Goal: Information Seeking & Learning: Learn about a topic

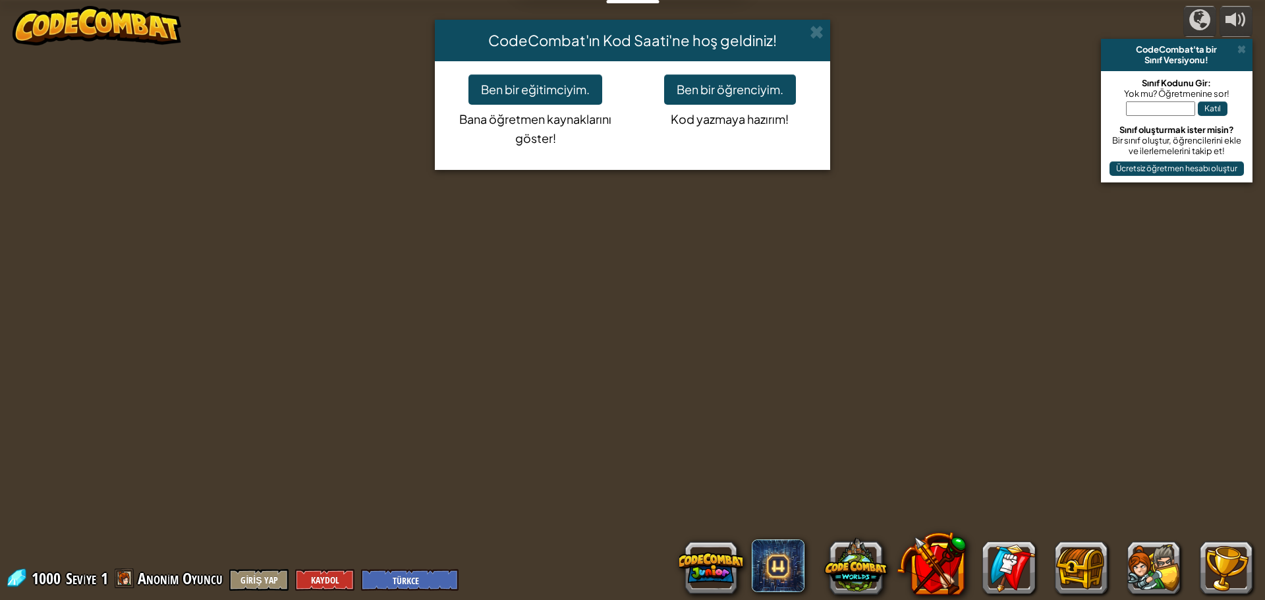
select select "tr"
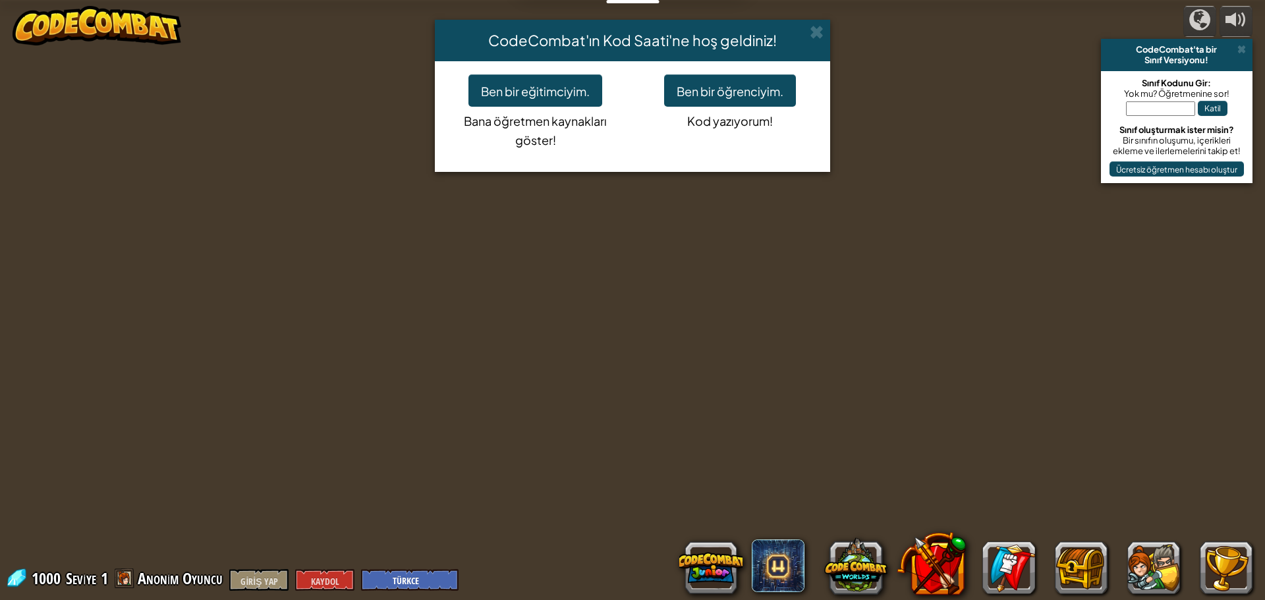
click at [802, 344] on div "CodeCombat'ın Kod Saati'ne hoş geldiniz! Ben bir eğitimciyim. Bana öğretmen kay…" at bounding box center [632, 300] width 1265 height 600
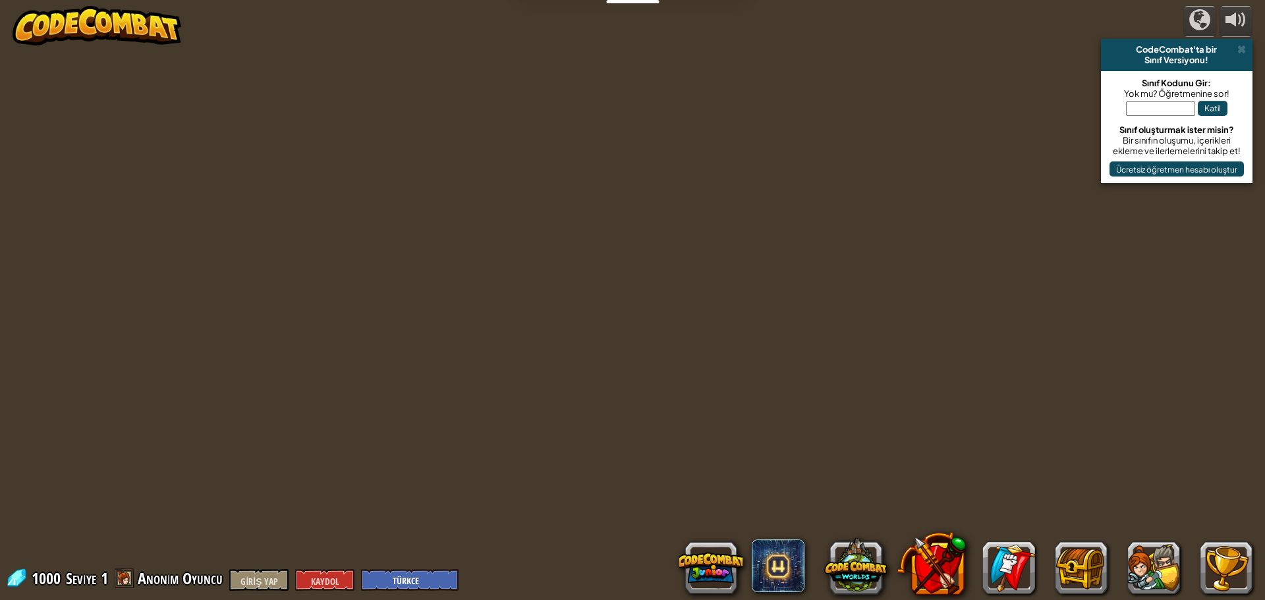
drag, startPoint x: 949, startPoint y: 72, endPoint x: 1023, endPoint y: 45, distance: 78.4
click at [1023, 45] on div at bounding box center [632, 300] width 918 height 600
drag, startPoint x: 184, startPoint y: 463, endPoint x: 588, endPoint y: 573, distance: 417.8
click at [403, 501] on div "tarafından desteklenmektedir CodeCombat'ta bir Sınıf Versiyonu! Sınıf Kodunu Gi…" at bounding box center [632, 300] width 1265 height 600
select select "tr"
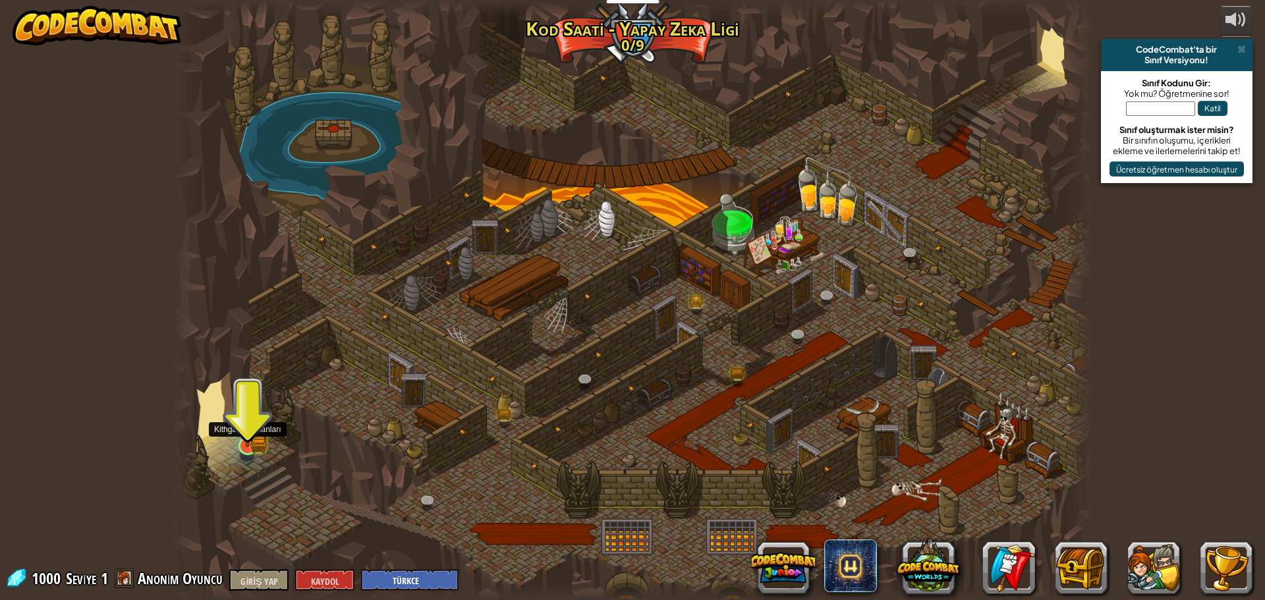
click at [252, 429] on img at bounding box center [247, 421] width 14 height 14
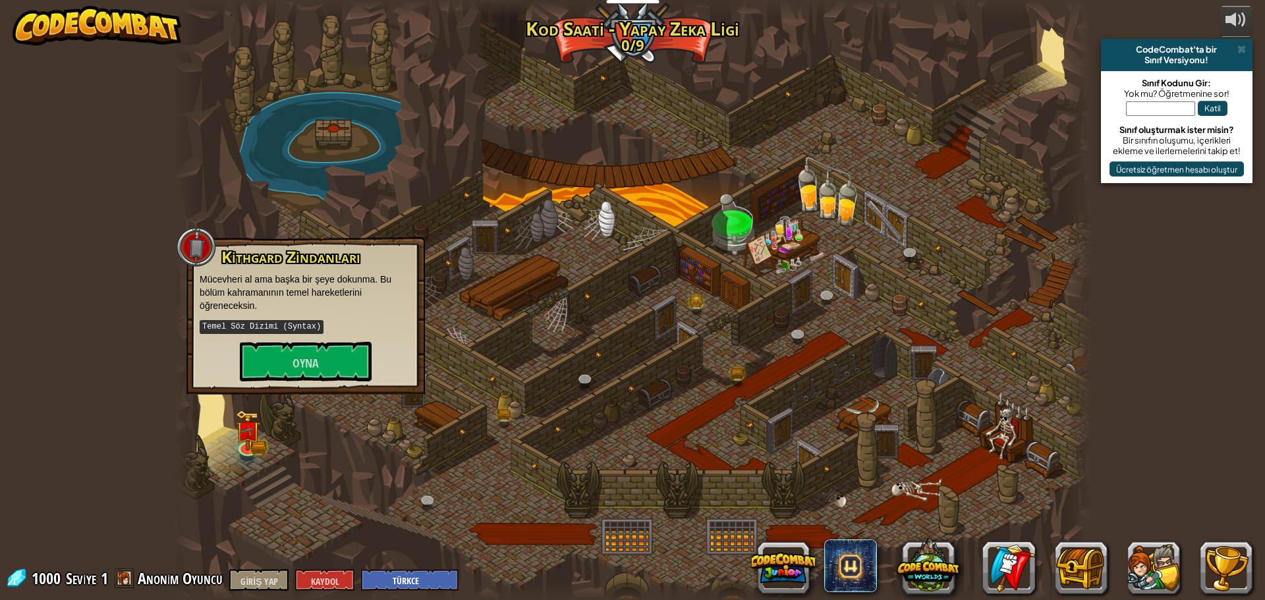
click at [356, 308] on p "Mücevheri al ama başka bir şeye dokunma. Bu bölüm kahramanının temel hareketler…" at bounding box center [306, 293] width 212 height 40
click at [349, 392] on div "Kithgard Zindanları Mücevheri al ama başka bir şeye dokunma. Bu bölüm kahramanı…" at bounding box center [305, 315] width 239 height 157
click at [342, 379] on button "Oyna" at bounding box center [306, 362] width 132 height 40
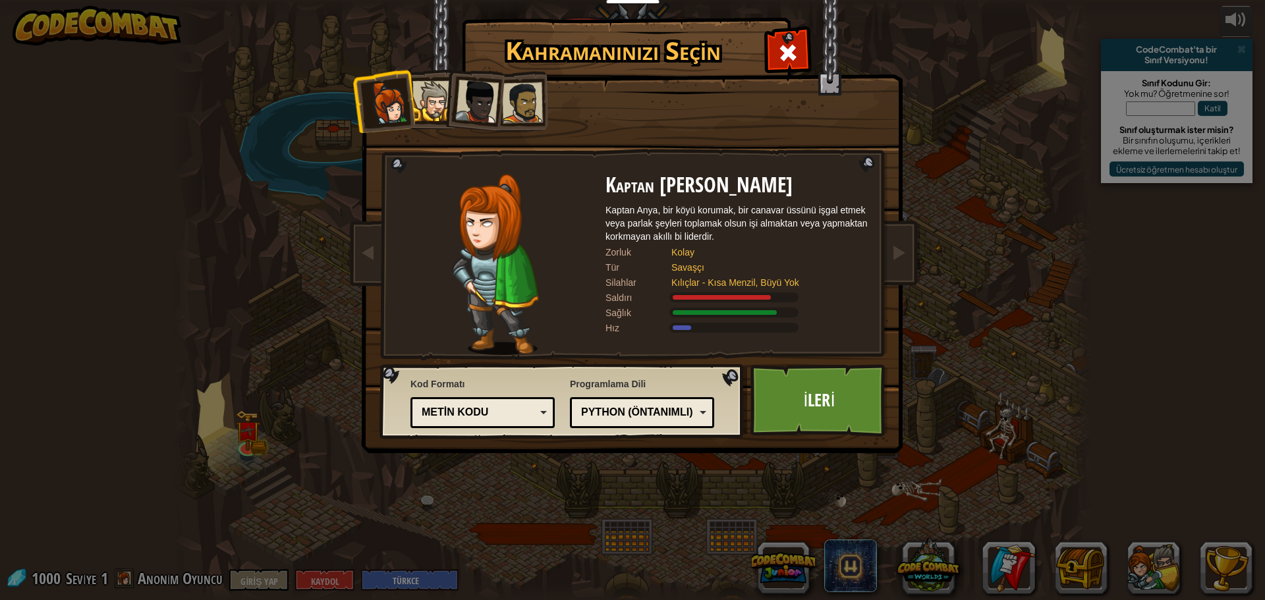
click at [430, 94] on div at bounding box center [432, 101] width 40 height 40
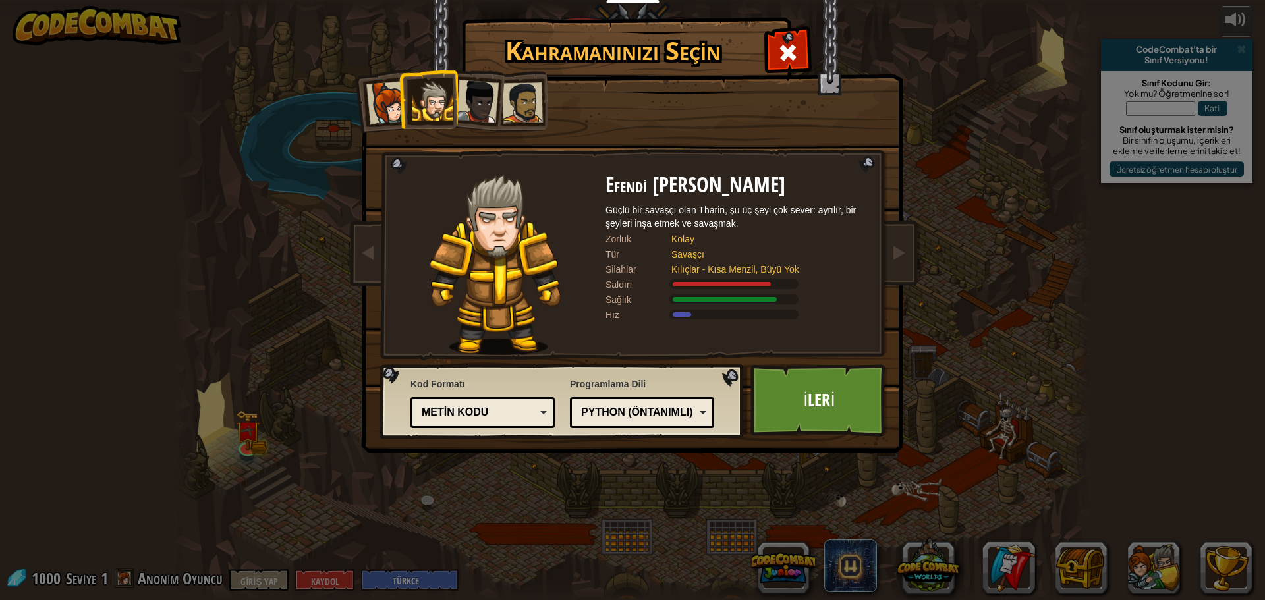
click at [505, 95] on div at bounding box center [522, 102] width 41 height 41
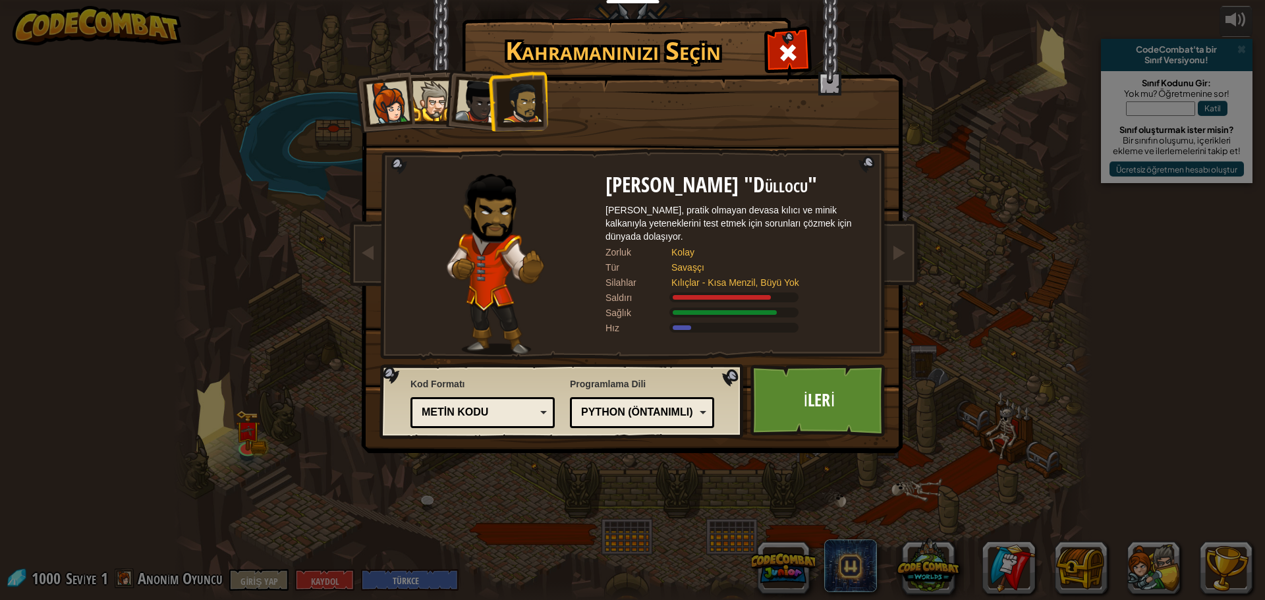
click at [437, 102] on div at bounding box center [432, 101] width 40 height 40
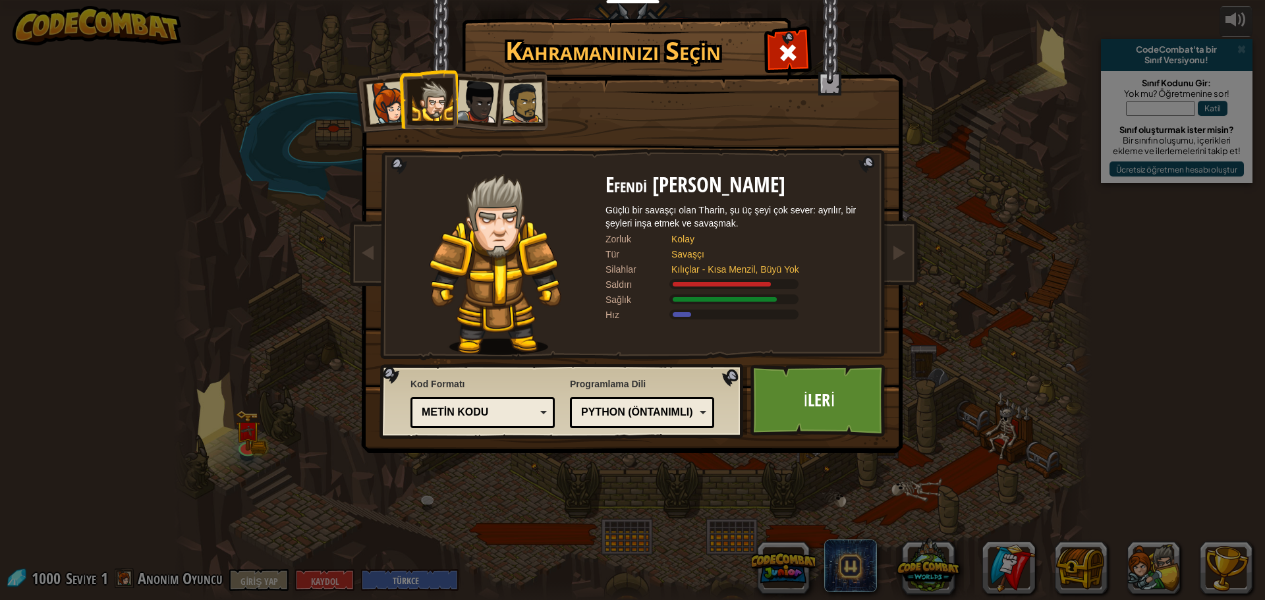
click at [449, 152] on div "Kaptan [PERSON_NAME] Kaptan Anya, bir köyü korumak, bir canavar üssünü işgal et…" at bounding box center [632, 208] width 494 height 287
click at [468, 106] on div at bounding box center [476, 101] width 43 height 43
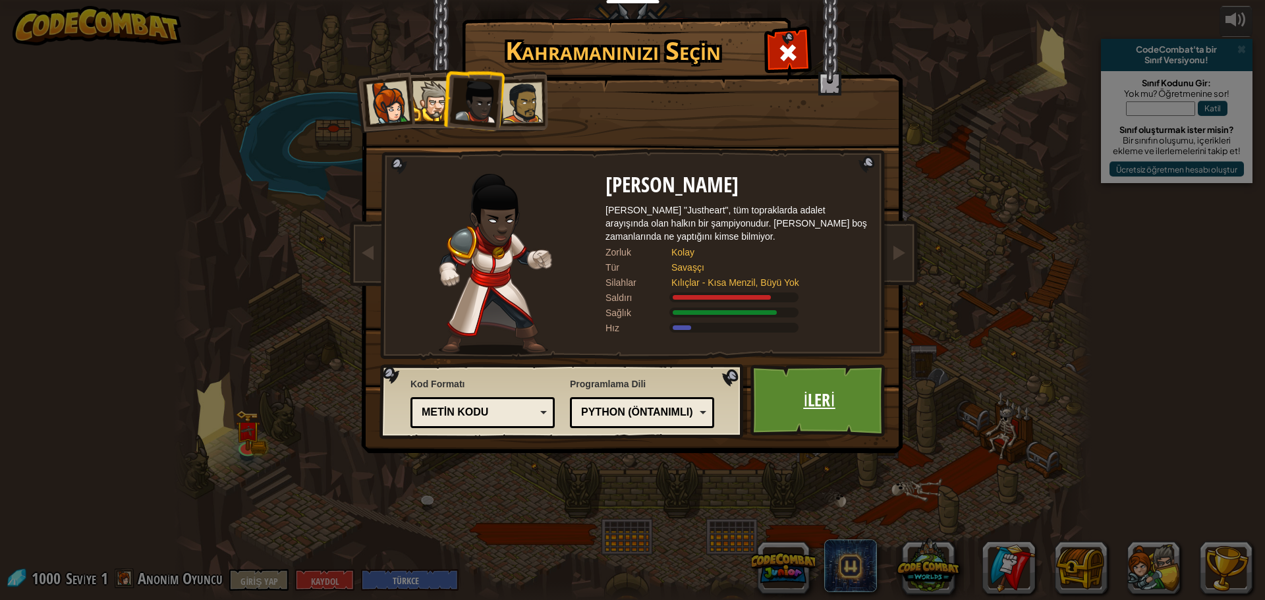
click at [845, 406] on link "İleri" at bounding box center [819, 400] width 138 height 72
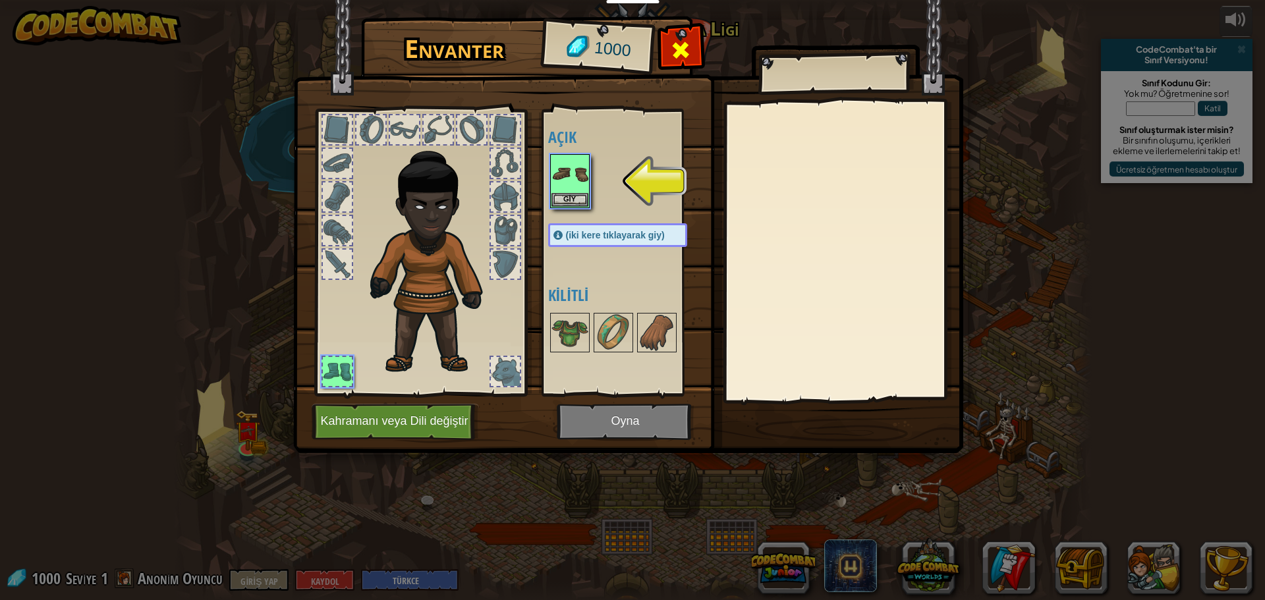
click at [689, 51] on span at bounding box center [680, 50] width 21 height 21
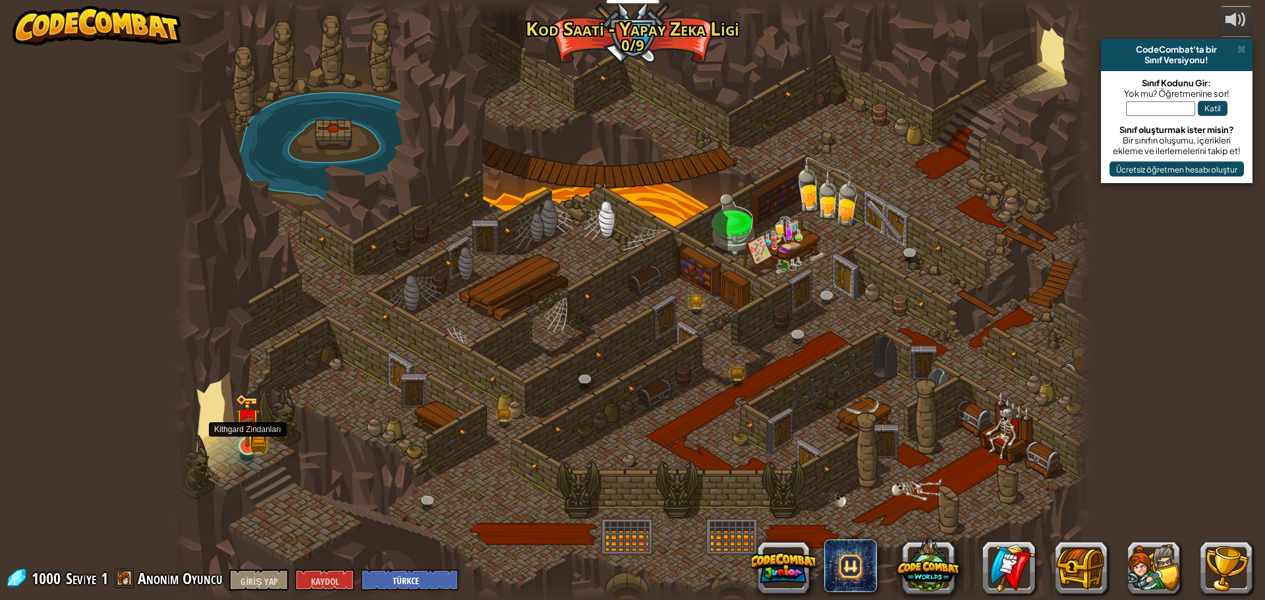
click at [250, 445] on img at bounding box center [247, 421] width 24 height 54
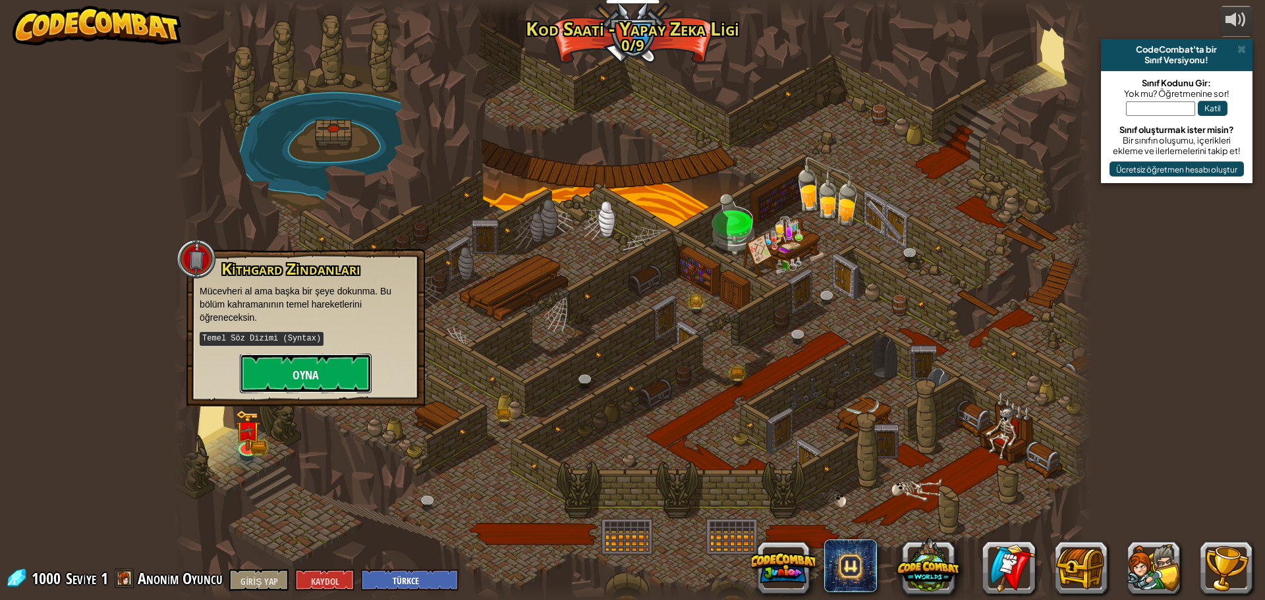
click at [311, 365] on button "Oyna" at bounding box center [306, 374] width 132 height 40
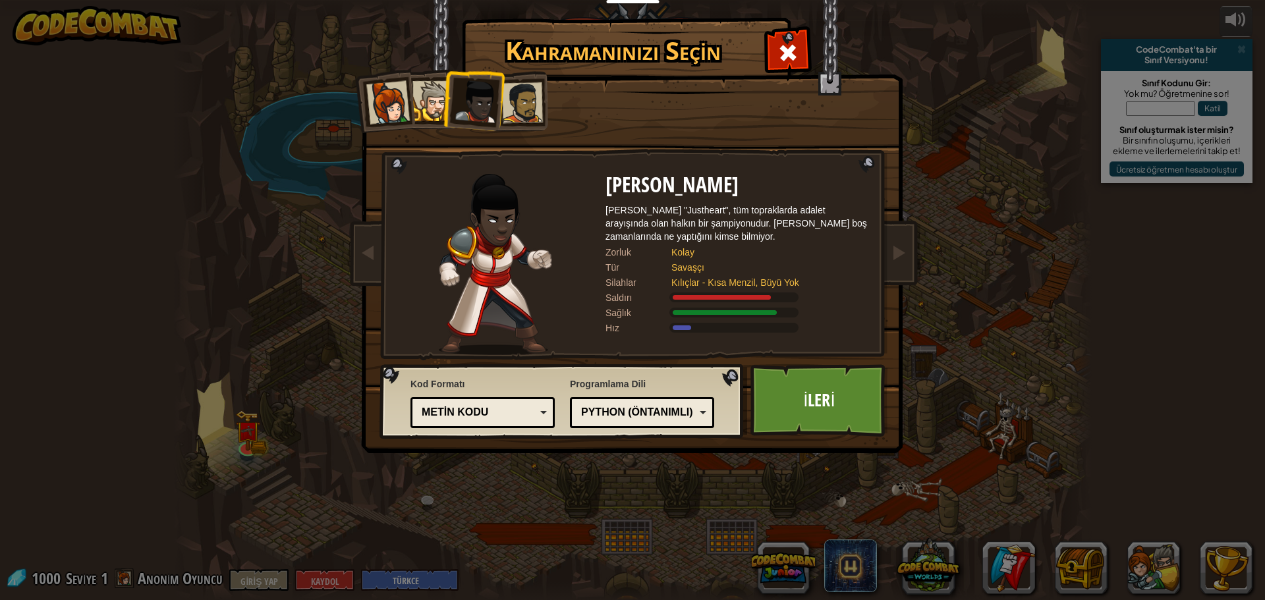
click at [386, 99] on div at bounding box center [387, 102] width 43 height 43
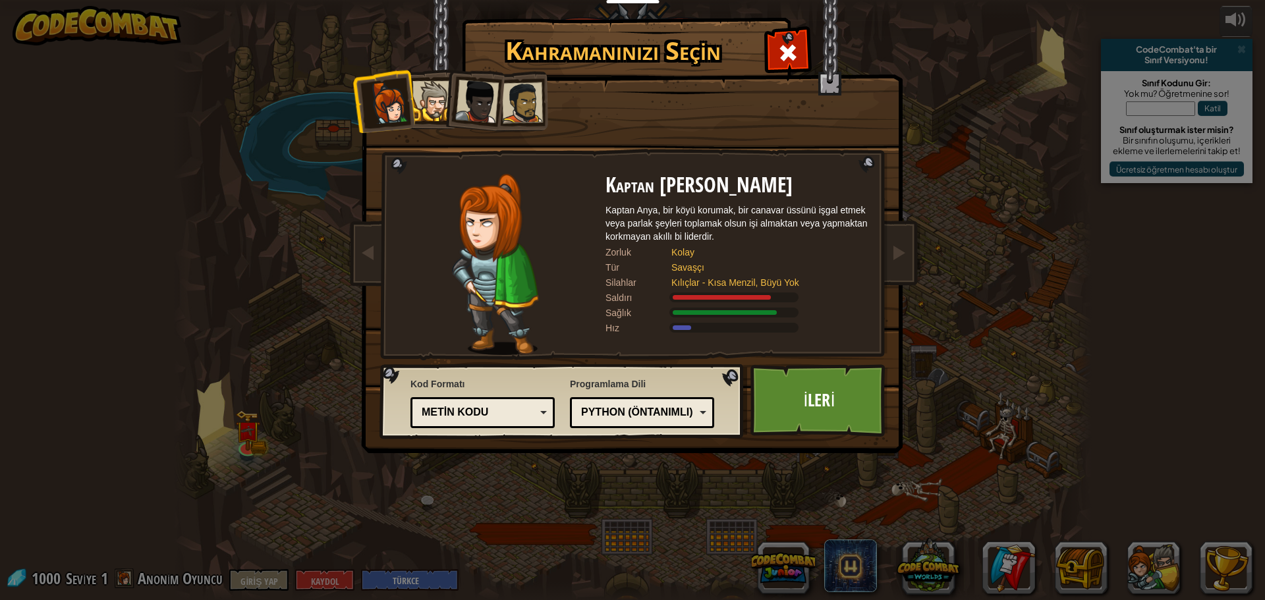
click at [416, 101] on div at bounding box center [432, 101] width 40 height 40
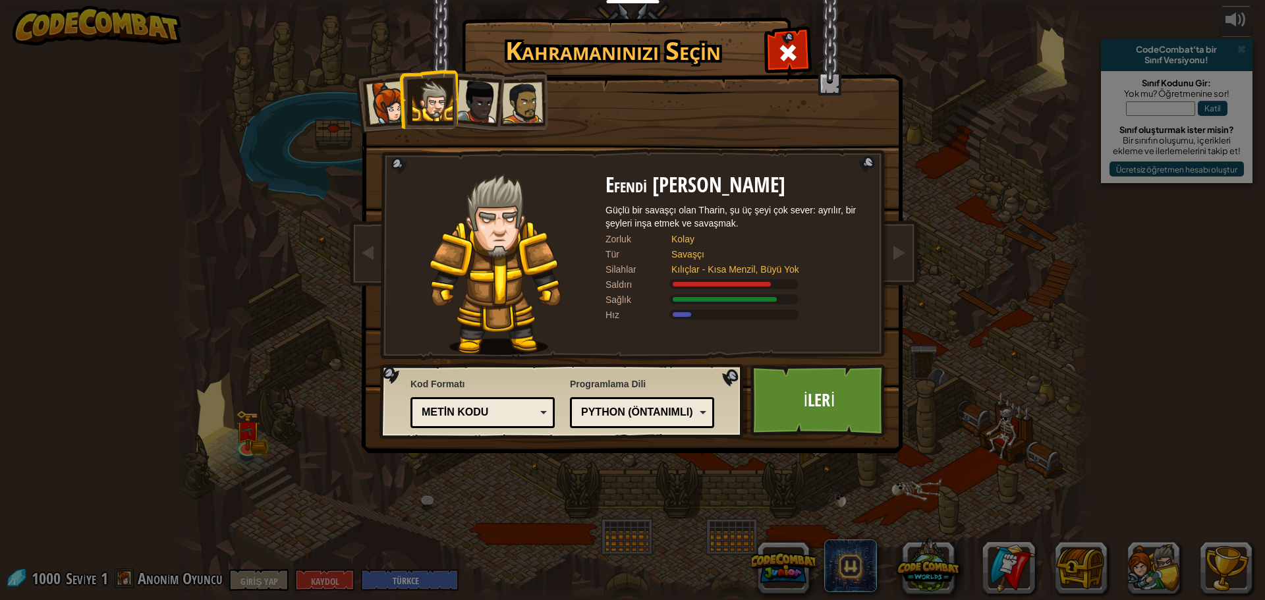
click at [388, 113] on div at bounding box center [387, 102] width 43 height 43
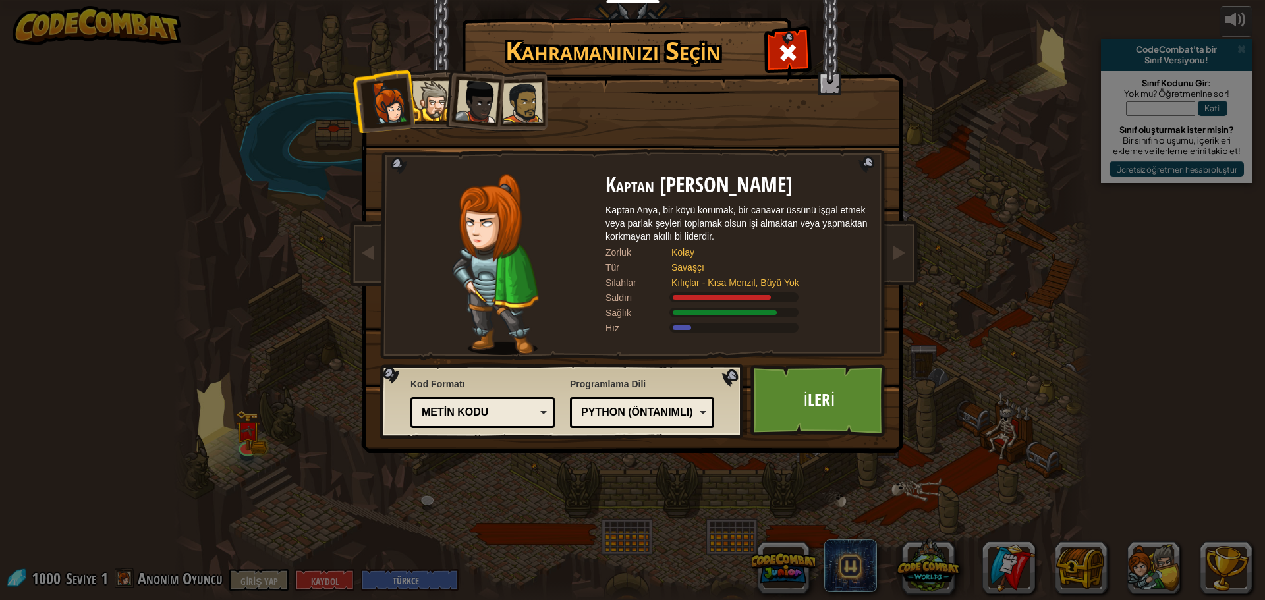
drag, startPoint x: 420, startPoint y: 86, endPoint x: 434, endPoint y: 86, distance: 13.2
click at [426, 86] on div at bounding box center [432, 101] width 40 height 40
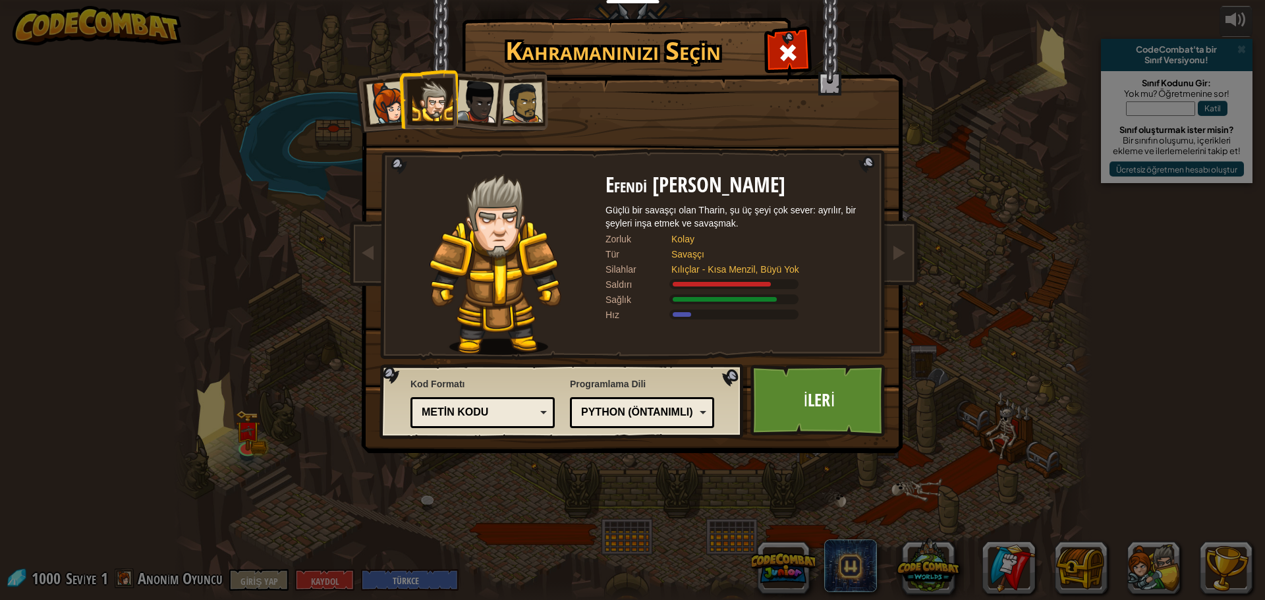
click at [473, 87] on div at bounding box center [476, 101] width 43 height 43
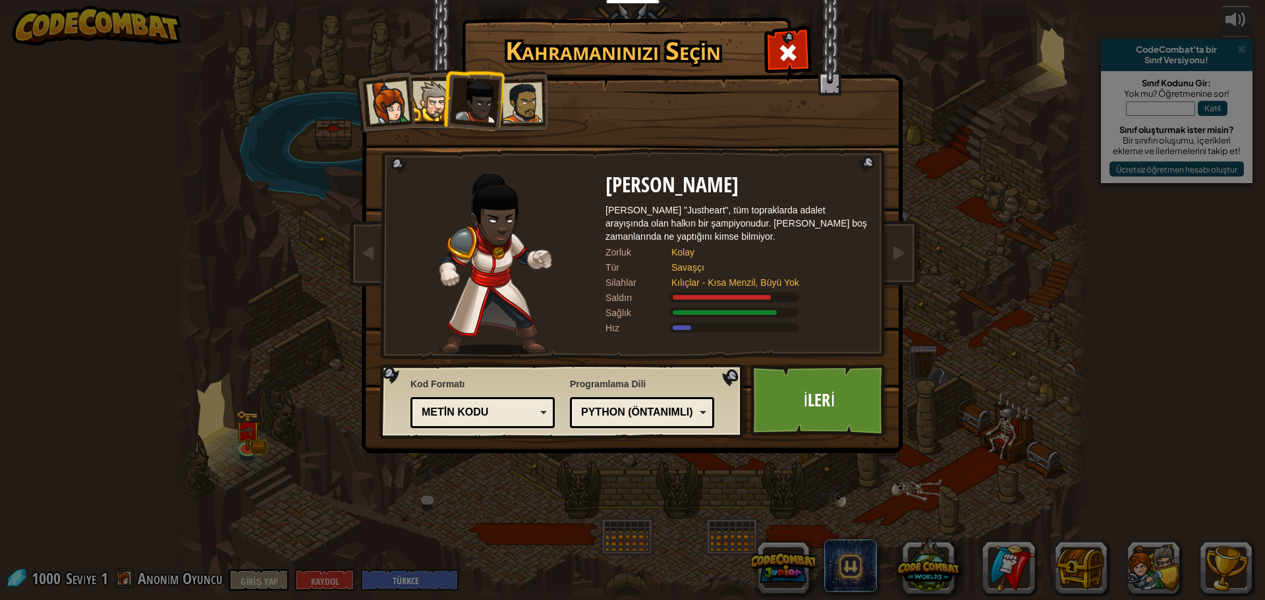
click at [524, 85] on div at bounding box center [522, 102] width 41 height 41
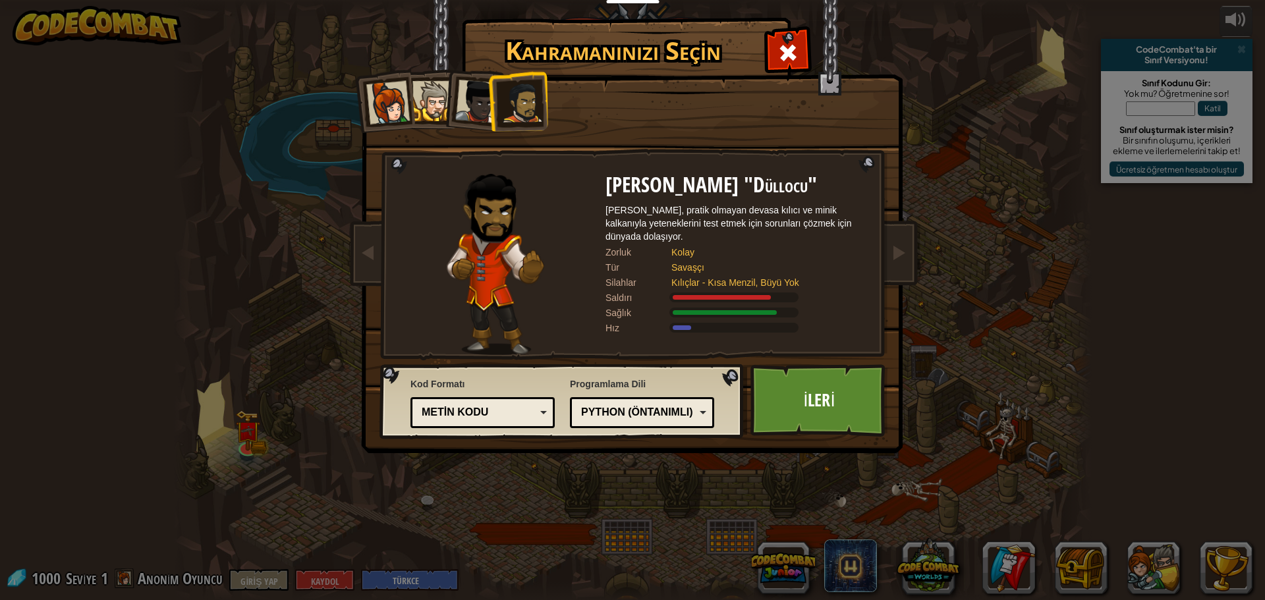
click at [386, 99] on div at bounding box center [387, 102] width 43 height 43
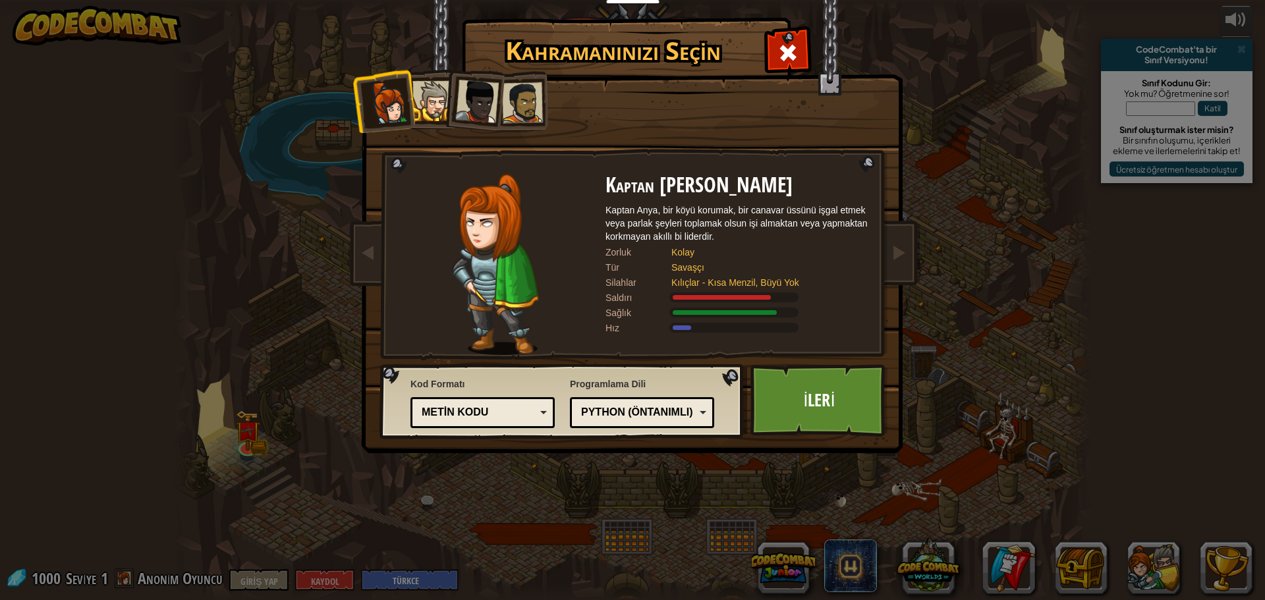
click at [445, 105] on li at bounding box center [473, 99] width 65 height 65
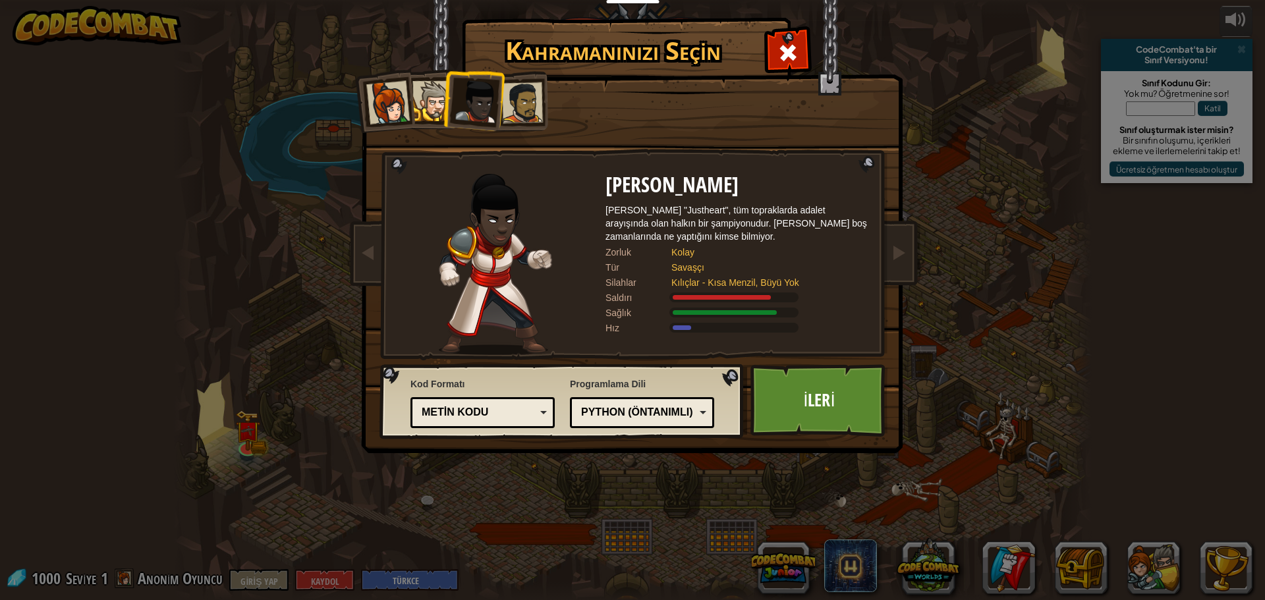
click at [436, 104] on div at bounding box center [432, 101] width 40 height 40
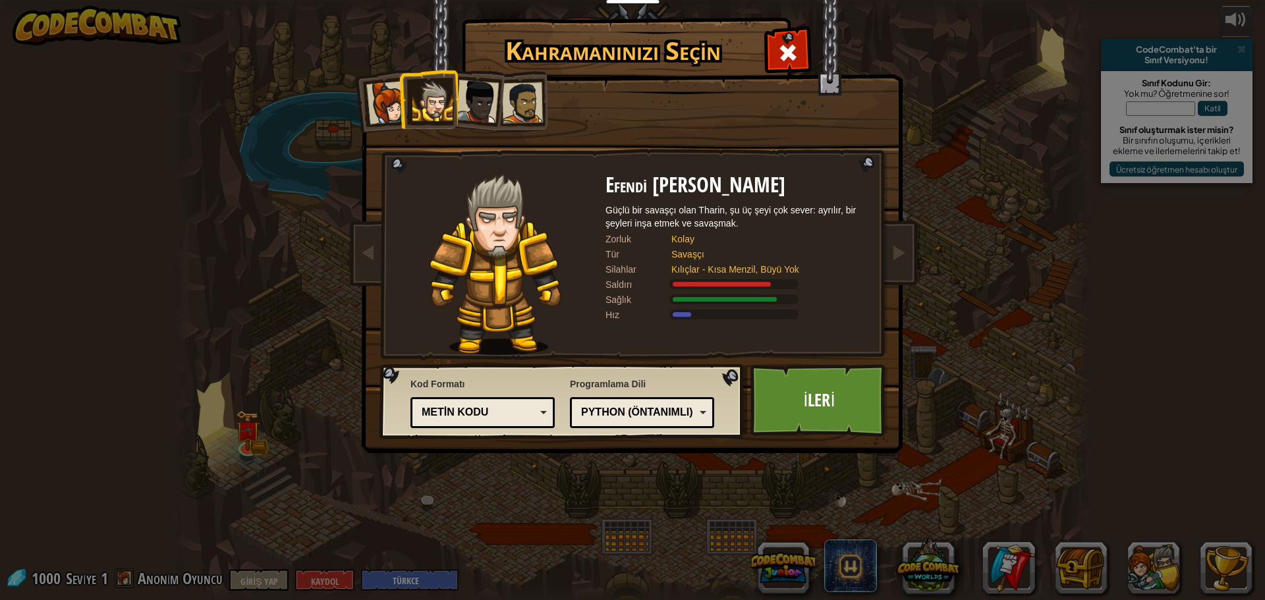
click at [794, 359] on img at bounding box center [635, 218] width 571 height 472
drag, startPoint x: 831, startPoint y: 389, endPoint x: 826, endPoint y: 384, distance: 7.9
click at [826, 384] on link "İleri" at bounding box center [819, 400] width 138 height 72
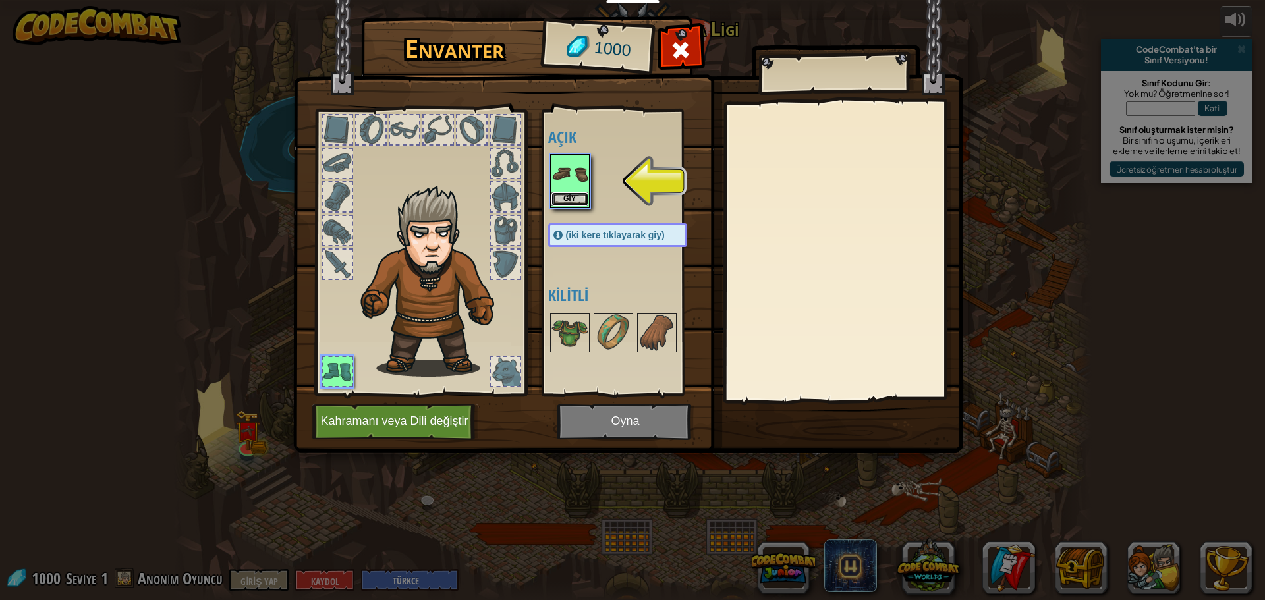
click at [565, 196] on font "Giy" at bounding box center [569, 198] width 13 height 8
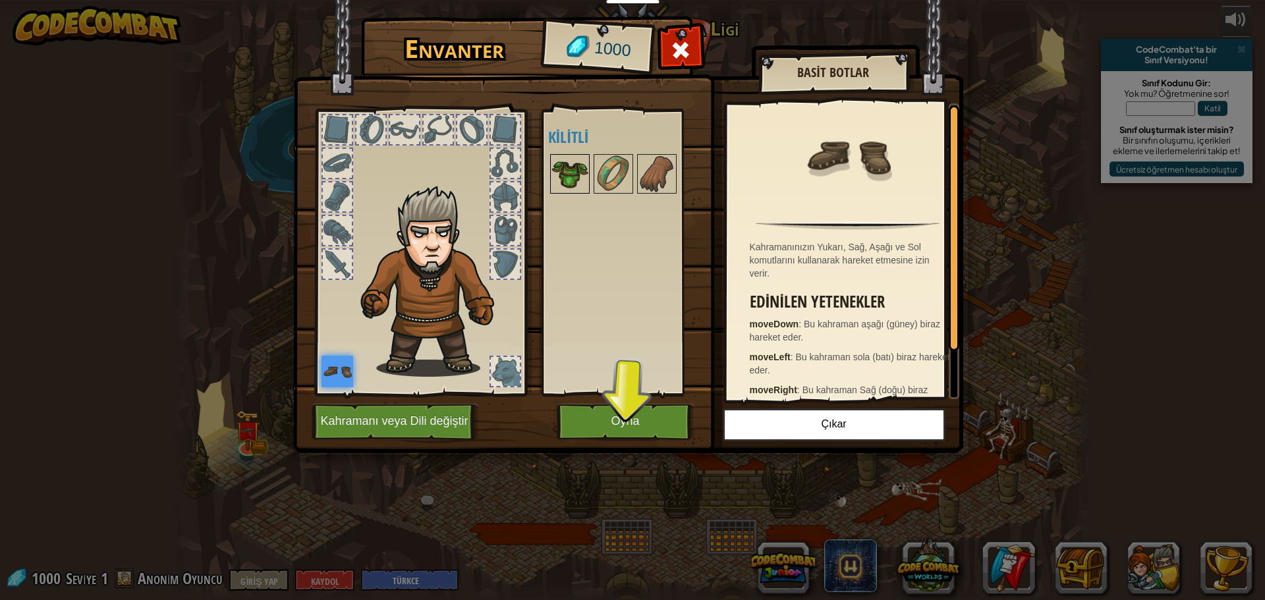
click at [571, 184] on img at bounding box center [569, 173] width 37 height 37
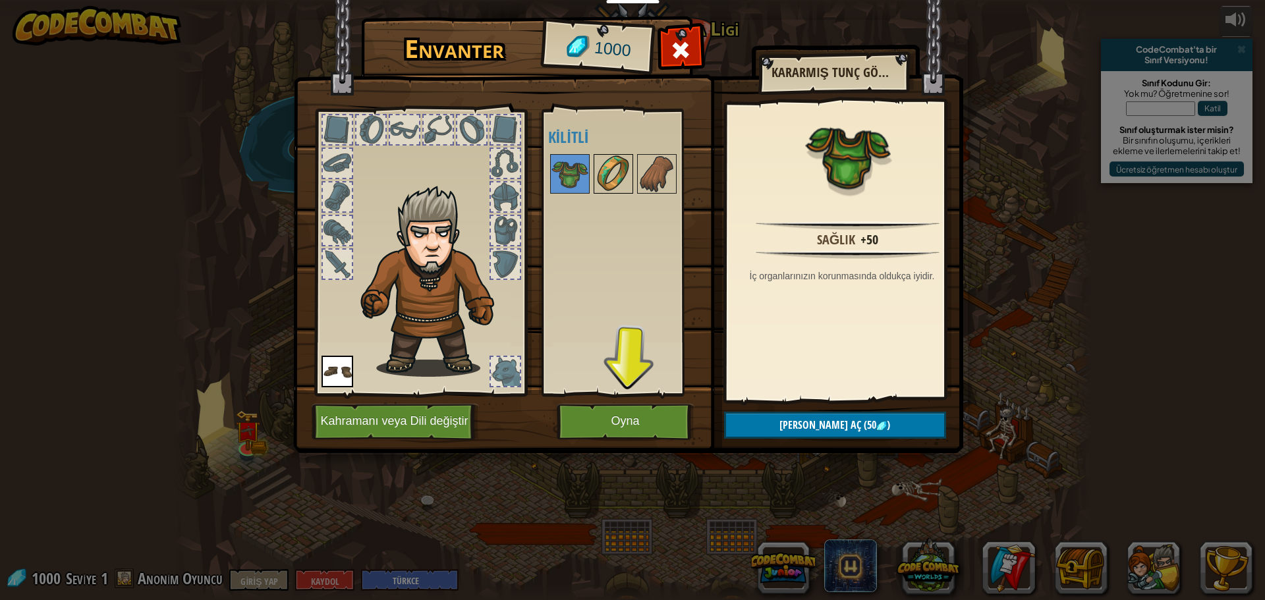
click at [595, 184] on img at bounding box center [613, 173] width 37 height 37
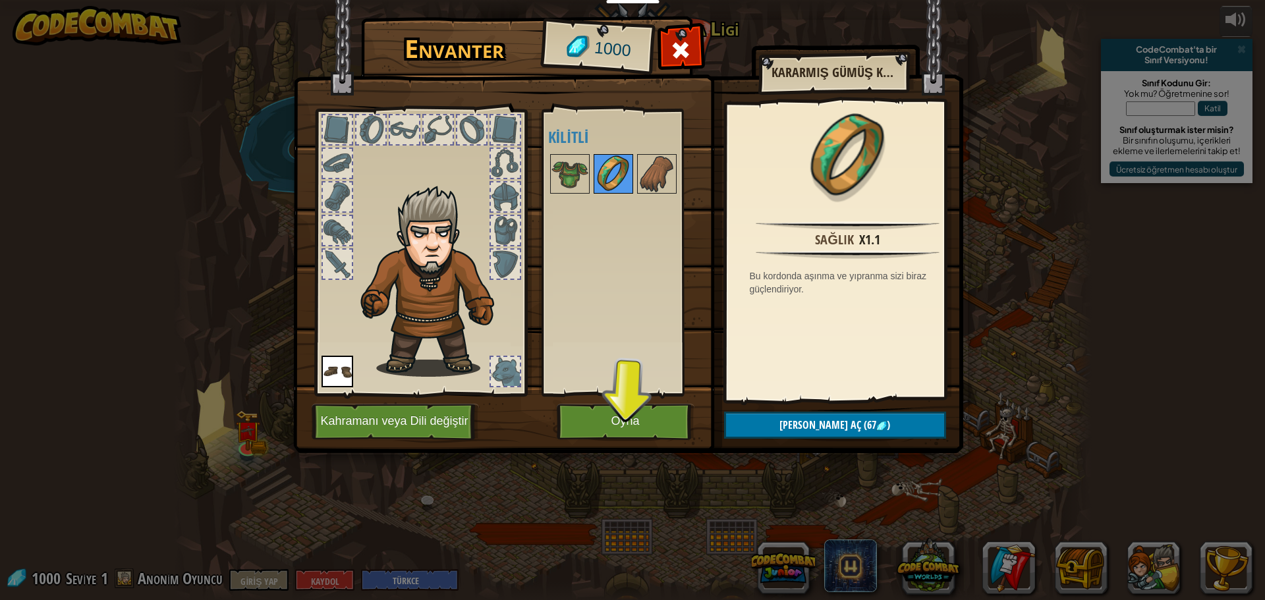
click at [632, 173] on div at bounding box center [614, 174] width 40 height 40
click at [580, 168] on img at bounding box center [569, 173] width 37 height 37
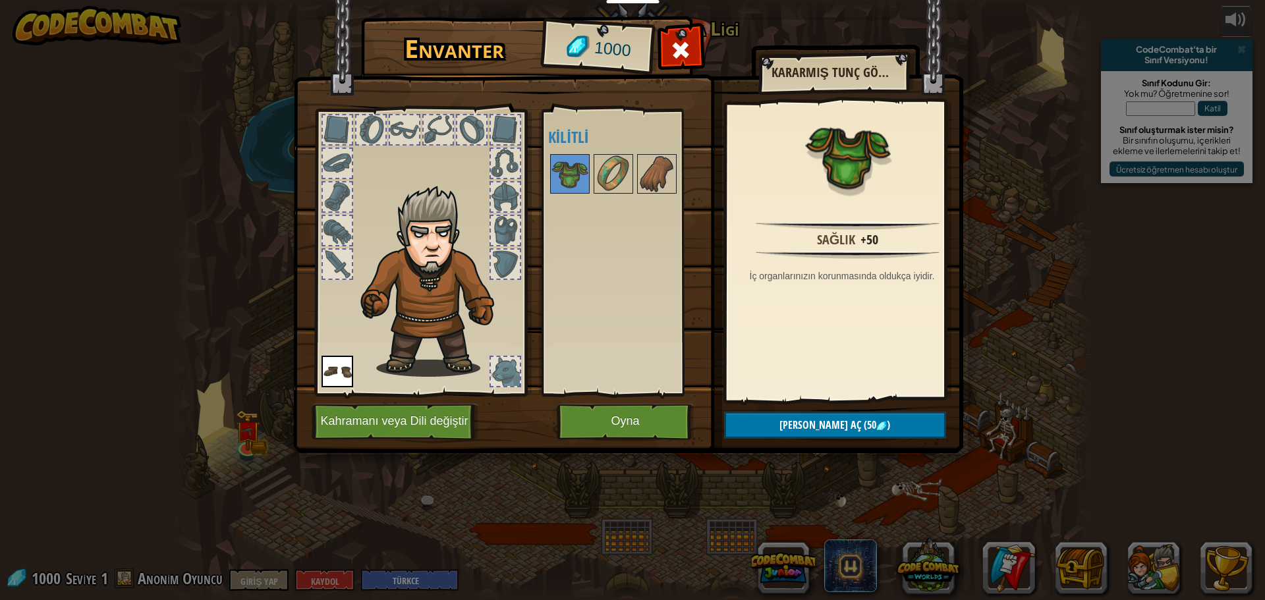
click at [604, 401] on img at bounding box center [628, 214] width 670 height 478
click at [609, 410] on button "Oyna" at bounding box center [626, 422] width 138 height 36
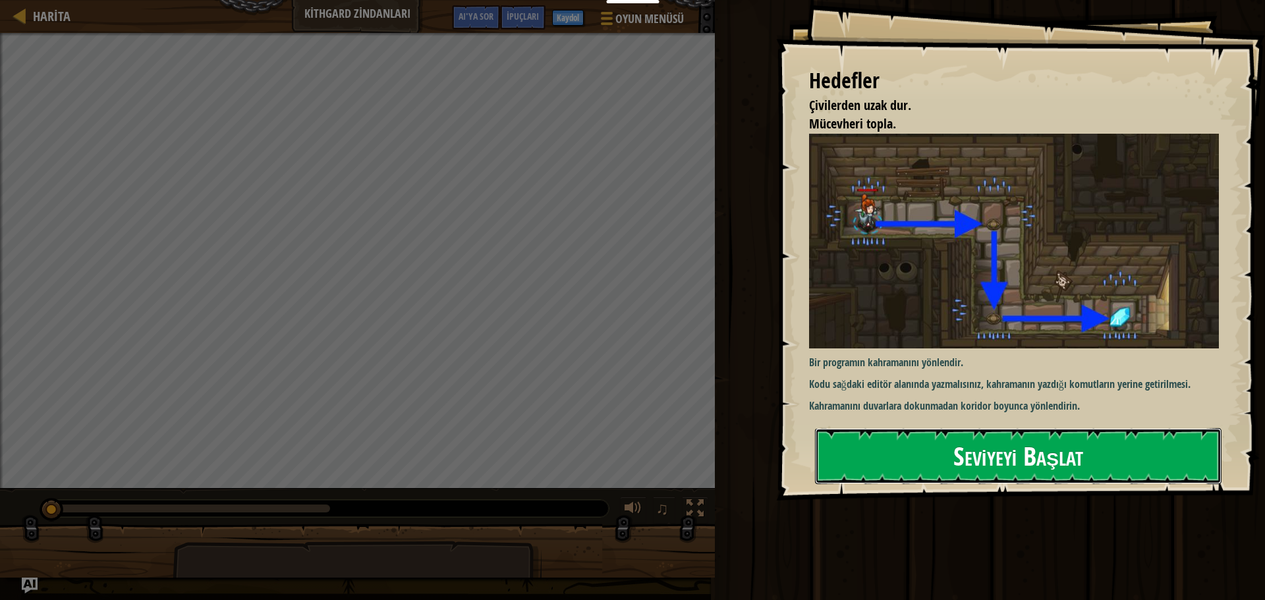
click at [1059, 469] on font "Seviyeyi Başlat" at bounding box center [1018, 456] width 130 height 36
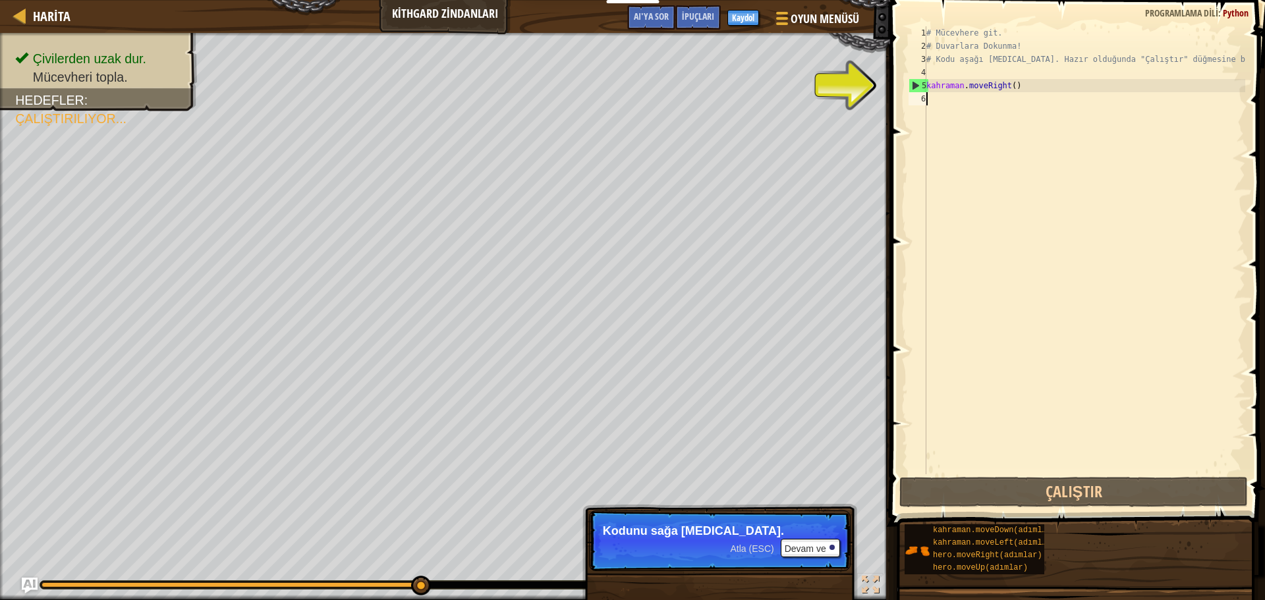
type textarea "h"
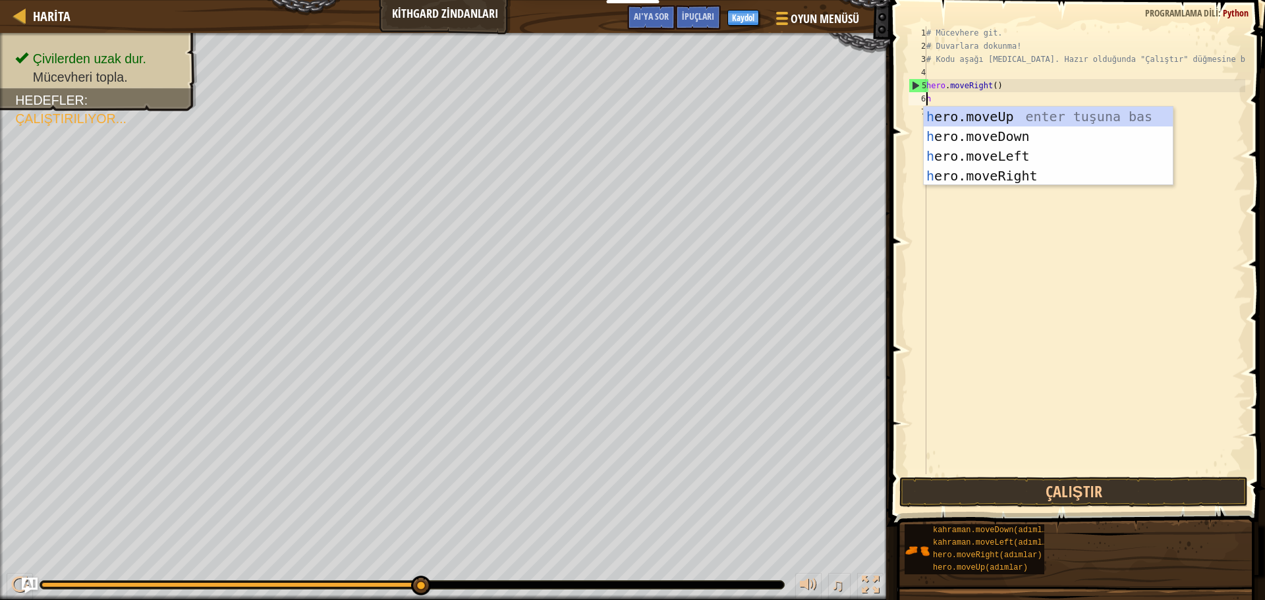
scroll to position [6, 0]
click at [1012, 136] on div "h ero.moveUp enter tuşu bas h ero.moveDown tuşuna bas h ero.moveLeft tuşuna bas…" at bounding box center [1048, 166] width 249 height 119
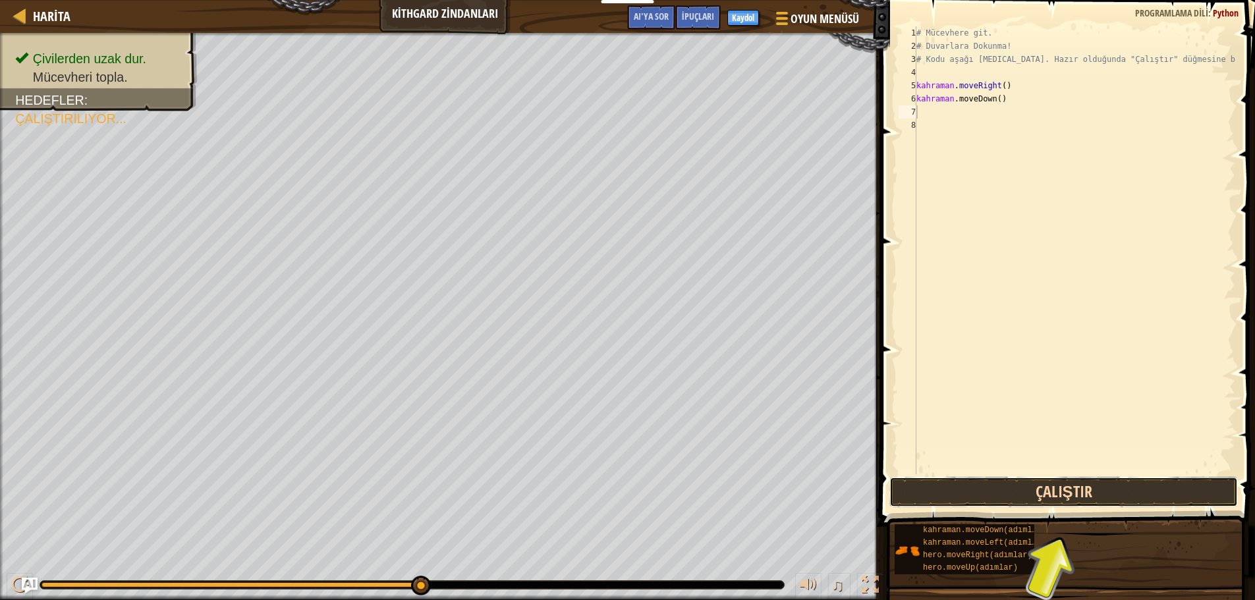
click at [1020, 499] on button "Çalıştır" at bounding box center [1063, 492] width 349 height 30
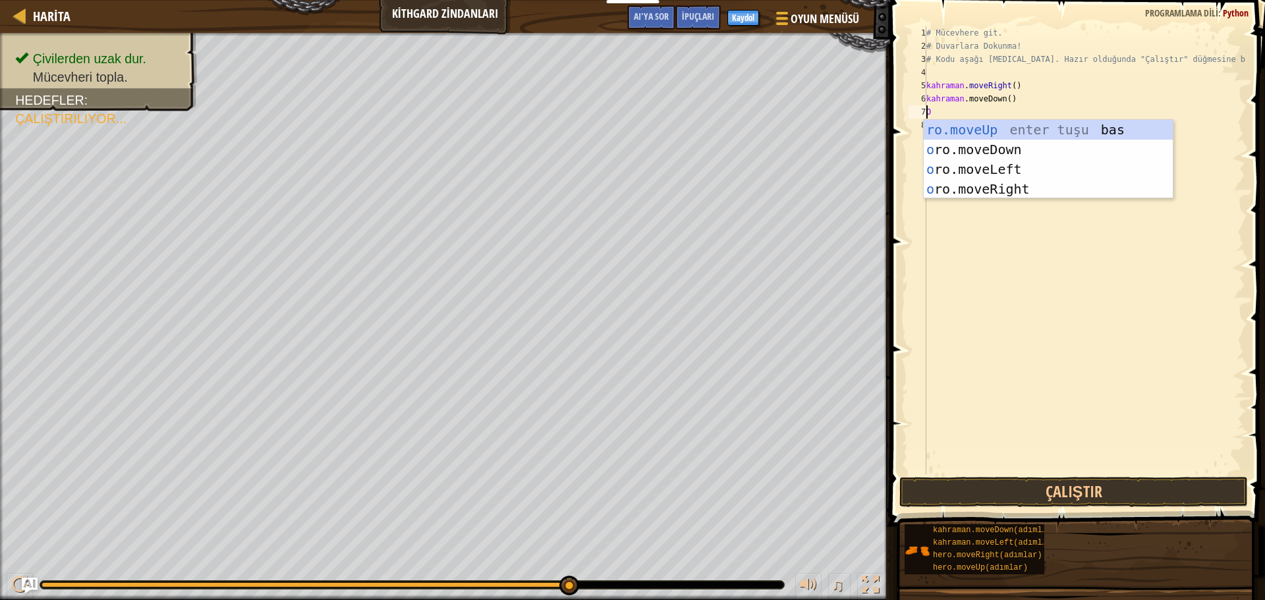
type textarea "hero"
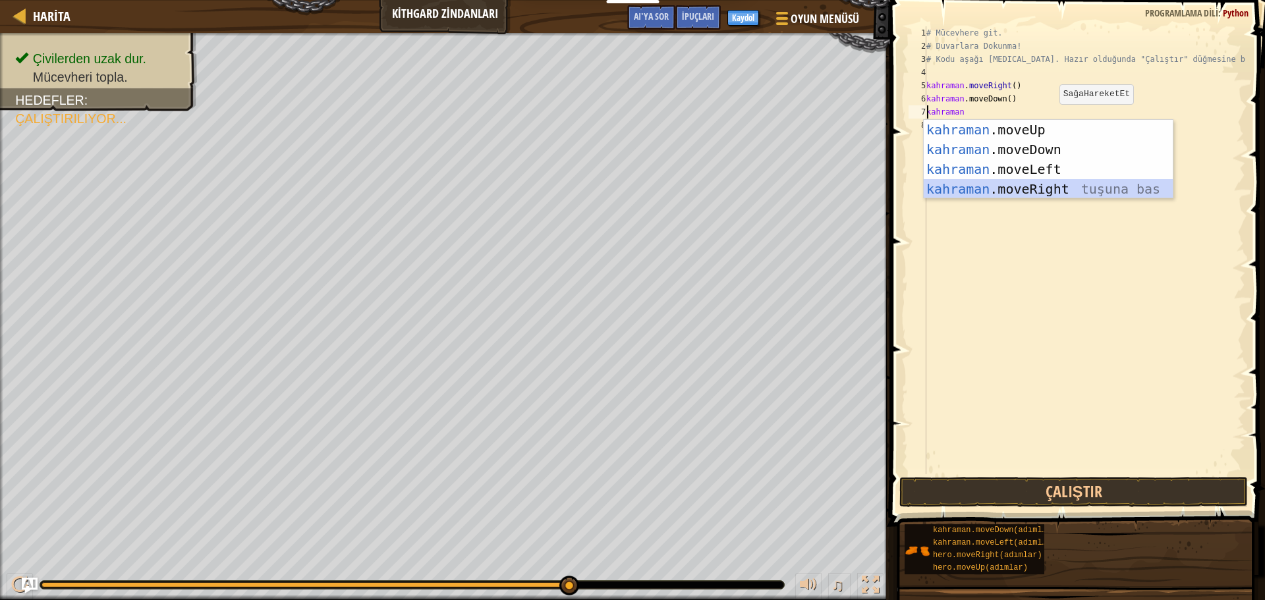
click at [1024, 182] on div "kahraman .moveUp enter tuşu bas kahraman .moveDown tuşuna bas kahraman .moveLef…" at bounding box center [1048, 179] width 249 height 119
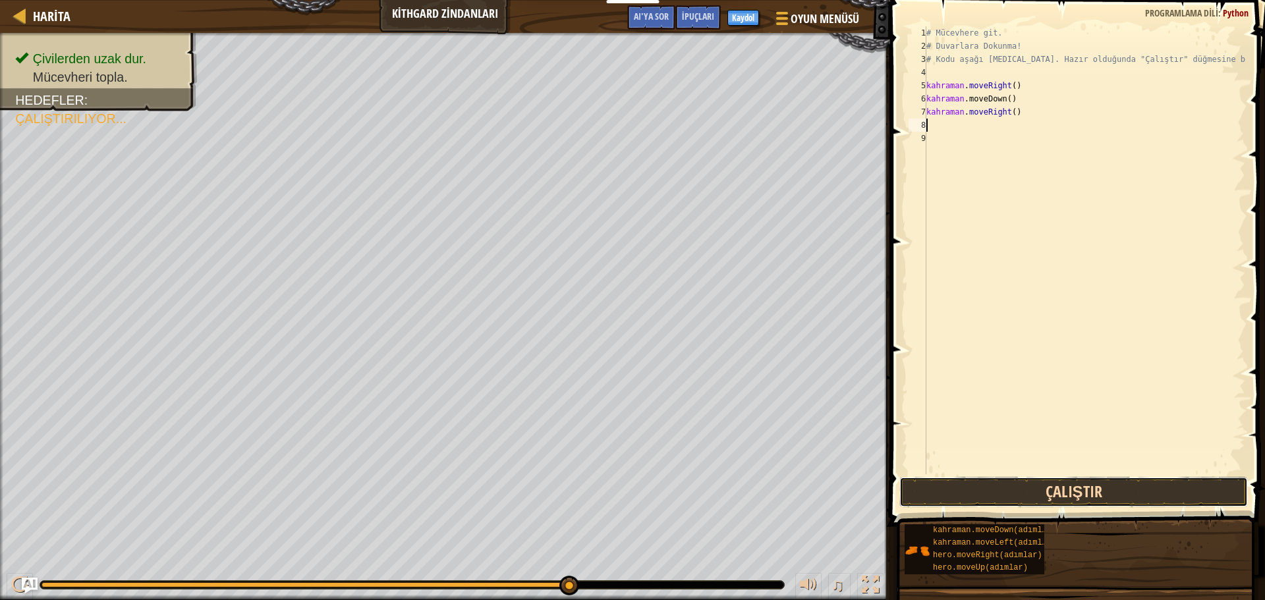
click at [1051, 490] on button "Çalıştır" at bounding box center [1073, 492] width 349 height 30
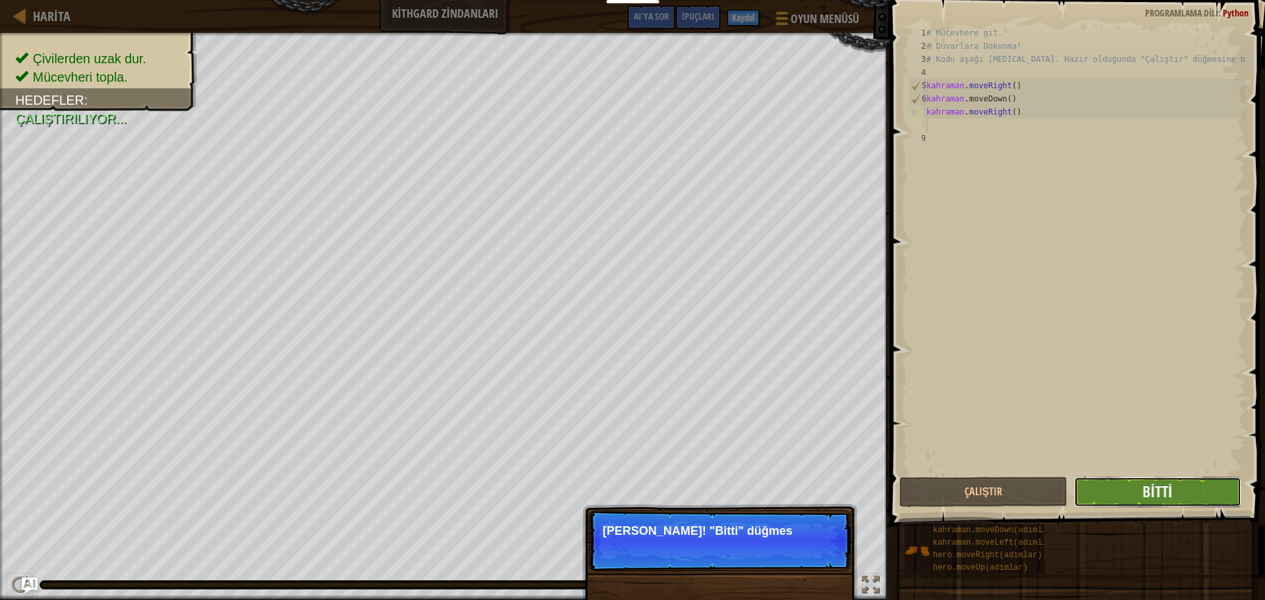
click at [1137, 486] on button "Bitti" at bounding box center [1157, 492] width 167 height 30
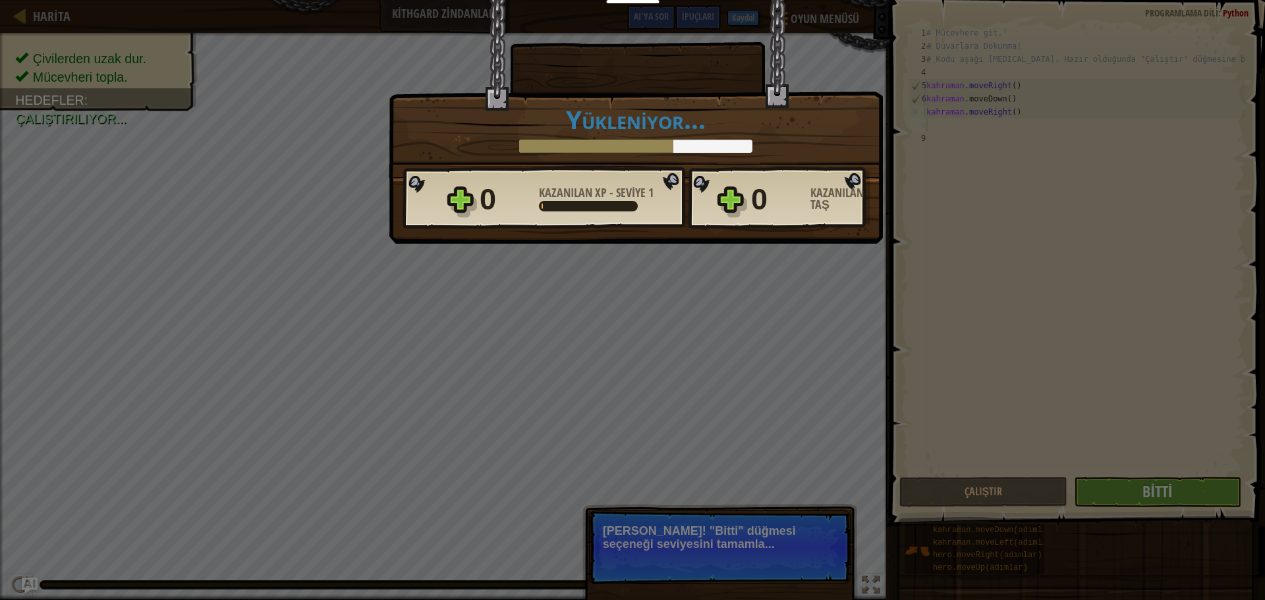
click at [1168, 504] on div "Zafer × Aferin, [PERSON_NAME] kaçma gücün var. Seviyeyi oyla: Yükleniyor... Ret…" at bounding box center [632, 300] width 1265 height 600
click at [668, 188] on div "0 Kazanılan XP - Seviye 1" at bounding box center [579, 200] width 198 height 42
drag, startPoint x: 832, startPoint y: 191, endPoint x: 880, endPoint y: 201, distance: 48.5
click at [834, 191] on font "Kazanılan Taş" at bounding box center [836, 198] width 53 height 28
drag, startPoint x: 709, startPoint y: 207, endPoint x: 687, endPoint y: 250, distance: 48.0
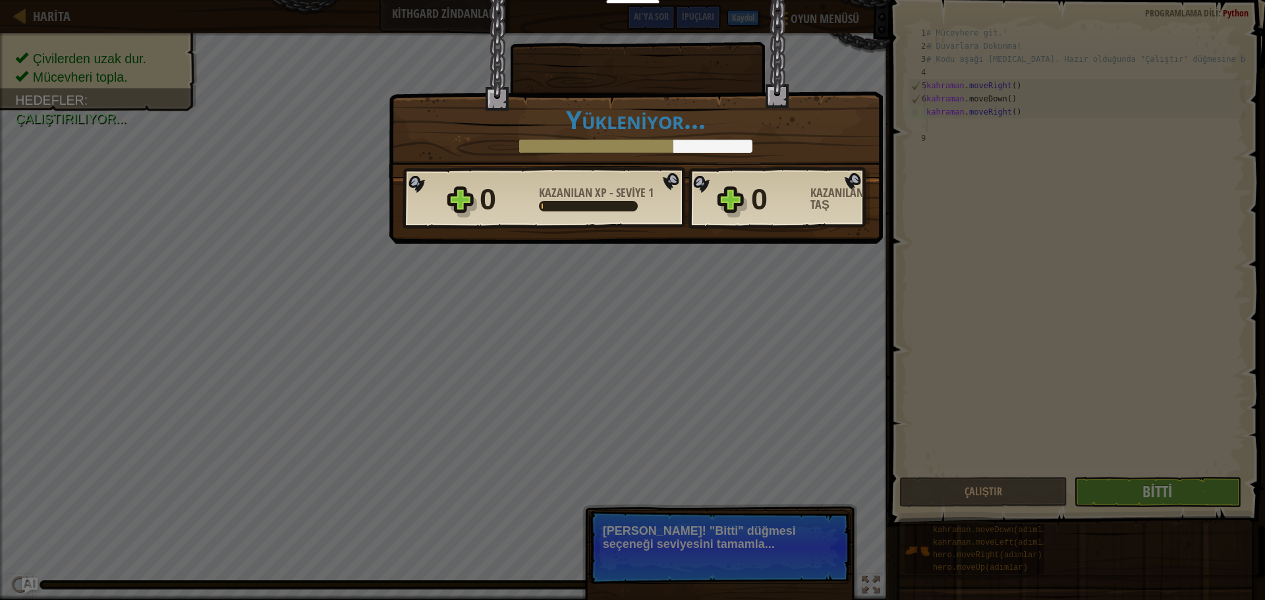
click at [703, 213] on div "0 Kazanılan XP - Seviye 1 0 Kazanılan Taş" at bounding box center [636, 198] width 467 height 63
click at [691, 270] on div "Zafer × Aferin, [PERSON_NAME] kaçma gücün var. Seviyeyi oyla: Yükleniyor... Ret…" at bounding box center [632, 300] width 1265 height 600
click at [650, 539] on div "Zafer × Aferin, [PERSON_NAME] kaçma gücün var. Seviyeyi oyla: Yükleniyor... Ret…" at bounding box center [632, 300] width 1265 height 600
click at [673, 538] on div "Zafer × Aferin, [PERSON_NAME] kaçma gücün var. Seviyeyi oyla: Yükleniyor... Ret…" at bounding box center [632, 300] width 1265 height 600
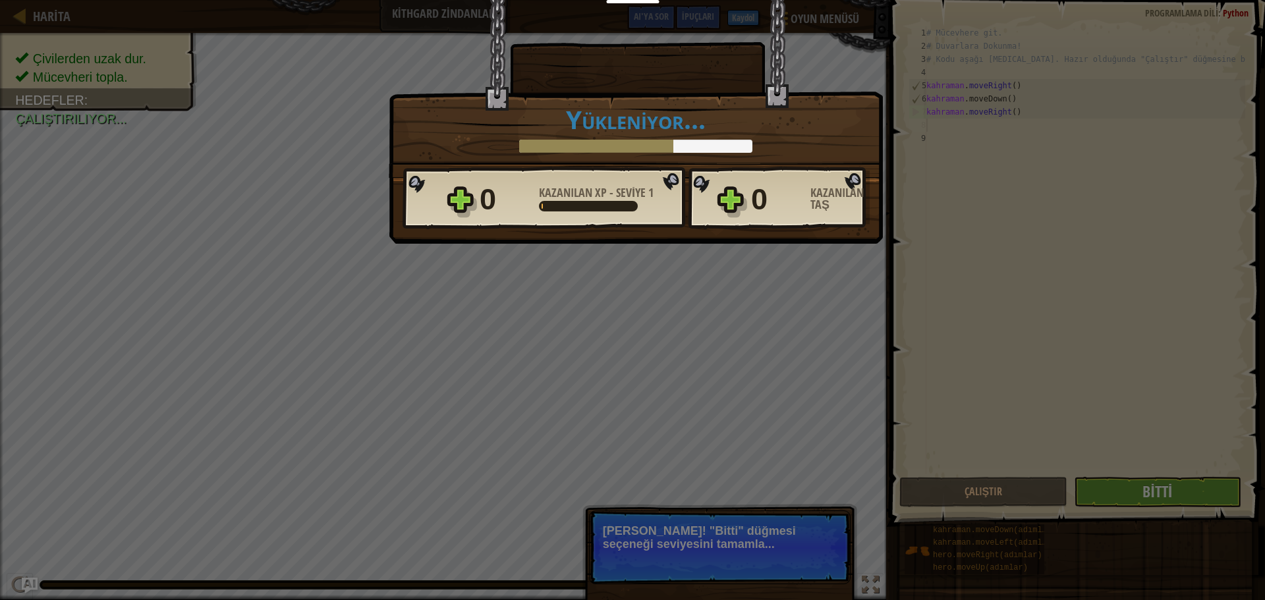
click at [506, 211] on div "0" at bounding box center [505, 200] width 51 height 42
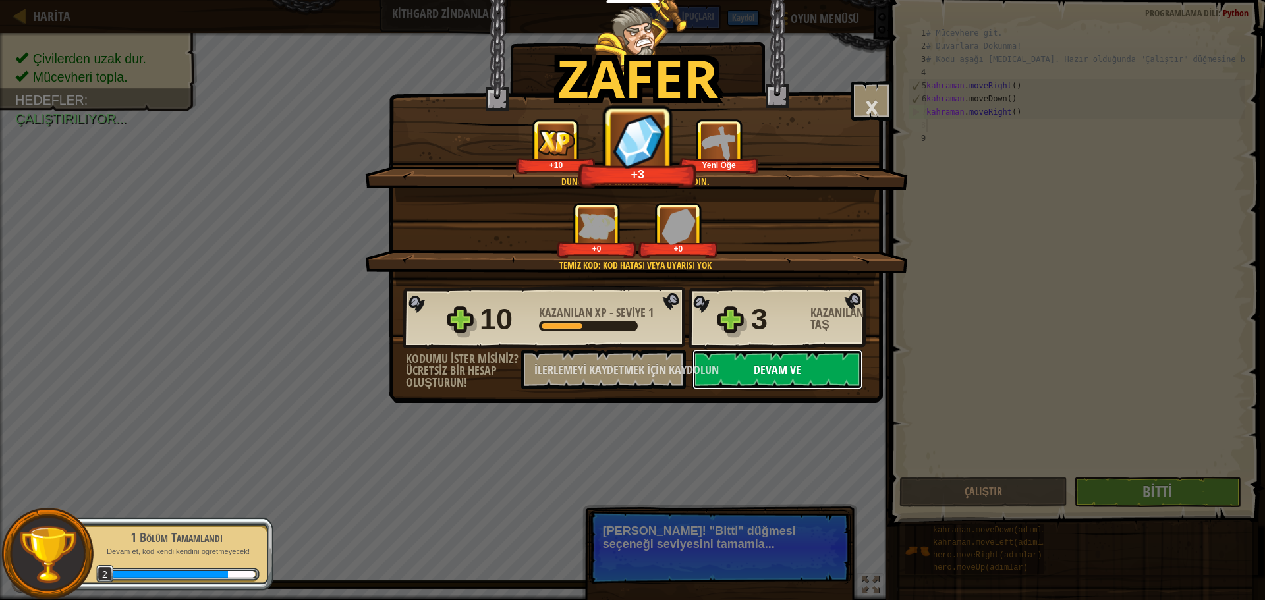
click at [780, 374] on font "Devam ve" at bounding box center [777, 370] width 47 height 16
select select "tr"
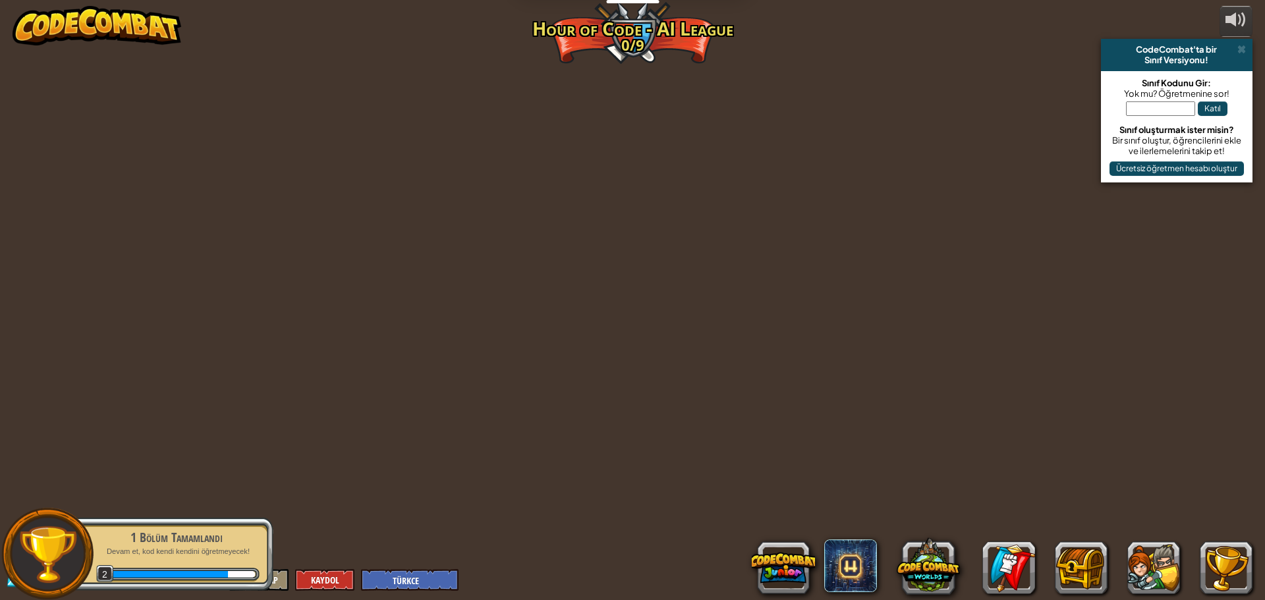
select select "tr"
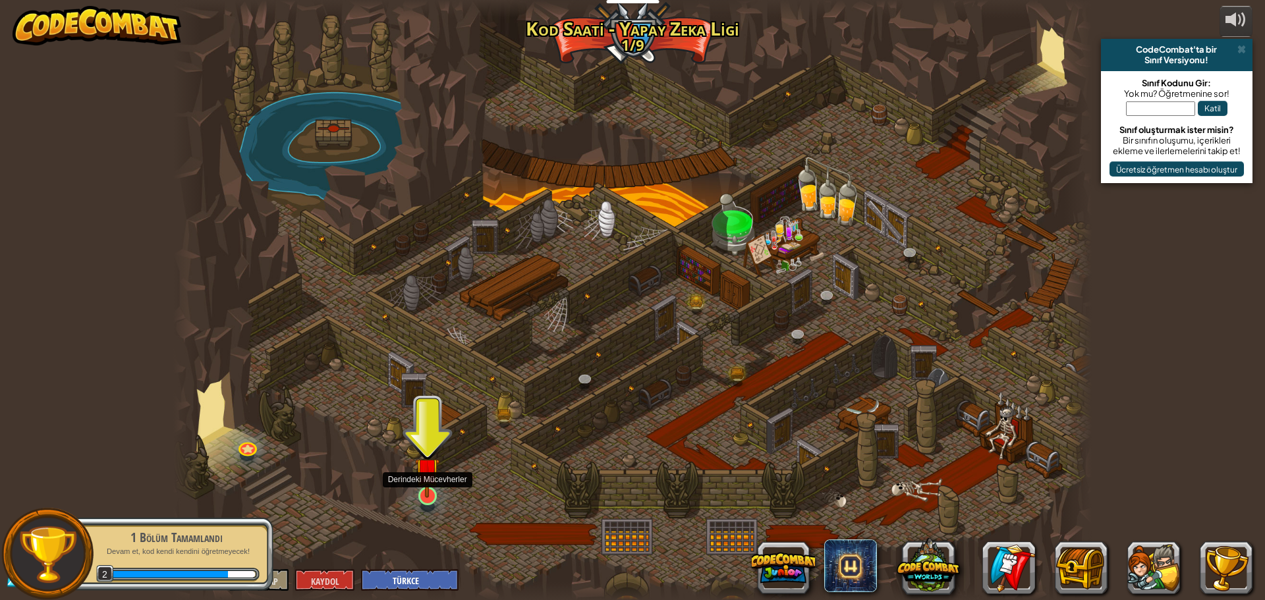
click at [432, 477] on img at bounding box center [427, 470] width 24 height 56
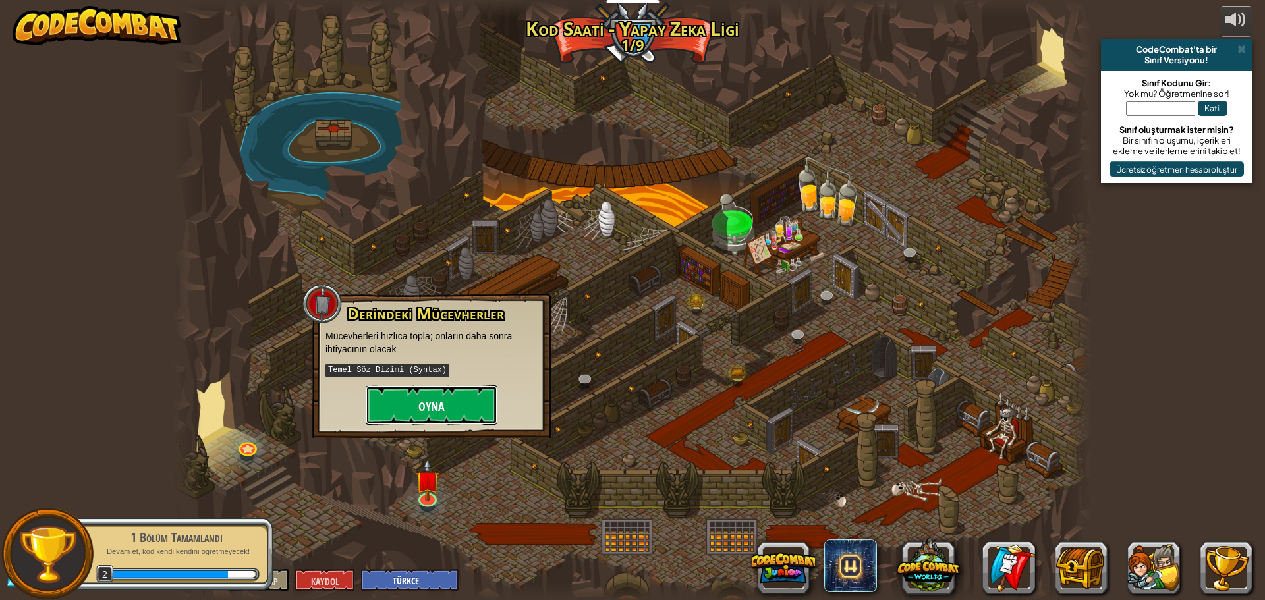
click at [451, 400] on button "Oyna" at bounding box center [432, 405] width 132 height 40
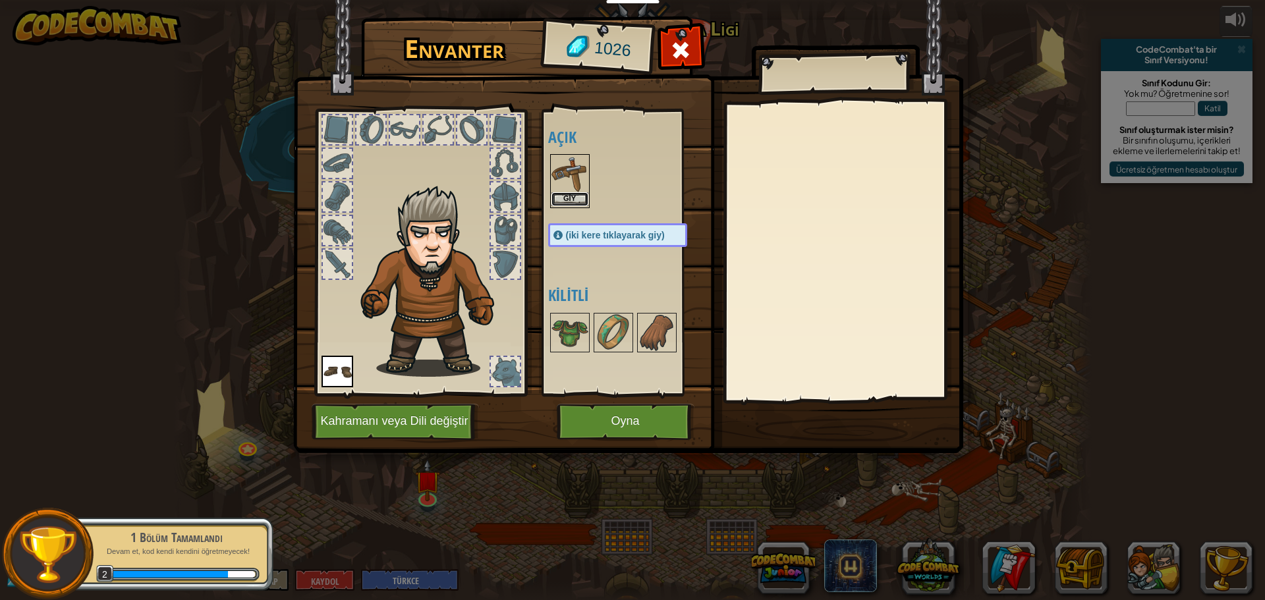
click at [579, 192] on button "Giy" at bounding box center [569, 199] width 37 height 14
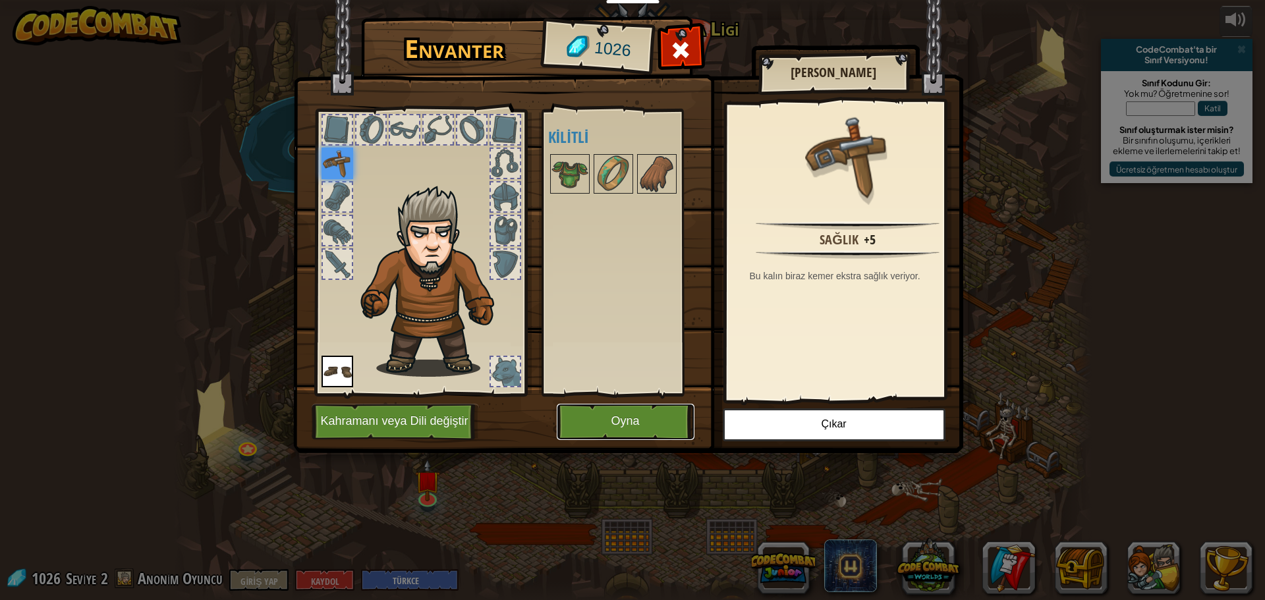
click at [613, 416] on font "Oyna" at bounding box center [625, 421] width 28 height 13
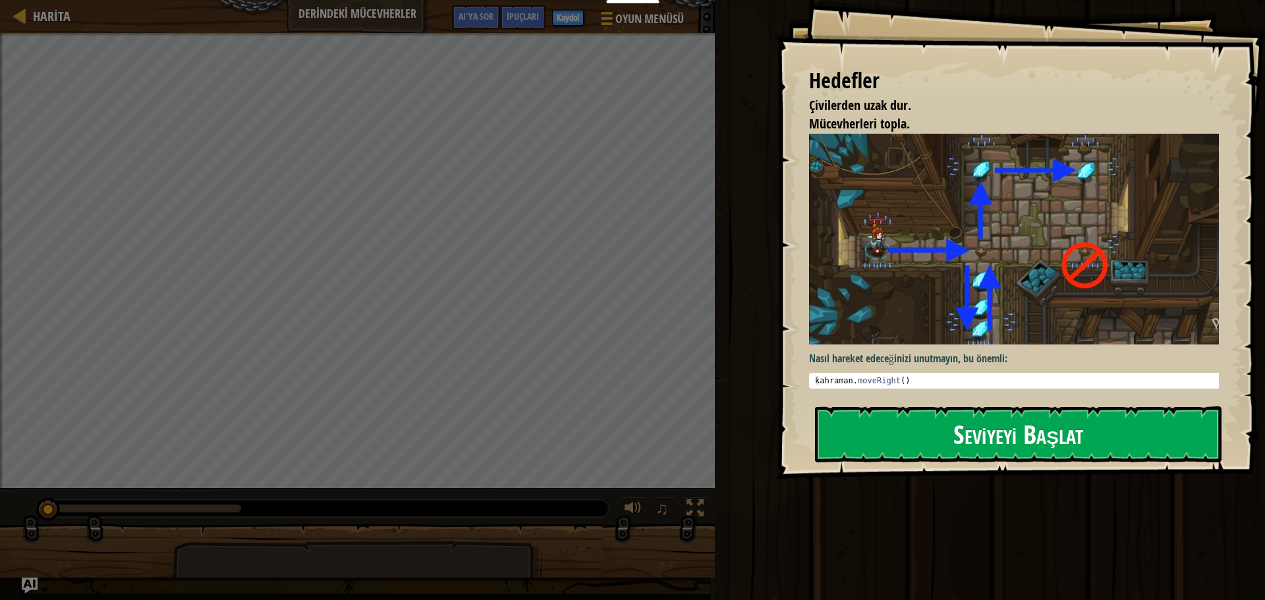
click at [958, 433] on font "Seviyeyi Başlat" at bounding box center [1018, 434] width 130 height 36
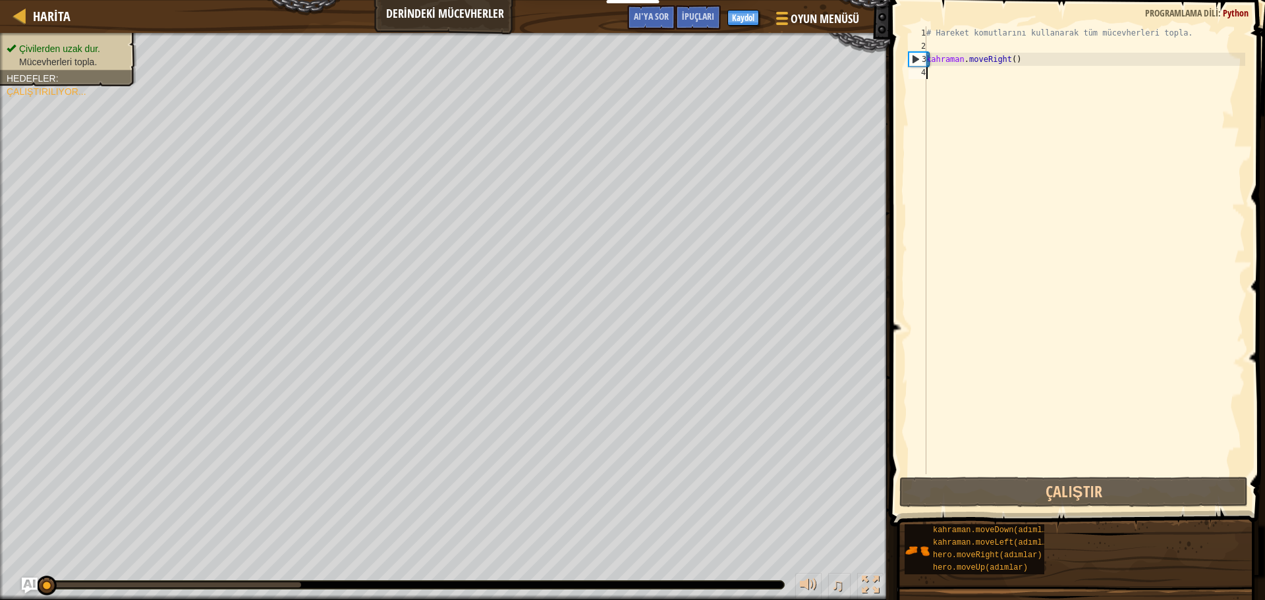
scroll to position [6, 0]
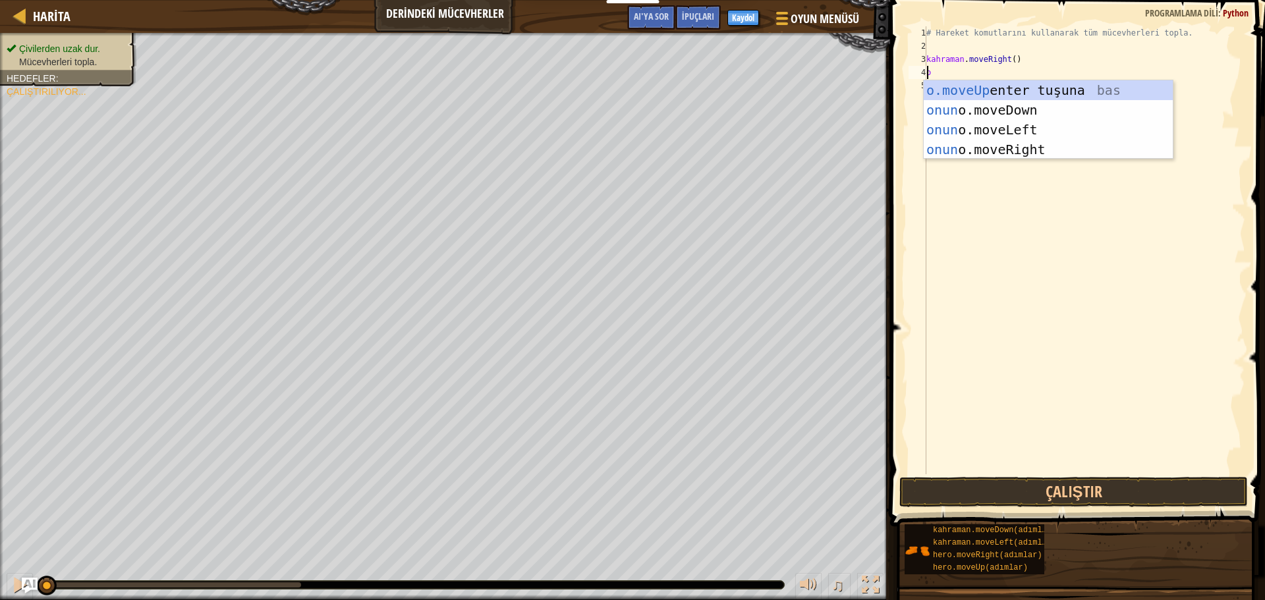
type textarea "hero"
click at [1058, 84] on div "kahraman .moveUp enter tuşu bas kahraman .moveDown tuşuna bas kahraman .moveLef…" at bounding box center [1048, 139] width 249 height 119
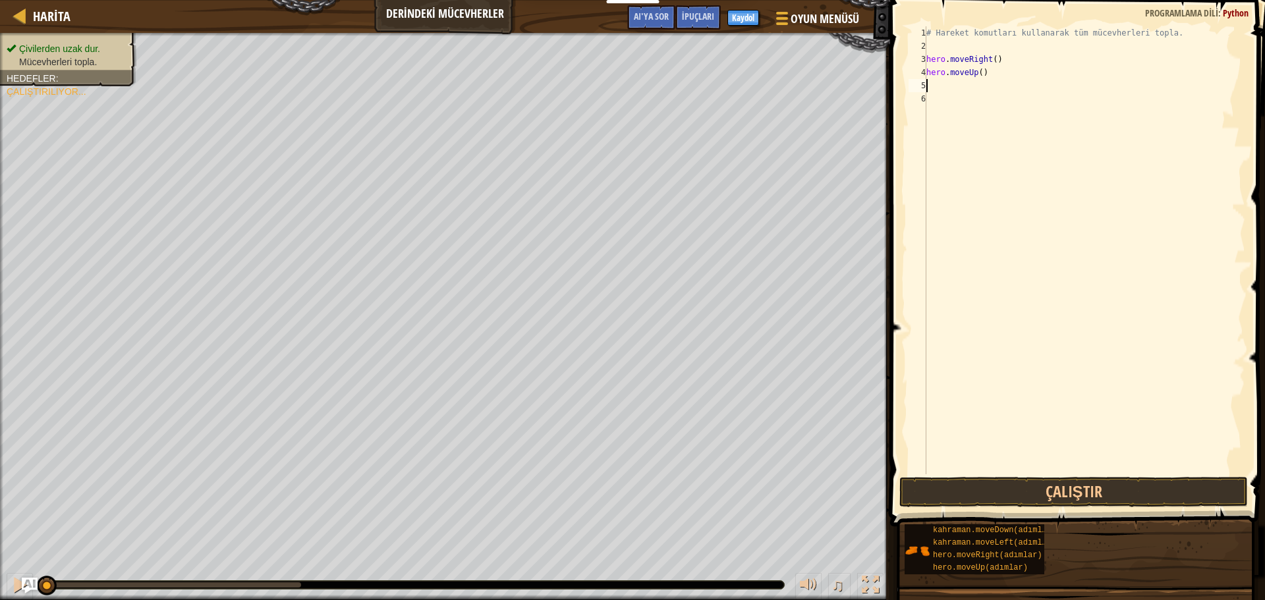
scroll to position [6, 0]
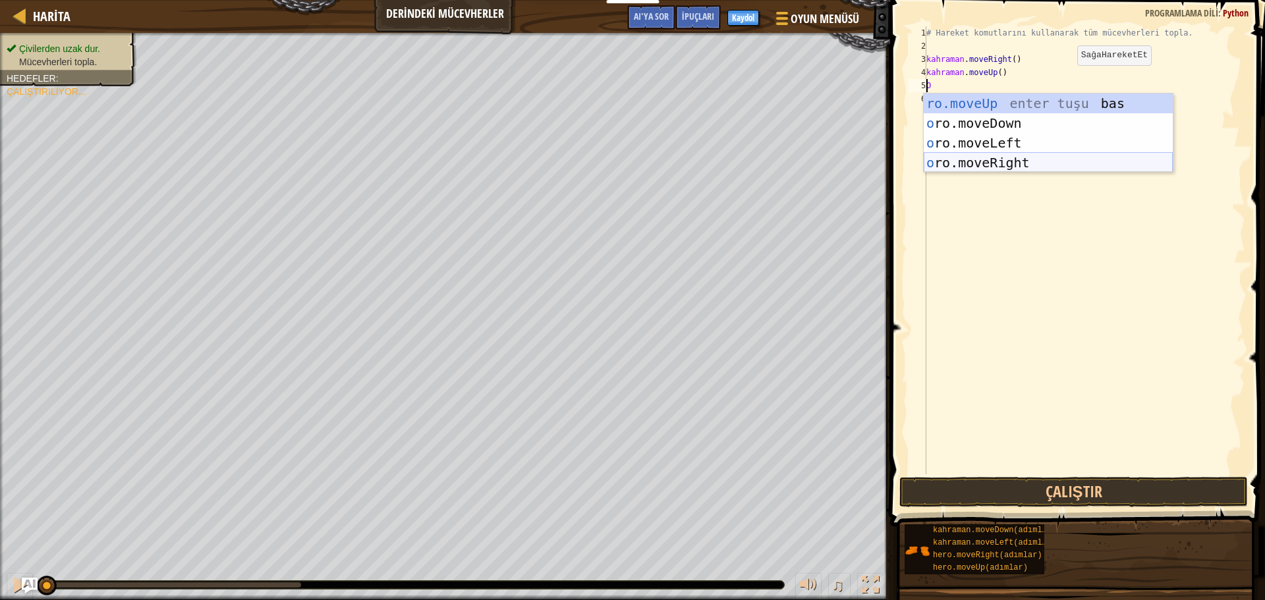
type textarea "h"
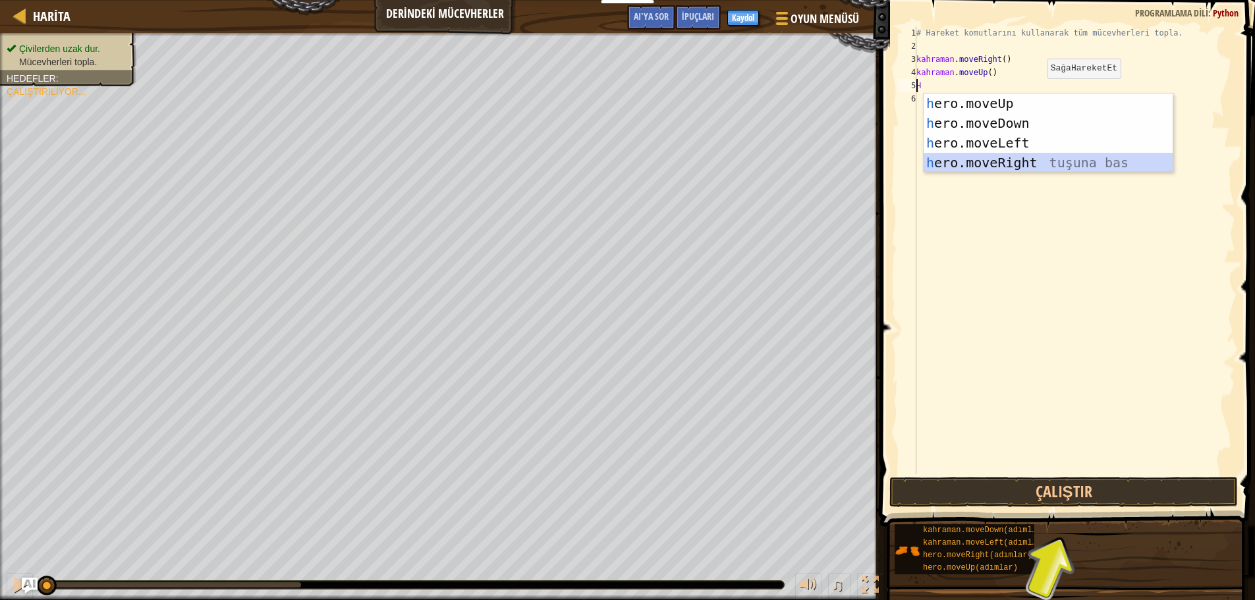
click at [1029, 158] on div "h ero.moveUp enter tuşu bas h ero.moveDown tuşuna bas h ero.moveLeft tuşuna bas…" at bounding box center [1048, 153] width 249 height 119
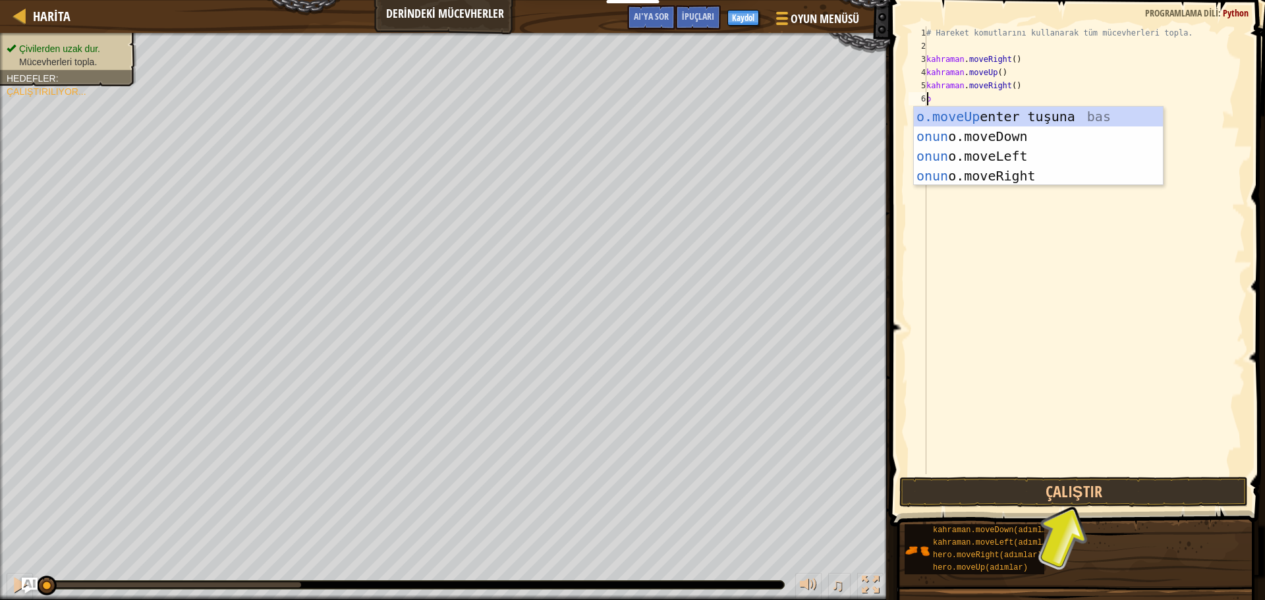
type textarea "hero"
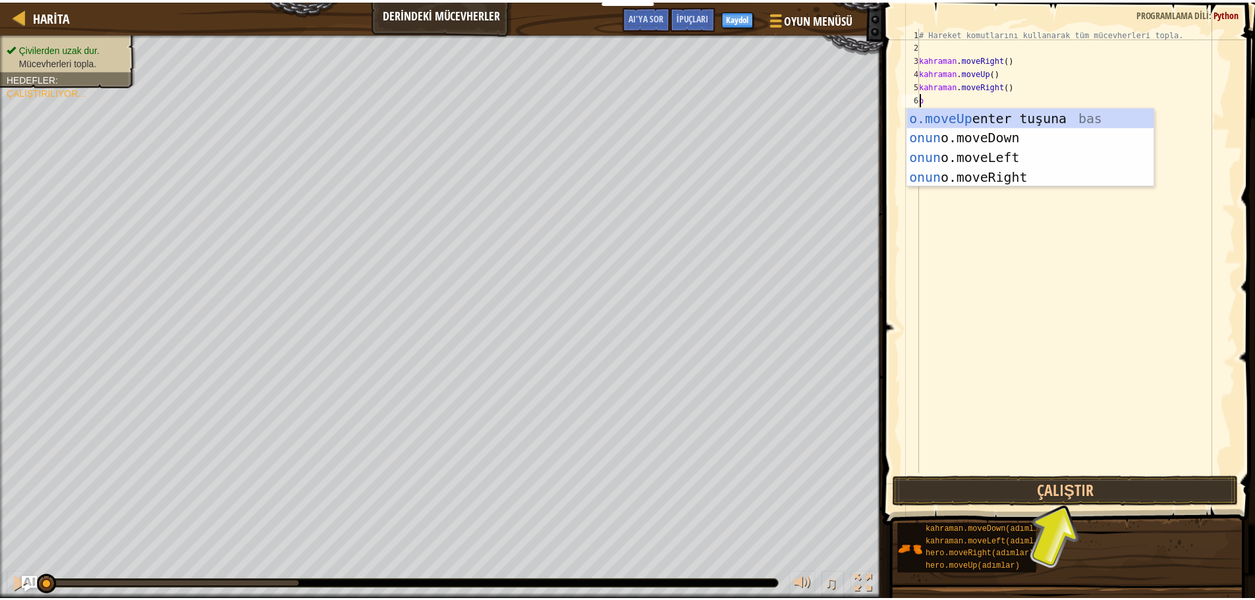
scroll to position [6, 1]
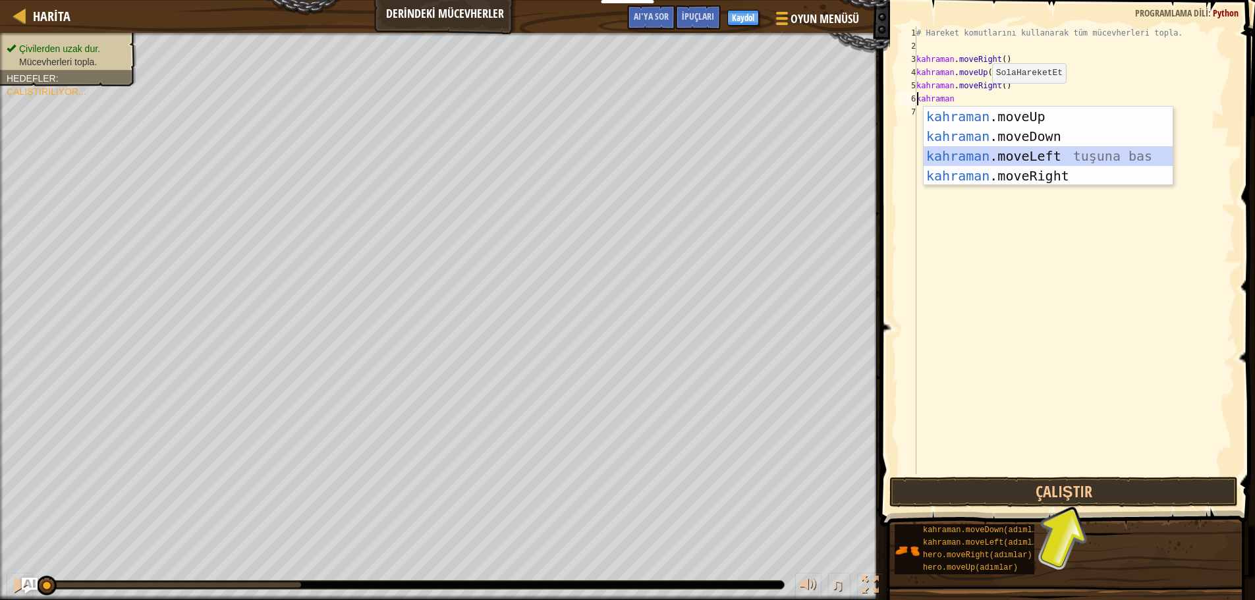
click at [1042, 158] on div "kahraman .moveUp enter tuşu bas kahraman .moveDown tuşuna bas kahraman .moveLef…" at bounding box center [1048, 166] width 249 height 119
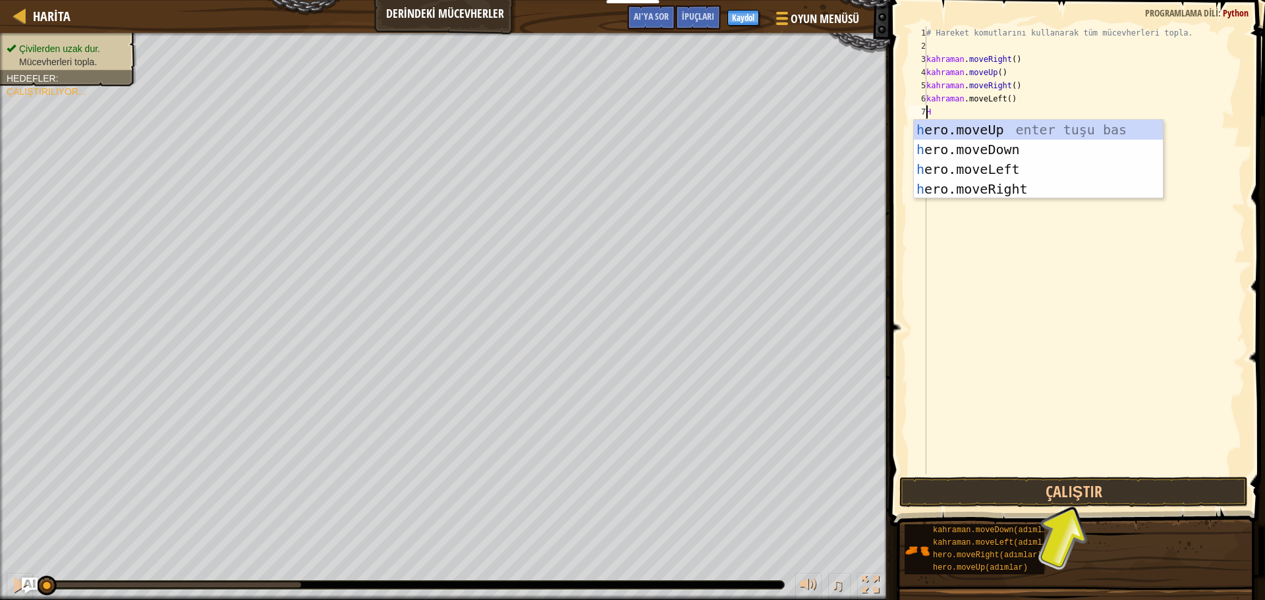
type textarea "he"
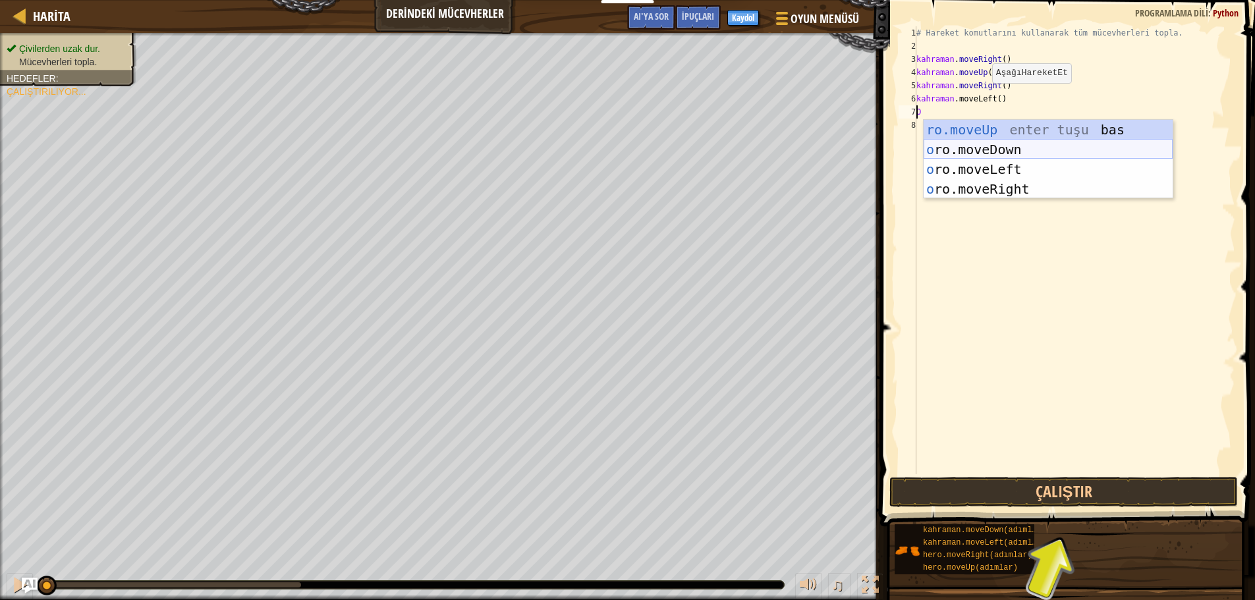
click at [1004, 150] on div "ro.moveUp enter tuşu bas o ro.moveDown tuşuna bas o ro.moveLeft tuşuna bas o ro…" at bounding box center [1048, 179] width 249 height 119
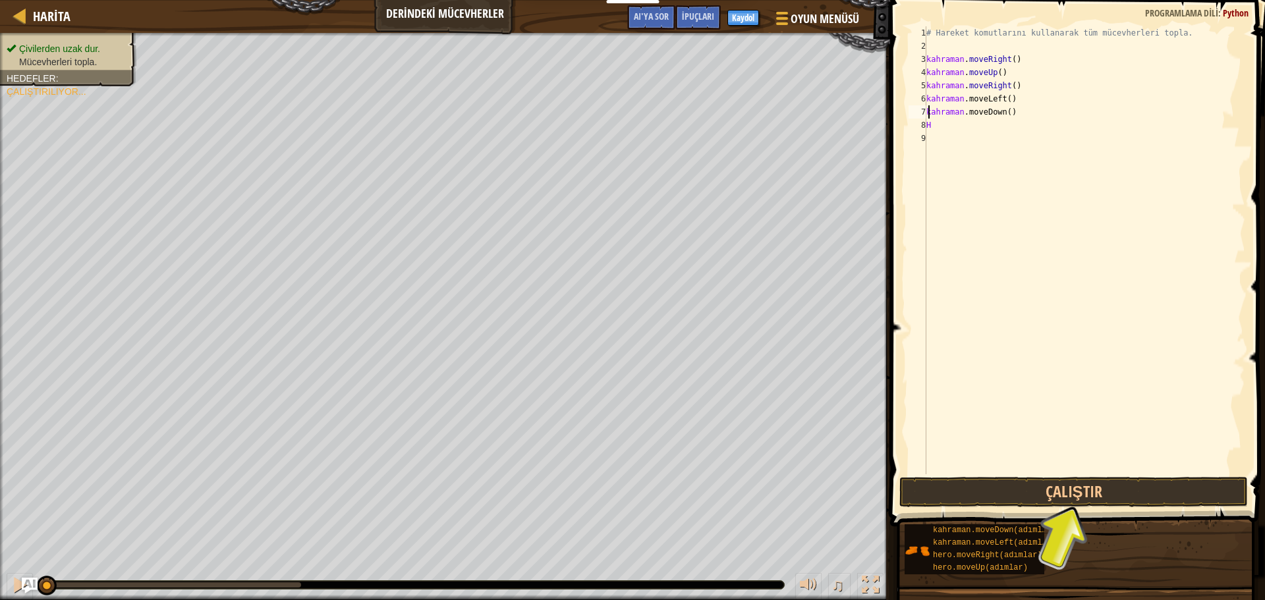
click at [1004, 117] on div "# Hareket komutlarını kullanarak tüm mücevherleri topla. kahraman . moveRight (…" at bounding box center [1085, 263] width 322 height 474
click at [1001, 111] on div "# Hareket komutlarını kullanarak tüm mücevherleri topla. kahraman . moveRight (…" at bounding box center [1085, 263] width 322 height 474
click at [1005, 110] on div "# Hareket komutlarını kullanarak tüm mücevherleri topla. kahraman . moveRight (…" at bounding box center [1085, 263] width 322 height 474
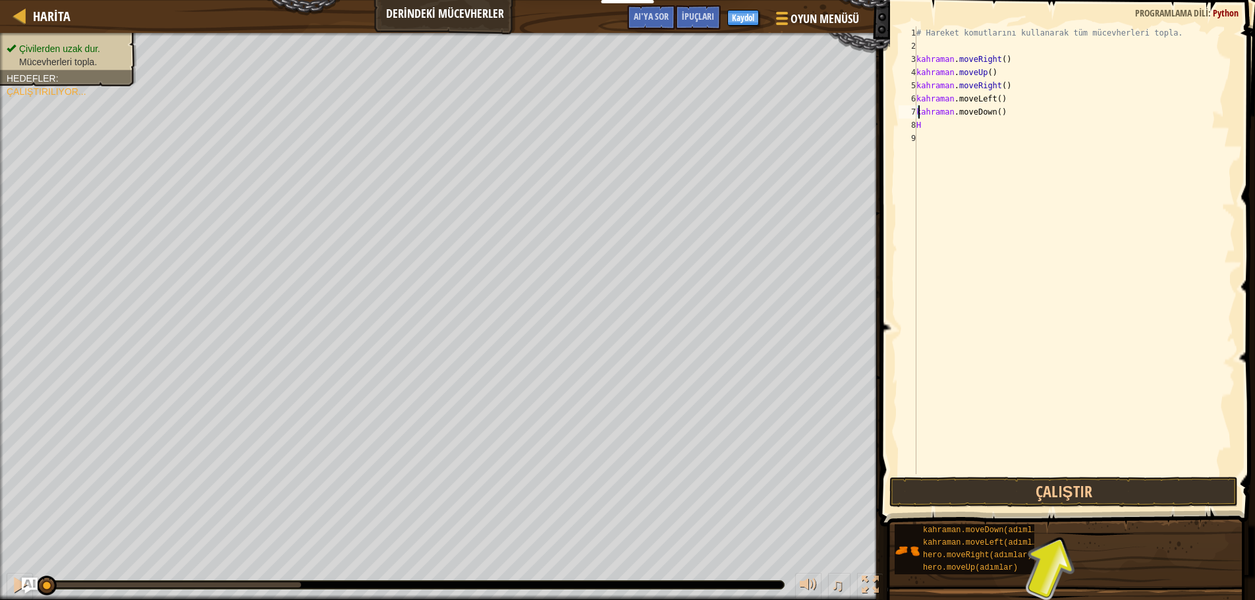
drag, startPoint x: 1017, startPoint y: 109, endPoint x: 1003, endPoint y: 111, distance: 14.7
click at [1012, 109] on div "# Hareket komutlarını kullanarak tüm mücevherleri topla. kahraman . moveRight (…" at bounding box center [1075, 263] width 322 height 474
click at [1003, 111] on div "# Hareket komutlarını kullanarak tüm mücevherleri topla. kahraman . moveRight (…" at bounding box center [1075, 263] width 322 height 474
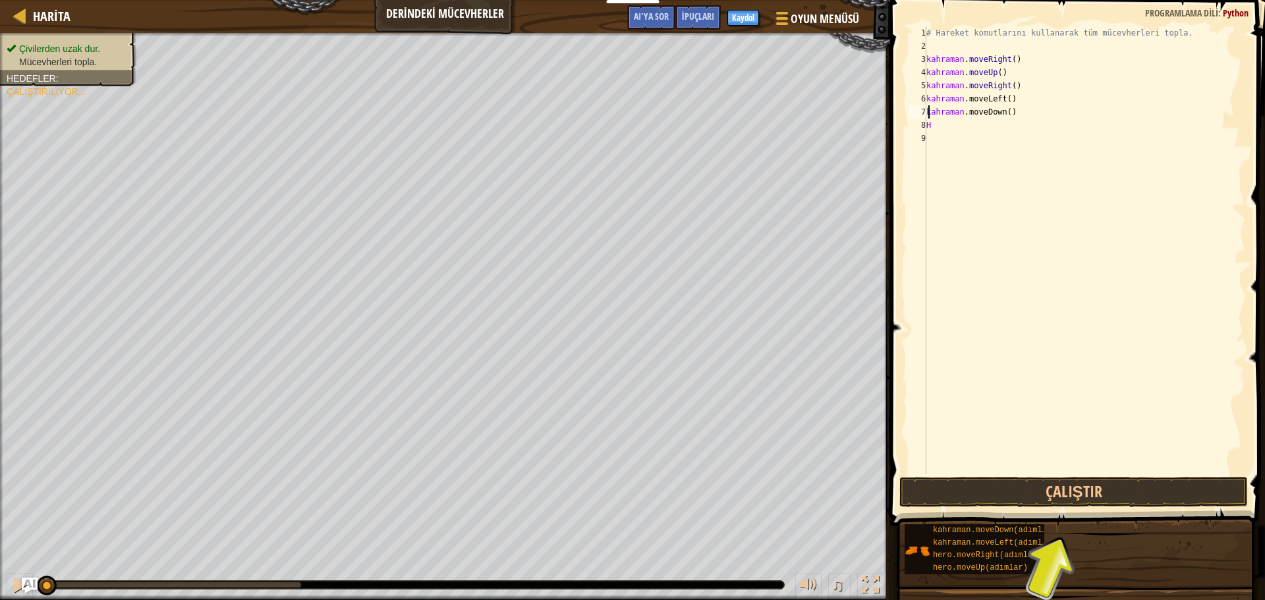
click at [1011, 111] on div "# Hareket komutlarını kullanarak tüm mücevherleri topla. kahraman . moveRight (…" at bounding box center [1085, 263] width 322 height 474
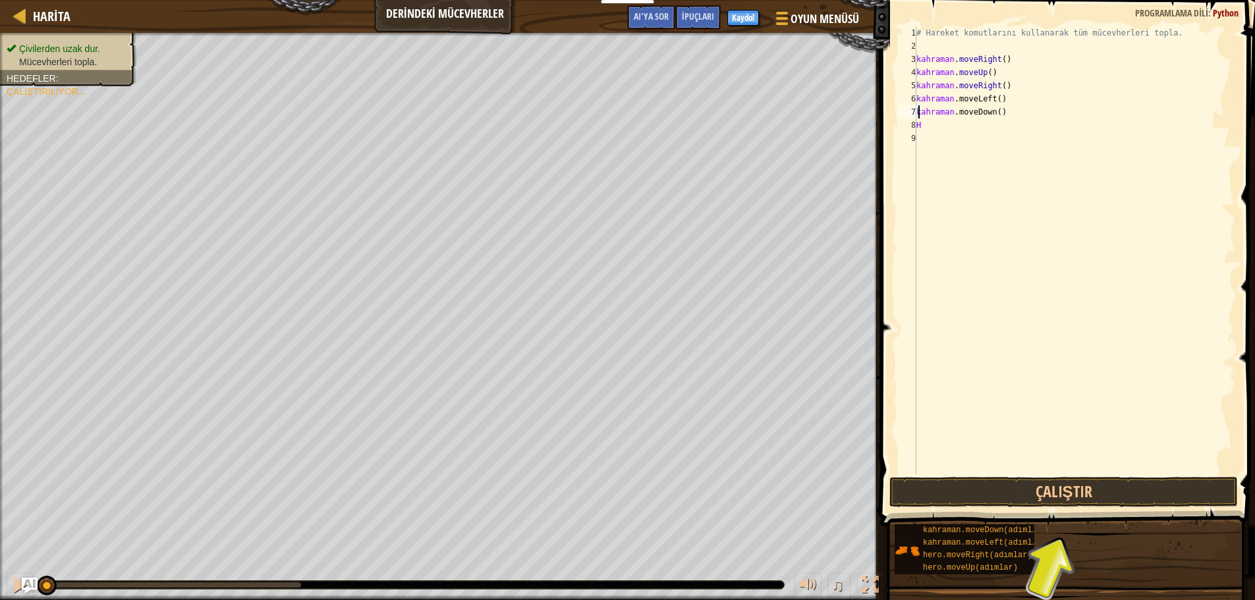
click at [1011, 111] on div "# Hareket komutlarını kullanarak tüm mücevherleri topla. kahraman . moveRight (…" at bounding box center [1075, 263] width 322 height 474
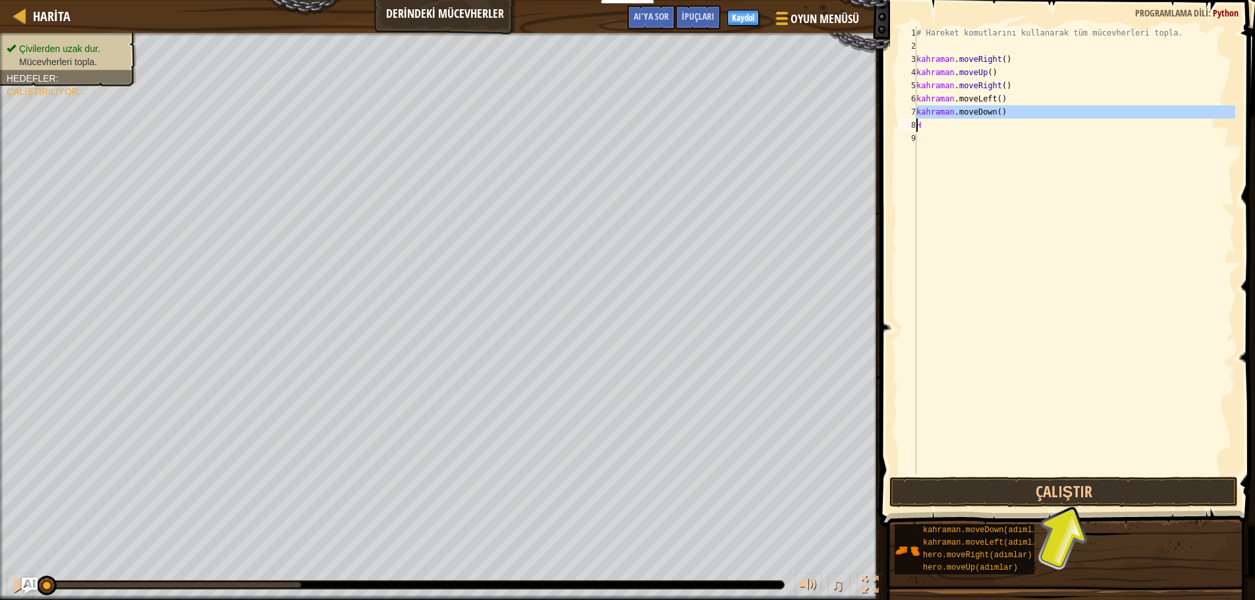
click at [1011, 111] on div "# Hareket komutlarını kullanarak tüm mücevherleri topla. kahraman . moveRight (…" at bounding box center [1075, 263] width 322 height 474
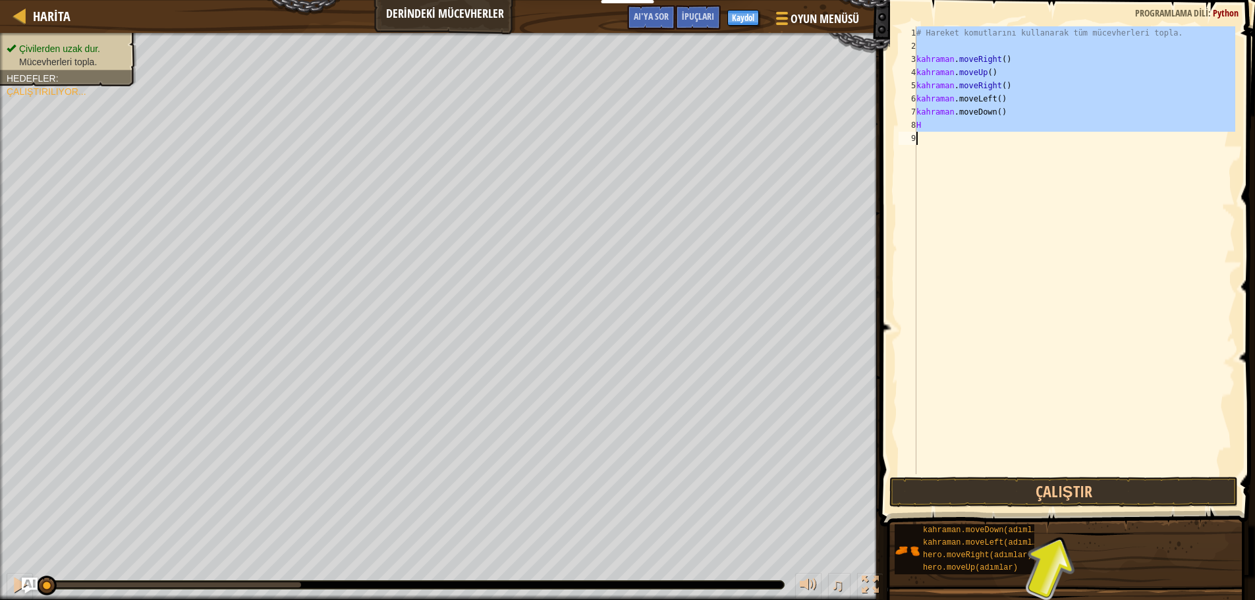
click at [1017, 112] on div "# Hareket komutlarını kullanarak tüm mücevherleri topla. kahraman . moveRight (…" at bounding box center [1075, 250] width 322 height 448
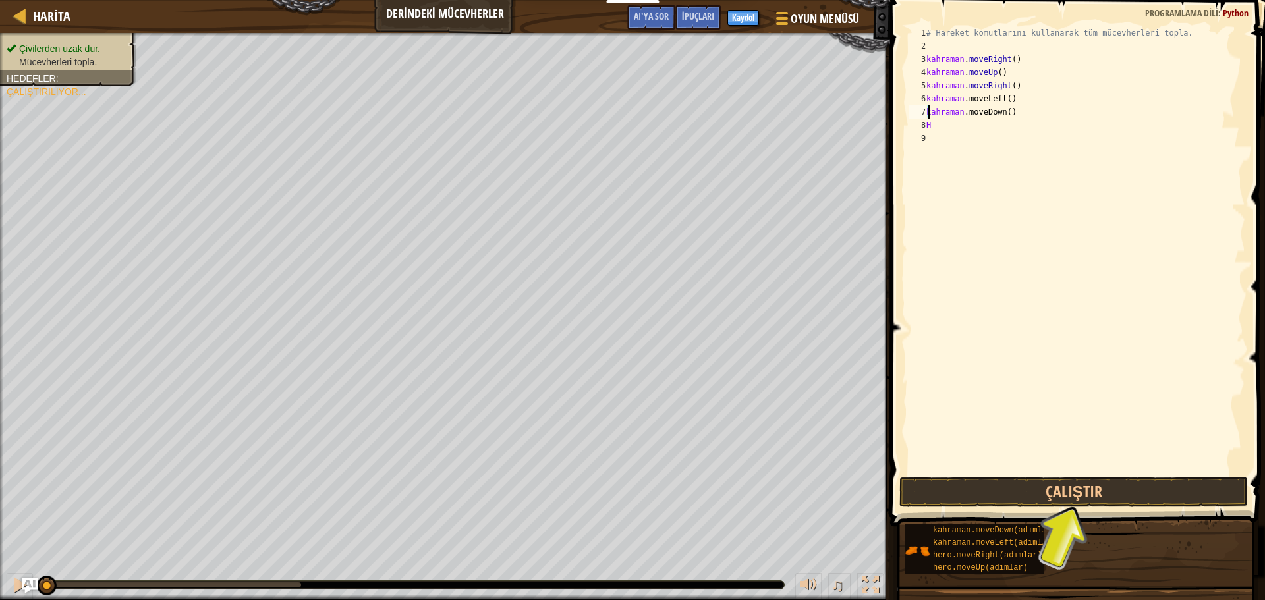
click at [1001, 113] on div "# Hareket komutlarını kullanarak tüm mücevherleri topla. kahraman . moveRight (…" at bounding box center [1085, 263] width 322 height 474
click at [934, 131] on div "# Hareket komutlarını kullanarak tüm mücevherleri topla. kahraman . moveRight (…" at bounding box center [1085, 263] width 322 height 474
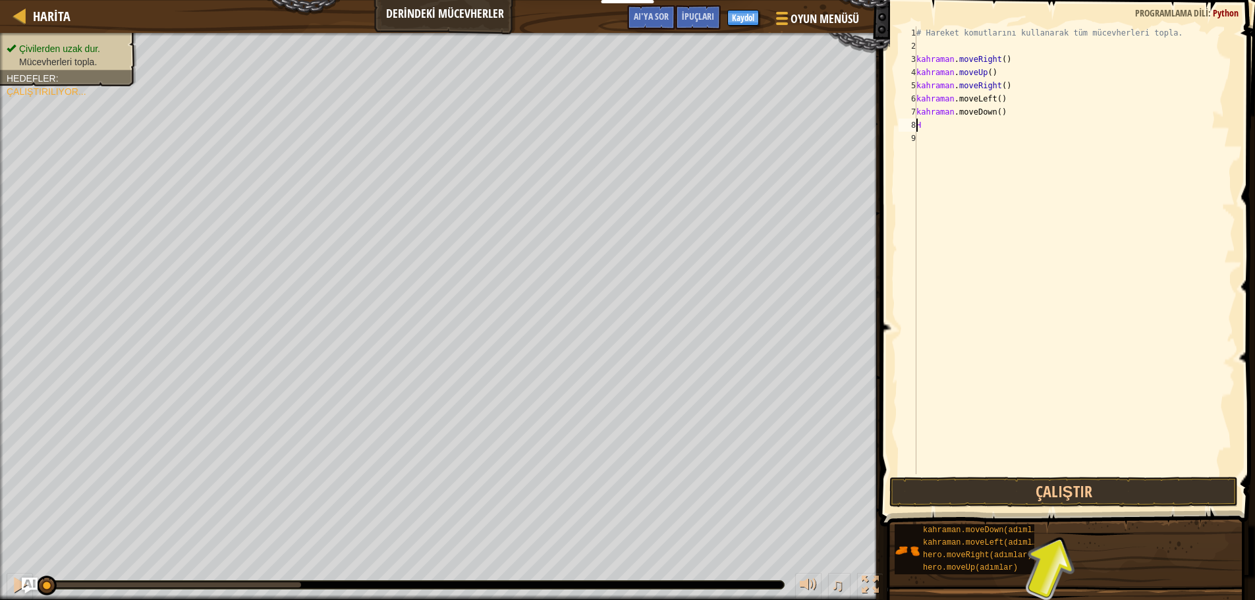
click at [1013, 112] on div "# Hareket komutlarını kullanarak tüm mücevherleri topla. kahraman . moveRight (…" at bounding box center [1075, 263] width 322 height 474
click at [996, 106] on div "# Hareket komutlarını kullanarak tüm mücevherleri topla. kahraman . moveRight (…" at bounding box center [1075, 263] width 322 height 474
click at [997, 109] on div "# Hareket komutlarını kullanarak tüm mücevherleri topla. kahraman . moveRight (…" at bounding box center [1075, 263] width 322 height 474
drag, startPoint x: 975, startPoint y: 112, endPoint x: 950, endPoint y: 117, distance: 25.6
click at [957, 117] on div "# Hareket komutlarını kullanarak tüm mücevherleri topla. kahraman . moveRight (…" at bounding box center [1075, 263] width 322 height 474
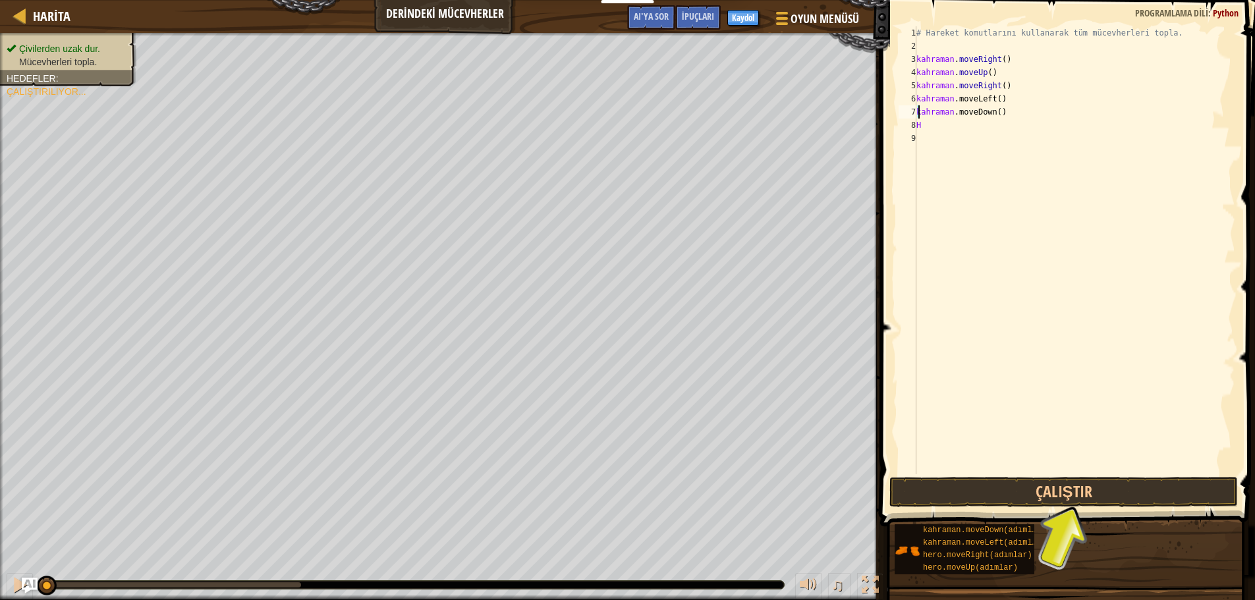
click at [945, 107] on div "# Hareket komutlarını kullanarak tüm mücevherleri topla. kahraman . moveRight (…" at bounding box center [1075, 263] width 322 height 474
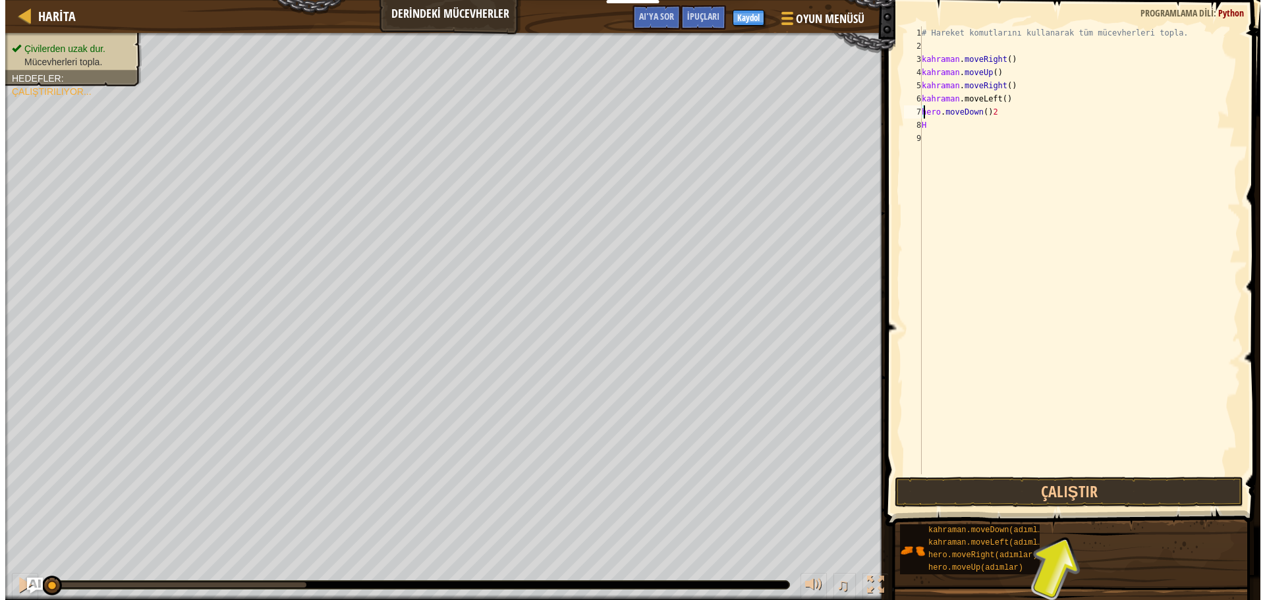
scroll to position [6, 5]
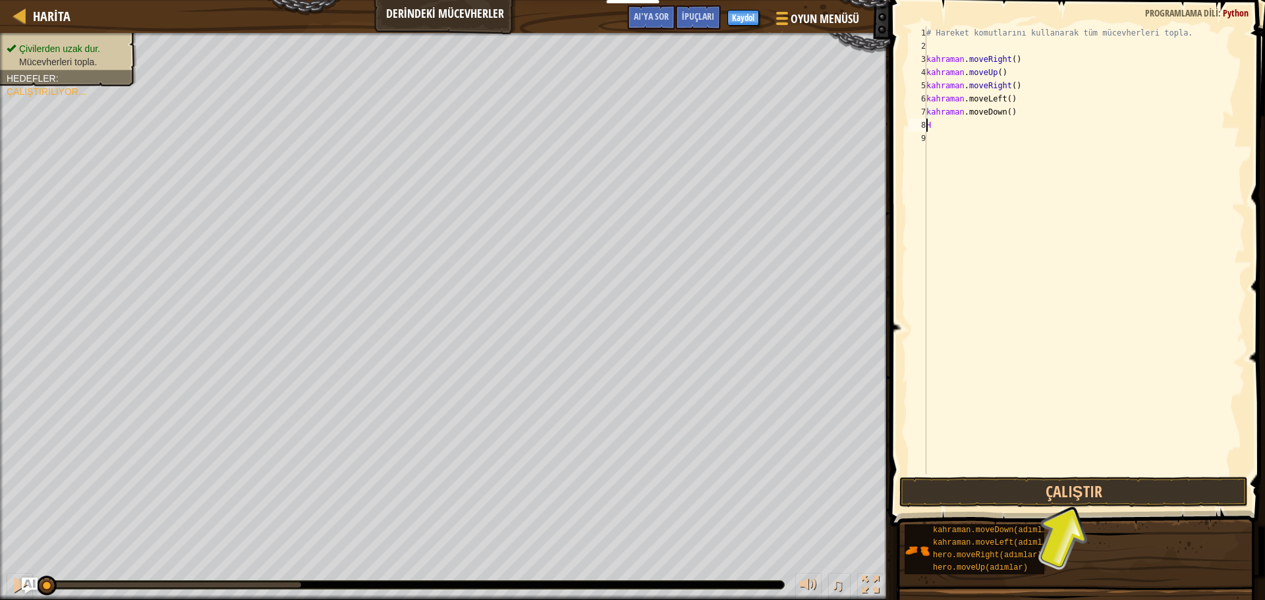
click at [925, 130] on div "hero.moveDown() 1 2 3 4 5 6 7 8 9 # Hareket komutlarını kullanarak tüm mücevher…" at bounding box center [1075, 250] width 339 height 448
type textarea "h"
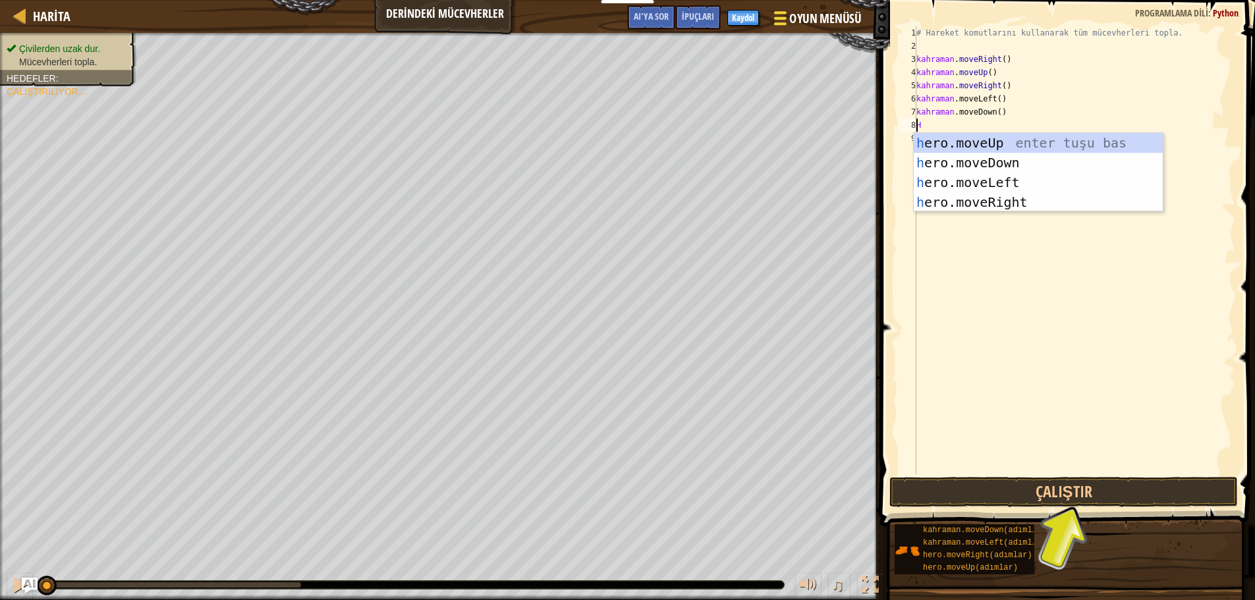
type textarea "he"
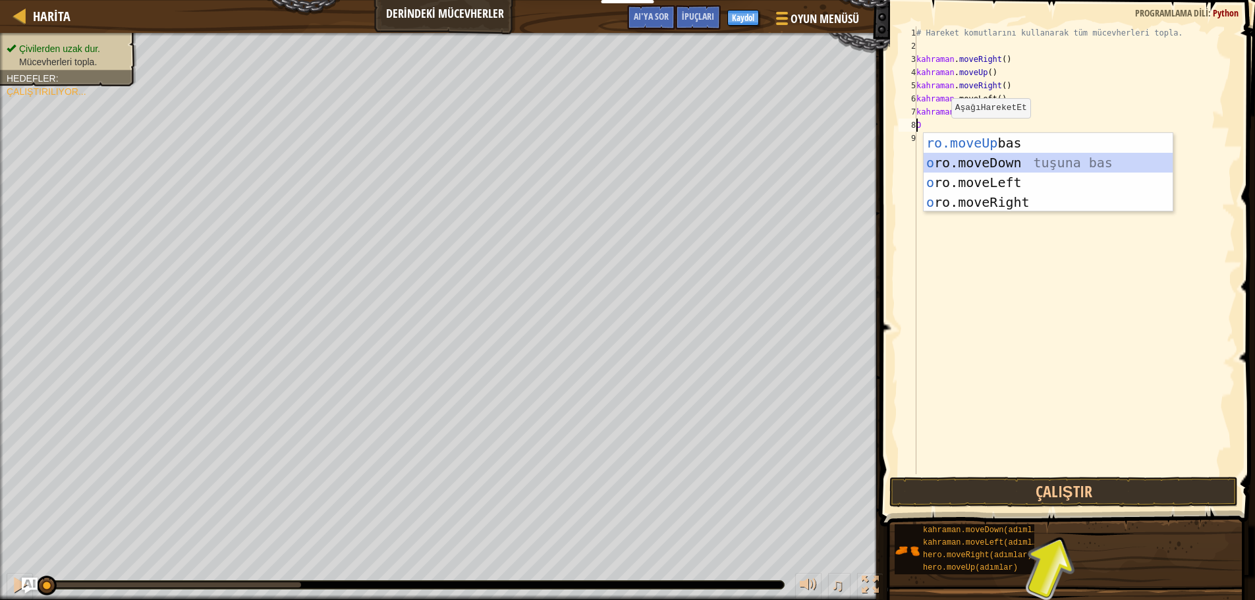
click at [999, 164] on div "ro.moveUp enter tuşu bas o ro.moveDown tuşuna bas o ro.moveLeft tuşuna bas o ro…" at bounding box center [1048, 192] width 249 height 119
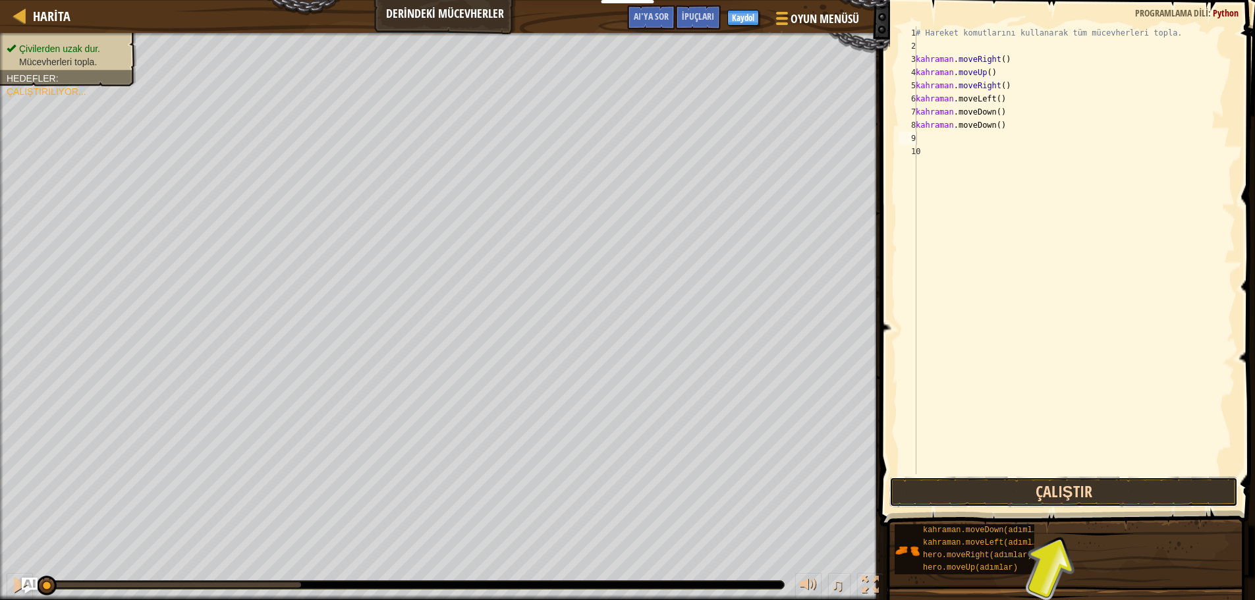
click at [1008, 482] on button "Çalıştır" at bounding box center [1063, 492] width 349 height 30
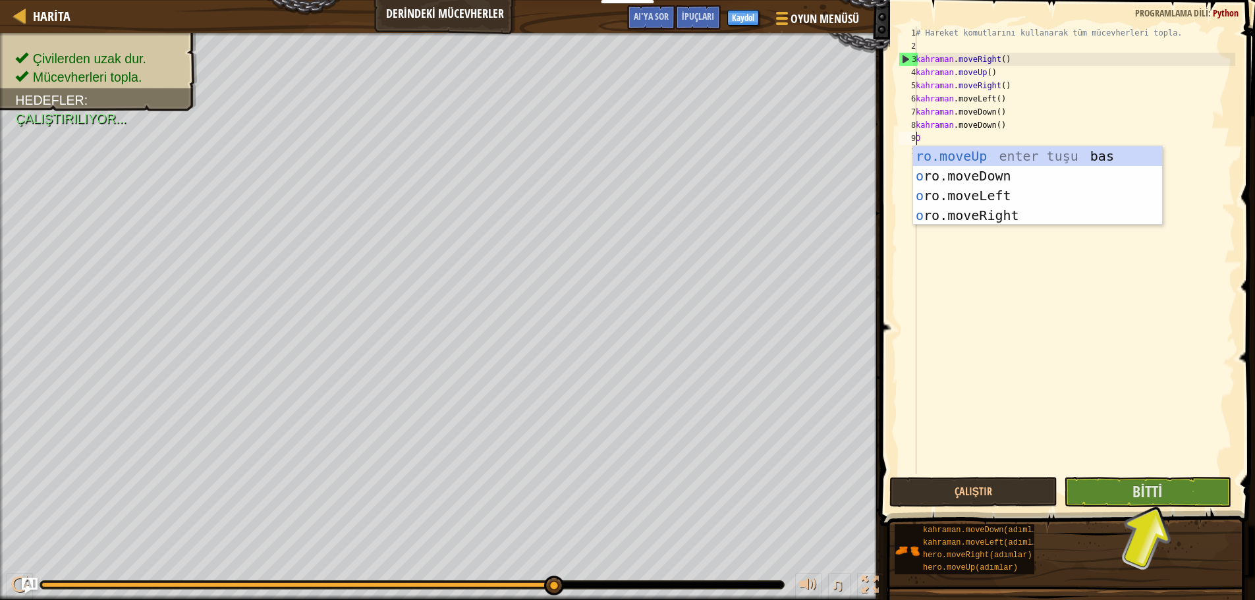
type textarea "her"
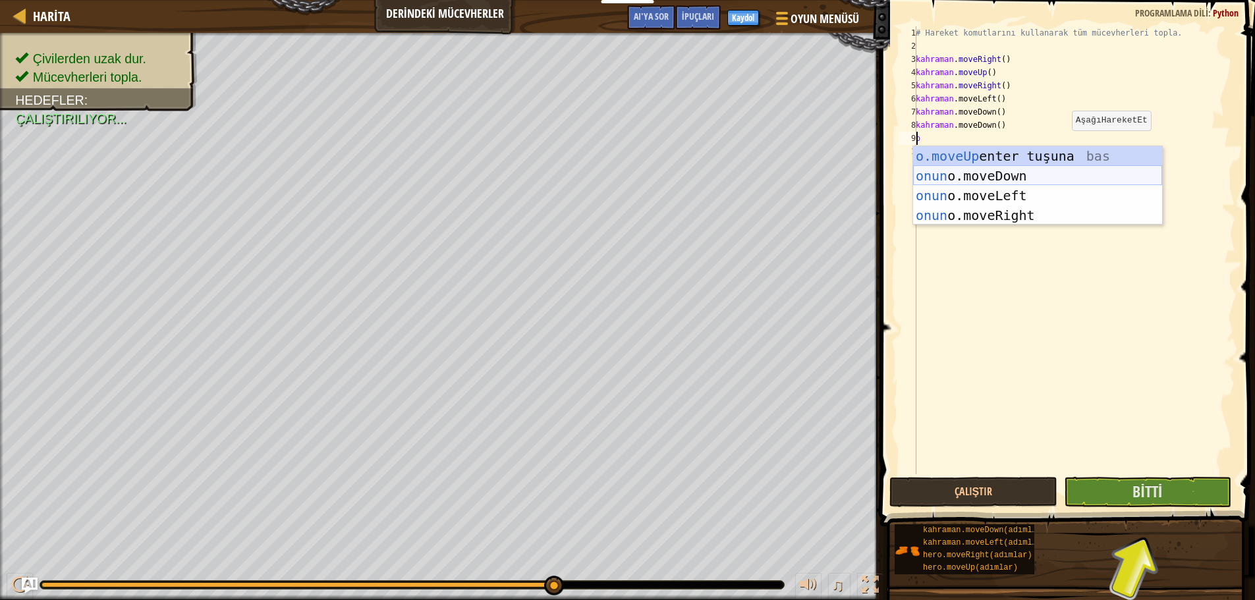
click at [1000, 170] on div "o.moveUp enter tuşuna bas onun o.moveDown tuşuna bas onun o.moveLeft tuşuna bas…" at bounding box center [1037, 205] width 249 height 119
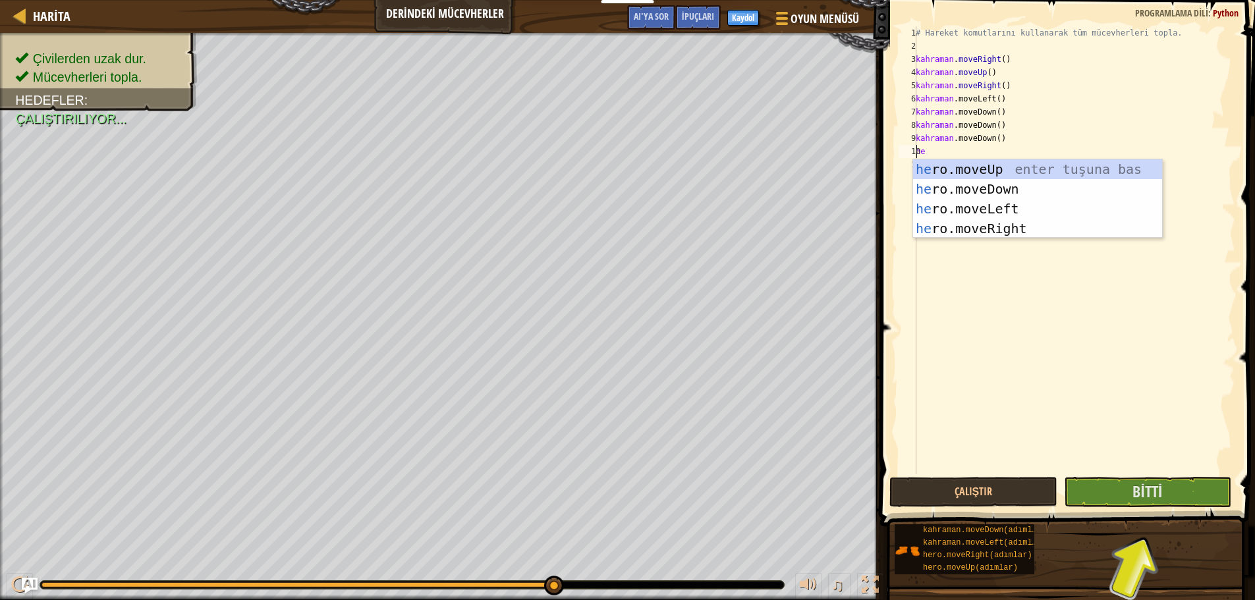
type textarea "her"
click at [1004, 228] on div "o.moveUp enter tuşuna bas onun o.moveDown tuşuna bas onun o.moveLeft tuşuna bas…" at bounding box center [1037, 218] width 249 height 119
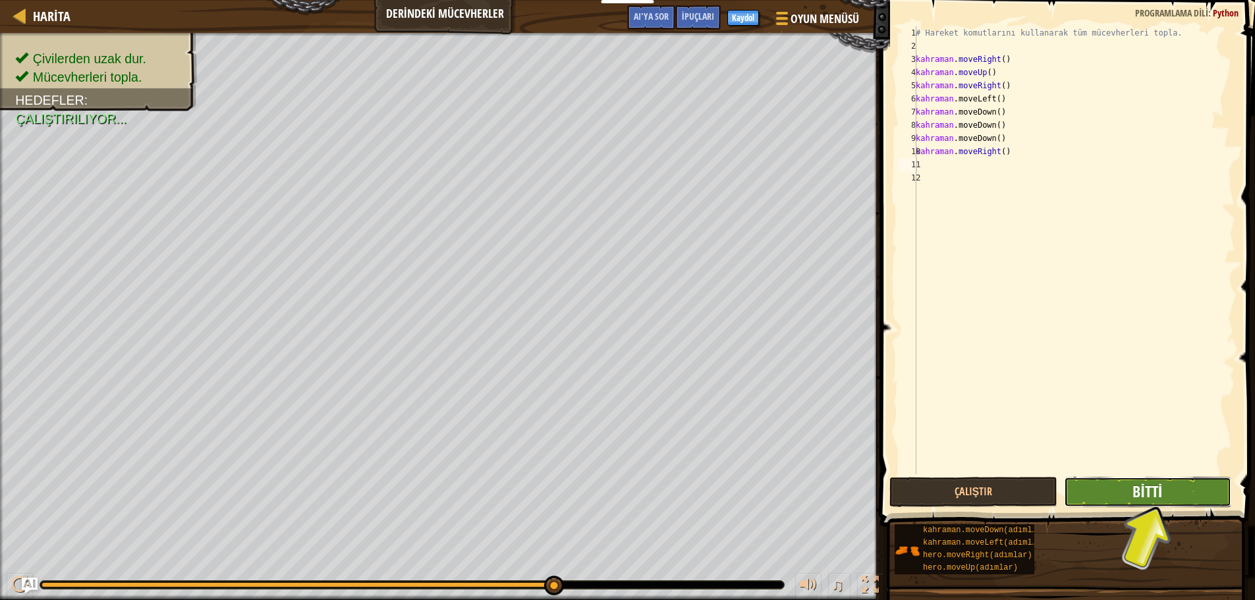
click at [1146, 492] on font "Bitti" at bounding box center [1148, 491] width 30 height 21
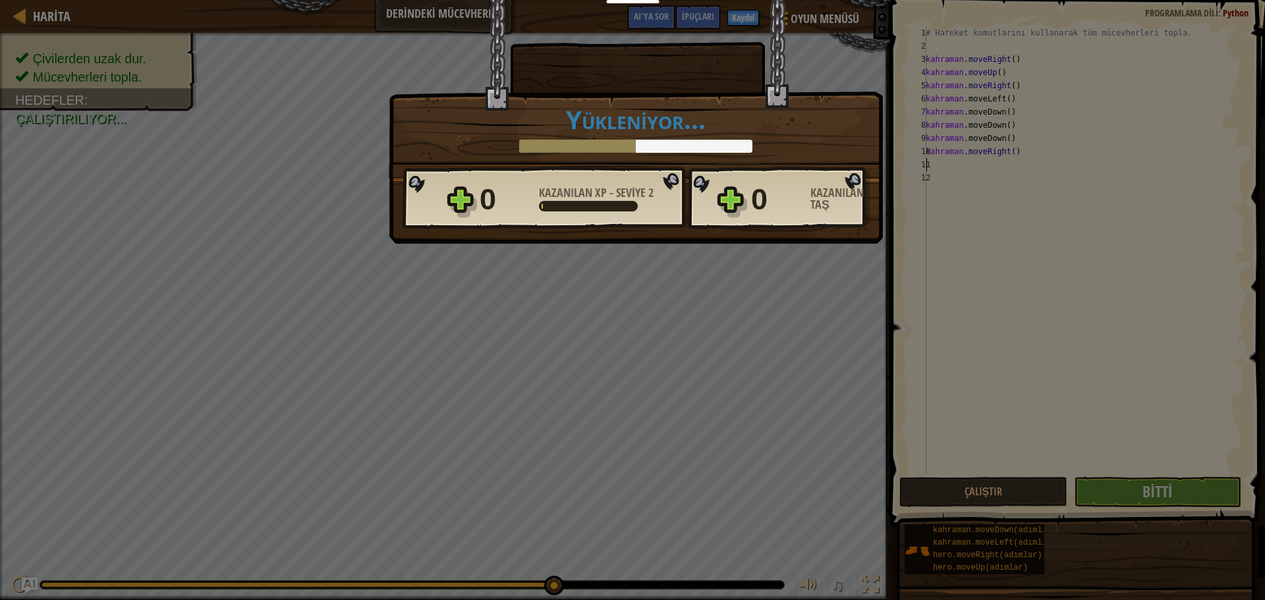
click at [567, 282] on div "Zafer × Yakında bu bilgilerin görüşmesinin ardından. Seviyeyi oyla: Yükleniyor.…" at bounding box center [632, 300] width 1265 height 600
click at [555, 219] on div "0 Kazanılan XP - Seviye 2" at bounding box center [579, 200] width 198 height 42
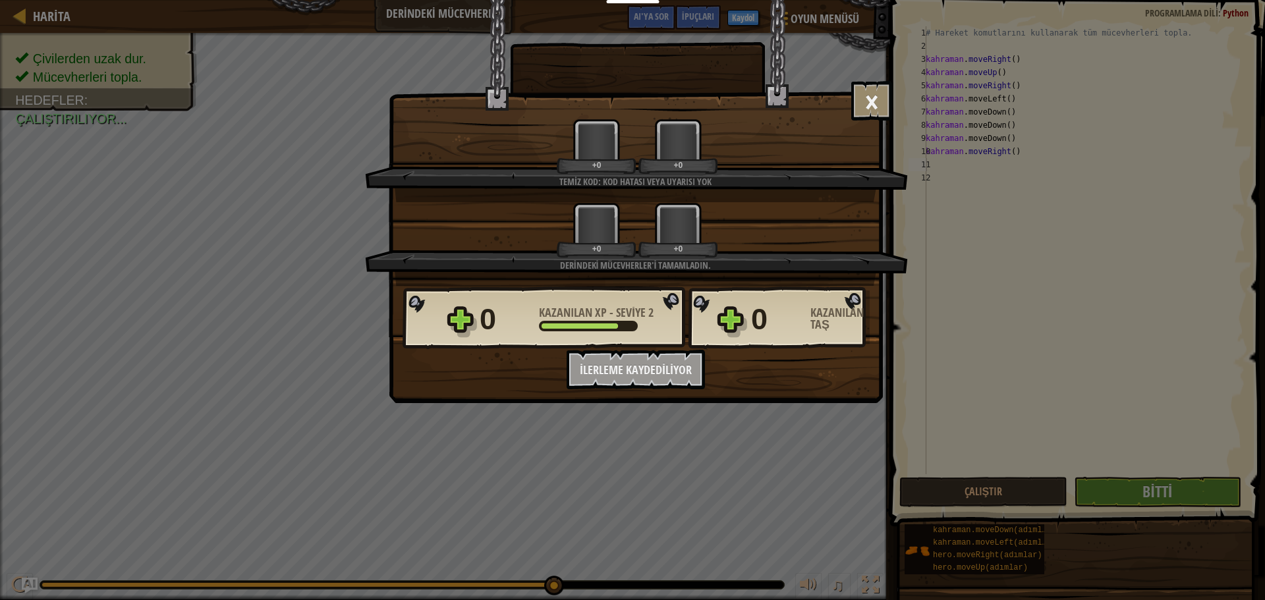
click at [585, 213] on div "+0" at bounding box center [596, 230] width 79 height 55
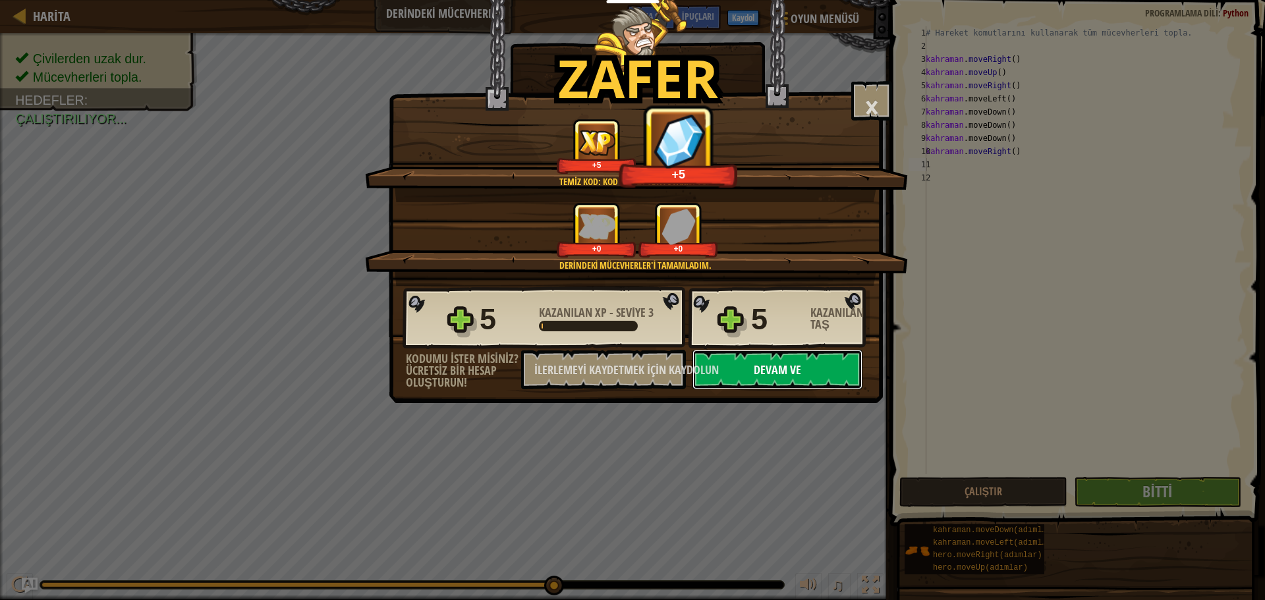
click at [741, 360] on button "Devam ve" at bounding box center [777, 370] width 170 height 40
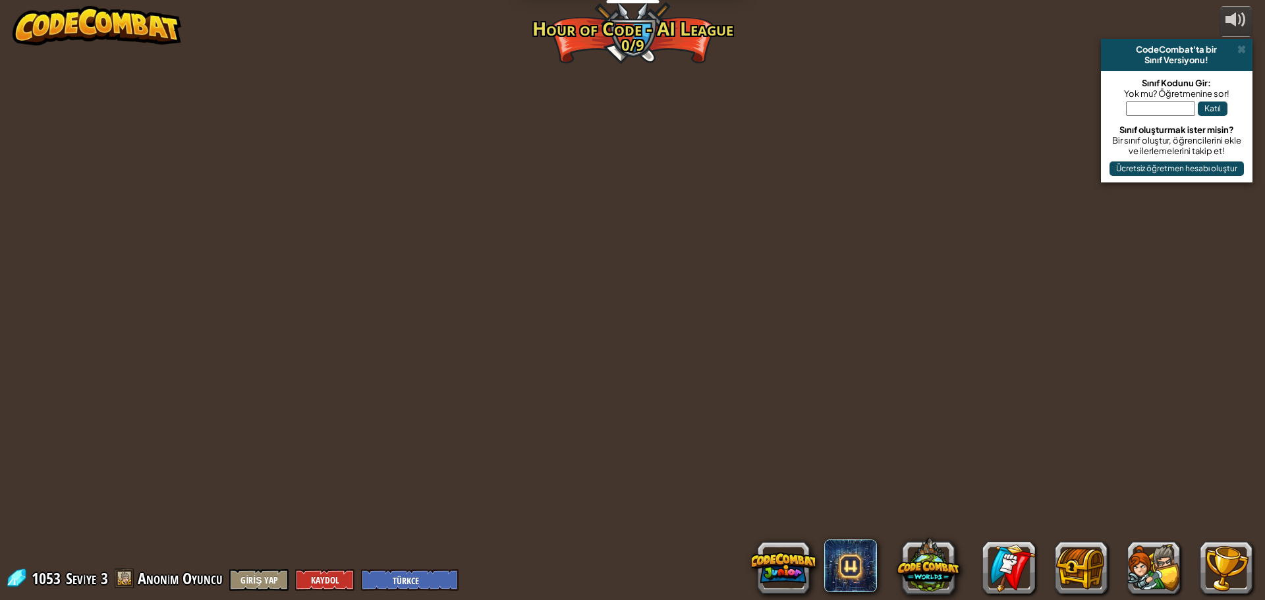
select select "tr"
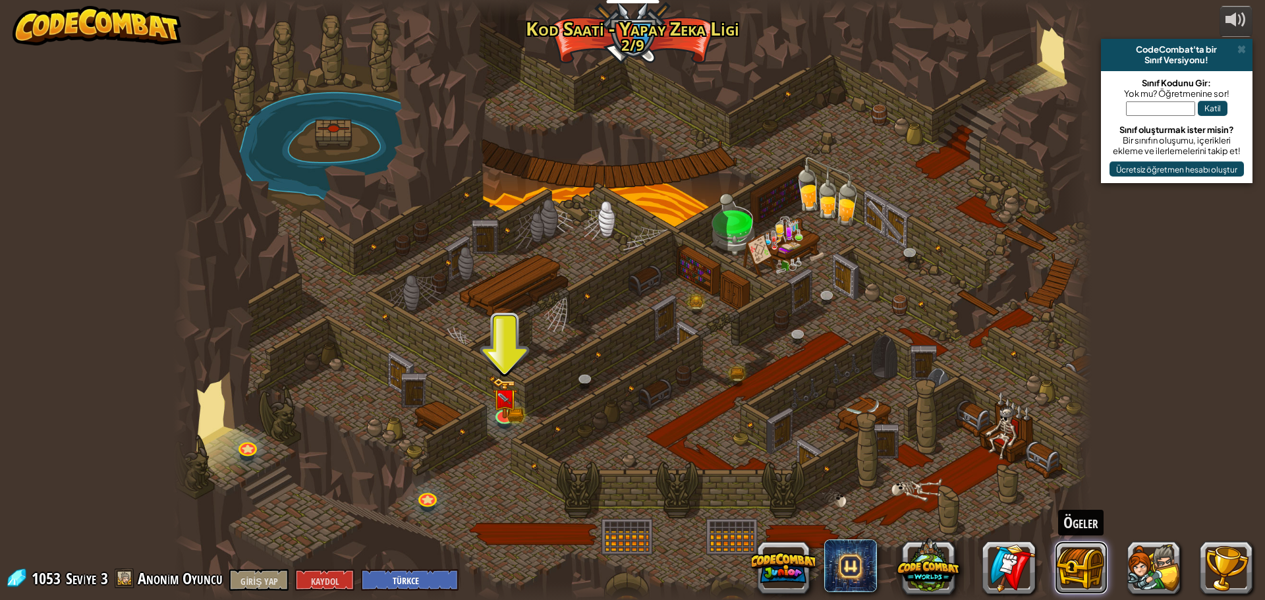
click at [1092, 565] on button at bounding box center [1081, 568] width 53 height 53
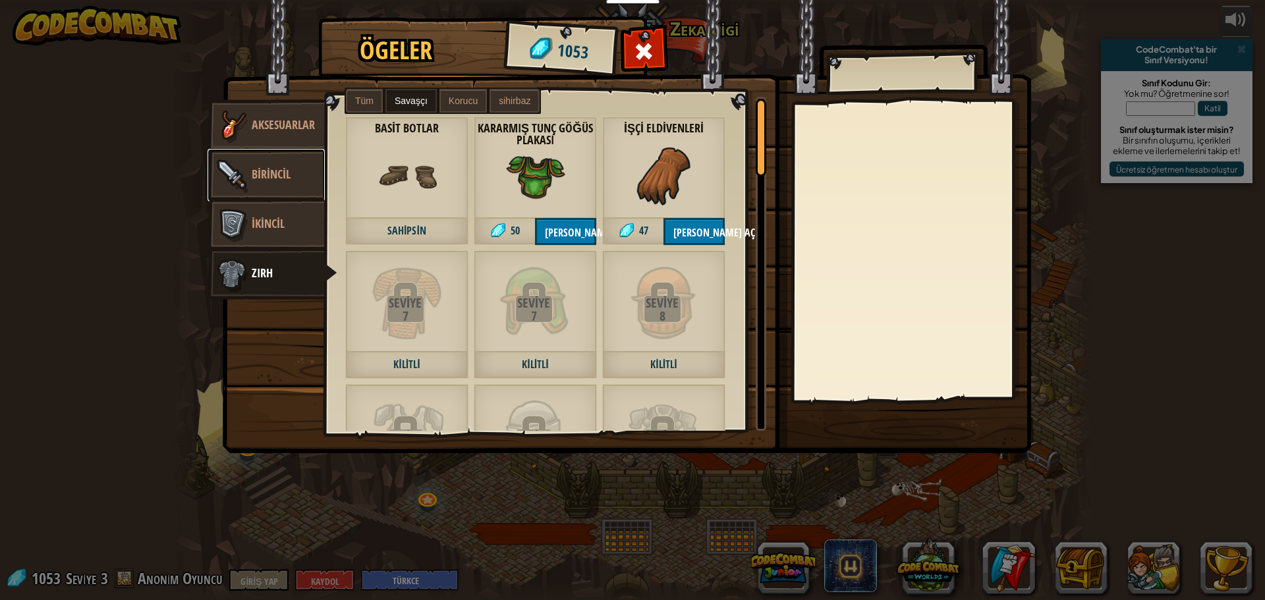
click at [269, 168] on font "Birincil" at bounding box center [271, 174] width 39 height 16
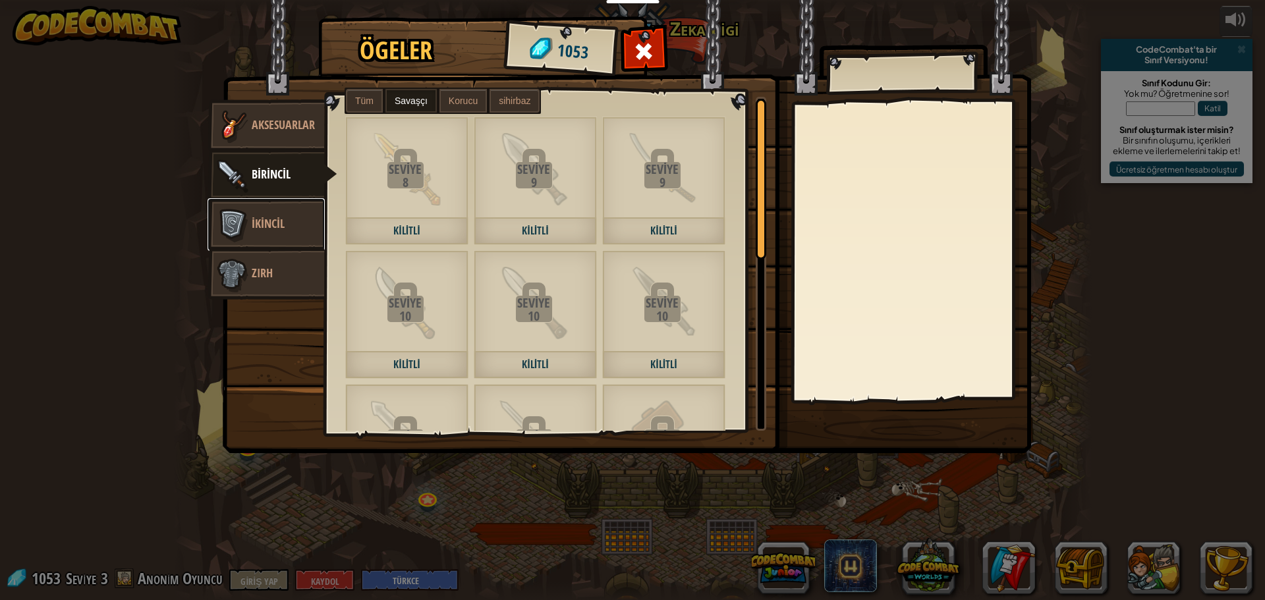
click at [273, 205] on link "İkincil" at bounding box center [266, 224] width 117 height 53
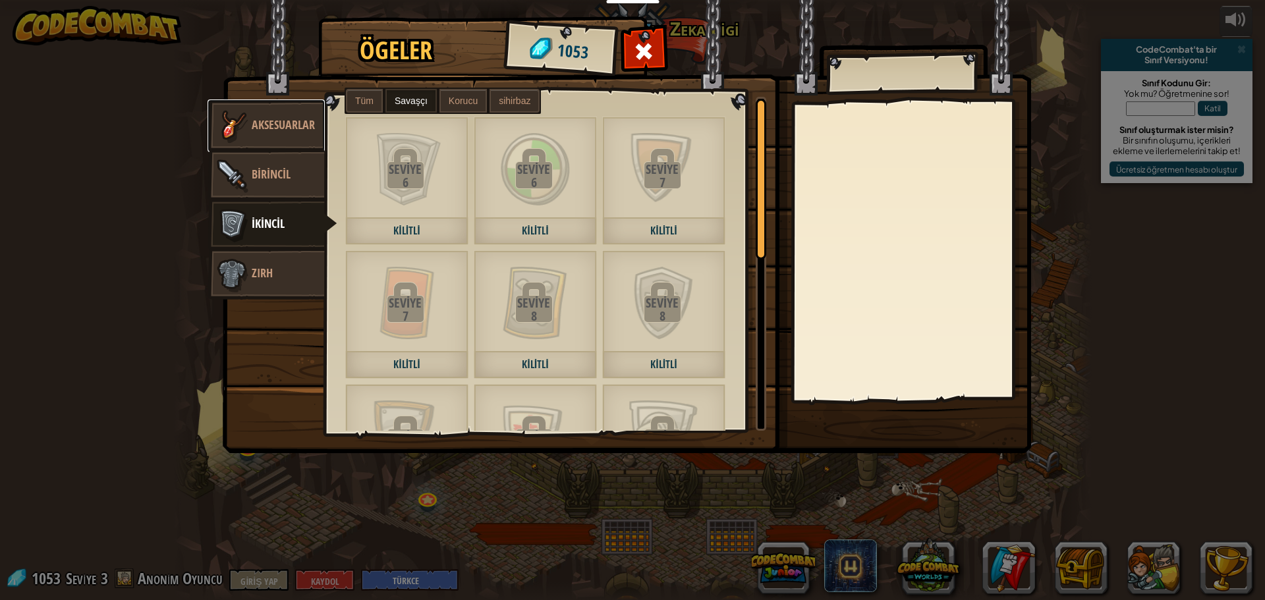
click at [269, 136] on link "Aksesuarlar" at bounding box center [266, 125] width 117 height 53
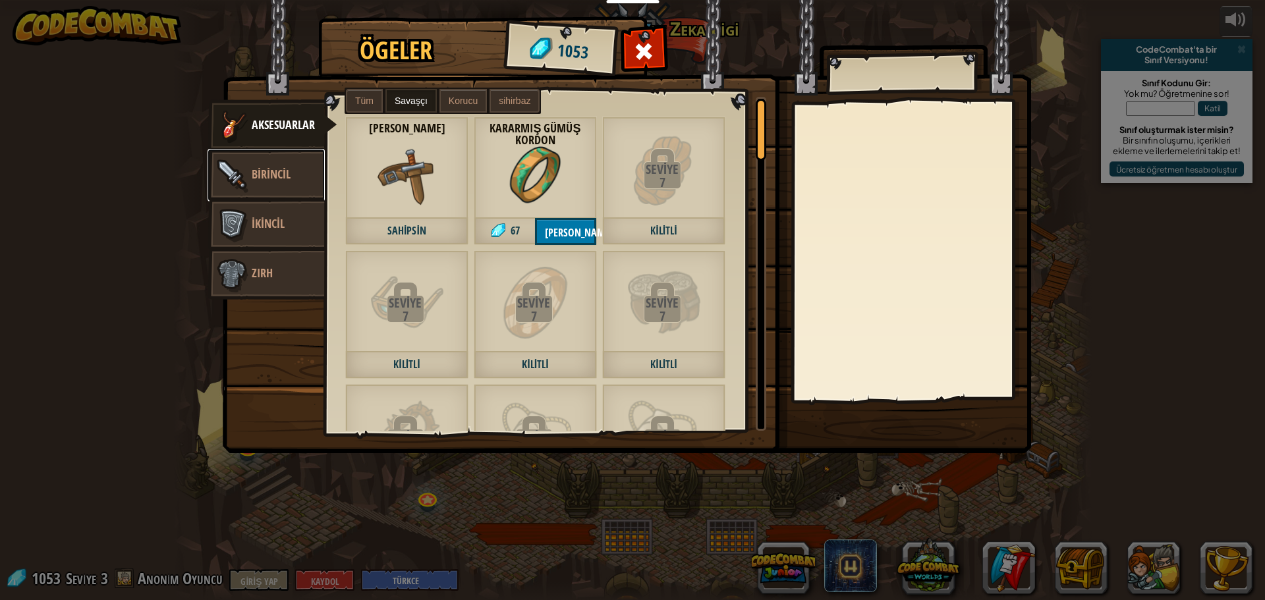
click at [288, 173] on font "Birincil" at bounding box center [271, 174] width 39 height 16
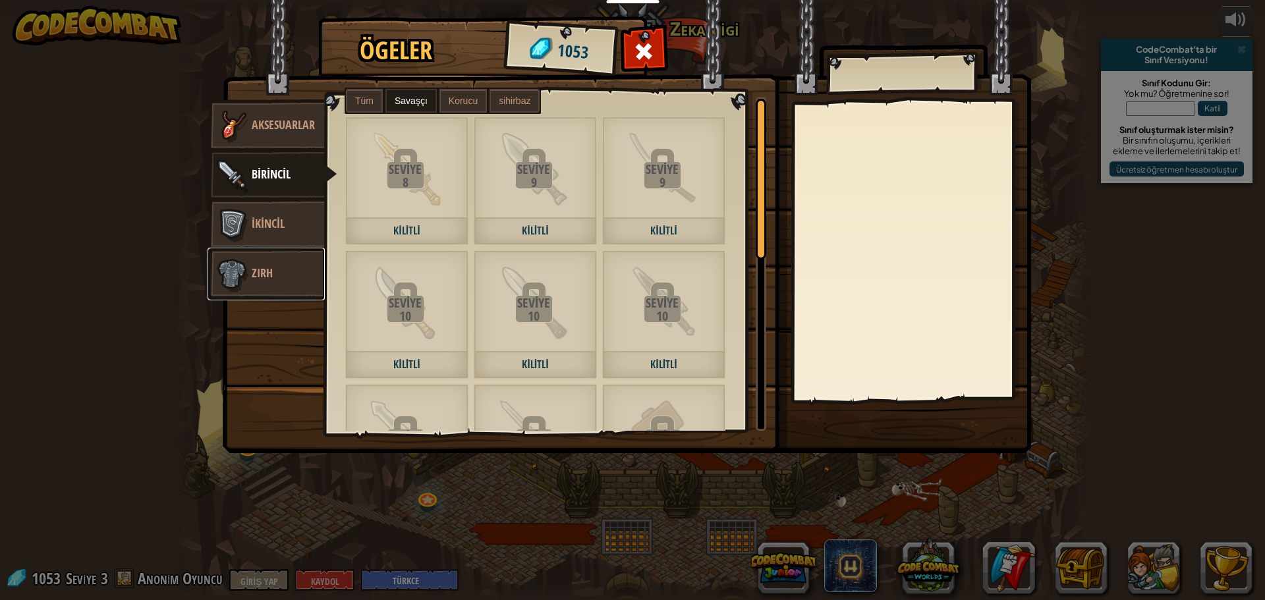
click at [273, 260] on link "Zırh" at bounding box center [266, 274] width 117 height 53
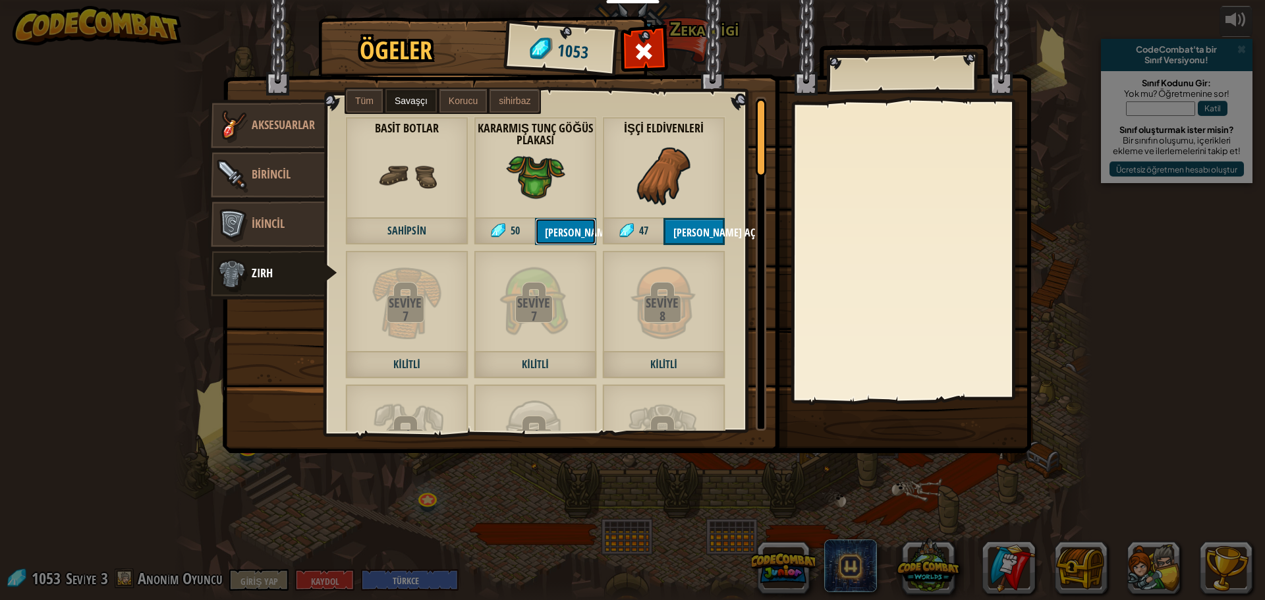
click at [569, 233] on font "[PERSON_NAME] aç" at bounding box center [586, 232] width 82 height 14
click at [698, 225] on font "[PERSON_NAME] aç" at bounding box center [714, 232] width 82 height 14
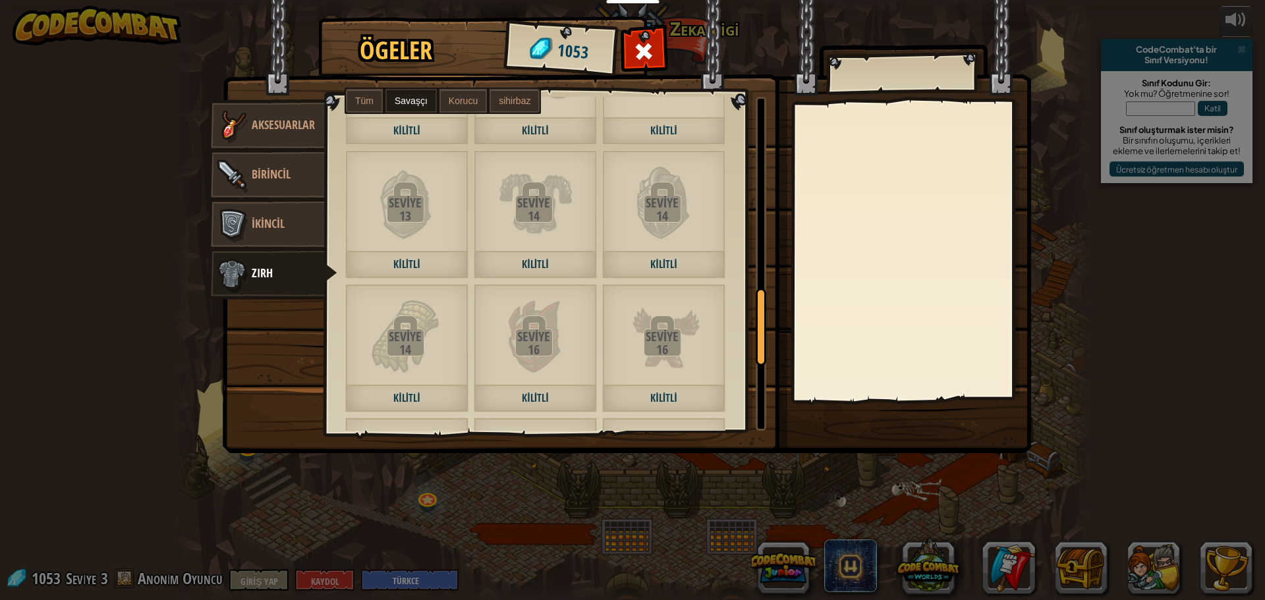
scroll to position [1171, 0]
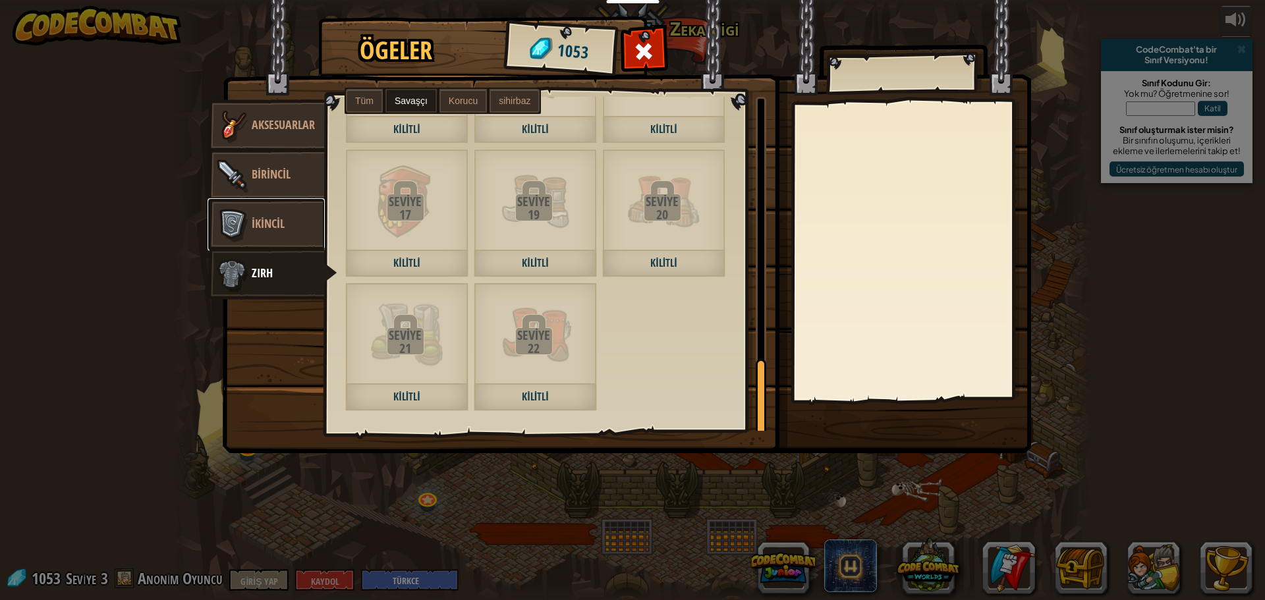
click at [254, 235] on link "İkincil" at bounding box center [266, 224] width 117 height 53
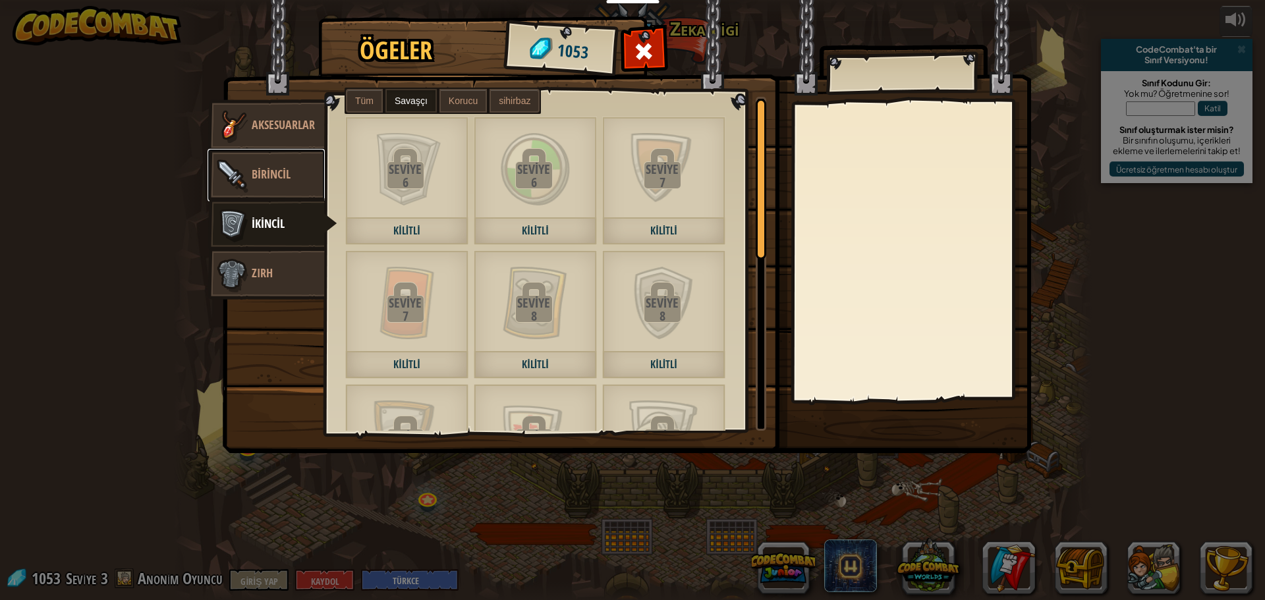
click at [281, 191] on link "Birincil" at bounding box center [266, 175] width 117 height 53
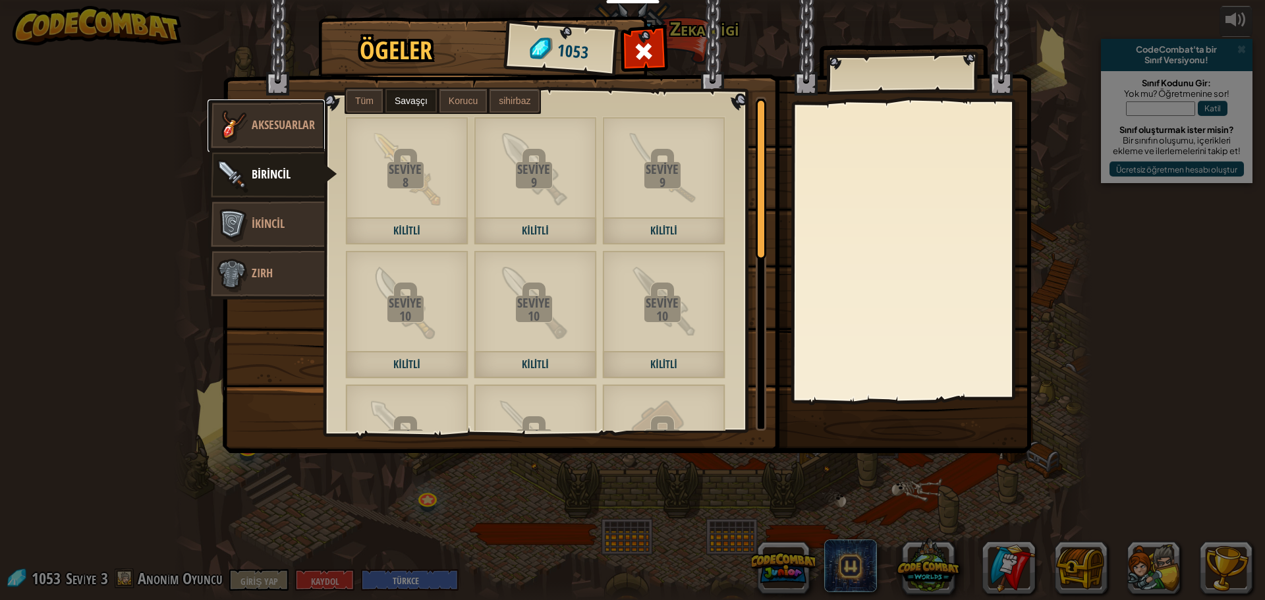
click at [264, 136] on link "Aksesuarlar" at bounding box center [266, 125] width 117 height 53
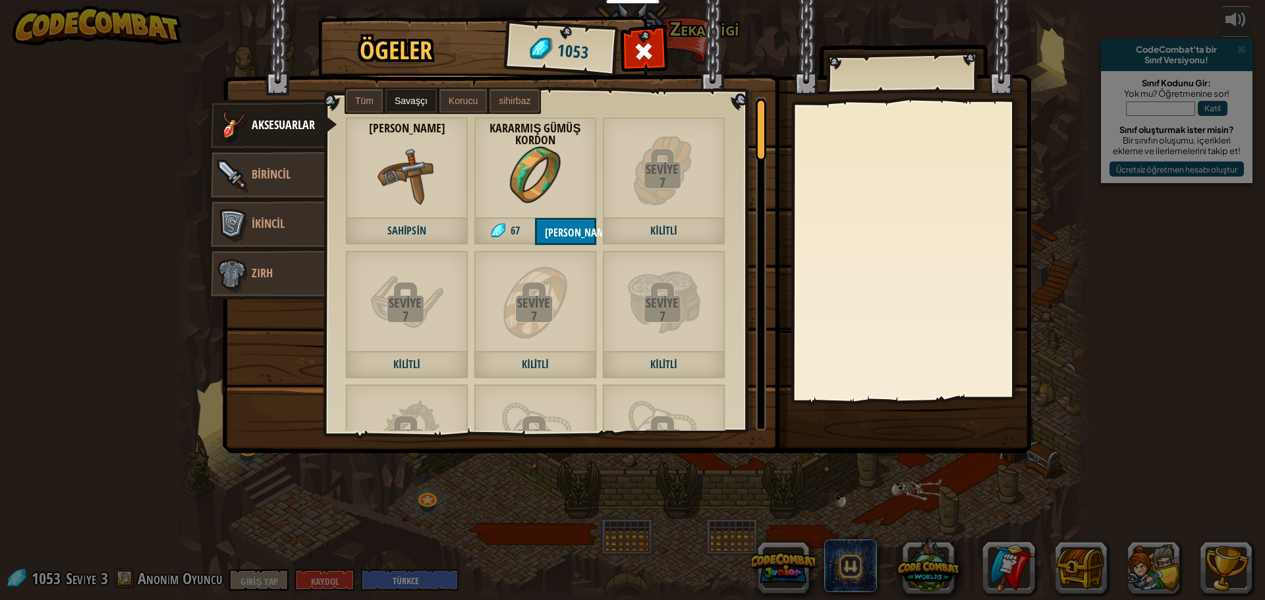
click at [551, 211] on div "Kararmış Gümüş Kordon 67 Kilidi aç" at bounding box center [535, 181] width 123 height 128
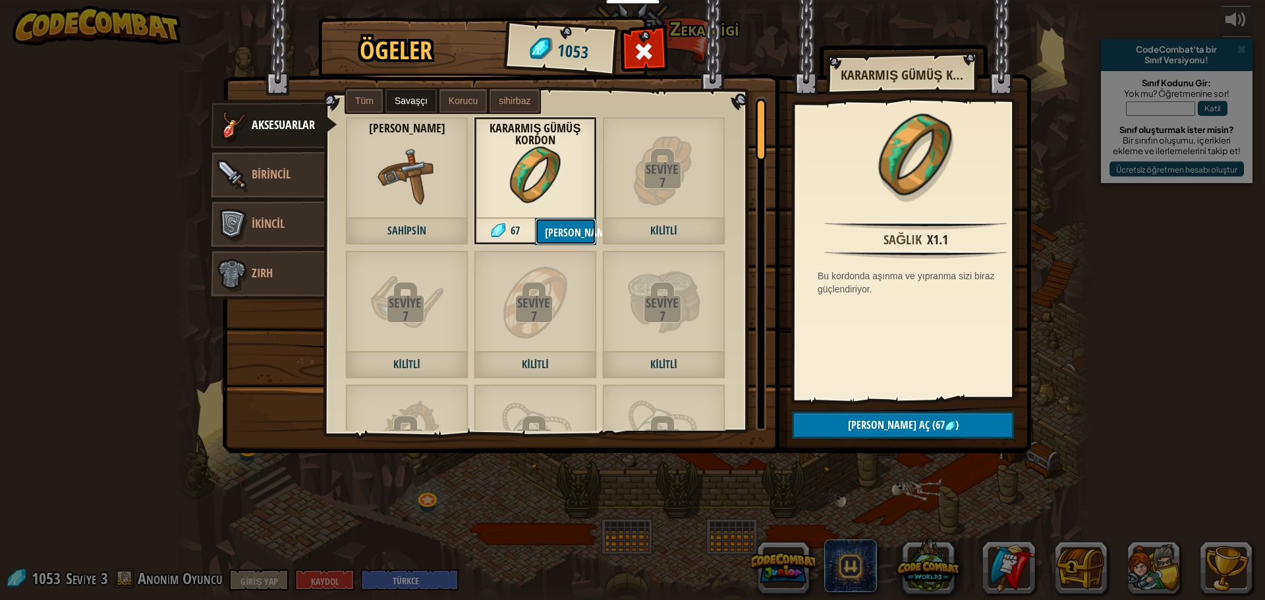
click at [575, 229] on font "[PERSON_NAME] aç" at bounding box center [586, 232] width 82 height 14
click at [905, 424] on font "[PERSON_NAME] aç" at bounding box center [889, 425] width 82 height 14
click at [565, 227] on font "Devam ve" at bounding box center [566, 232] width 43 height 14
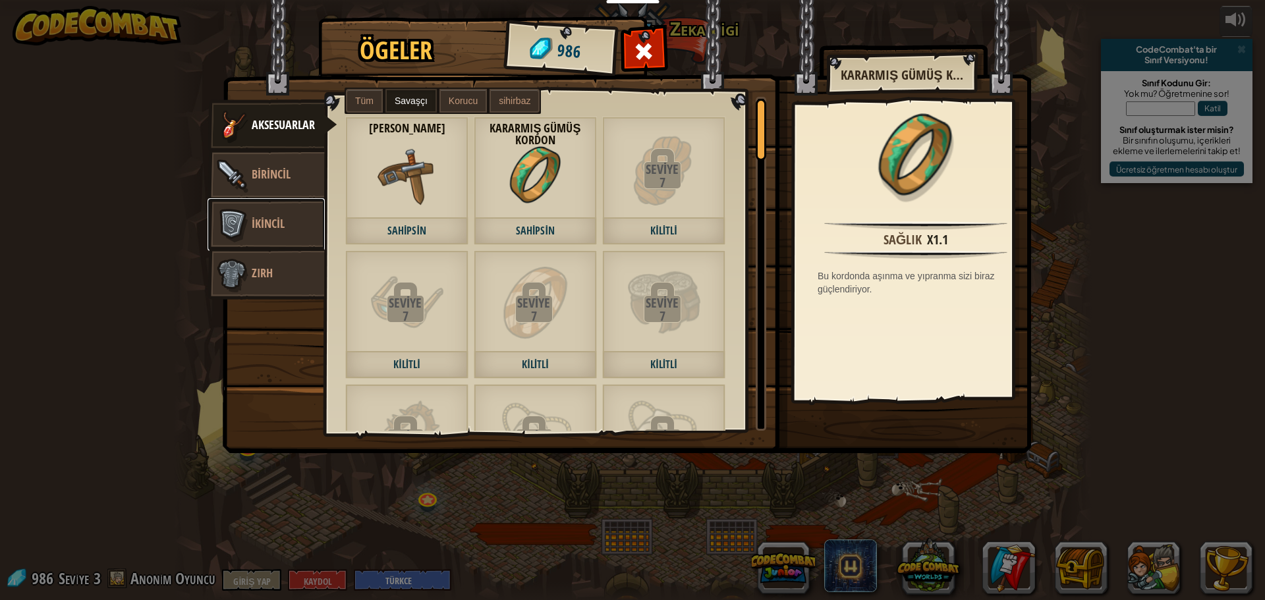
click at [251, 215] on link "İkincil" at bounding box center [266, 224] width 117 height 53
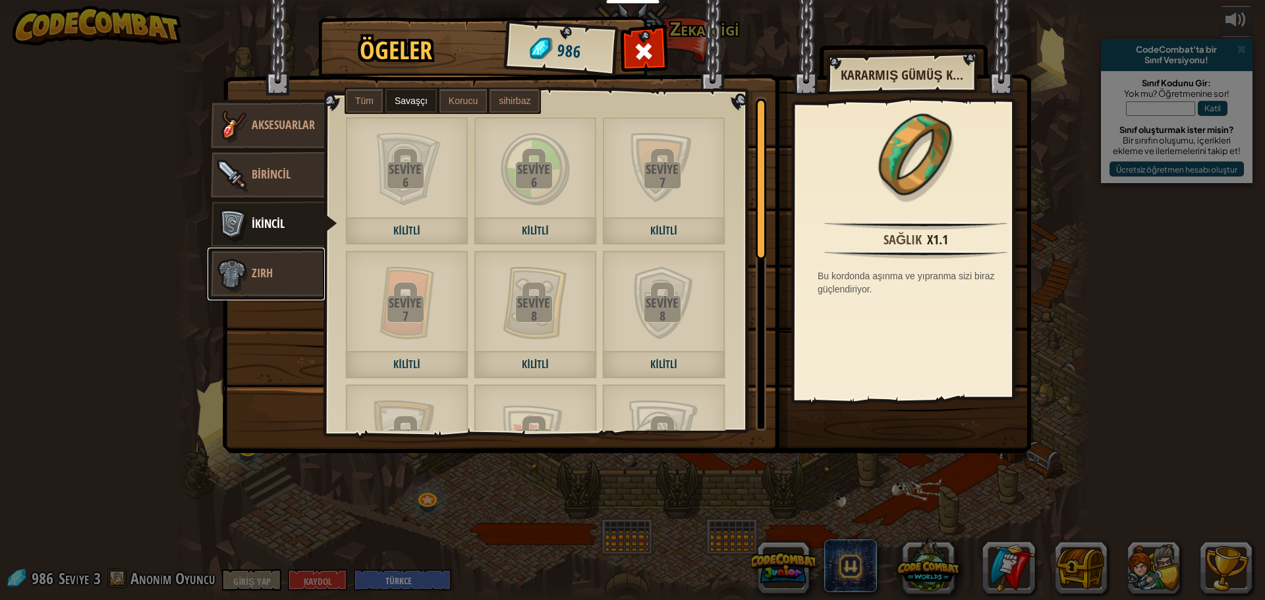
click at [268, 269] on font "Zırh" at bounding box center [262, 273] width 21 height 16
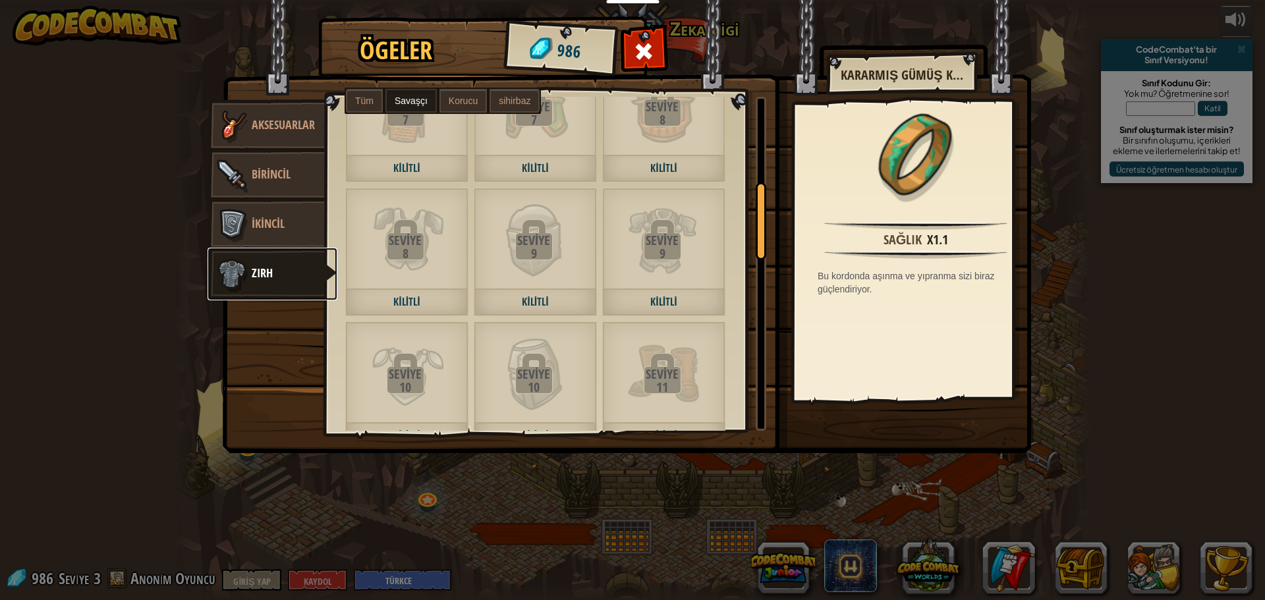
scroll to position [0, 0]
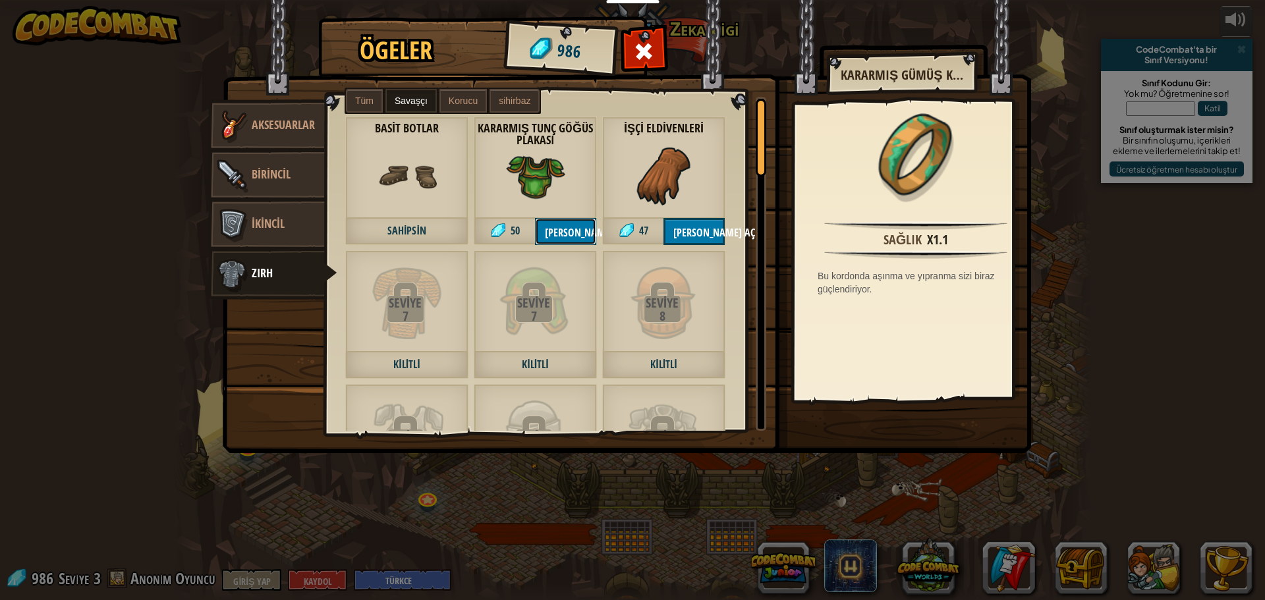
click at [565, 233] on font "[PERSON_NAME] aç" at bounding box center [586, 232] width 82 height 14
click at [549, 229] on font "Devam ve" at bounding box center [566, 232] width 43 height 14
click at [681, 226] on font "[PERSON_NAME] aç" at bounding box center [714, 232] width 82 height 14
click at [681, 226] on font "Devam ve" at bounding box center [694, 232] width 43 height 14
click at [629, 37] on div at bounding box center [644, 55] width 42 height 42
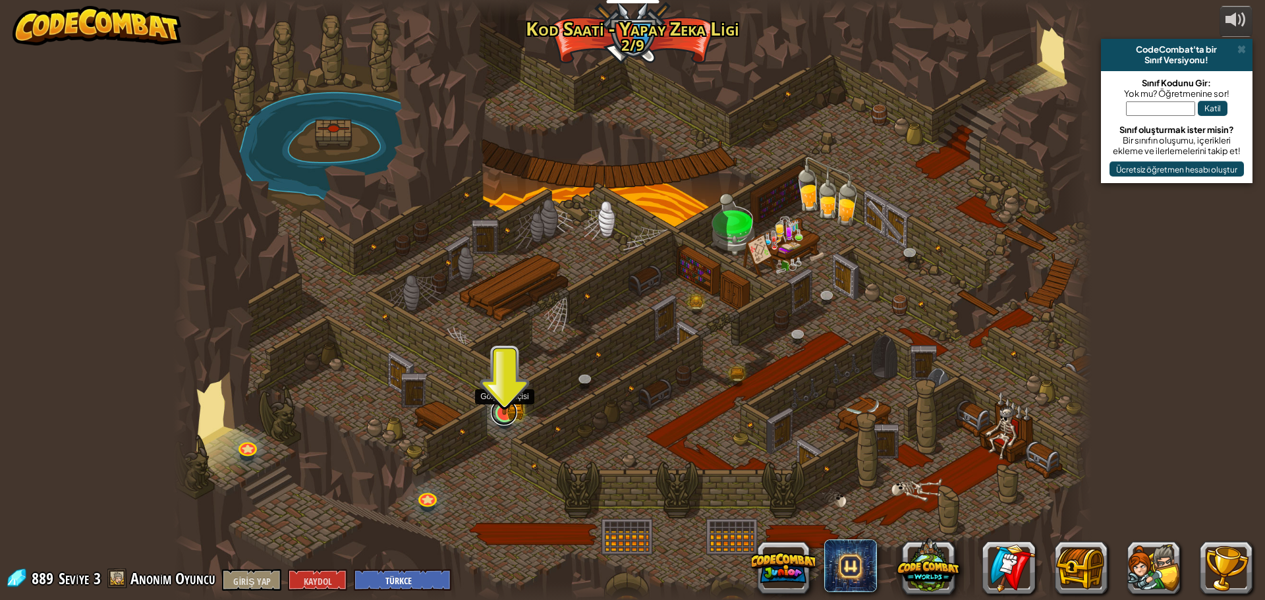
click at [510, 420] on link at bounding box center [504, 412] width 26 height 26
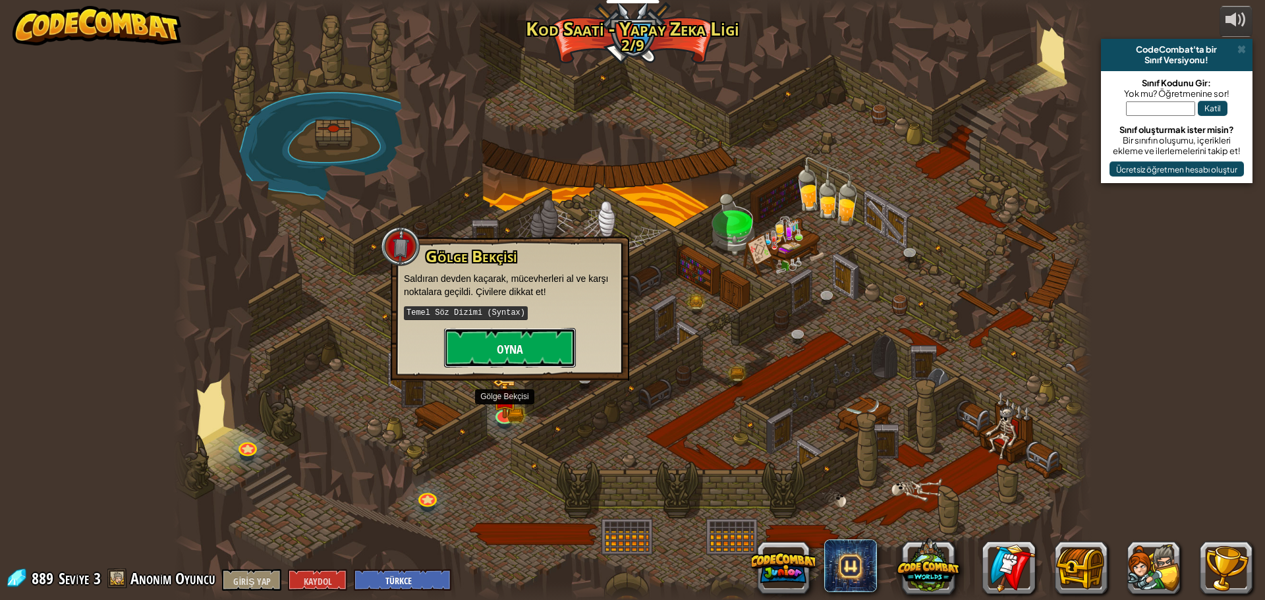
click at [488, 342] on button "Oyna" at bounding box center [510, 348] width 132 height 40
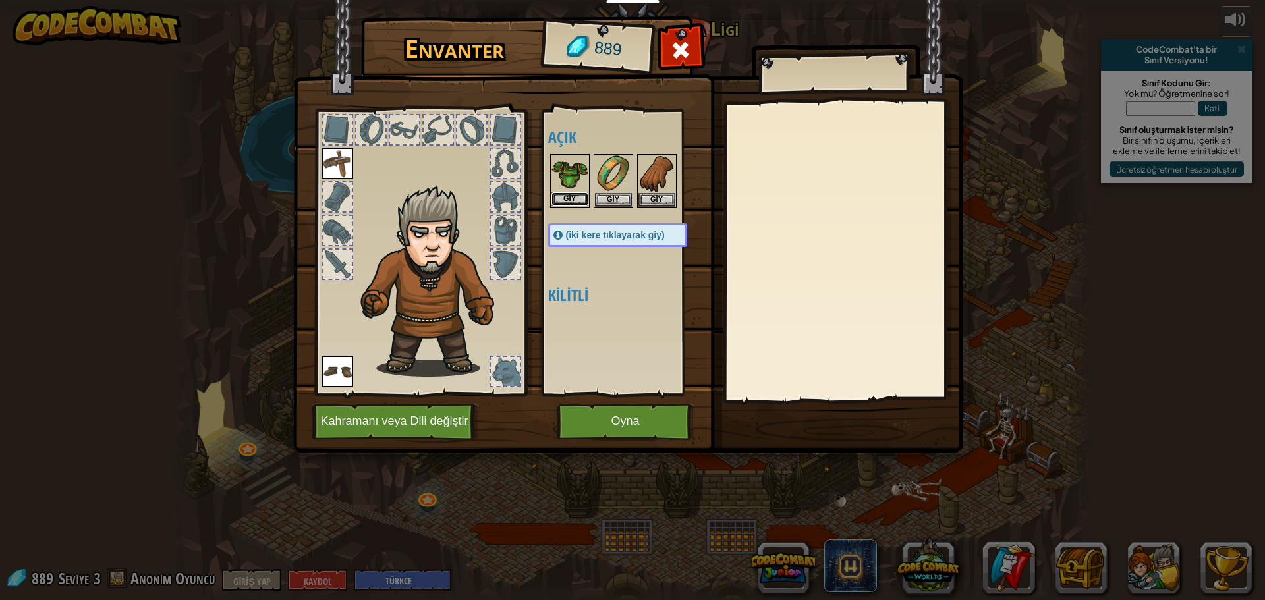
click at [567, 192] on button "Giy" at bounding box center [569, 199] width 37 height 14
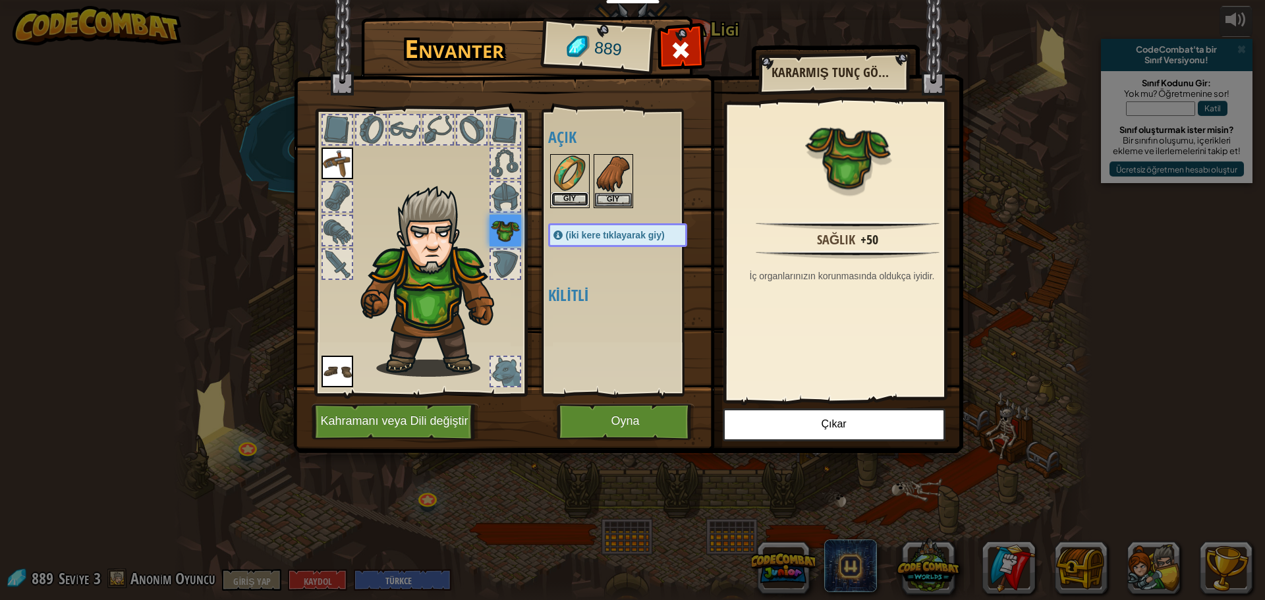
click at [560, 200] on button "Giy" at bounding box center [569, 199] width 37 height 14
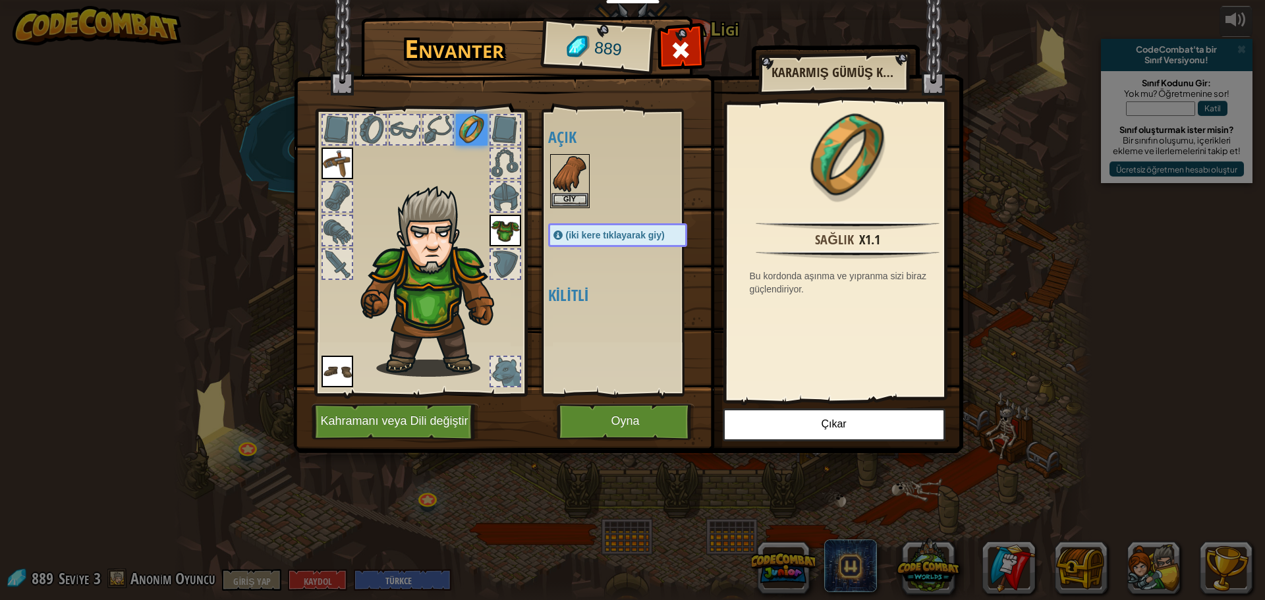
click at [468, 124] on img at bounding box center [472, 130] width 32 height 32
click at [569, 197] on font "Giy" at bounding box center [569, 198] width 13 height 8
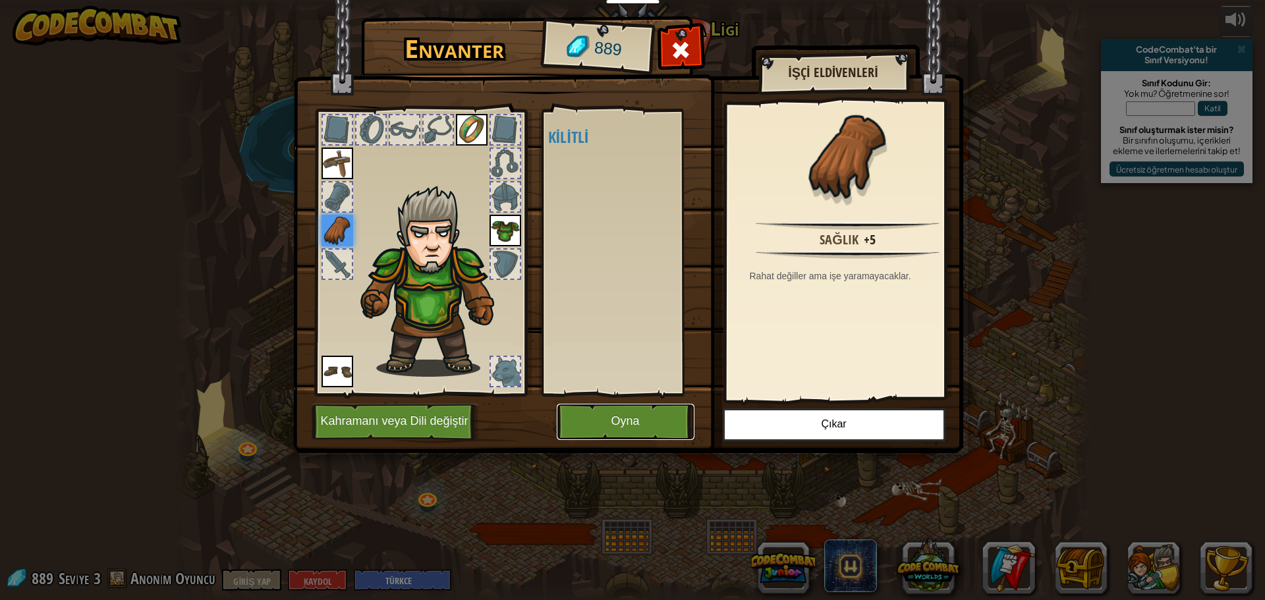
click at [600, 418] on button "Oyna" at bounding box center [626, 422] width 138 height 36
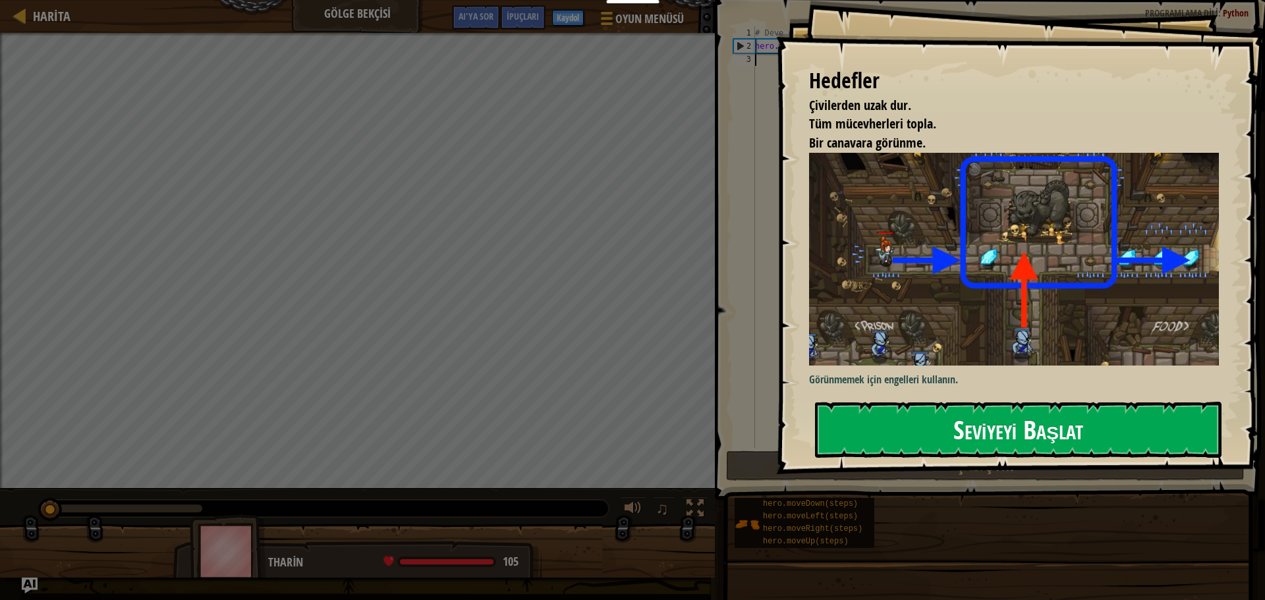
click at [1081, 425] on font "Seviyeyi Başlat" at bounding box center [1018, 430] width 130 height 36
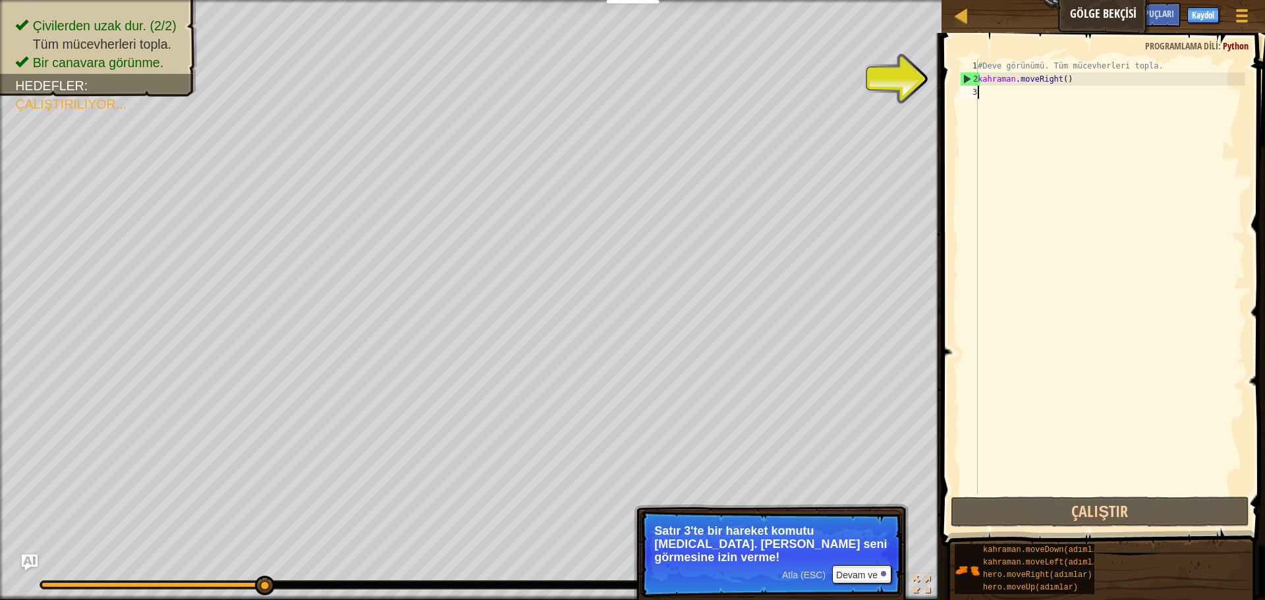
click at [976, 95] on div "1 2 3 #Deve görünümü. Tüm mücevherleri topla. kahraman . moveRight ( ) İbranice…" at bounding box center [1101, 276] width 288 height 435
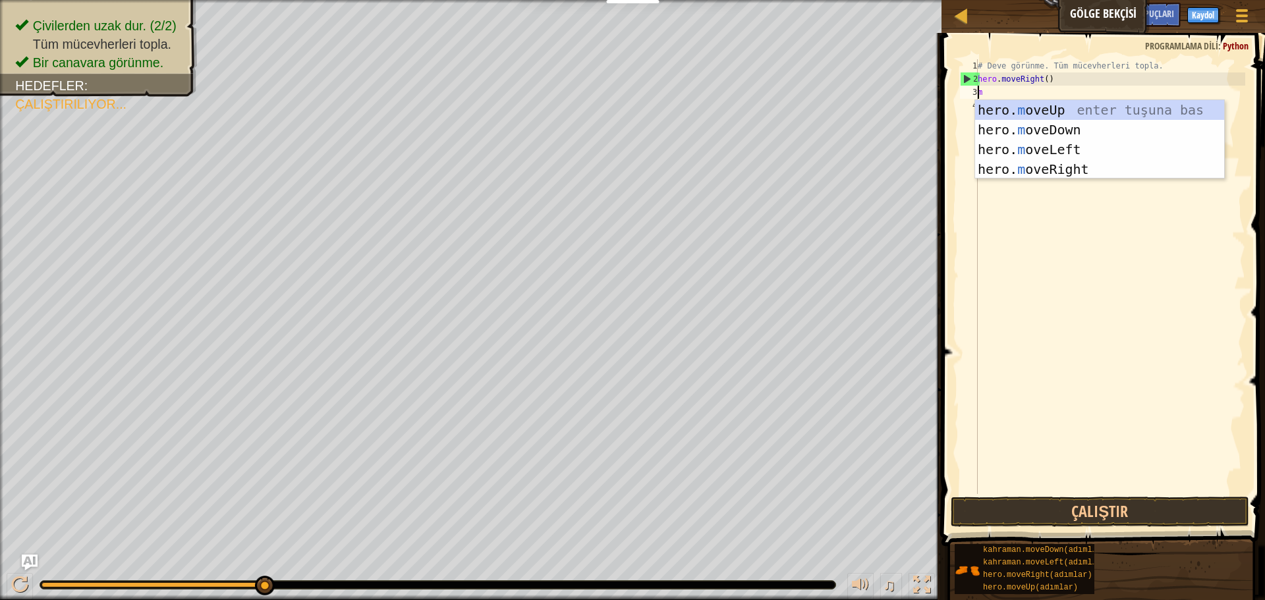
scroll to position [6, 0]
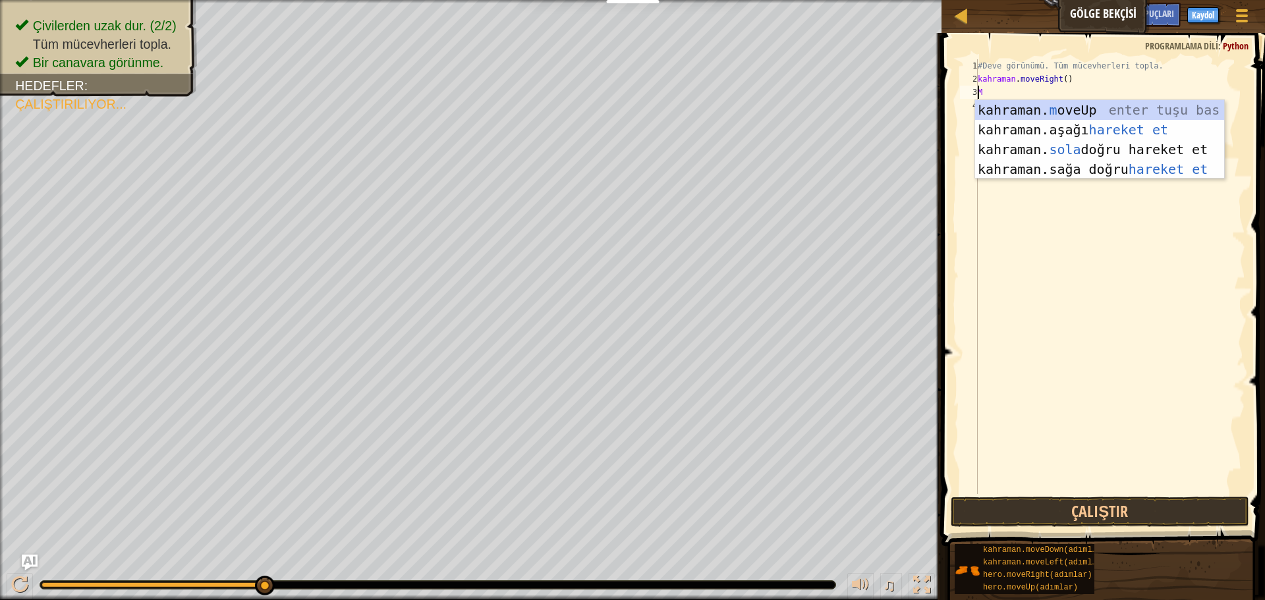
type textarea "mo"
click at [1105, 165] on div "kahraman. mo veUp enter tuşu bas kahraman. mo veDown tuşuna bas kahraman. mo ve…" at bounding box center [1099, 159] width 249 height 119
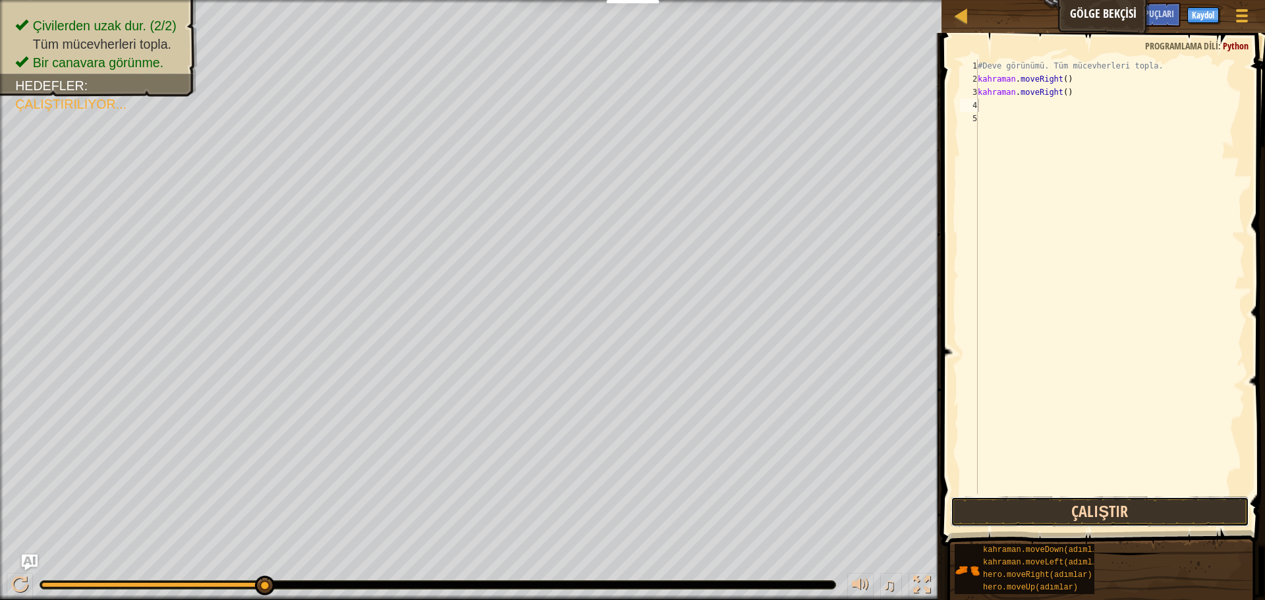
drag, startPoint x: 1062, startPoint y: 510, endPoint x: 1057, endPoint y: 517, distance: 9.0
click at [1058, 516] on button "Çalıştır" at bounding box center [1100, 512] width 298 height 30
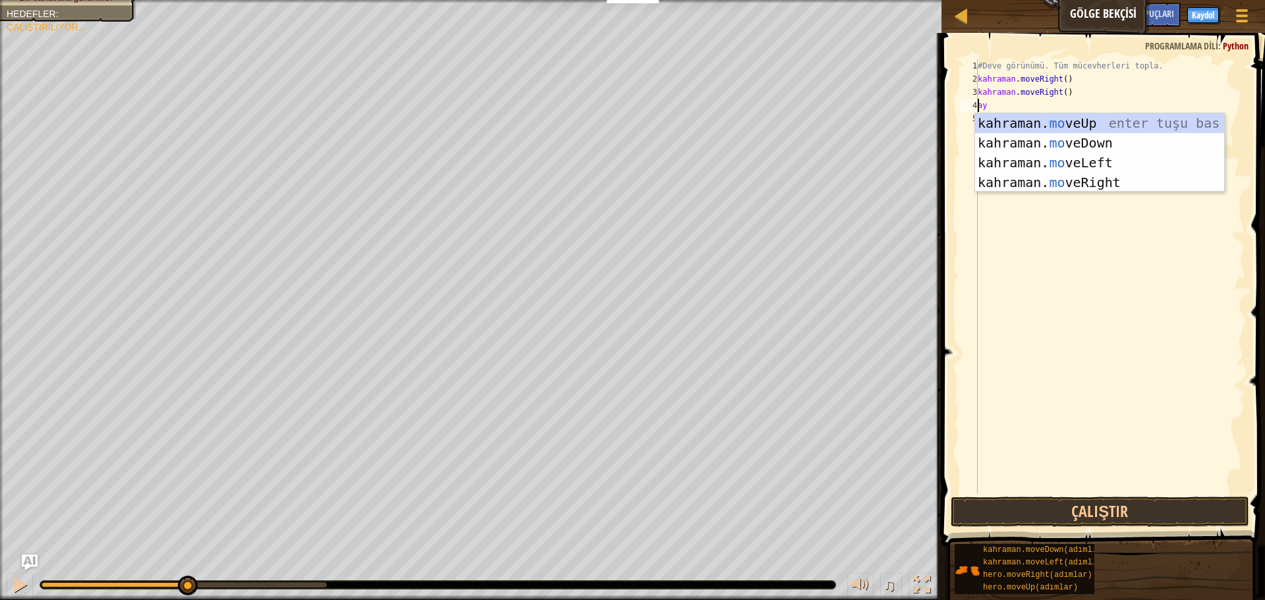
type textarea "mov"
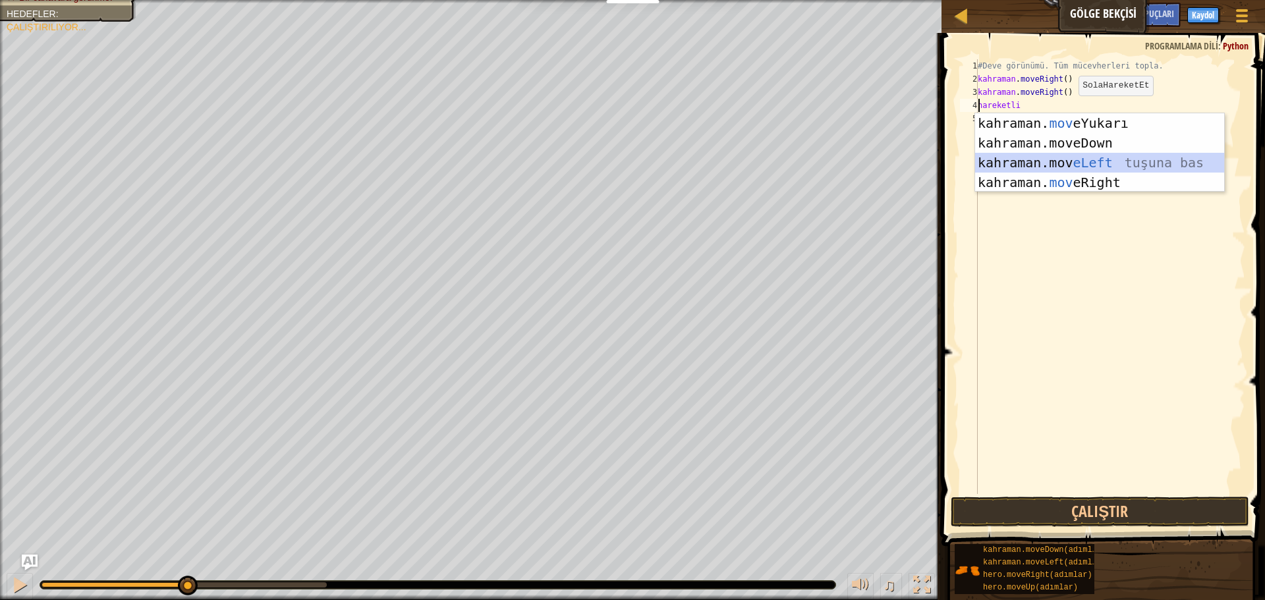
click at [1083, 154] on div "kahraman. mov eYukarı enter tuşu bas kahraman.mov eDown ​ tuşuna bas kahraman.m…" at bounding box center [1099, 172] width 249 height 119
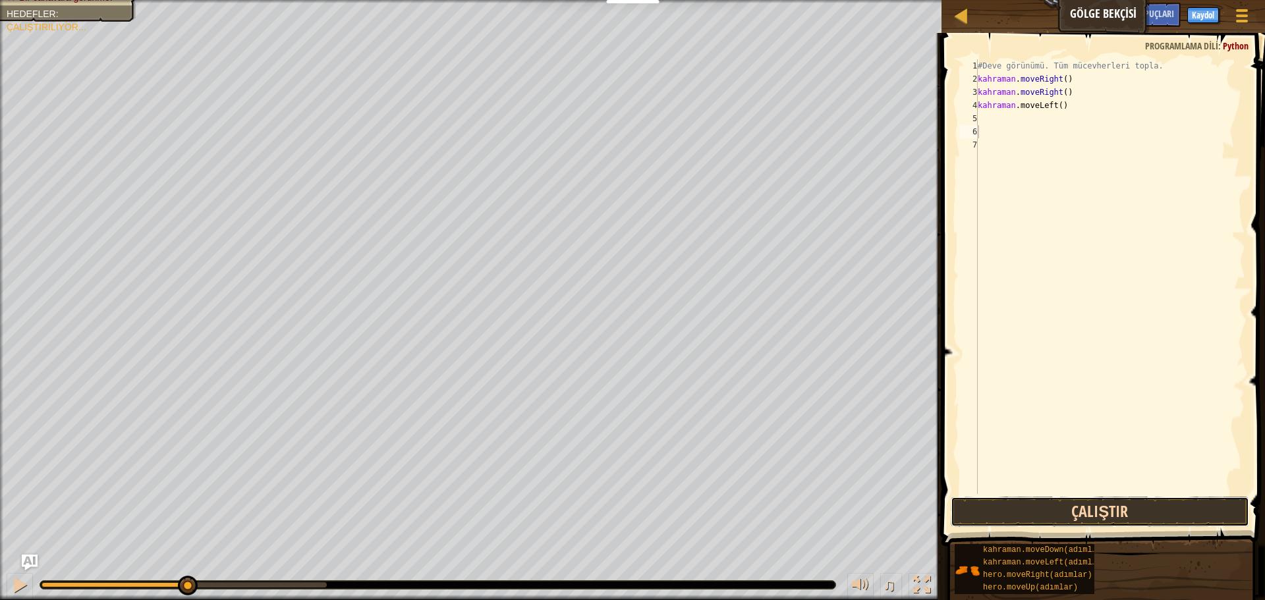
click at [1128, 502] on button "Çalıştır" at bounding box center [1100, 512] width 298 height 30
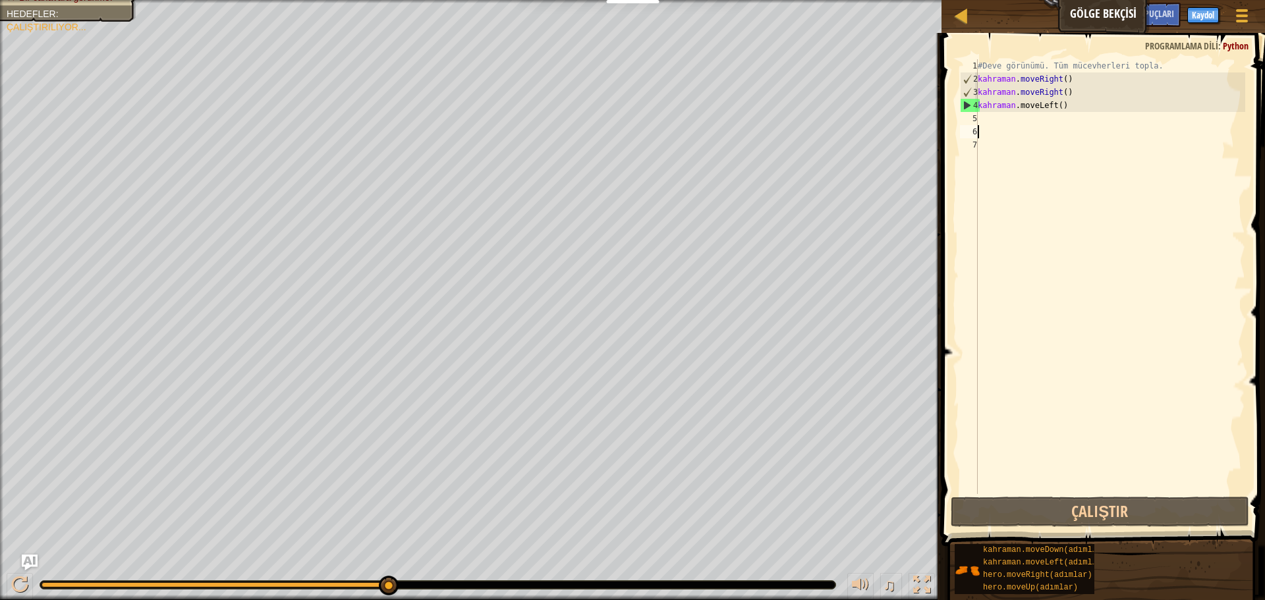
click at [1054, 109] on div "#Deve görünümü. Tüm mücevherleri topla. kahraman . moveRight ( ) kahraman . mov…" at bounding box center [1110, 289] width 270 height 461
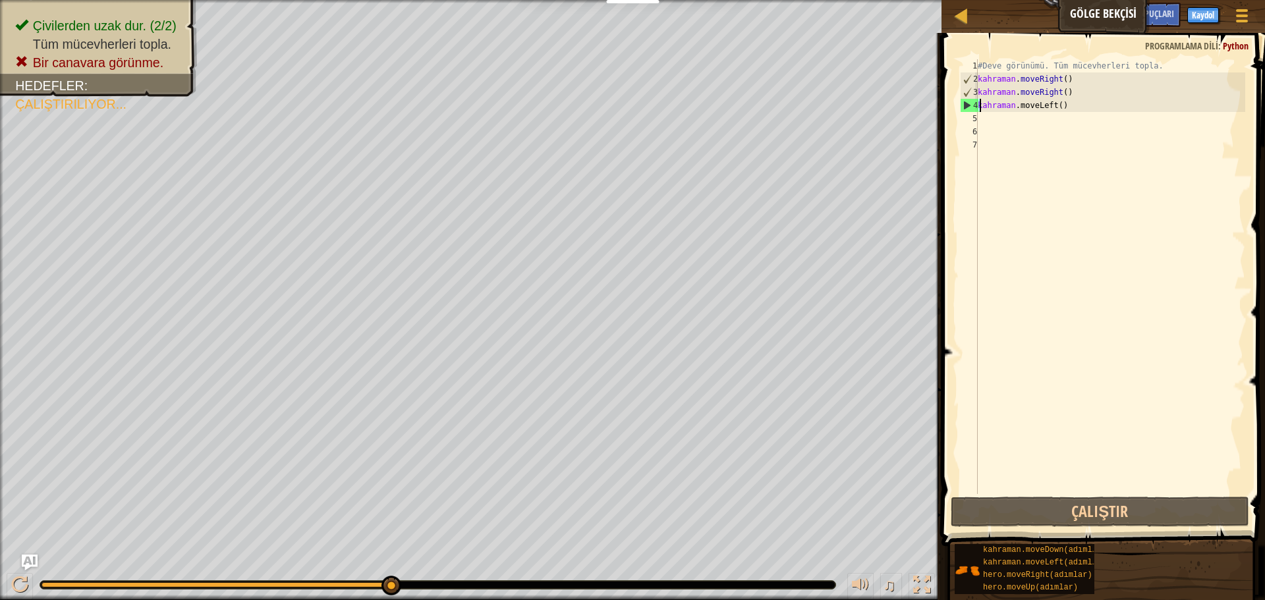
click at [1054, 107] on div "#Deve görünümü. Tüm mücevherleri topla. kahraman . moveRight ( ) kahraman . mov…" at bounding box center [1110, 289] width 270 height 461
click at [1055, 105] on div "#Deve görünümü. Tüm mücevherleri topla. kahraman . moveRight ( ) kahraman . mov…" at bounding box center [1110, 289] width 270 height 461
click at [1066, 103] on div "#Deve görünümü. Tüm mücevherleri topla. kahraman . moveRight ( ) kahraman . mov…" at bounding box center [1110, 289] width 270 height 461
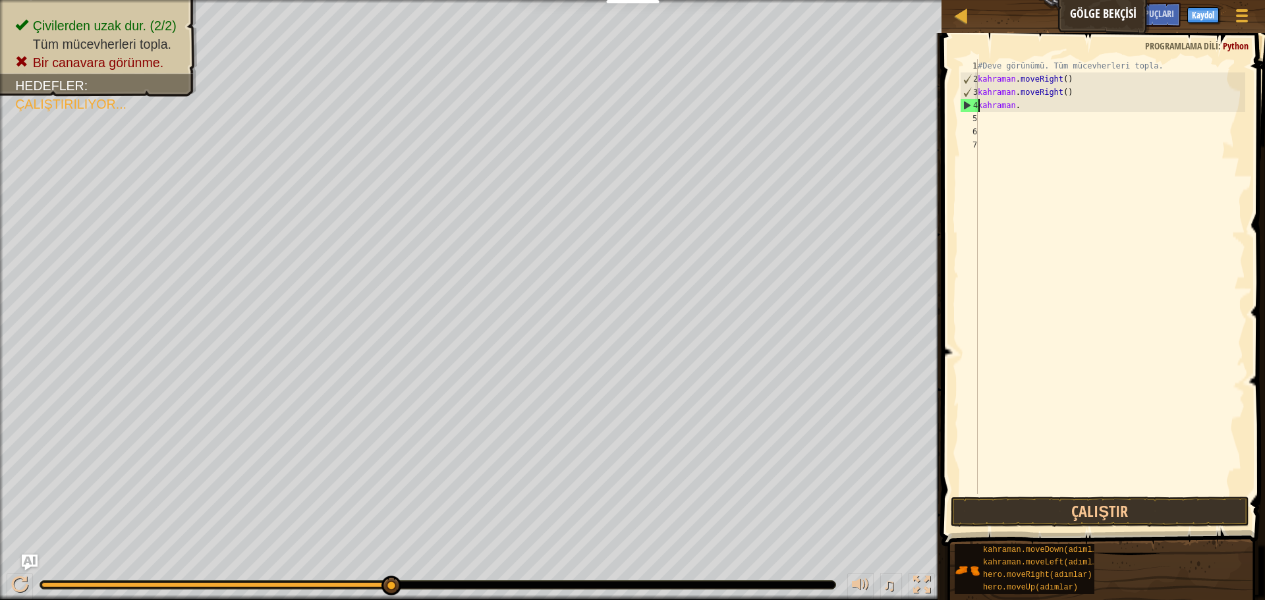
type textarea "h"
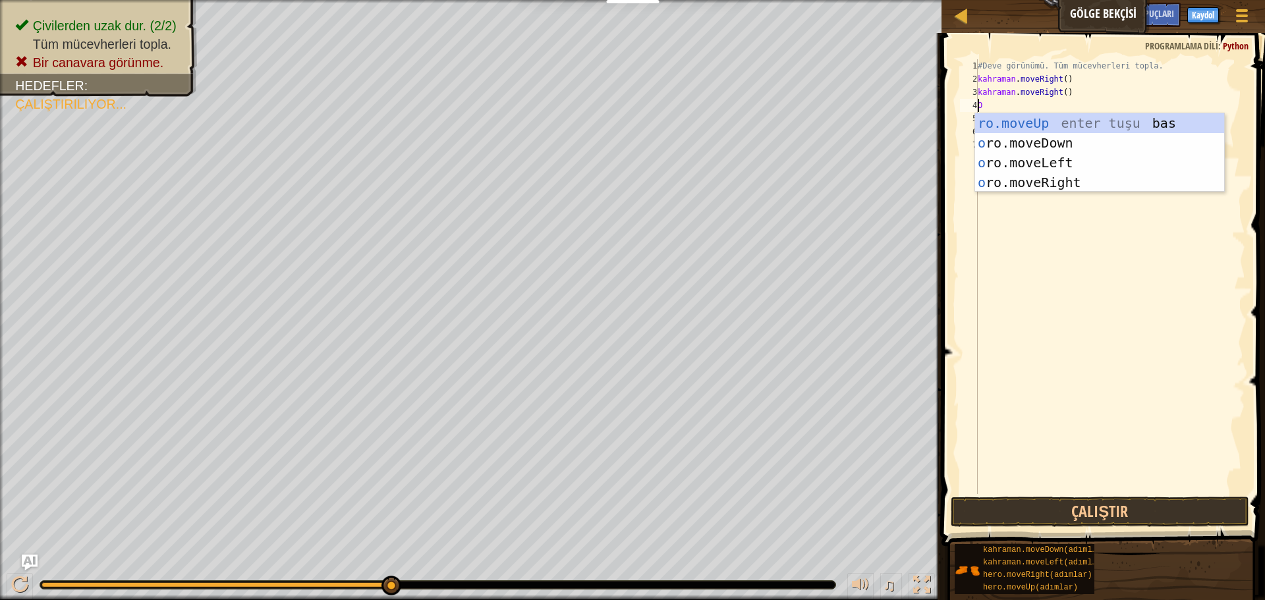
type textarea "her"
click at [1082, 175] on div "o.moveUp enter tuşuna bas onun o.moveDown tuşuna bas onun o.moveLeft tuşuna bas…" at bounding box center [1099, 172] width 249 height 119
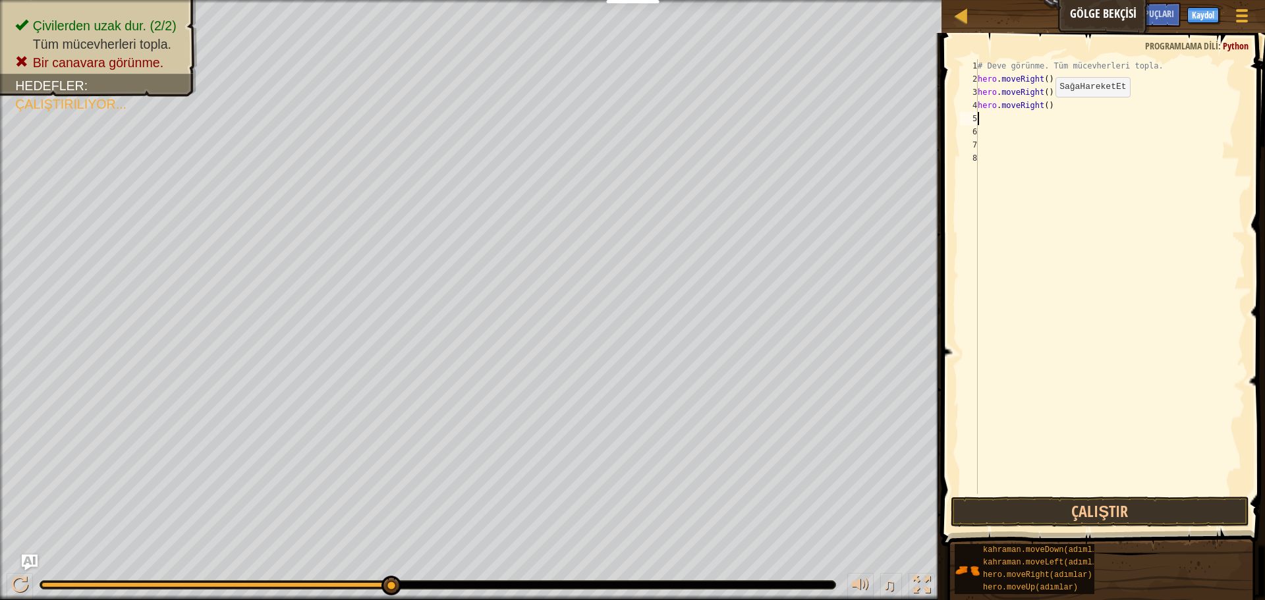
scroll to position [6, 0]
click at [1108, 505] on button "Çalıştır" at bounding box center [1100, 512] width 298 height 30
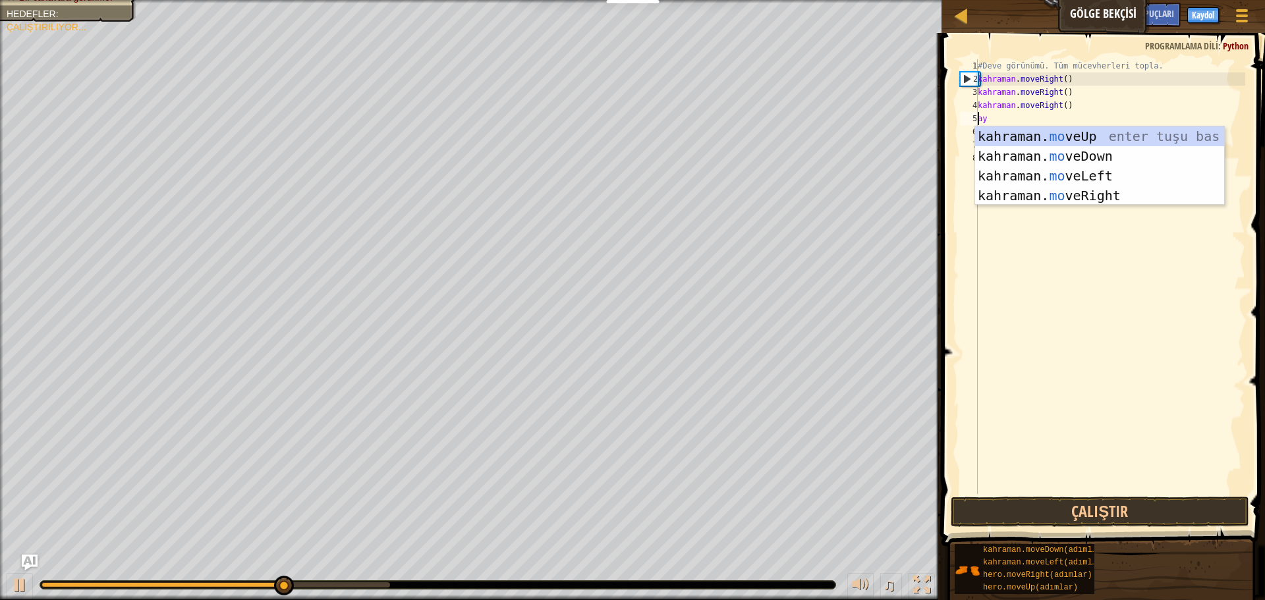
scroll to position [6, 1]
type textarea "move"
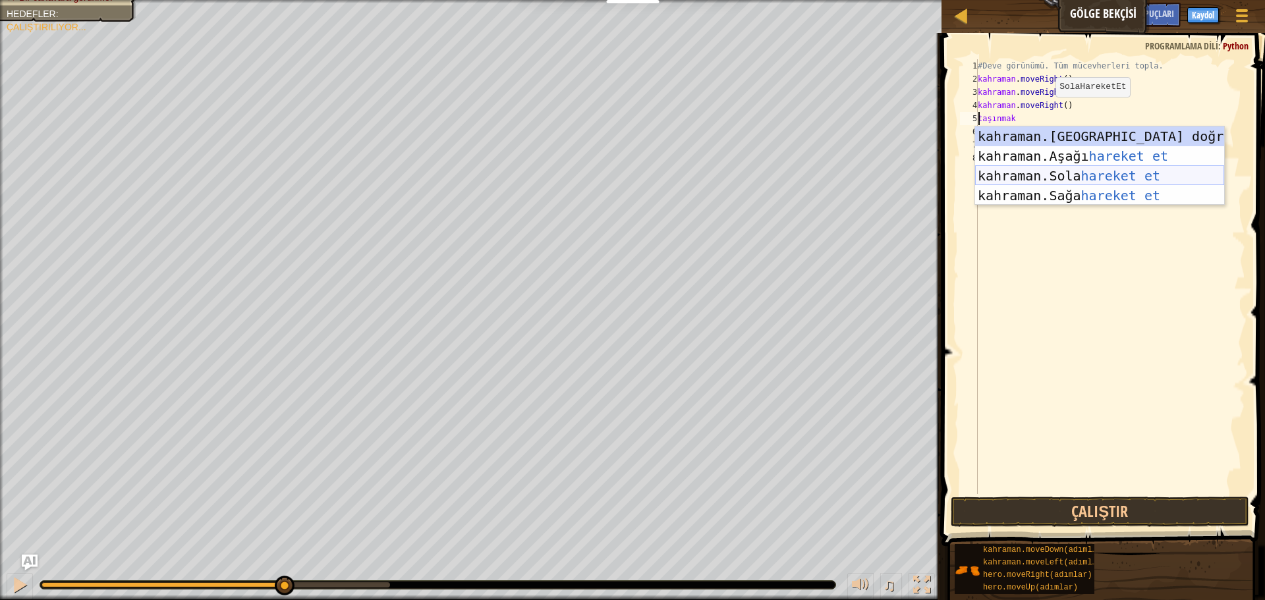
click at [1039, 172] on div "kahraman. Yukarıya doğru hareket et enter tuşu bas kahraman. Aşağı hareket et t…" at bounding box center [1099, 185] width 249 height 119
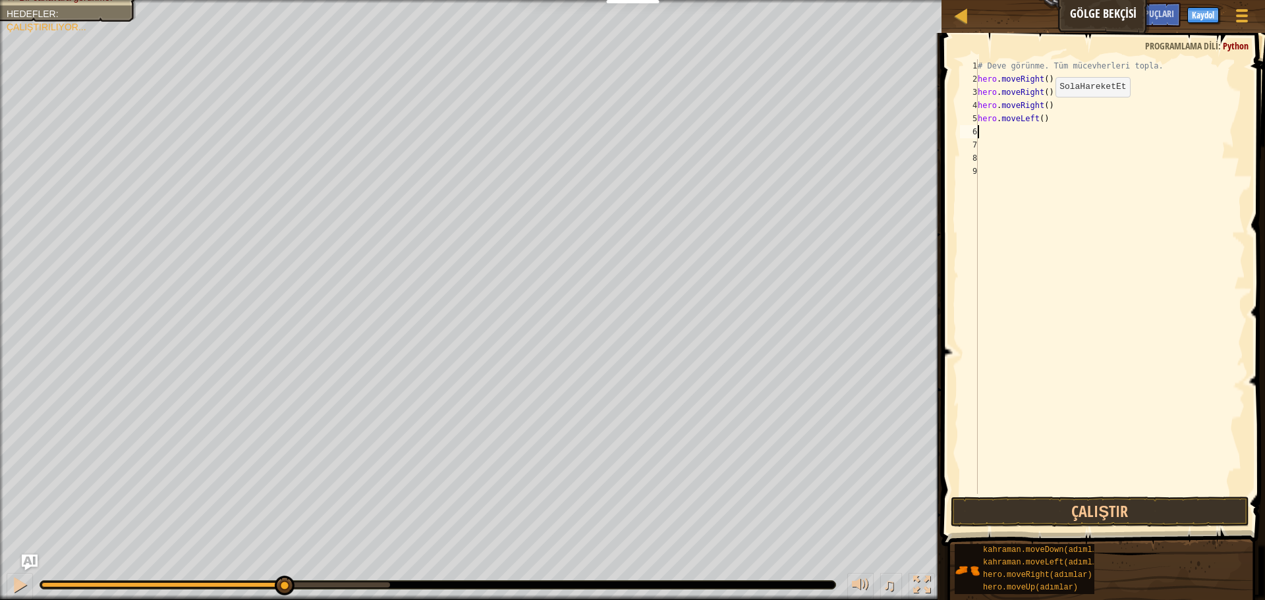
scroll to position [6, 0]
click at [1044, 492] on div "#Deve görünümü. Tüm mücevherleri topla. kahraman . moveRight ( ) kahraman . mov…" at bounding box center [1110, 289] width 270 height 461
drag, startPoint x: 1044, startPoint y: 490, endPoint x: 1044, endPoint y: 509, distance: 19.8
click at [1044, 514] on div "1 2 3 4 5 6 7 8 9 #Deve görünümü. Tüm mücevherleri topla. kahraman . moveRight …" at bounding box center [1101, 316] width 327 height 552
click at [1045, 507] on button "Çalıştır" at bounding box center [1100, 512] width 298 height 30
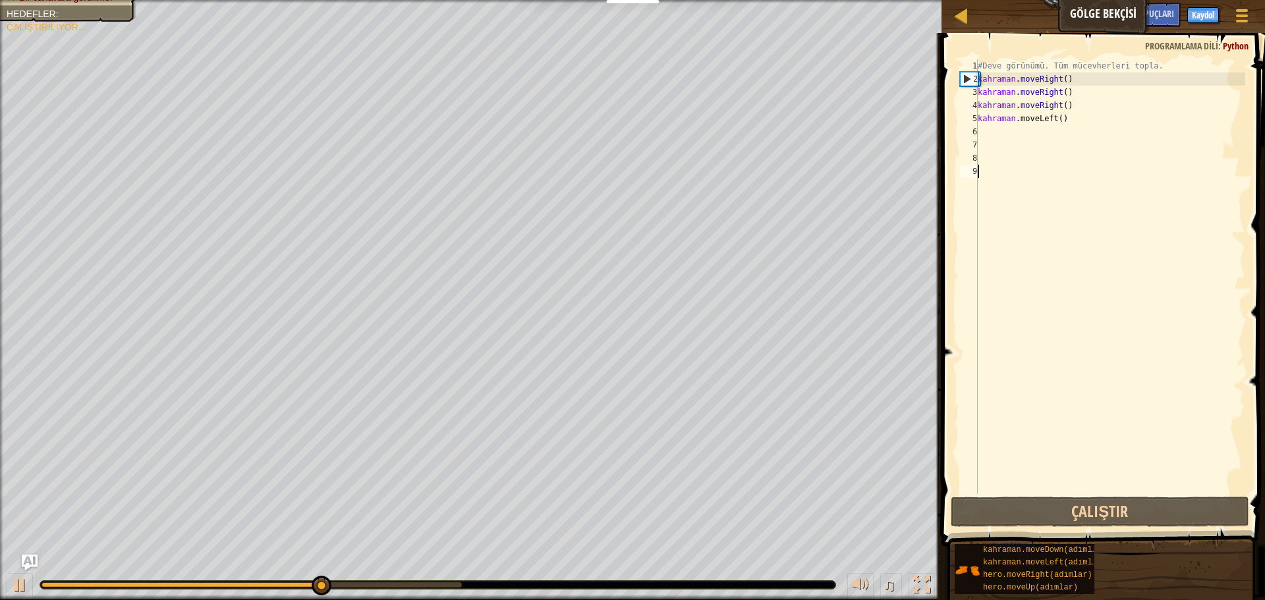
click at [987, 142] on div "#Deve görünümü. Tüm mücevherleri topla. kahraman . moveRight ( ) kahraman . mov…" at bounding box center [1110, 289] width 270 height 461
click at [983, 134] on div "#Deve görünümü. Tüm mücevherleri topla. kahraman . moveRight ( ) kahraman . mov…" at bounding box center [1110, 289] width 270 height 461
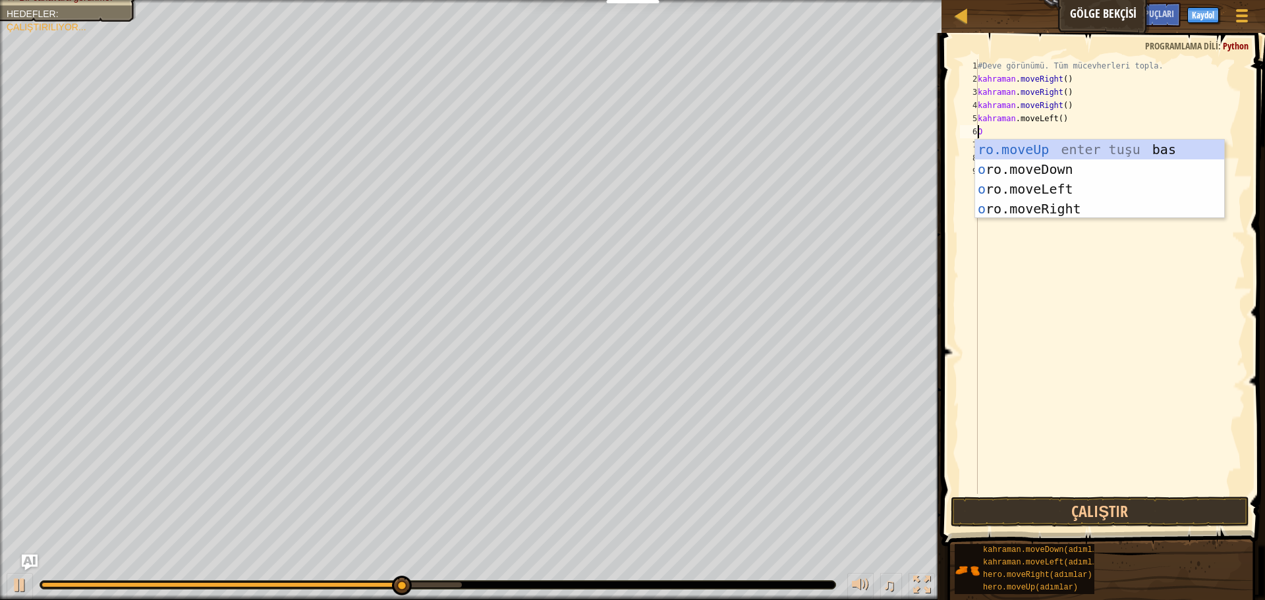
type textarea "hero"
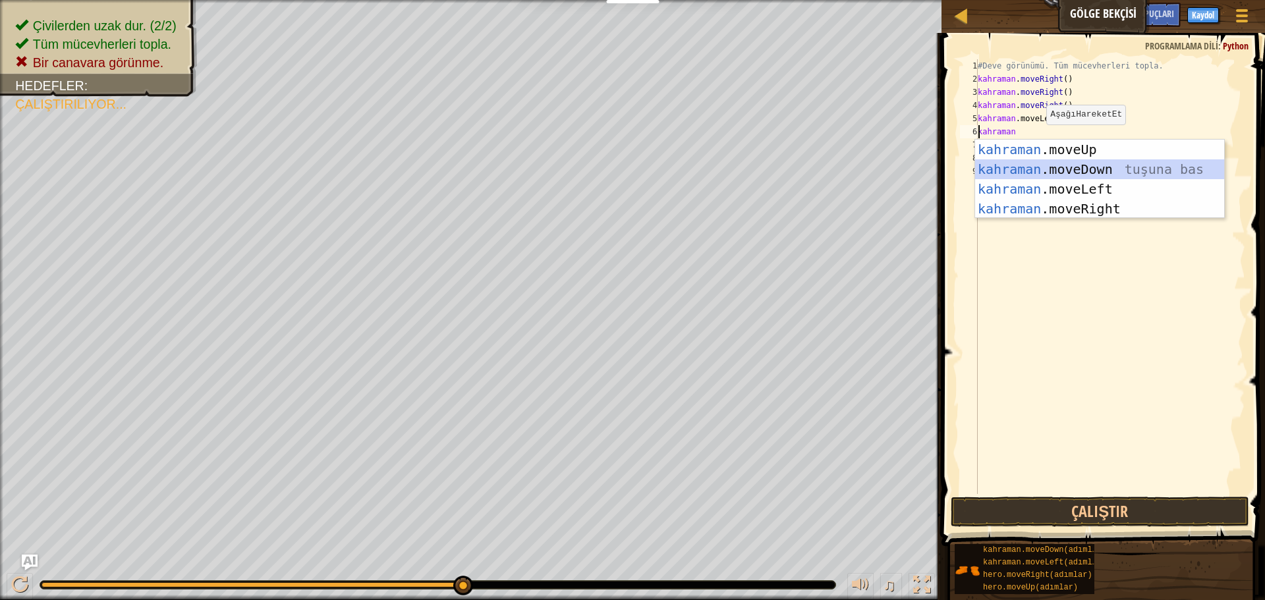
click at [1052, 162] on div "kahraman .moveUp enter tuşu bas kahraman .moveDown tuşuna bas kahraman .moveLef…" at bounding box center [1099, 199] width 249 height 119
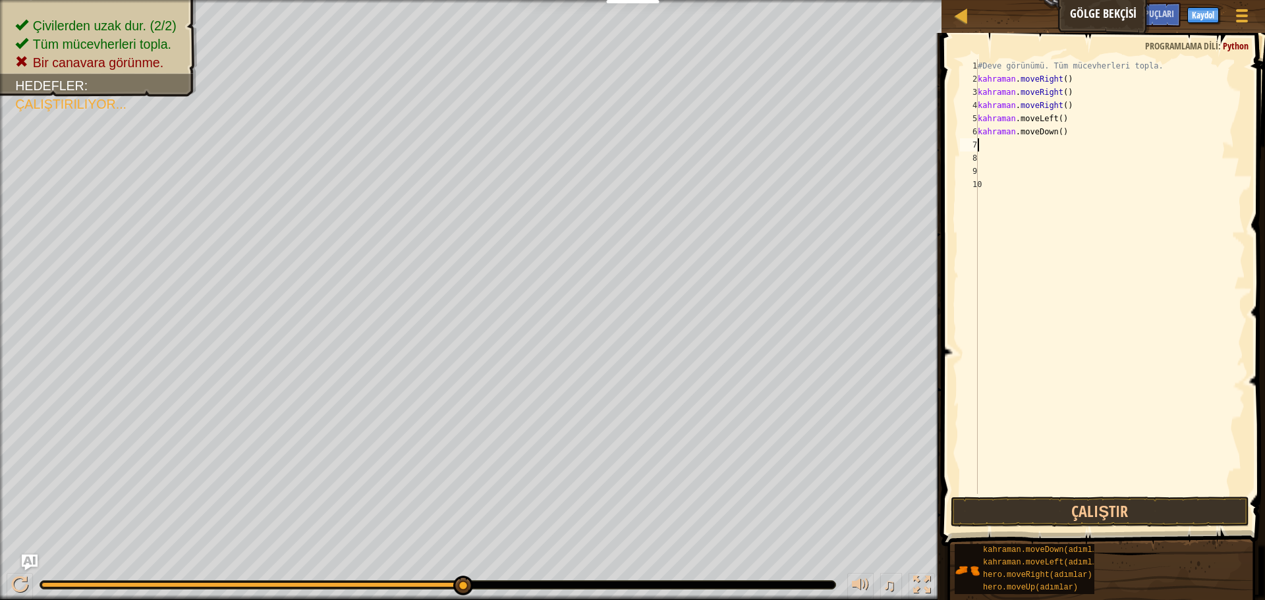
click at [1074, 130] on div "#Deve görünümü. Tüm mücevherleri topla. kahraman . moveRight ( ) kahraman . mov…" at bounding box center [1110, 289] width 270 height 461
type textarea "h"
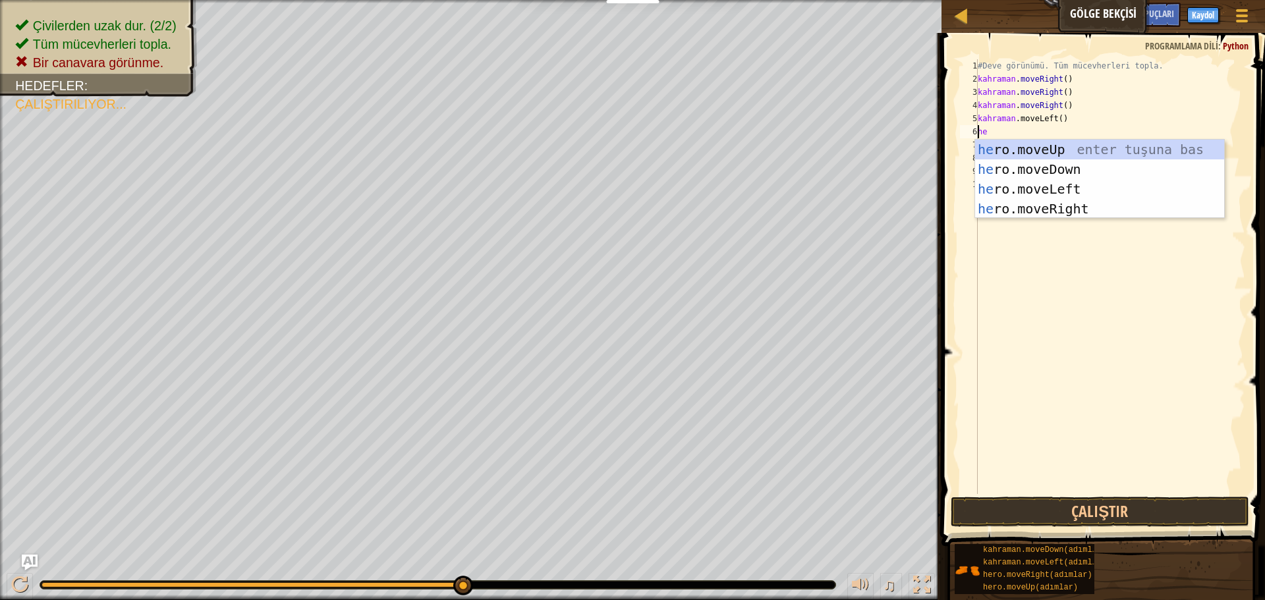
scroll to position [6, 1]
type textarea "hero"
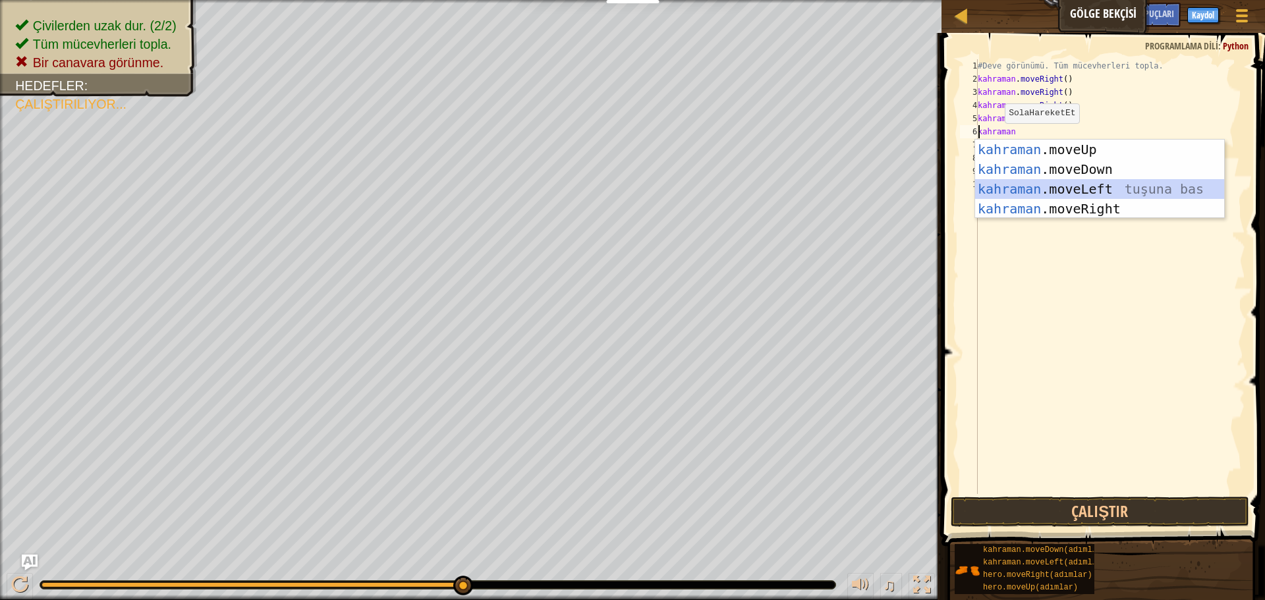
click at [1074, 179] on div "kahraman .moveUp enter tuşu bas kahraman .moveDown tuşuna bas kahraman .moveLef…" at bounding box center [1099, 199] width 249 height 119
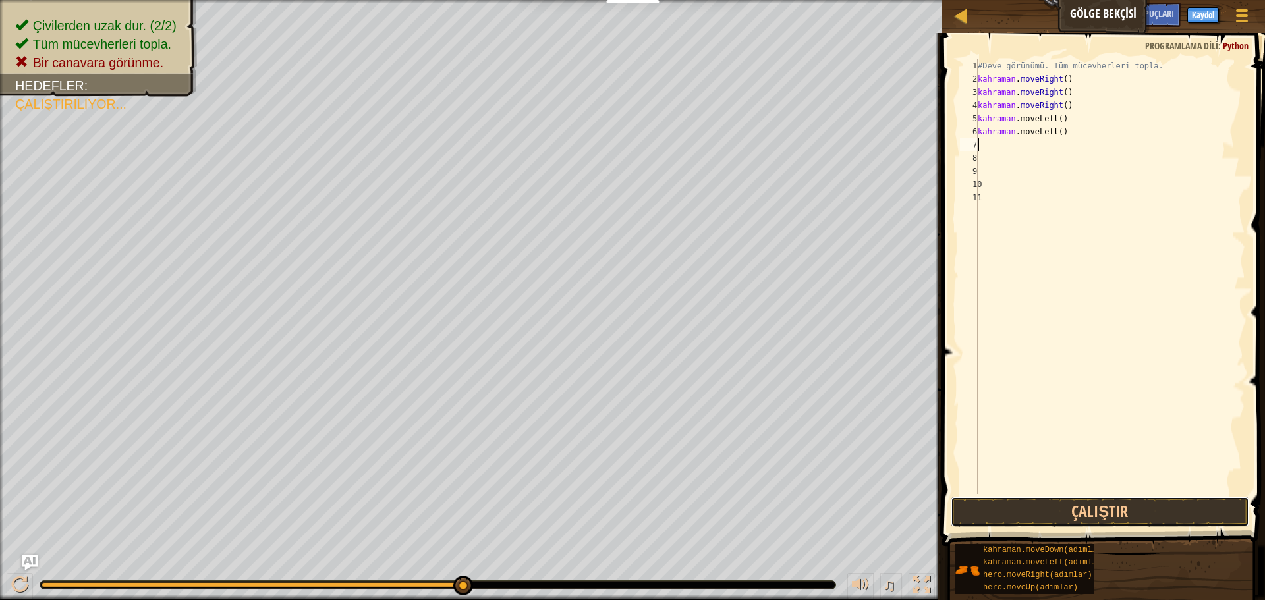
click at [1093, 505] on button "Çalıştır" at bounding box center [1100, 512] width 298 height 30
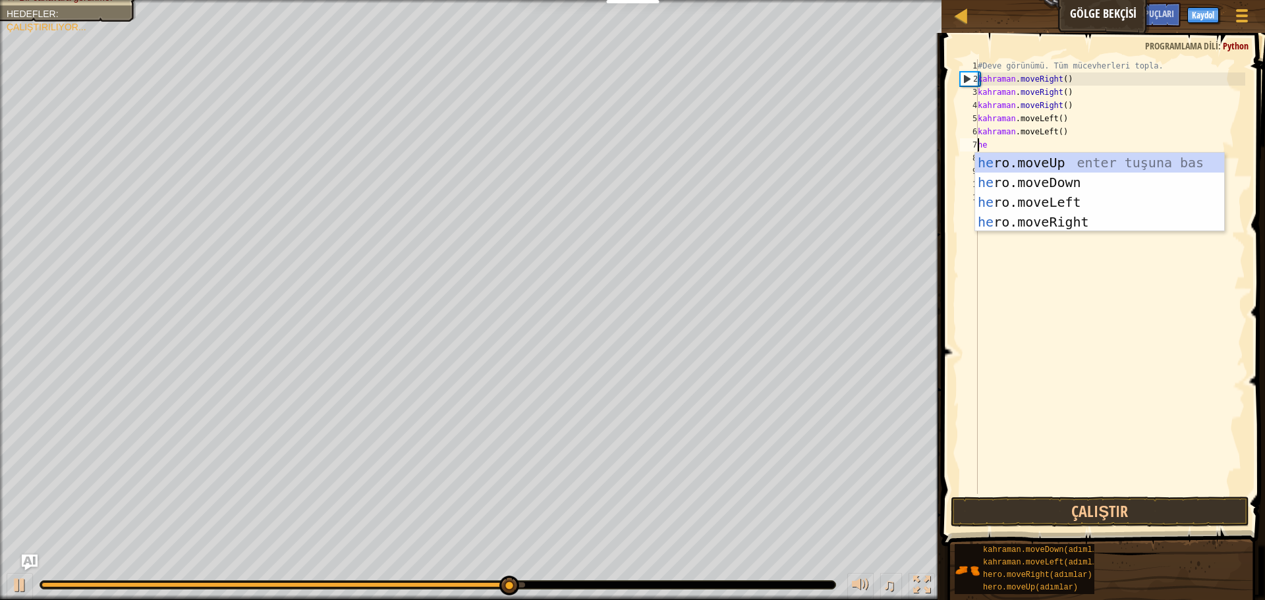
type textarea "her"
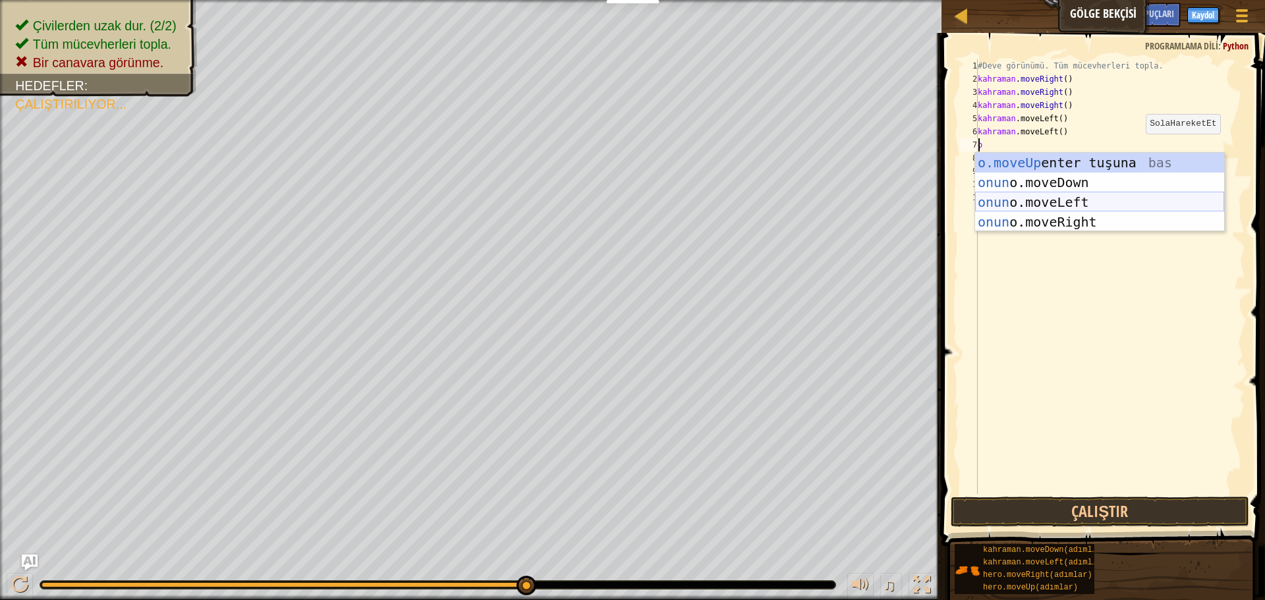
click at [1077, 204] on div "o.moveUp enter tuşuna bas onun o.moveDown tuşuna bas onun o.moveLeft tuşuna bas…" at bounding box center [1099, 212] width 249 height 119
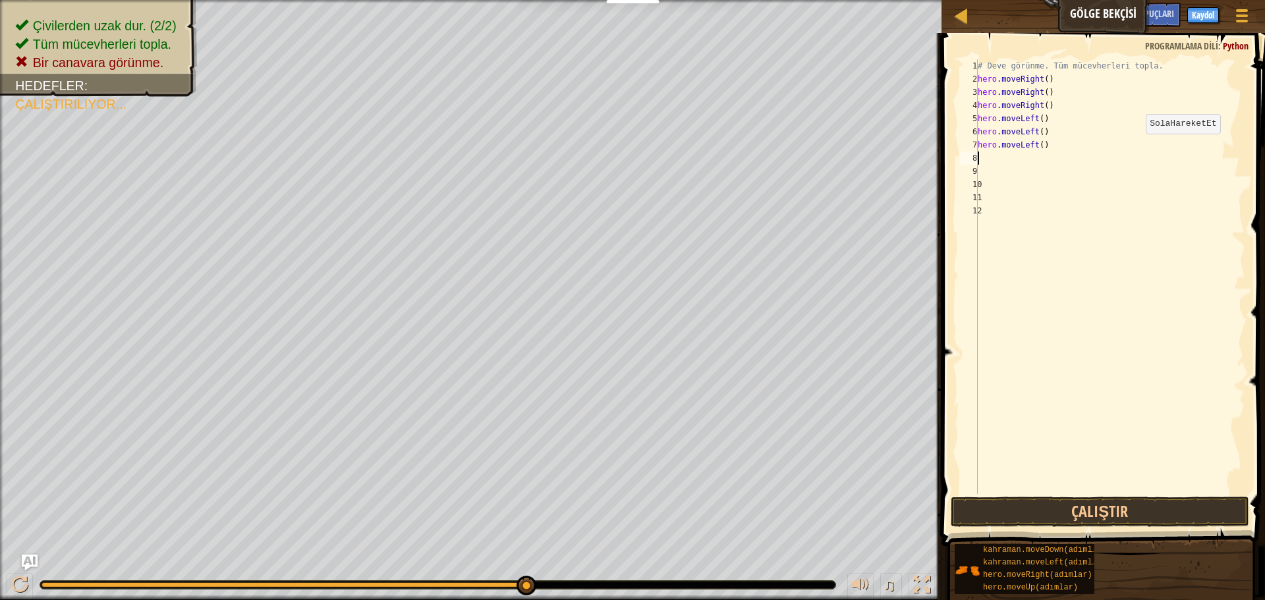
scroll to position [6, 0]
click at [1164, 512] on button "Çalıştır" at bounding box center [1100, 512] width 298 height 30
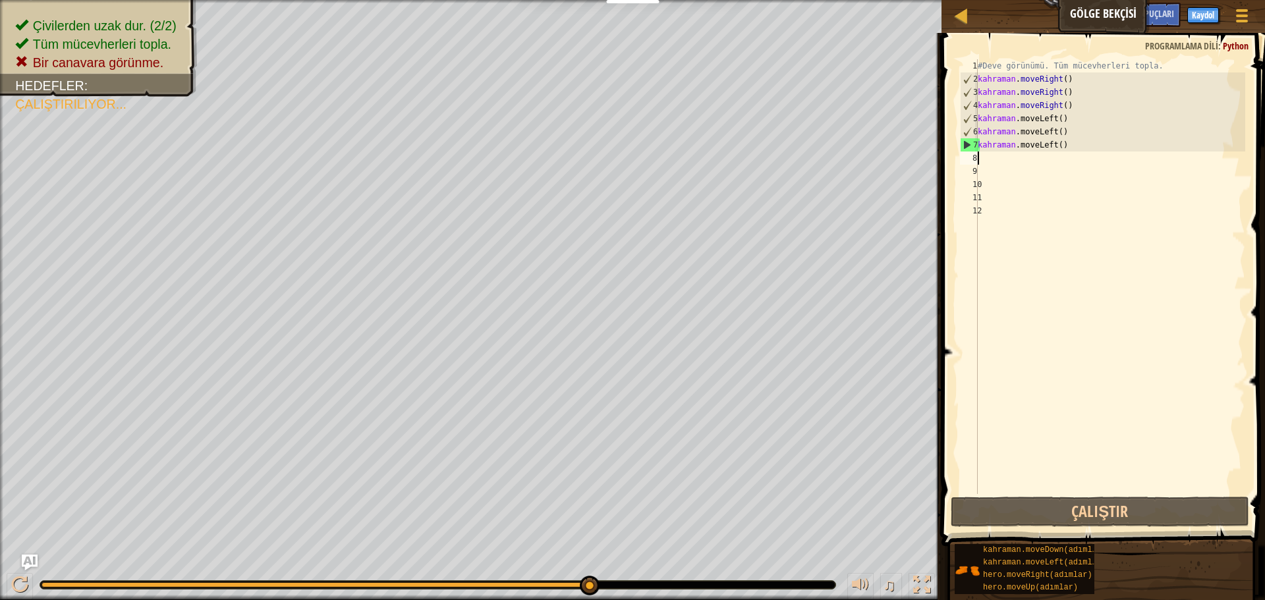
click at [1081, 144] on div "#Deve görünümü. Tüm mücevherleri topla. kahraman . moveRight ( ) kahraman . mov…" at bounding box center [1110, 289] width 270 height 461
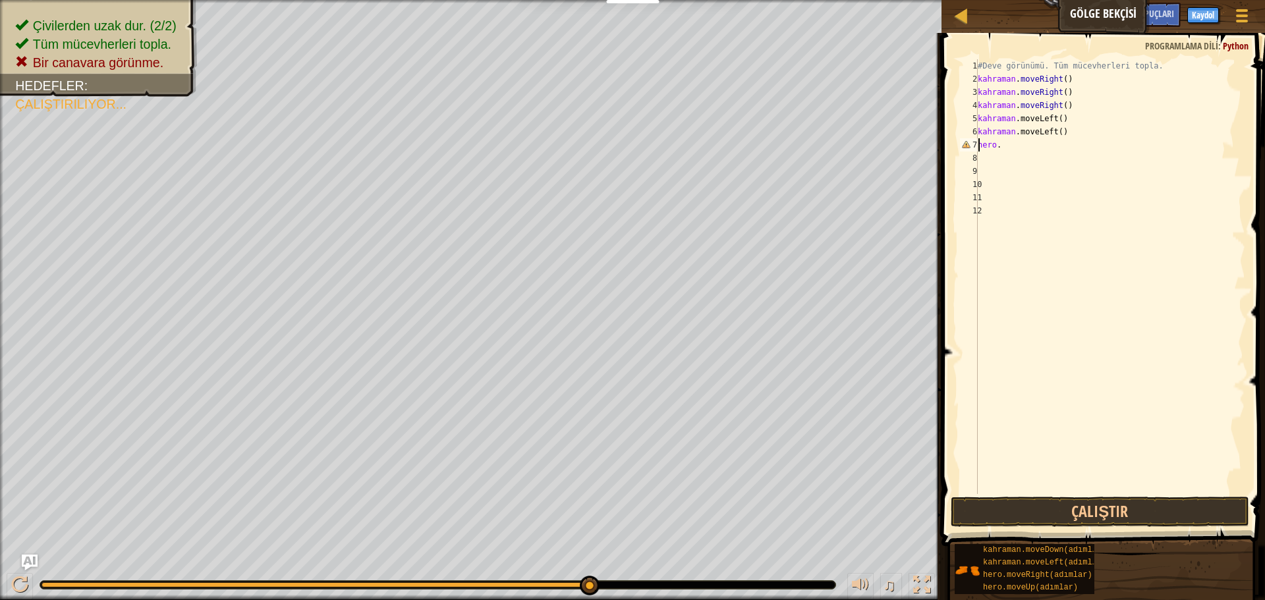
type textarea "h"
click at [976, 133] on font "6" at bounding box center [974, 131] width 5 height 9
drag, startPoint x: 1073, startPoint y: 78, endPoint x: 1005, endPoint y: 80, distance: 67.9
click at [1005, 80] on div "#Deve görünümü. Tüm mücevherleri topla. kahraman . moveRight ( ) hehero .moveLe…" at bounding box center [1110, 289] width 270 height 461
type textarea "hero.moveRight()"
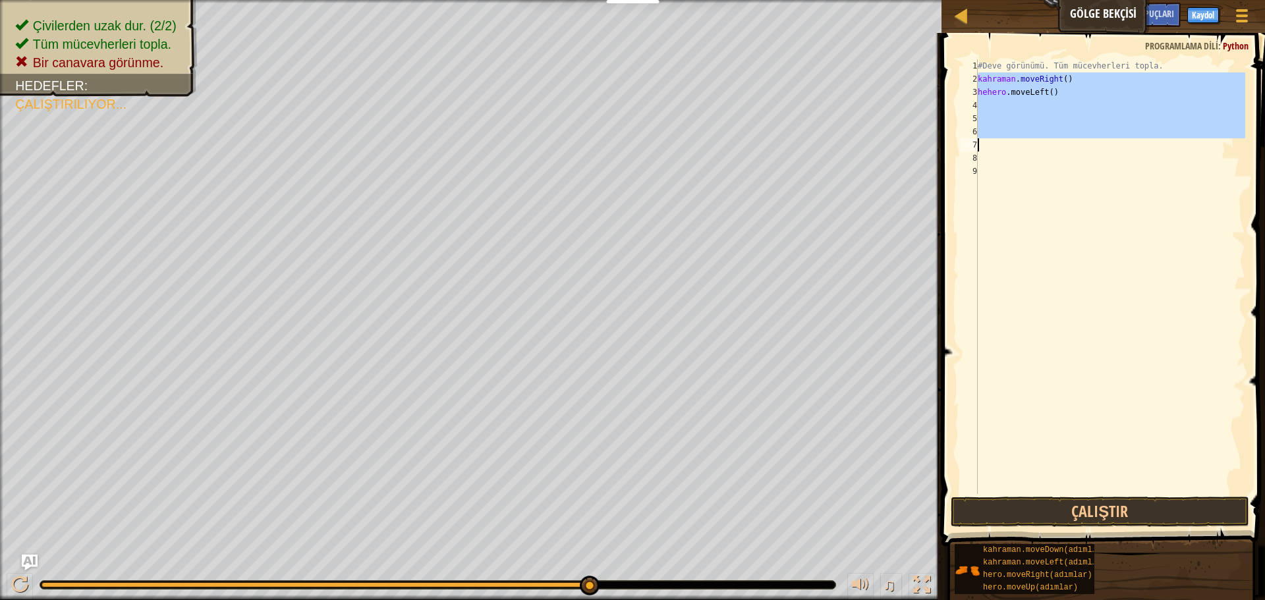
drag, startPoint x: 975, startPoint y: 76, endPoint x: 1058, endPoint y: 149, distance: 110.6
click at [1058, 149] on div "hero.moveRight() 1 2 3 4 5 6 7 8 9 #Deve görünümü. Tüm mücevherleri topla. kahr…" at bounding box center [1101, 276] width 288 height 435
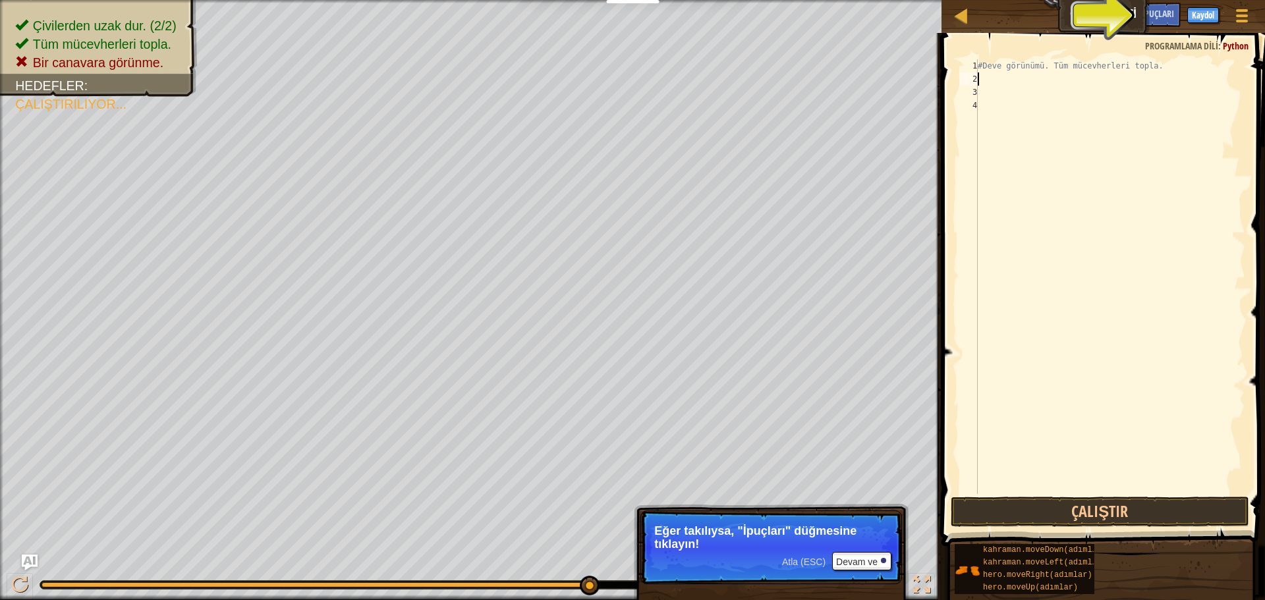
click at [1117, 14] on font "AI'ya sor" at bounding box center [1111, 13] width 35 height 13
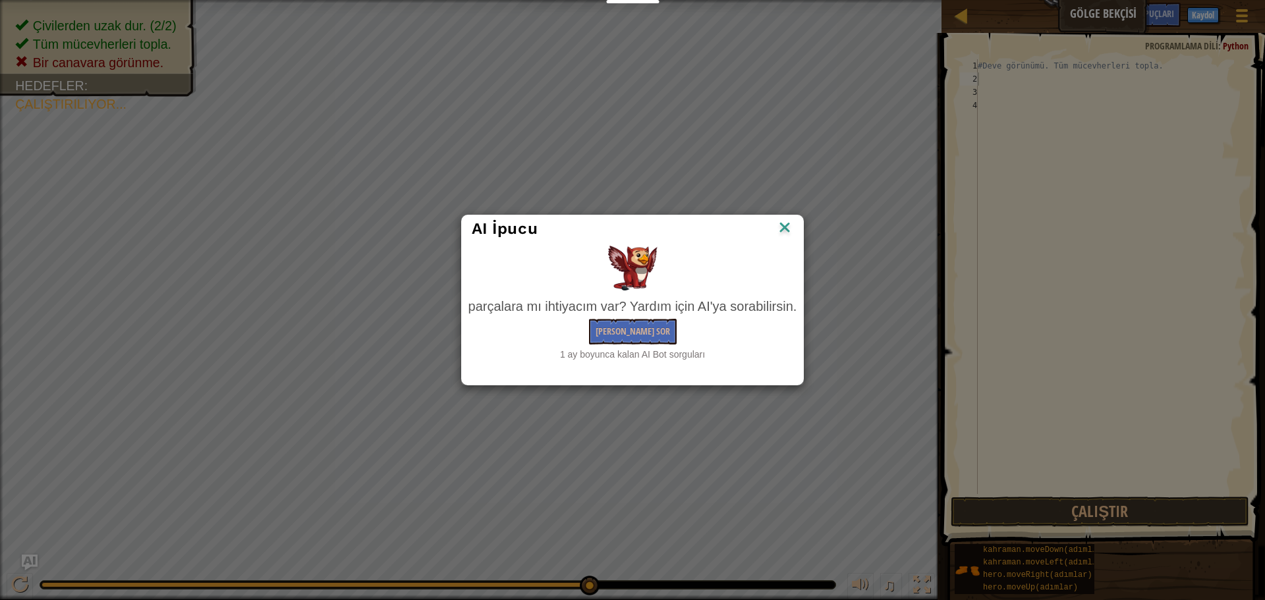
click at [782, 223] on img at bounding box center [784, 229] width 17 height 20
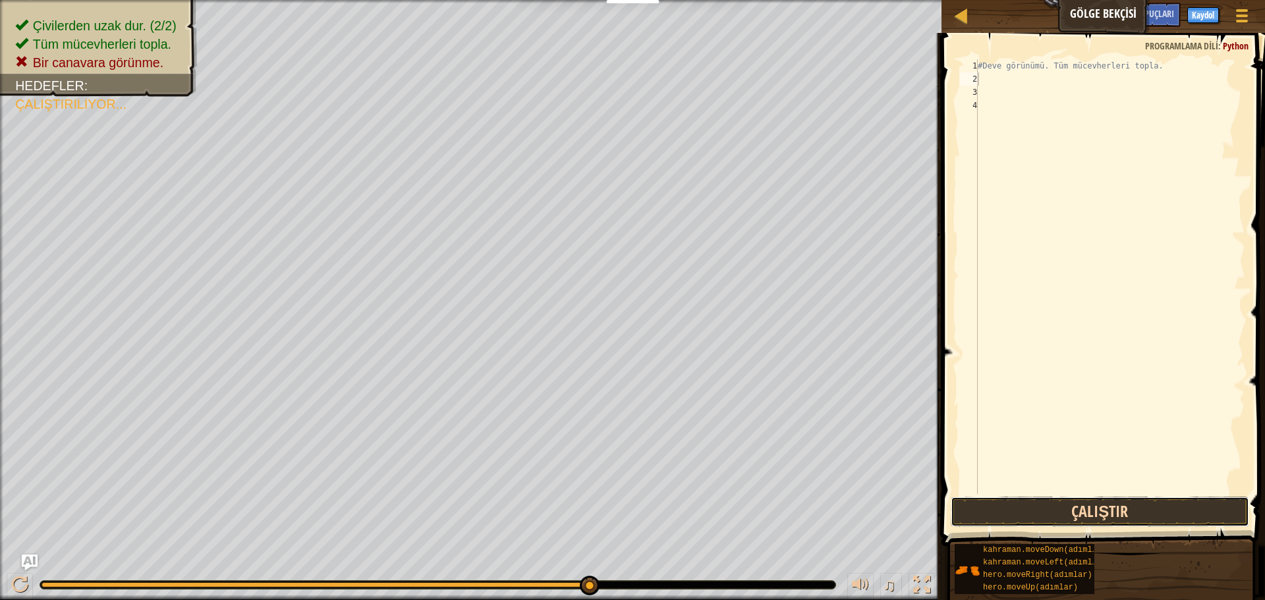
click at [1100, 506] on button "Çalıştır" at bounding box center [1100, 512] width 298 height 30
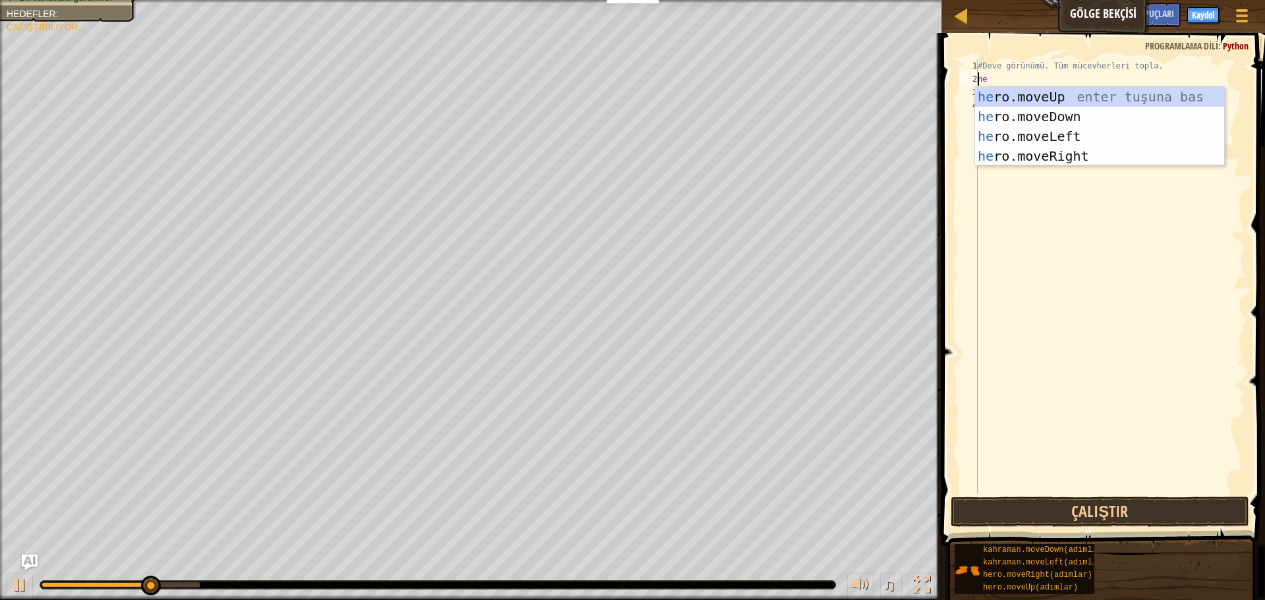
type textarea "her"
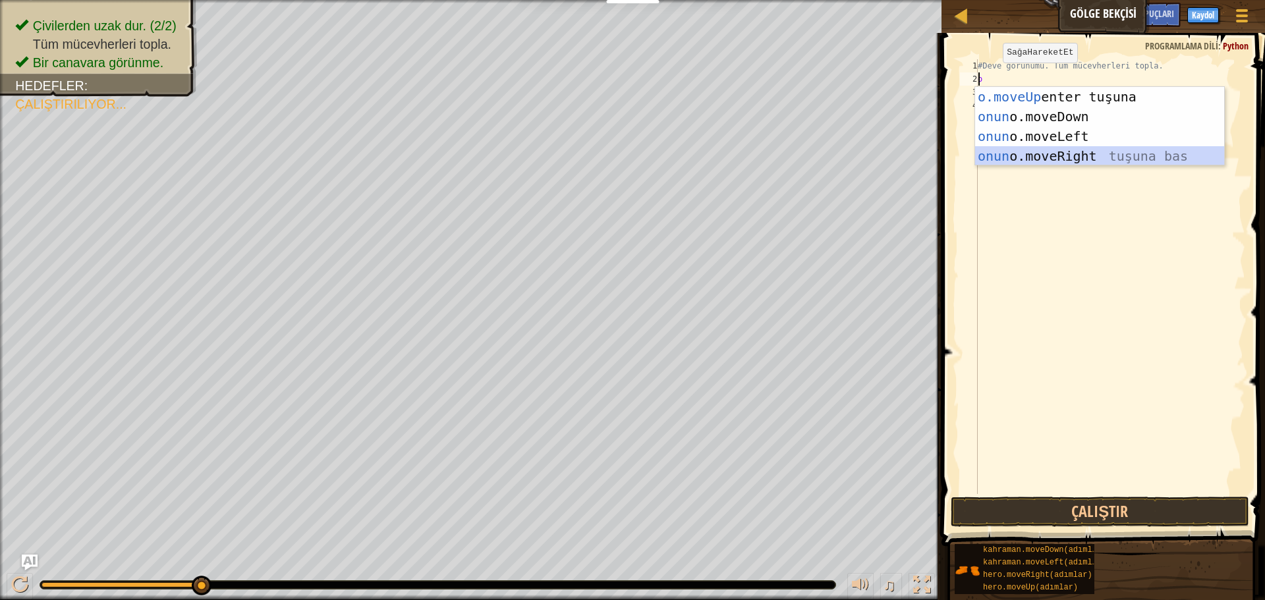
click at [1087, 152] on div "o.moveUp enter tuşuna bas onun o.moveDown tuşuna bas onun o.moveLeft tuşuna bas…" at bounding box center [1099, 146] width 249 height 119
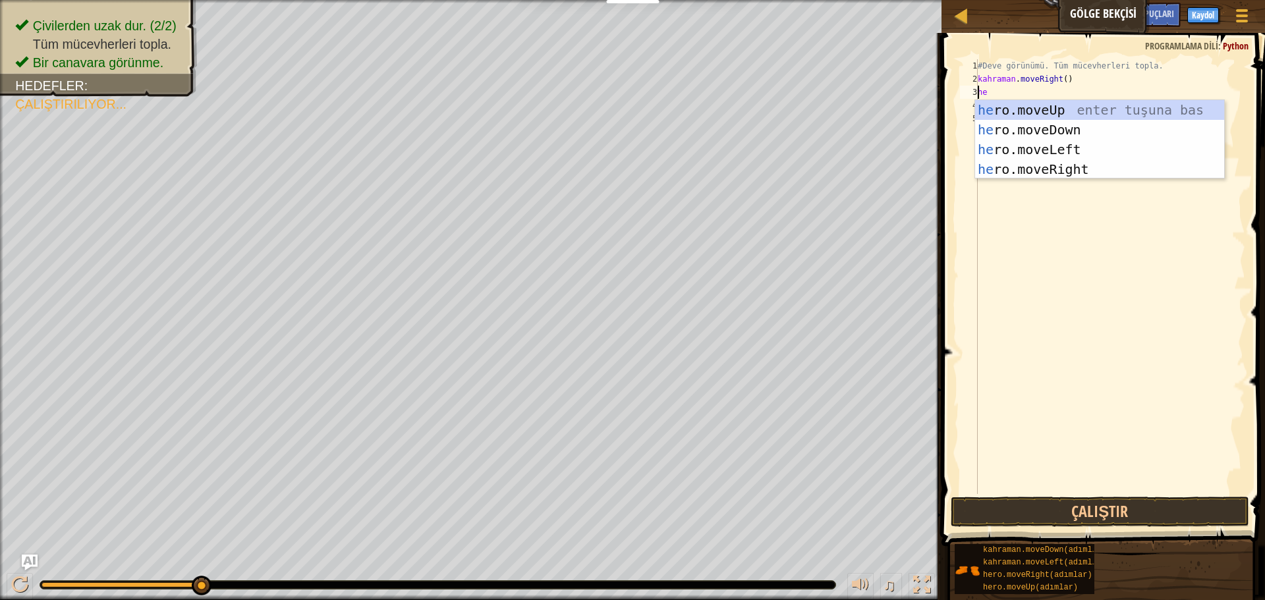
type textarea "her"
click at [1088, 109] on div "o.moveUp enter tuşuna bas onun o.moveDown tuşuna bas onun o.moveLeft tuşuna bas…" at bounding box center [1099, 159] width 249 height 119
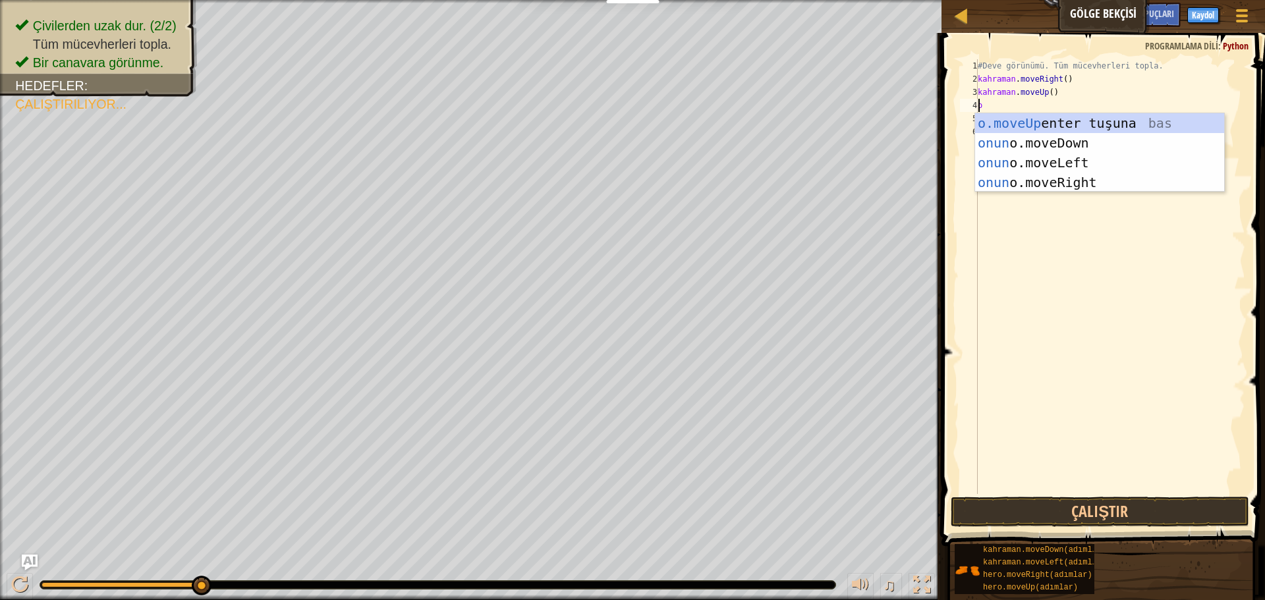
type textarea "hero"
click at [1111, 177] on div "kahraman .moveUp enter tuşu bas kahraman .moveDown tuşuna bas kahraman .moveLef…" at bounding box center [1099, 172] width 249 height 119
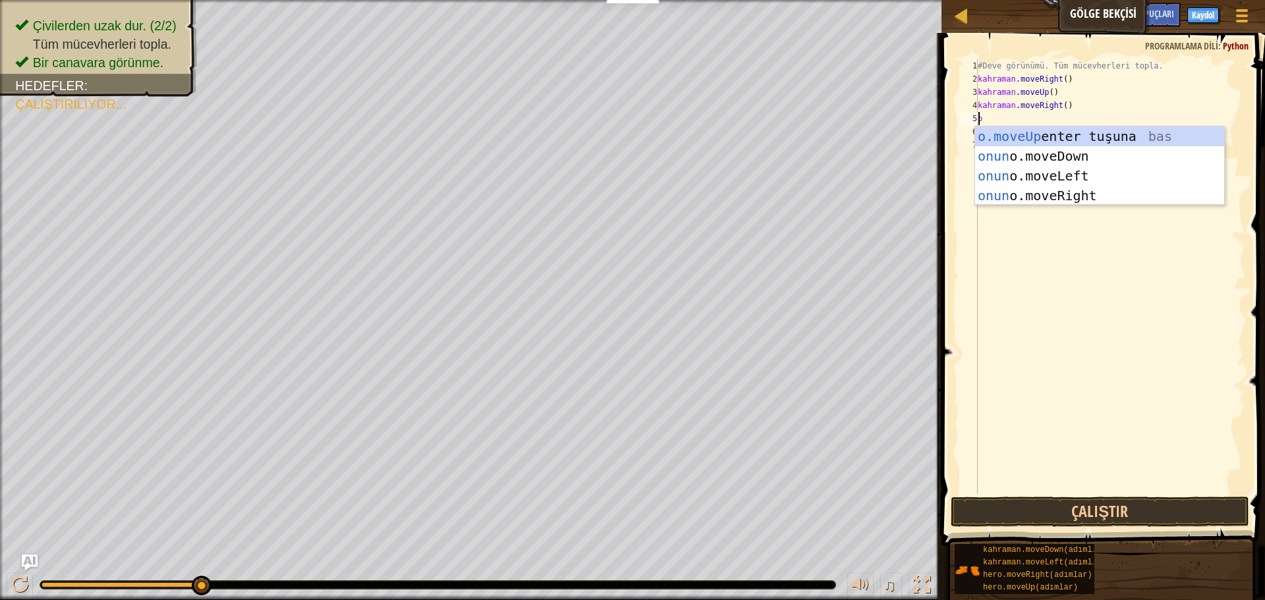
type textarea "hero"
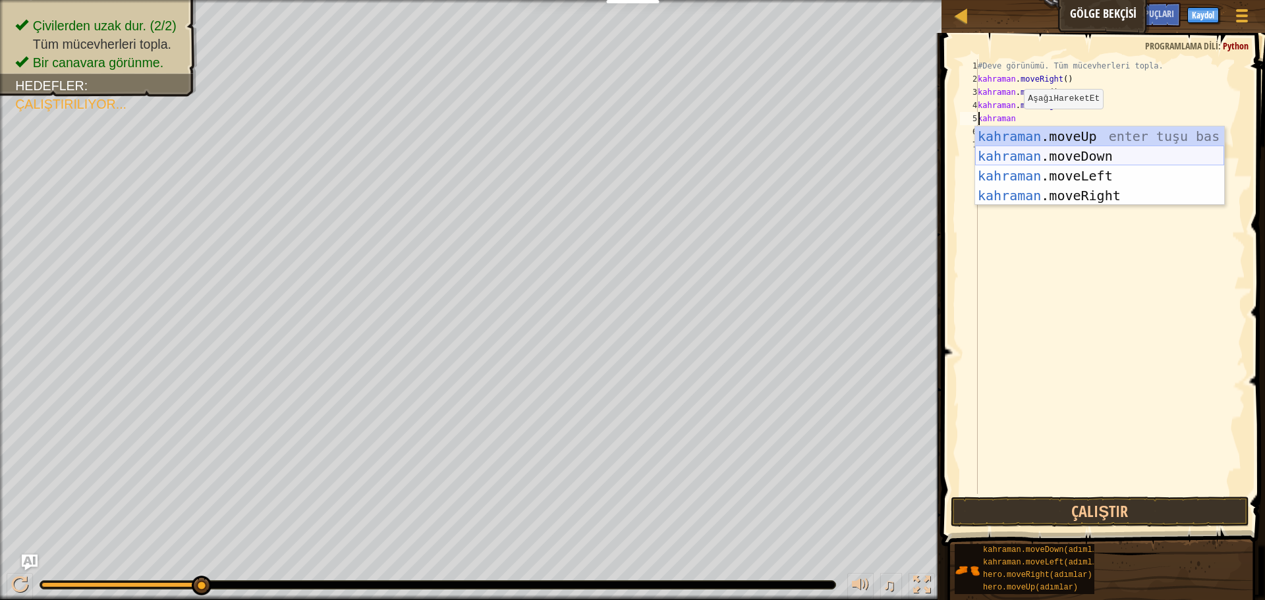
click at [1092, 152] on div "kahraman .moveUp enter tuşu bas kahraman .moveDown tuşuna bas kahraman .moveLef…" at bounding box center [1099, 185] width 249 height 119
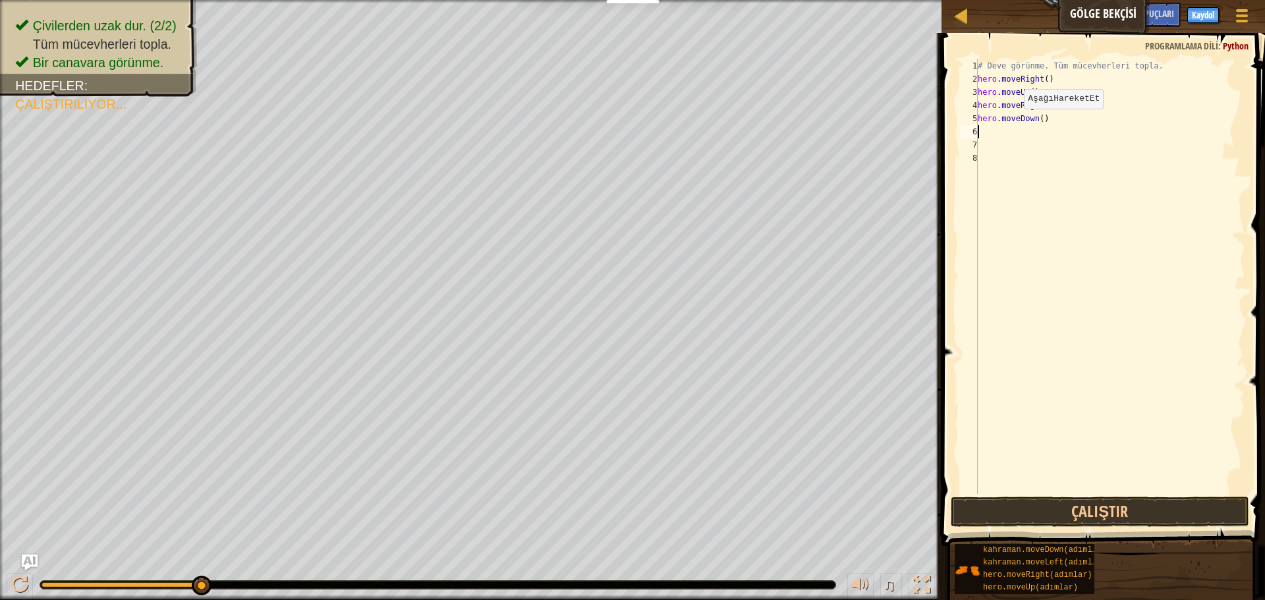
scroll to position [6, 0]
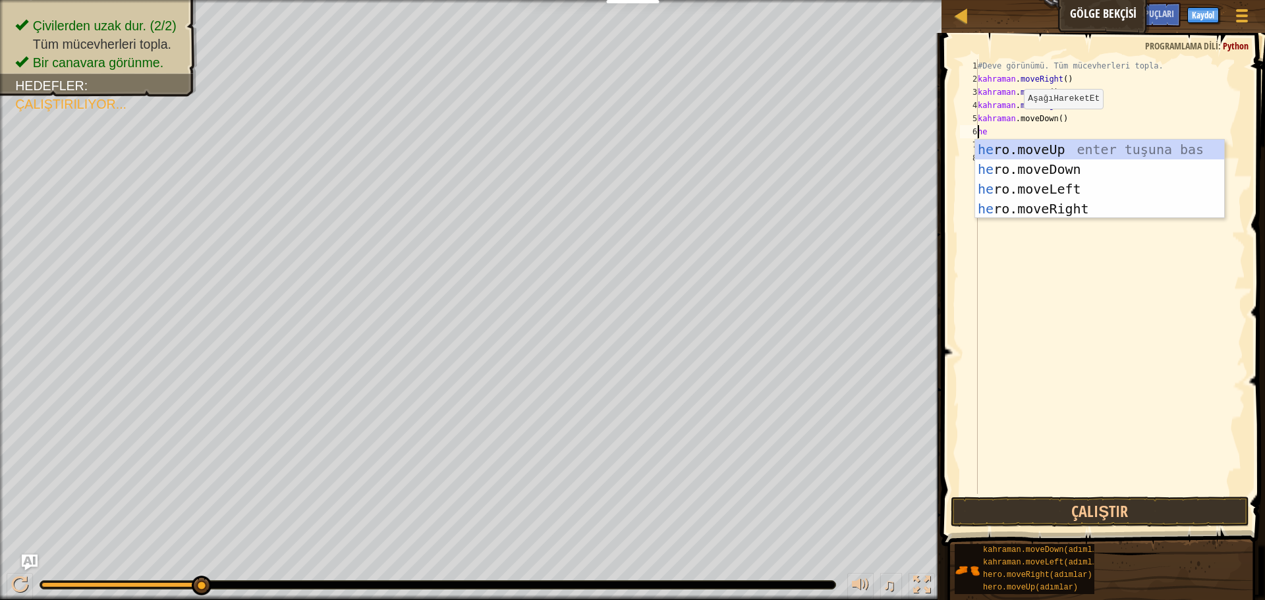
type textarea "her"
click at [1081, 209] on div "o.moveUp enter tuşuna bas onun o.moveDown tuşuna bas onun o.moveLeft tuşuna bas…" at bounding box center [1099, 199] width 249 height 119
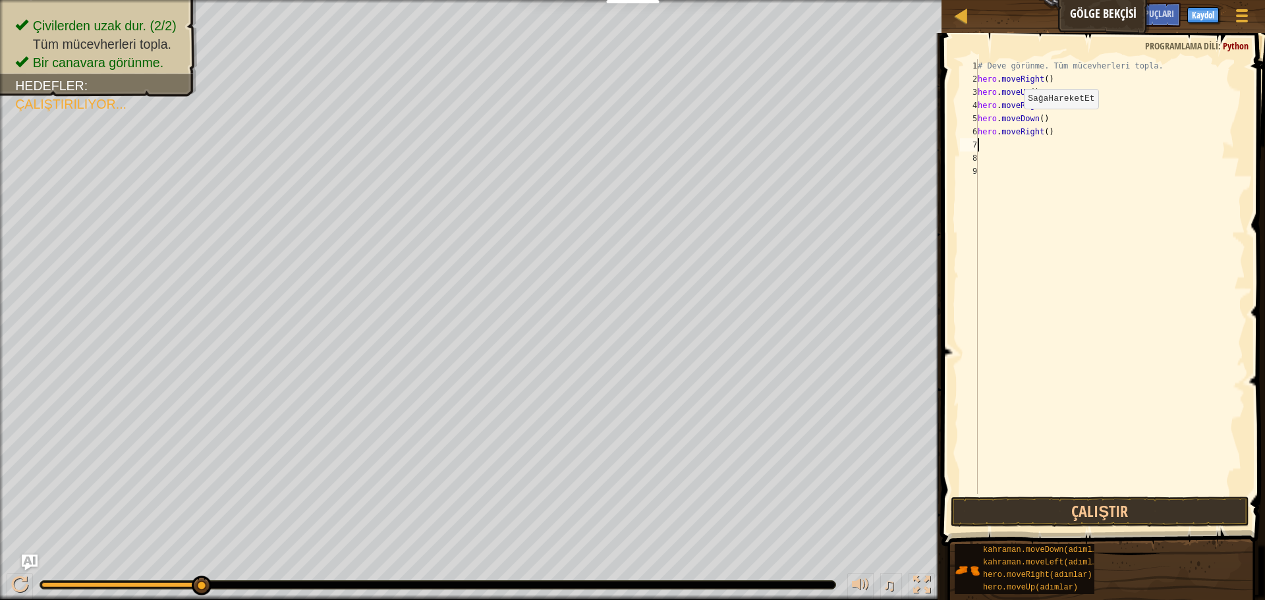
scroll to position [6, 0]
click at [1117, 515] on button "Çalıştır" at bounding box center [1100, 512] width 298 height 30
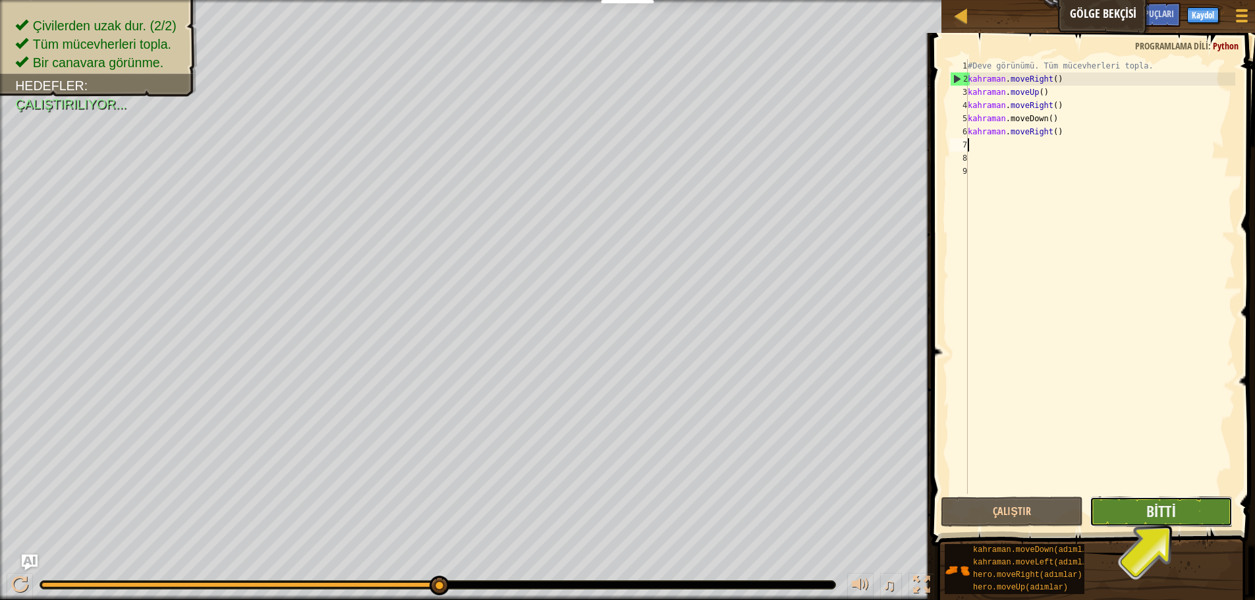
click at [1141, 510] on button "Bitti" at bounding box center [1161, 512] width 142 height 30
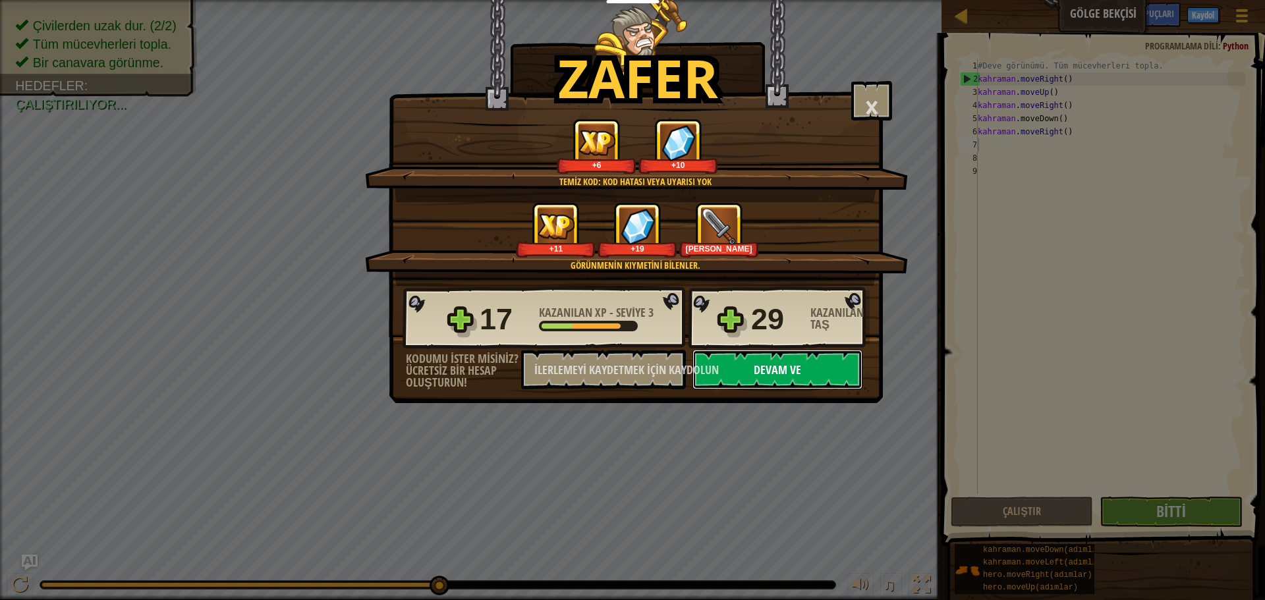
click at [779, 364] on font "Devam ve" at bounding box center [777, 370] width 47 height 16
select select "tr"
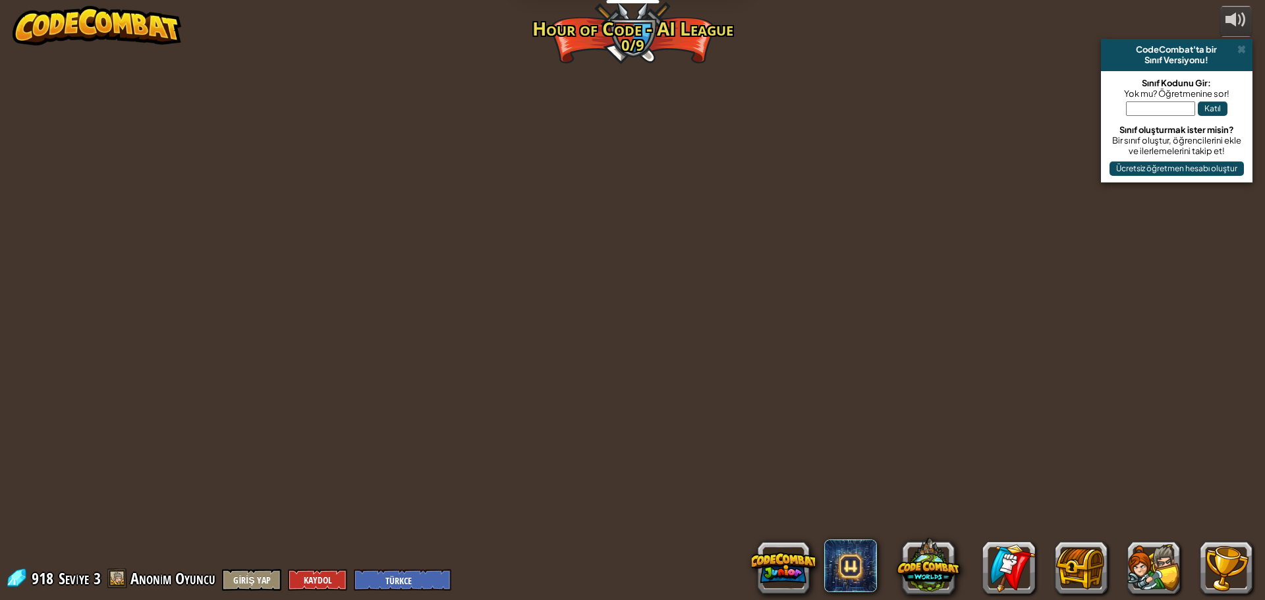
select select "tr"
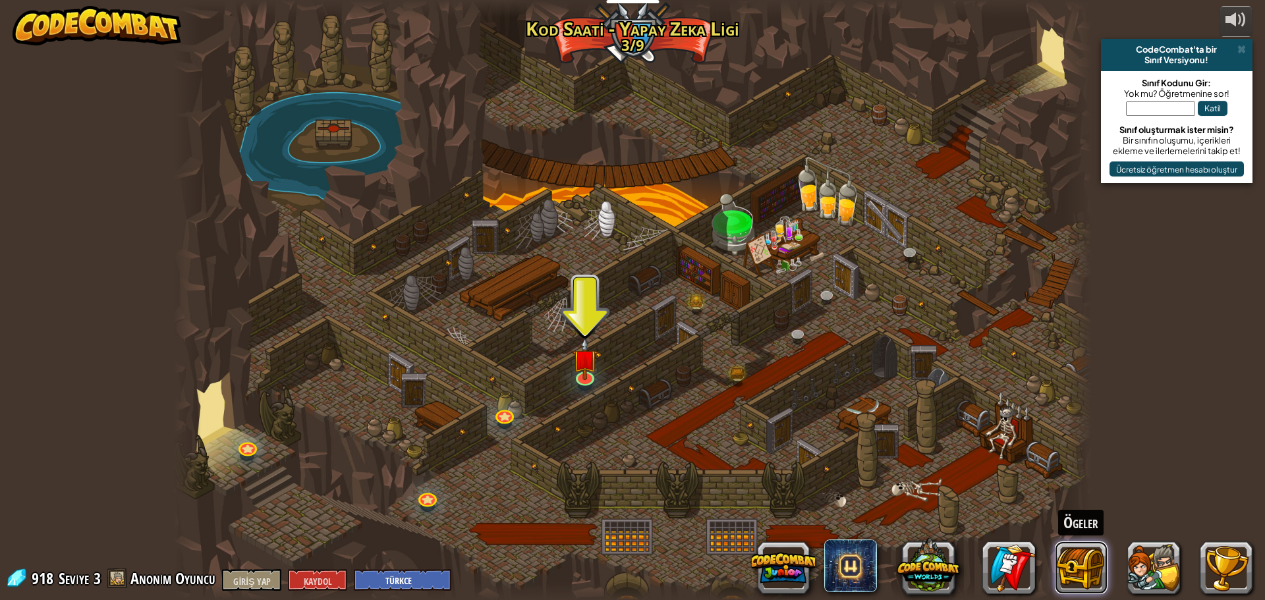
click at [1067, 555] on button at bounding box center [1081, 568] width 53 height 53
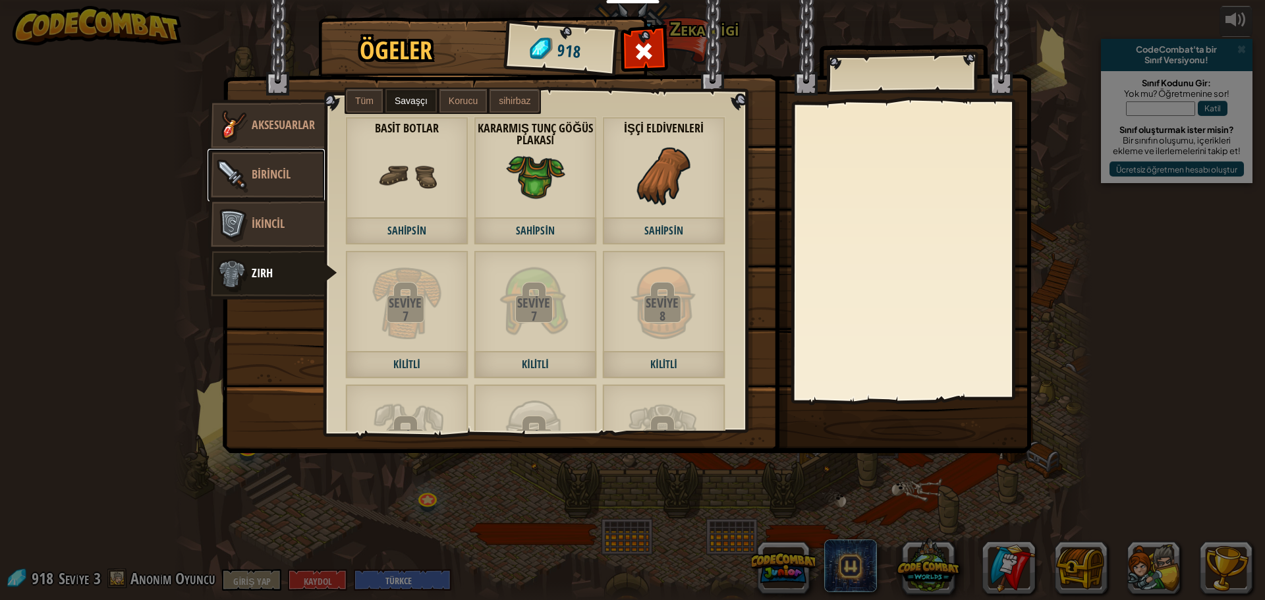
click at [236, 175] on img at bounding box center [232, 175] width 40 height 40
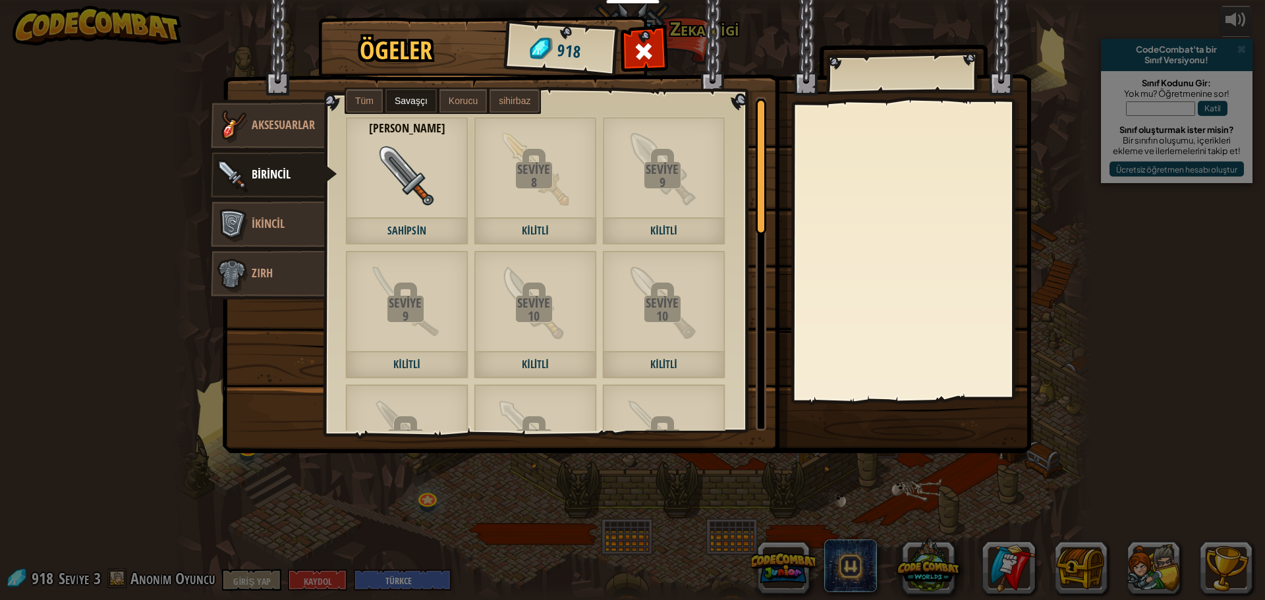
click at [418, 199] on img at bounding box center [407, 175] width 59 height 59
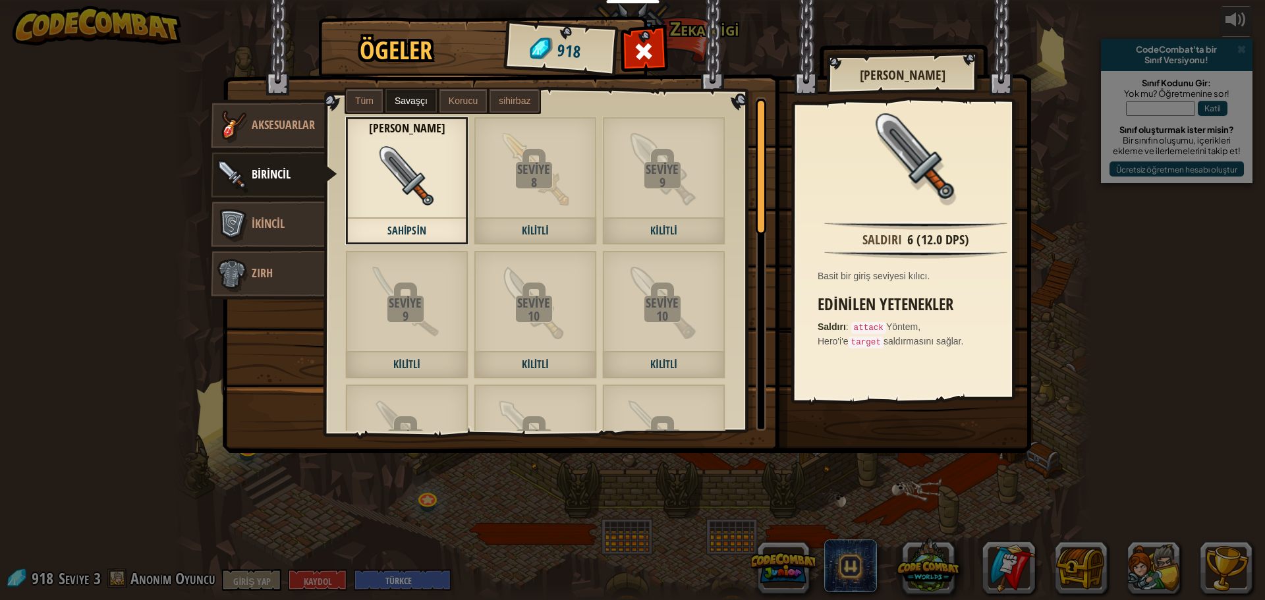
click at [511, 206] on div "Seviye 8 Kilitli" at bounding box center [535, 181] width 123 height 128
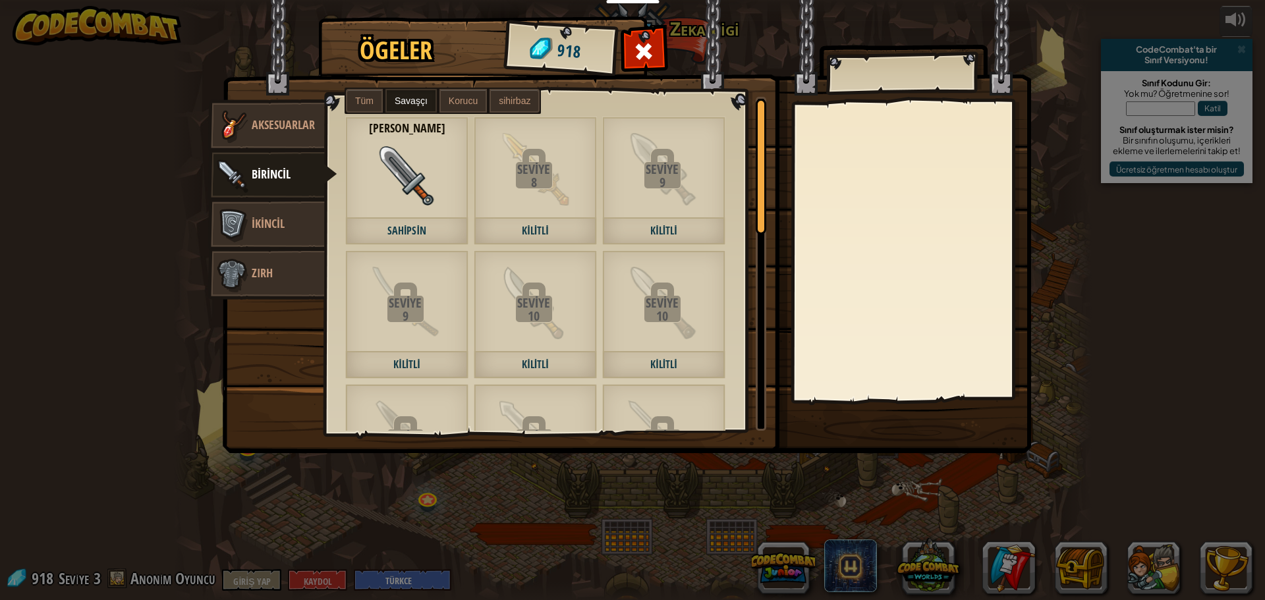
click at [367, 88] on div "Tüm Savaşçı Korucu sihirbaz" at bounding box center [443, 101] width 196 height 26
click at [366, 94] on label "Tüm" at bounding box center [364, 101] width 37 height 24
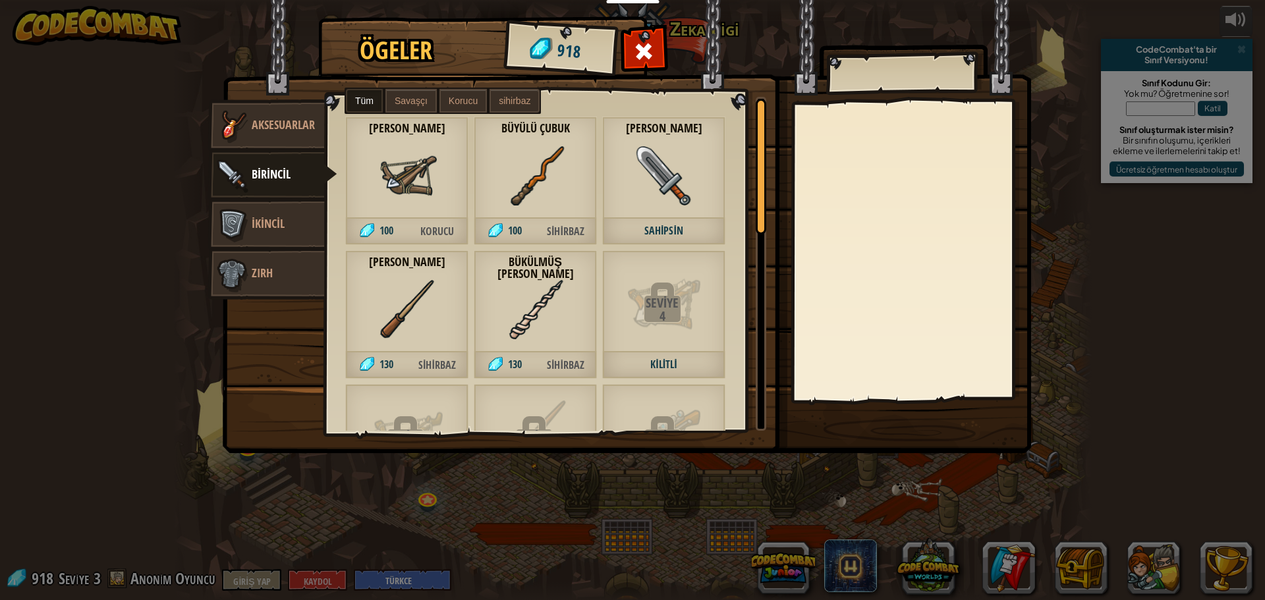
click at [660, 51] on div at bounding box center [644, 55] width 42 height 42
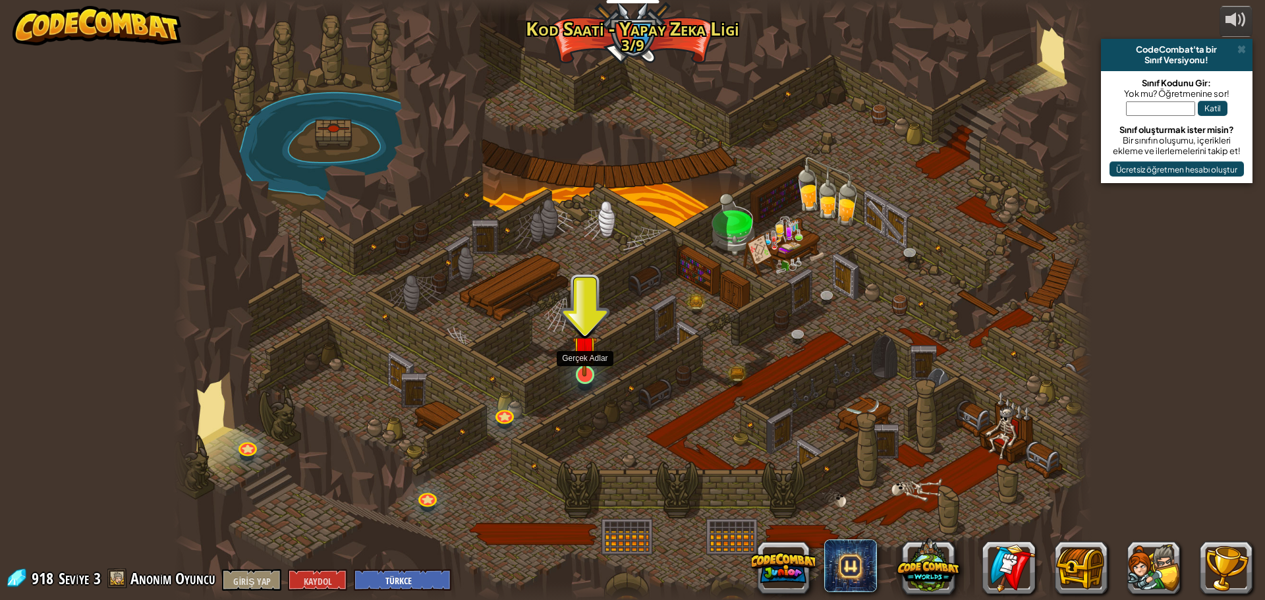
drag, startPoint x: 576, startPoint y: 370, endPoint x: 586, endPoint y: 366, distance: 10.6
click at [576, 370] on img at bounding box center [585, 348] width 24 height 56
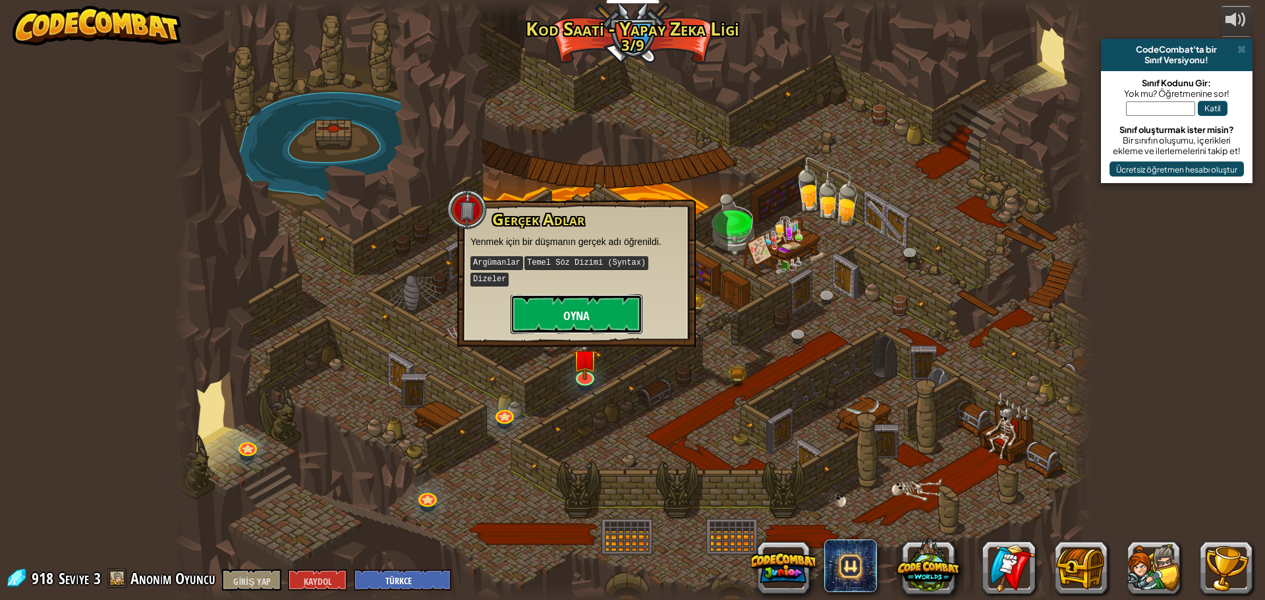
click at [566, 295] on button "Oyna" at bounding box center [577, 315] width 132 height 40
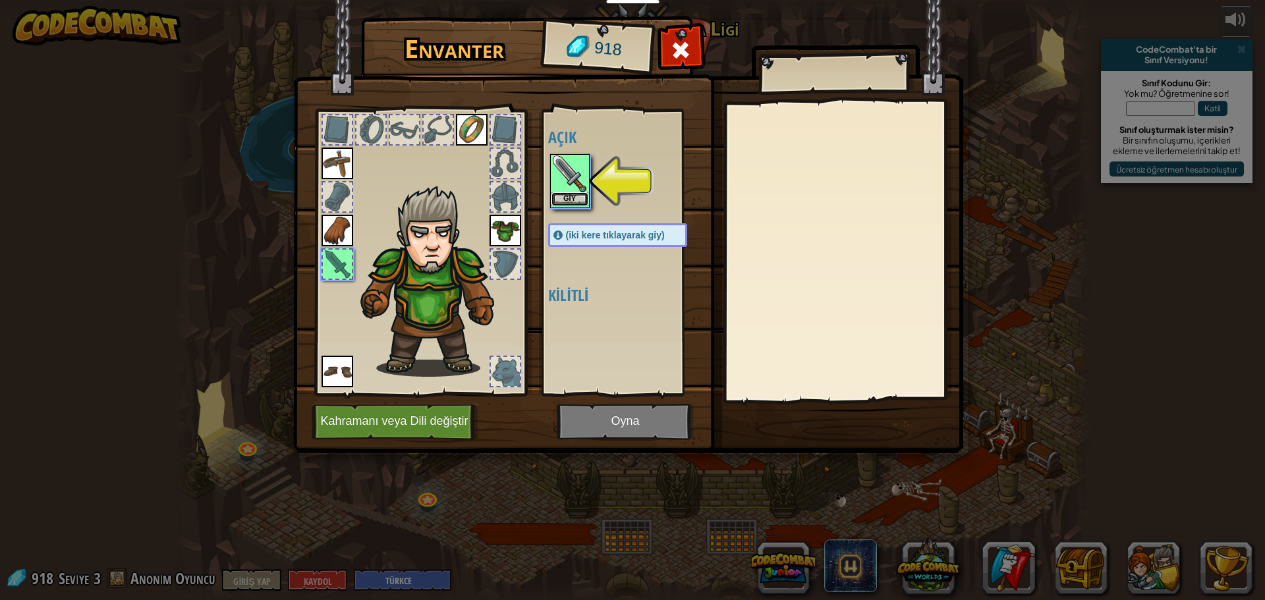
click at [562, 196] on button "Giy" at bounding box center [569, 199] width 37 height 14
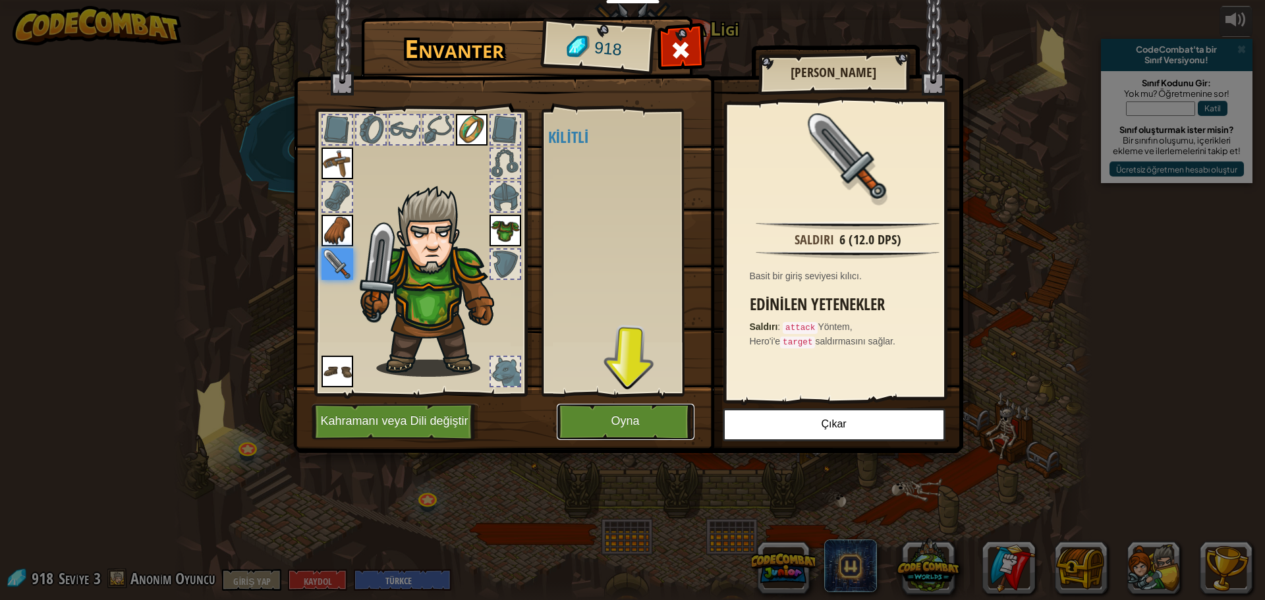
click at [648, 428] on button "Oyna" at bounding box center [626, 422] width 138 height 36
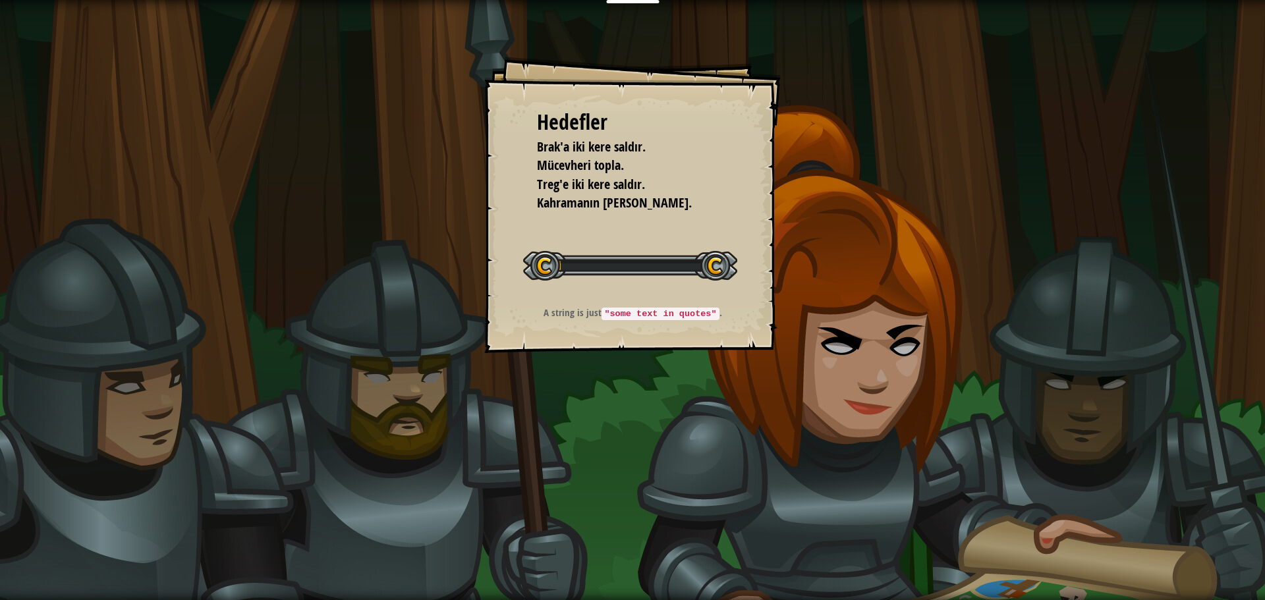
click at [643, 412] on div "Hedefler Brak'a iki kere saldır. Mücevheri topla. Treg'e iki kere saldır. Kahra…" at bounding box center [632, 300] width 1265 height 600
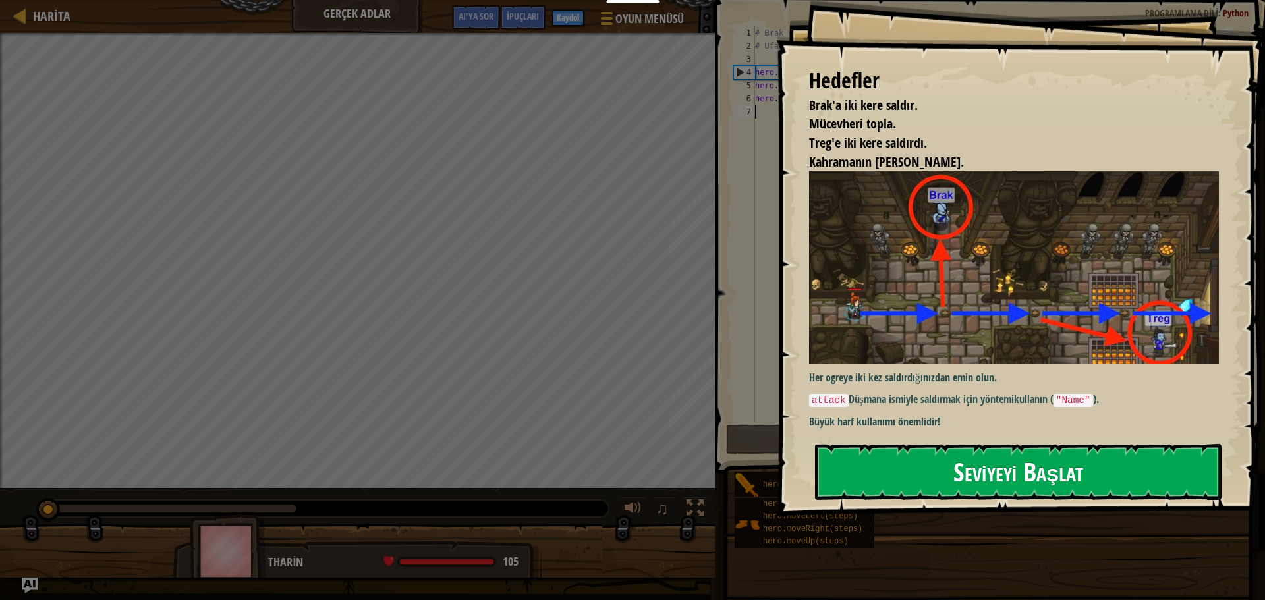
click at [940, 480] on button "Seviyeyi Başlat" at bounding box center [1018, 471] width 407 height 55
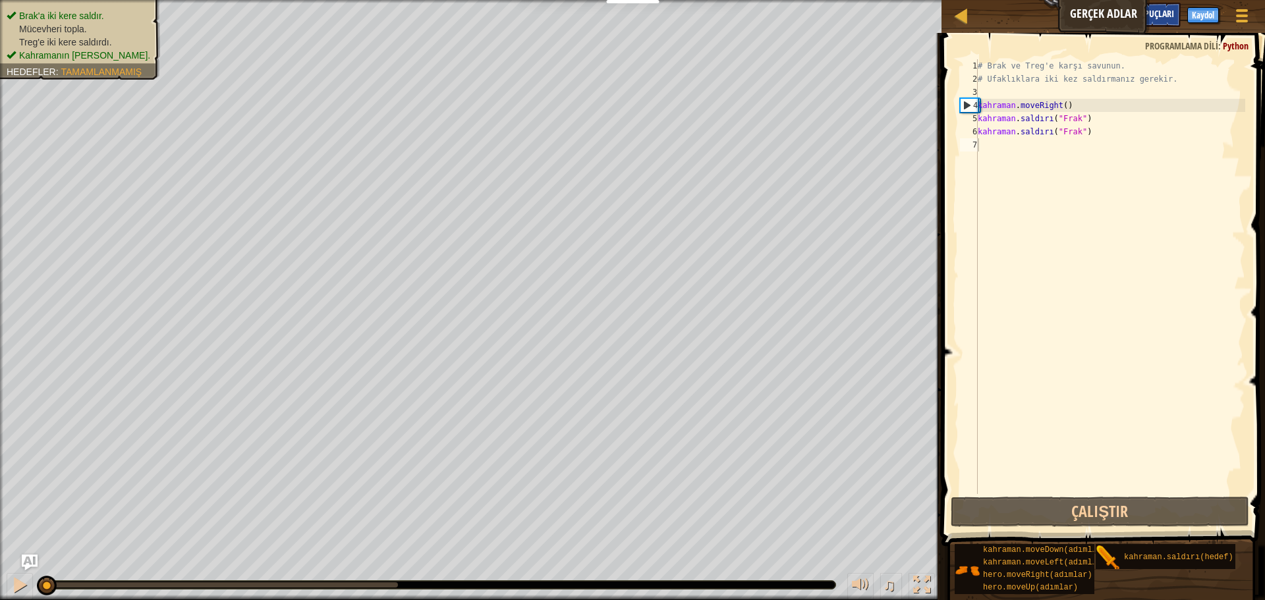
click at [1175, 11] on div "İpuçları" at bounding box center [1157, 15] width 45 height 24
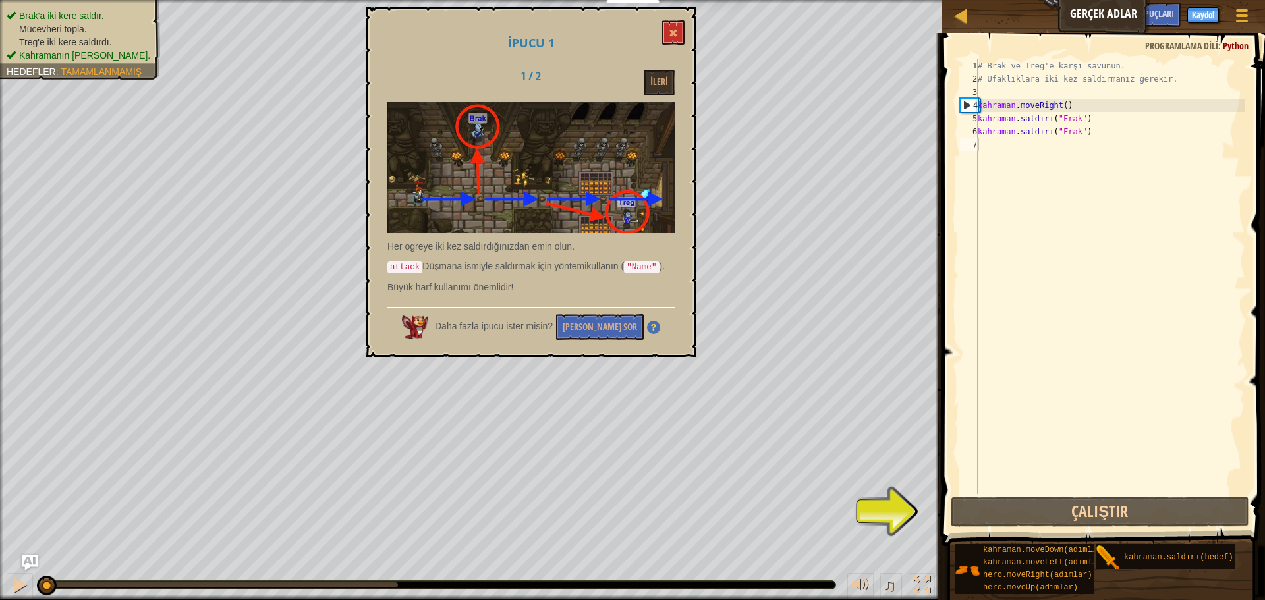
drag, startPoint x: 401, startPoint y: 244, endPoint x: 518, endPoint y: 242, distance: 117.3
click at [492, 242] on font "Her ogreye iki kez saldırdığınızdan emin olun." at bounding box center [480, 246] width 187 height 11
click at [623, 318] on button "[PERSON_NAME] Sor" at bounding box center [600, 327] width 88 height 26
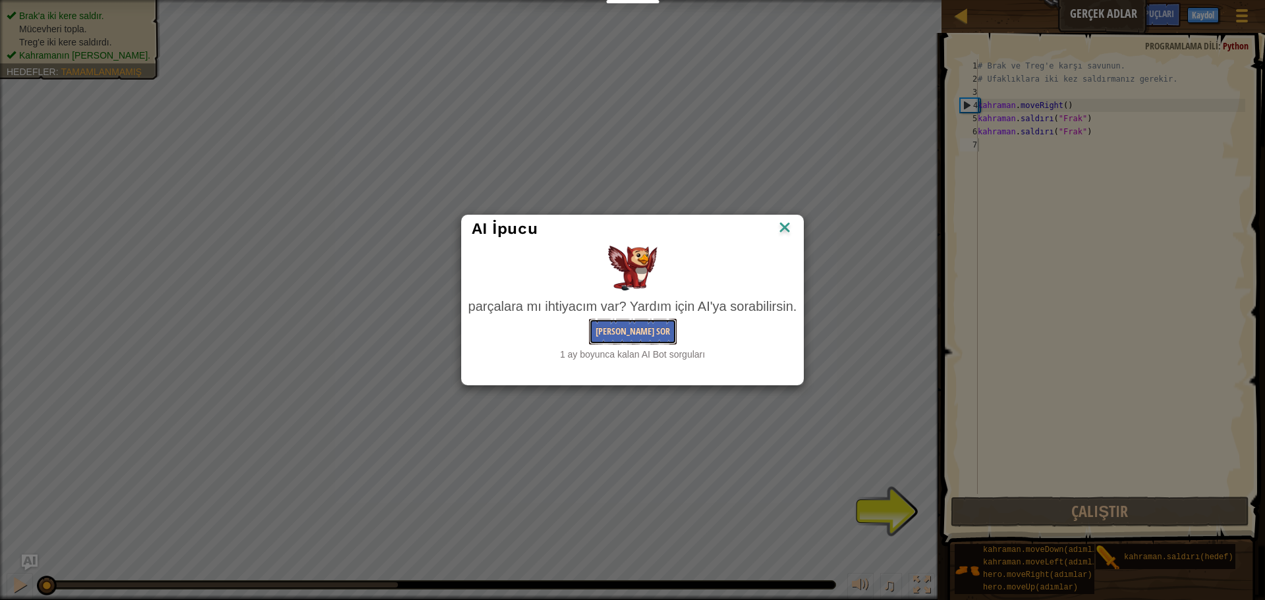
click at [613, 327] on font "[PERSON_NAME] Sor" at bounding box center [633, 331] width 74 height 13
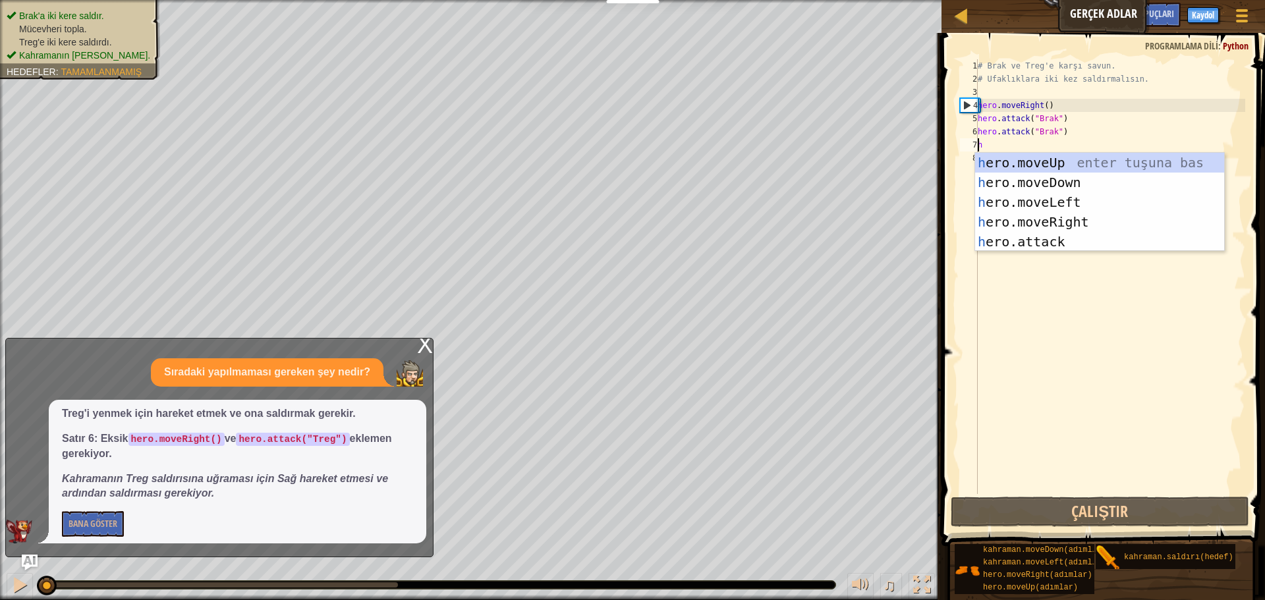
scroll to position [6, 0]
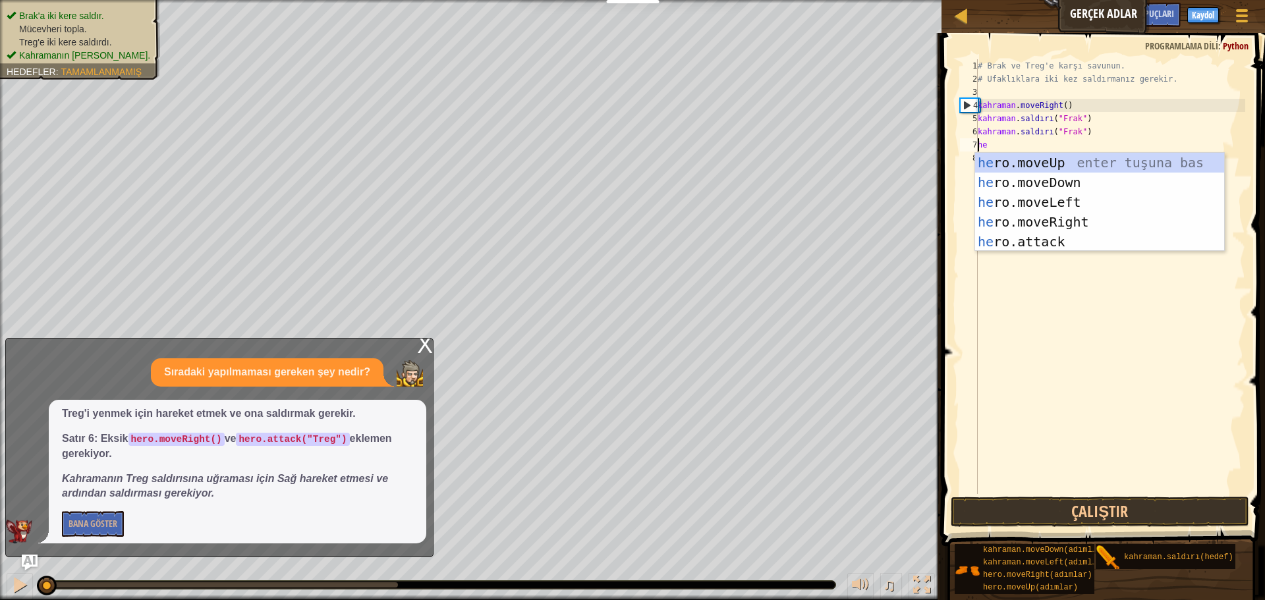
type textarea "her"
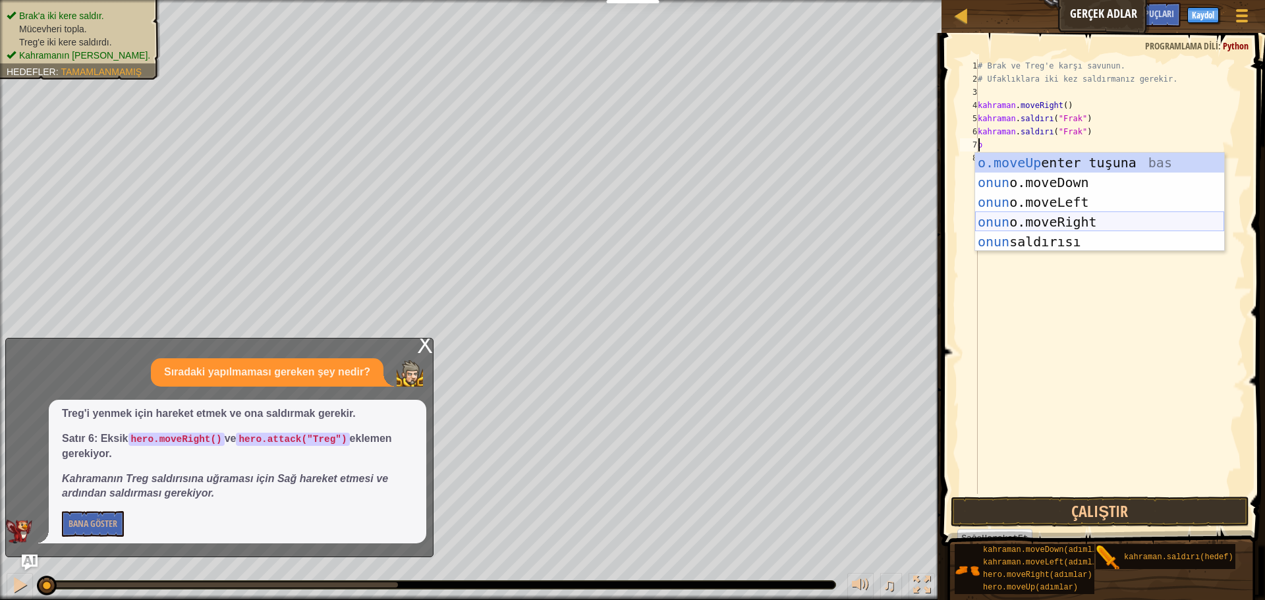
click at [1088, 213] on div "o.moveUp enter tuşuna bas onun o.moveDown tuşuna bas onun o.moveLeft tuşuna bas…" at bounding box center [1099, 222] width 249 height 138
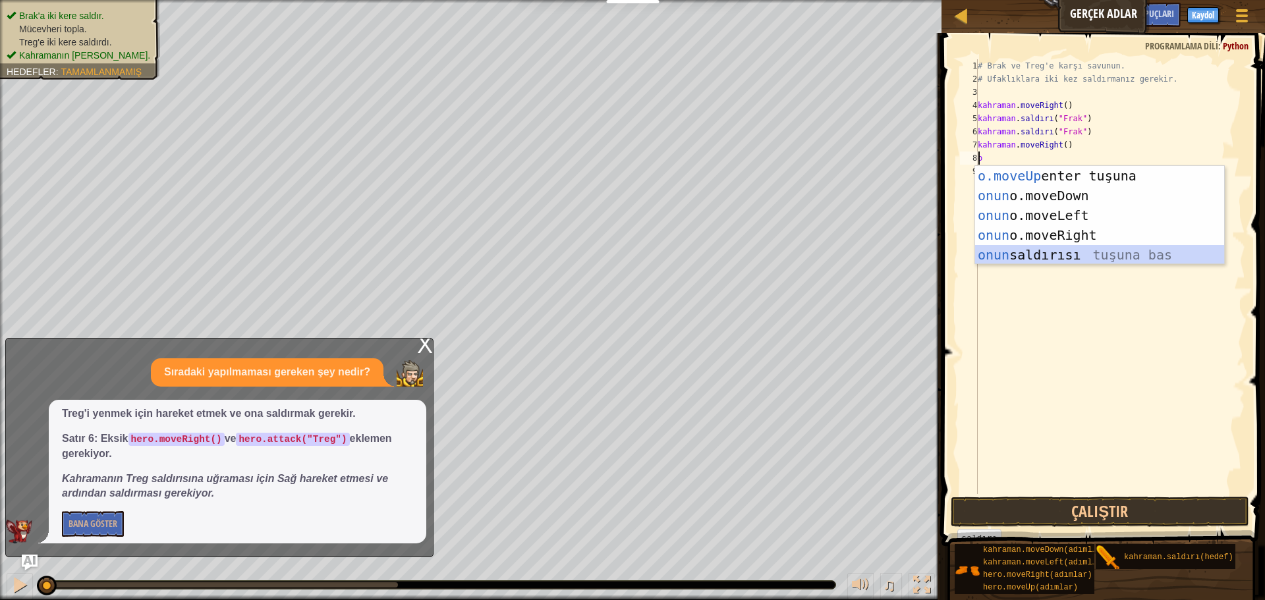
click at [1065, 252] on div "o.moveUp enter tuşuna bas onun o.moveDown tuşuna bas onun o.moveLeft tuşuna bas…" at bounding box center [1099, 235] width 249 height 138
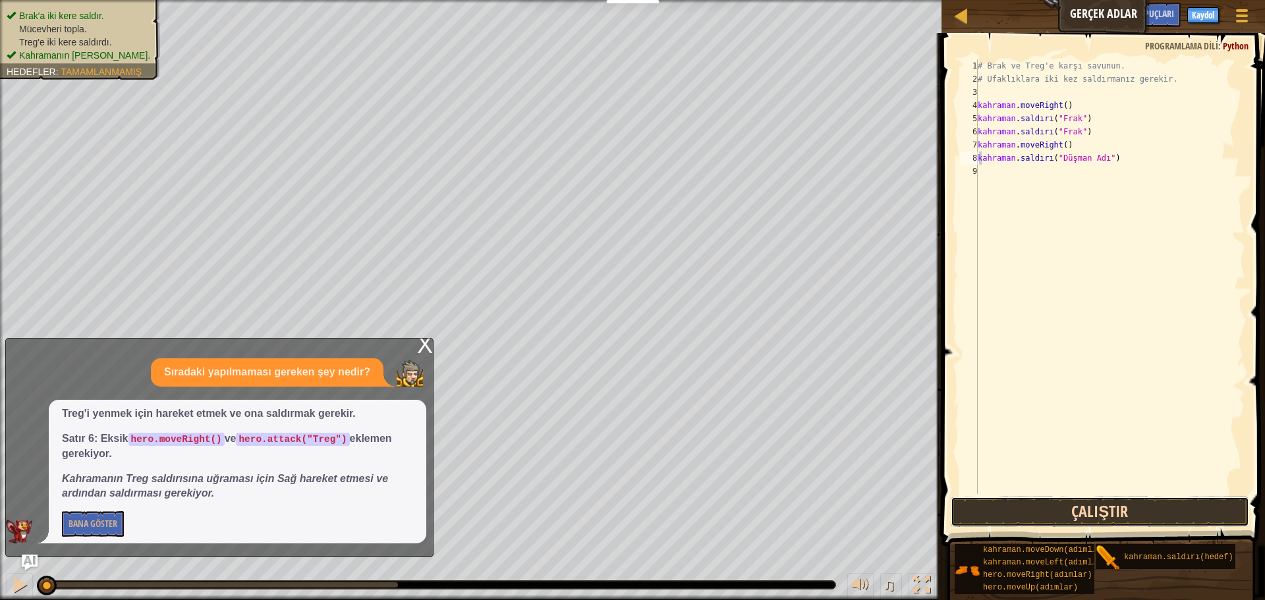
click at [1110, 513] on button "Çalıştır" at bounding box center [1100, 512] width 298 height 30
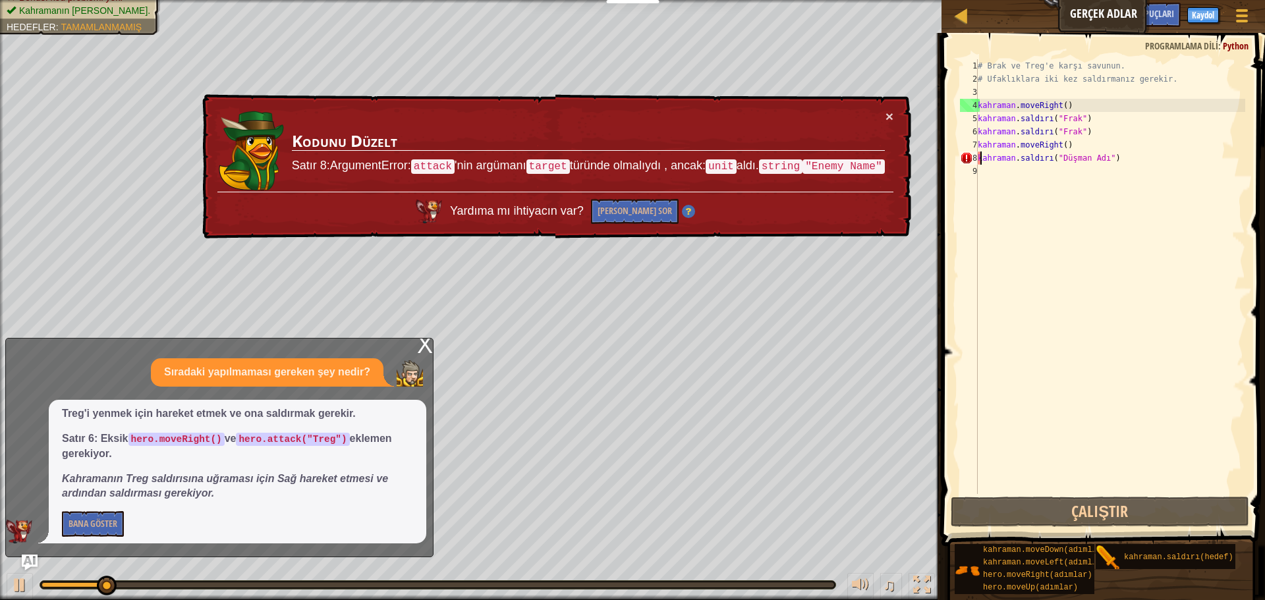
click at [425, 349] on font "X" at bounding box center [425, 344] width 16 height 27
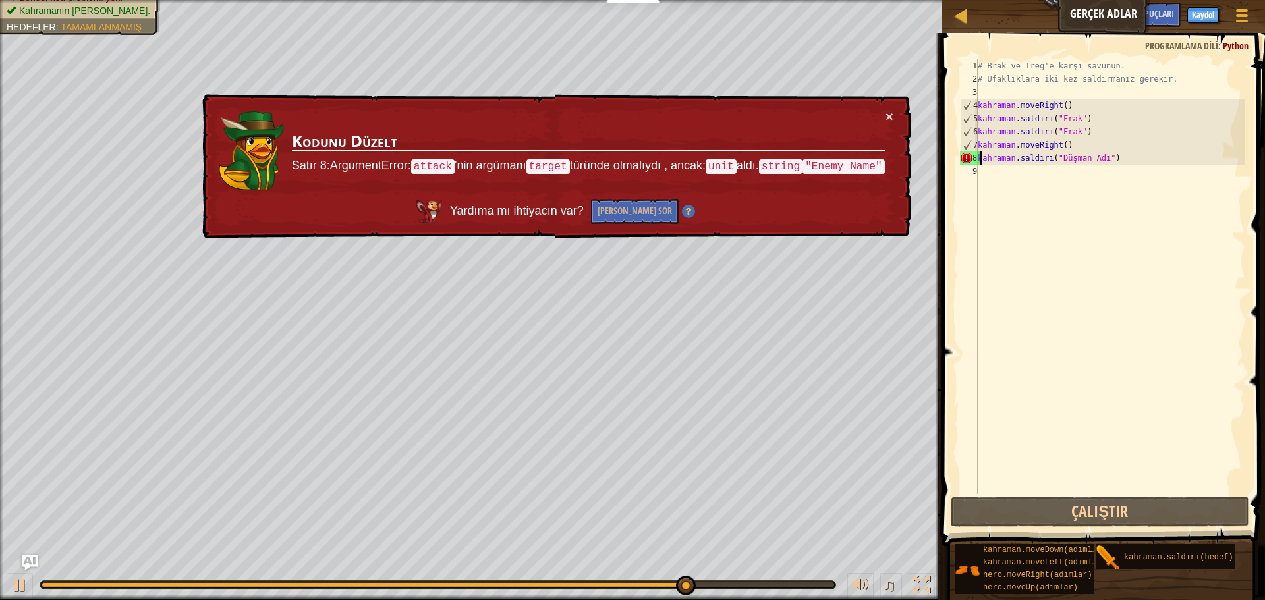
click at [1117, 154] on div "# Brak ve Treg'e karşı savunun. # Ufaklıklara iki kez saldırmanız gerekir. kahr…" at bounding box center [1110, 289] width 270 height 461
click at [1121, 154] on div "# Brak ve Treg'e karşı savunun. # Ufaklıklara iki kez saldırmanız gerekir. kahr…" at bounding box center [1110, 289] width 270 height 461
click at [1117, 154] on div "# Brak ve Treg'e karşı savunun. # Ufaklıklara iki kez saldırmanız gerekir. kahr…" at bounding box center [1110, 289] width 270 height 461
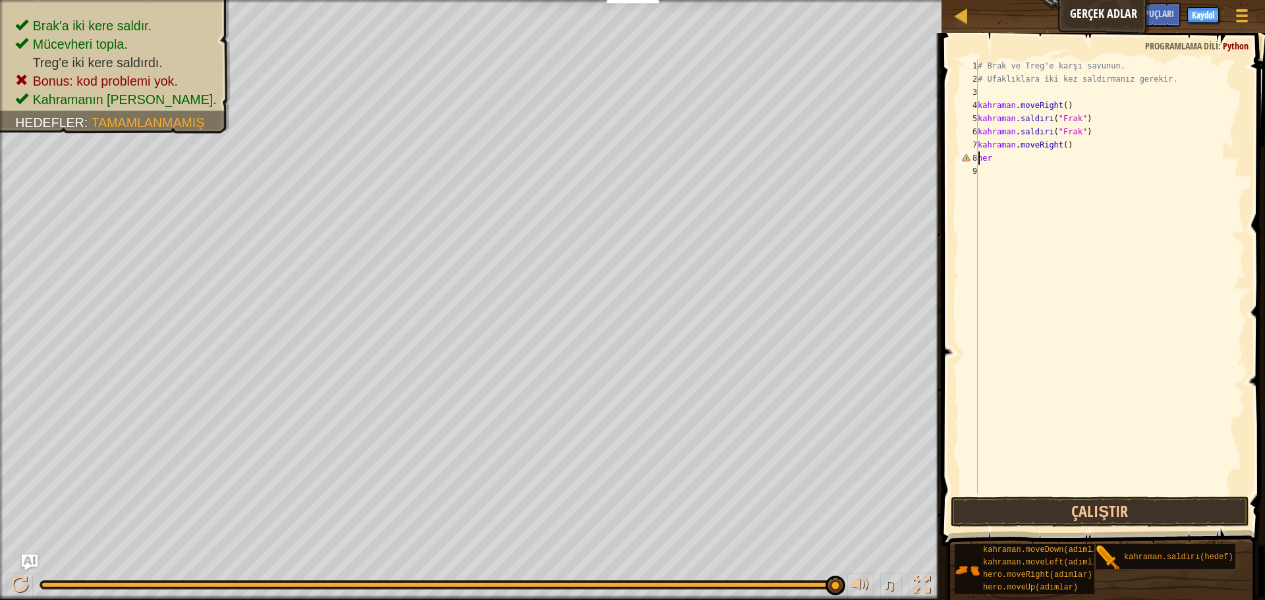
type textarea "h"
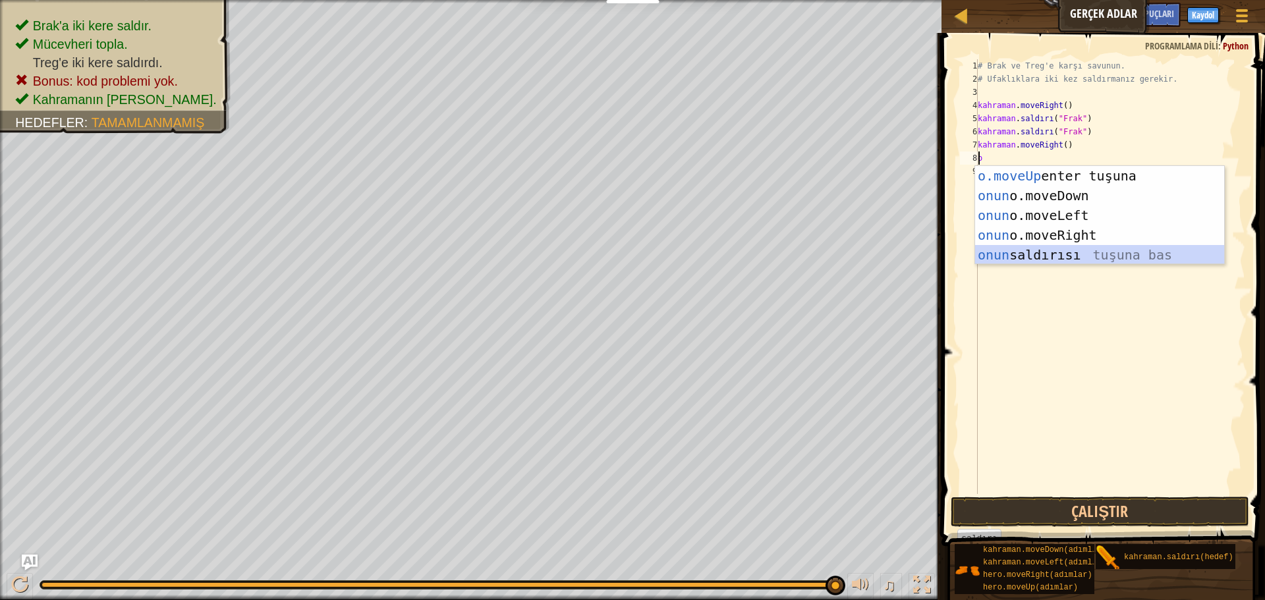
click at [1088, 253] on div "o.moveUp enter tuşuna bas onun o.moveDown tuşuna bas onun o.moveLeft tuşuna bas…" at bounding box center [1099, 235] width 249 height 138
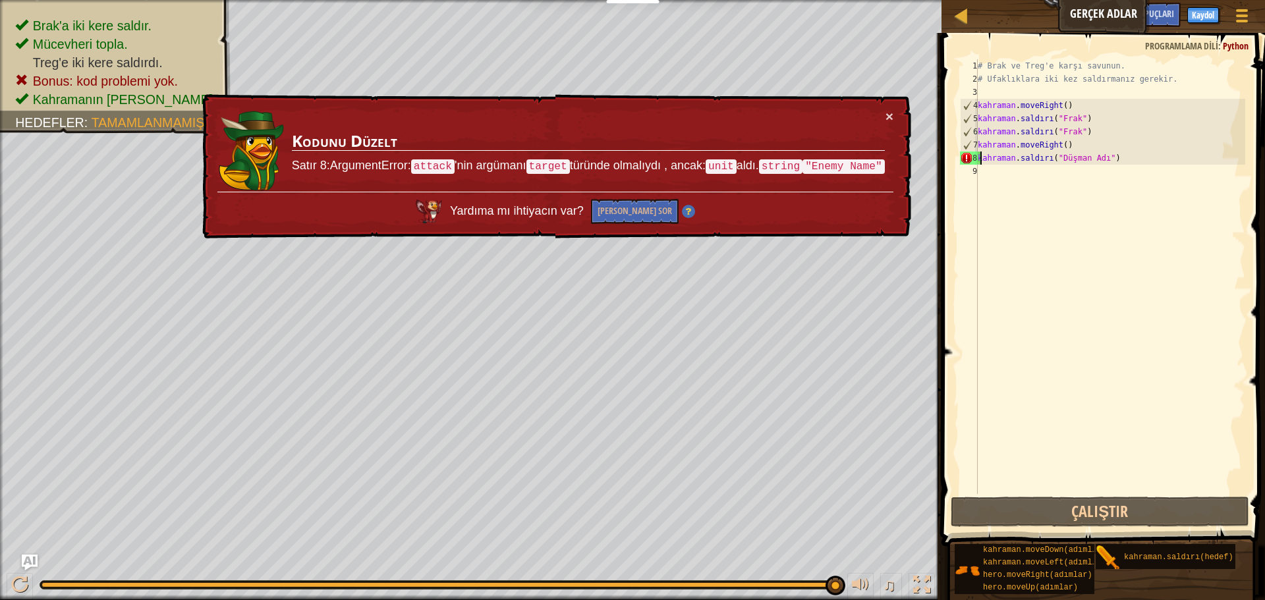
click at [1103, 155] on div "# Brak ve Treg'e karşı savunun. # Ufaklıklara iki kez saldırmanız gerekir. kahr…" at bounding box center [1110, 289] width 270 height 461
click at [1106, 155] on div "# Brak ve Treg'e karşı savunun. # Ufaklıklara iki kez saldırmanız gerekir. kahr…" at bounding box center [1110, 289] width 270 height 461
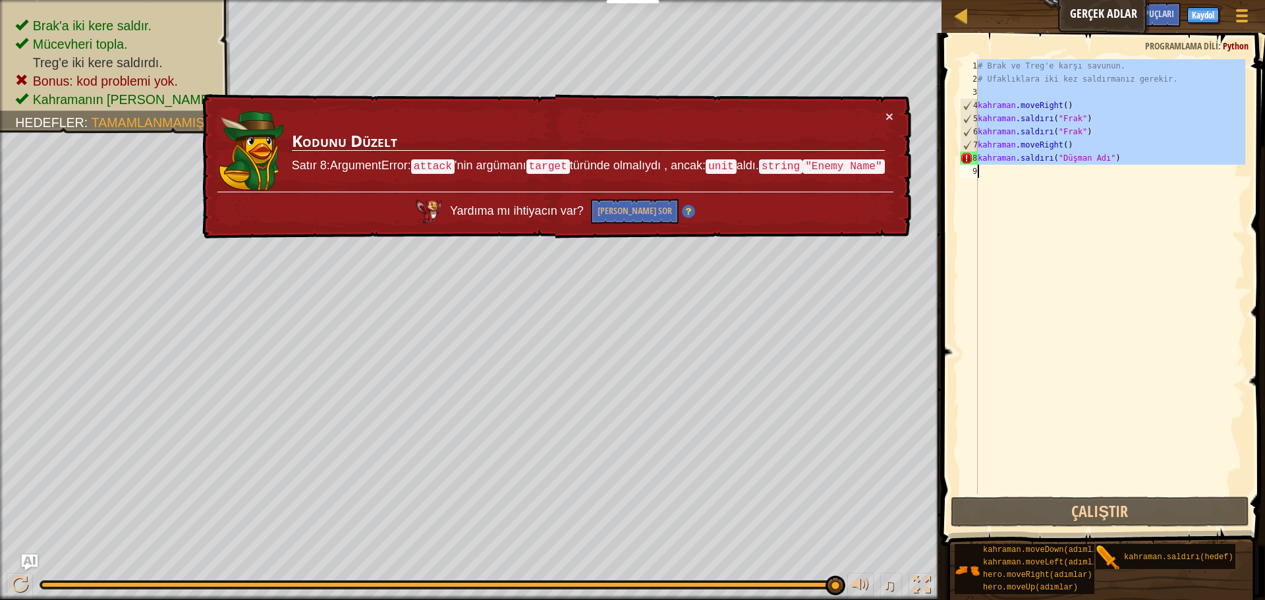
click at [1106, 155] on div "# Brak ve Treg'e karşı savunun. # Ufaklıklara iki kez saldırmanız gerekir. kahr…" at bounding box center [1110, 289] width 270 height 461
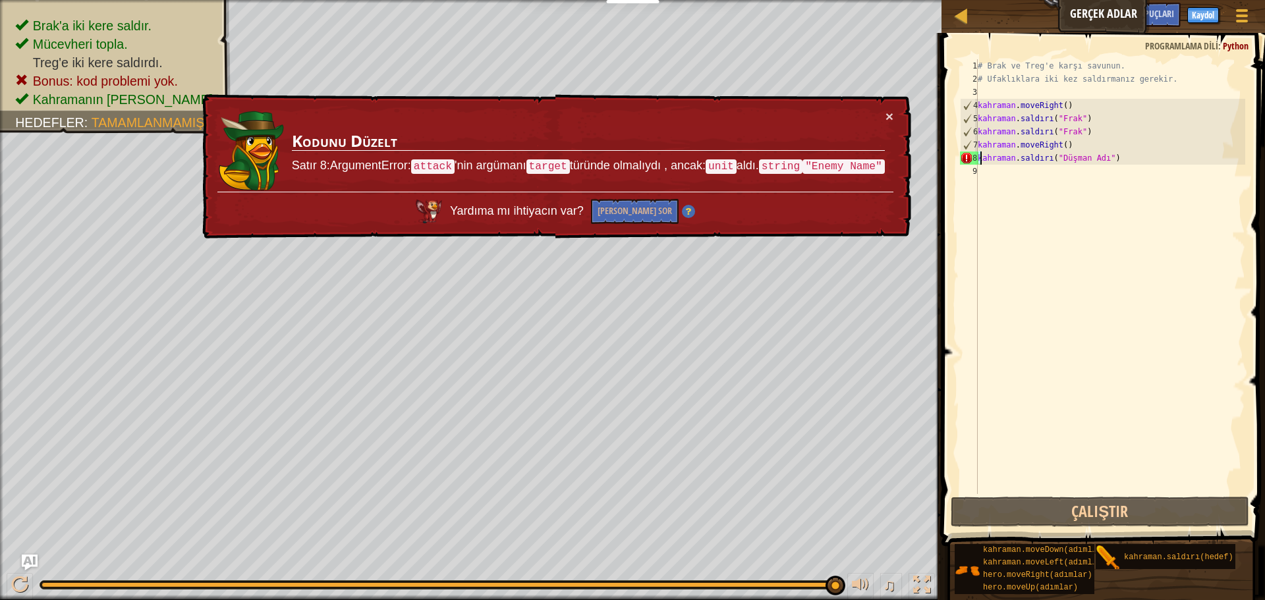
click at [1106, 155] on div "# Brak ve Treg'e karşı savunun. # Ufaklıklara iki kez saldırmanız gerekir. kahr…" at bounding box center [1110, 289] width 270 height 461
click at [1079, 159] on div "# Brak ve Treg'e karşı savunun. # Ufaklıklara iki kez saldırmanız gerekir. kahr…" at bounding box center [1110, 276] width 270 height 435
click at [1076, 158] on div "# Brak ve Treg'e karşı savunun. # Ufaklıklara iki kez saldırmanız gerekir. kahr…" at bounding box center [1110, 289] width 270 height 461
click at [1123, 154] on div "# Brak ve Treg'e karşı savunun. # Ufaklıklara iki kez saldırmanız gerekir. kahr…" at bounding box center [1110, 289] width 270 height 461
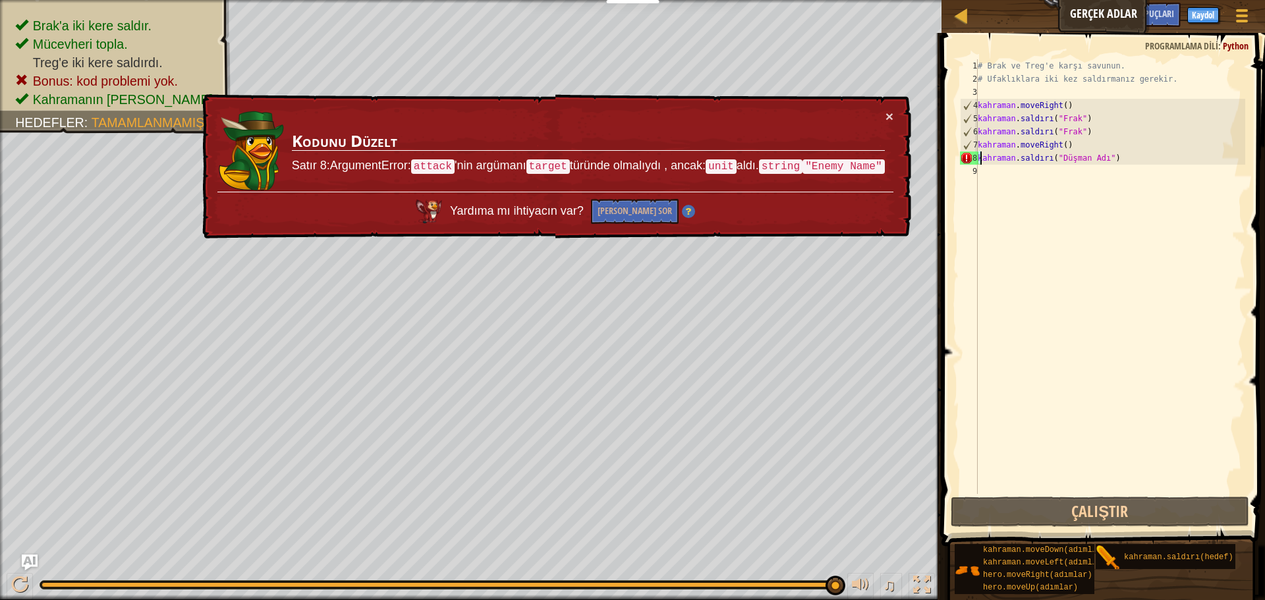
click at [1116, 162] on div "# Brak ve Treg'e karşı savunun. # Ufaklıklara iki kez saldırmanız gerekir. kahr…" at bounding box center [1110, 289] width 270 height 461
click at [1116, 161] on div "# Brak ve Treg'e karşı savunun. # Ufaklıklara iki kez saldırmanız gerekir. kahr…" at bounding box center [1110, 289] width 270 height 461
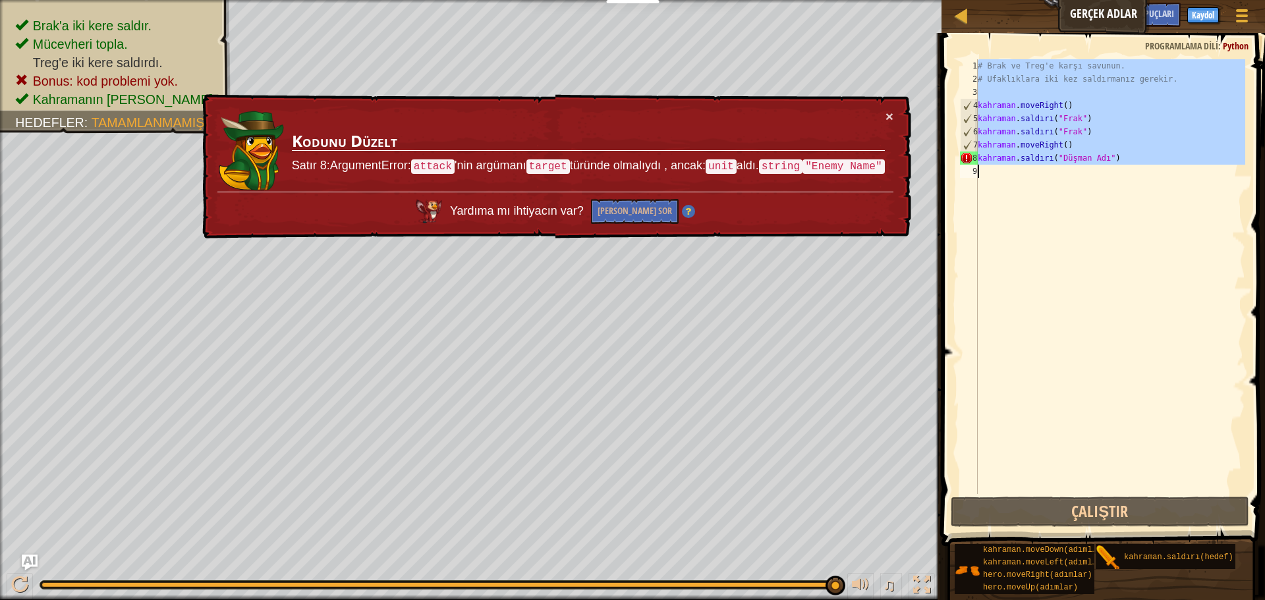
click at [1115, 161] on div "# Brak ve Treg'e karşı savunun. # Ufaklıklara iki kez saldırmanız gerekir. kahr…" at bounding box center [1110, 289] width 270 height 461
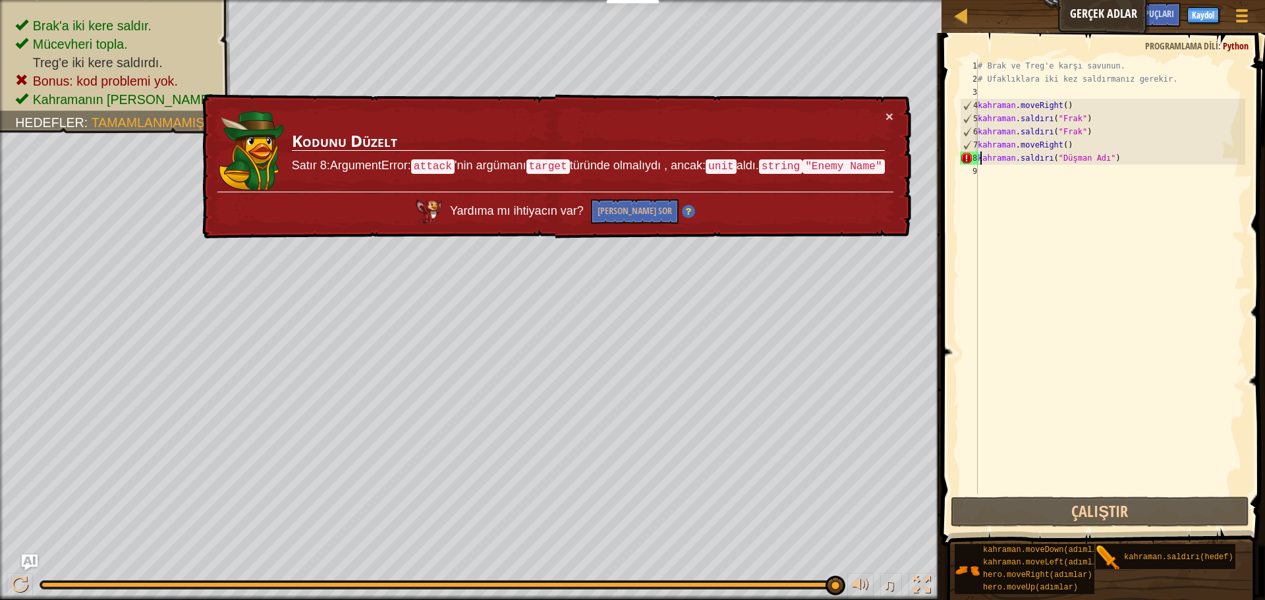
click at [1115, 161] on div "# Brak ve Treg'e karşı savunun. # Ufaklıklara iki kez saldırmanız gerekir. kahr…" at bounding box center [1110, 289] width 270 height 461
click at [1009, 159] on div "# Brak ve Treg'e karşı savunun. # Ufaklıklara iki kez saldırmanız gerekir. kahr…" at bounding box center [1110, 276] width 270 height 435
drag, startPoint x: 1143, startPoint y: 163, endPoint x: 1119, endPoint y: 138, distance: 35.4
click at [1140, 150] on div "# Brak ve Treg'e karşı savunun. # Ufaklıklara iki kez saldırmanız gerekir. kahr…" at bounding box center [1110, 289] width 270 height 461
click at [1131, 161] on div "# Brak ve Treg'e karşı savunun. # Ufaklıklara iki kez saldırmanız gerekir. kahr…" at bounding box center [1110, 276] width 270 height 435
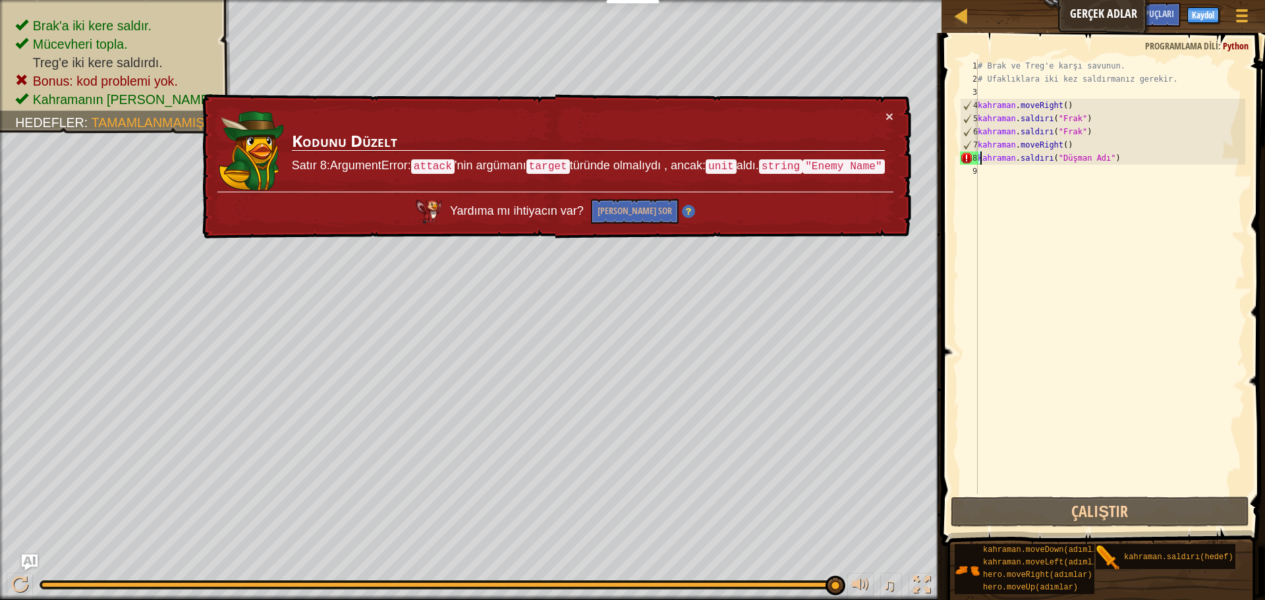
click at [1115, 161] on div "# Brak ve Treg'e karşı savunun. # Ufaklıklara iki kez saldırmanız gerekir. kahr…" at bounding box center [1110, 289] width 270 height 461
click at [1115, 159] on div "# Brak ve Treg'e karşı savunun. # Ufaklıklara iki kez saldırmanız gerekir. kahr…" at bounding box center [1110, 276] width 270 height 435
click at [1077, 129] on div "# Brak ve Treg'e karşı savunun. # Ufaklıklara iki kez saldırmanız gerekir. kahr…" at bounding box center [1110, 289] width 270 height 461
type textarea "hero.attack("Brak") hero.moveRight()"
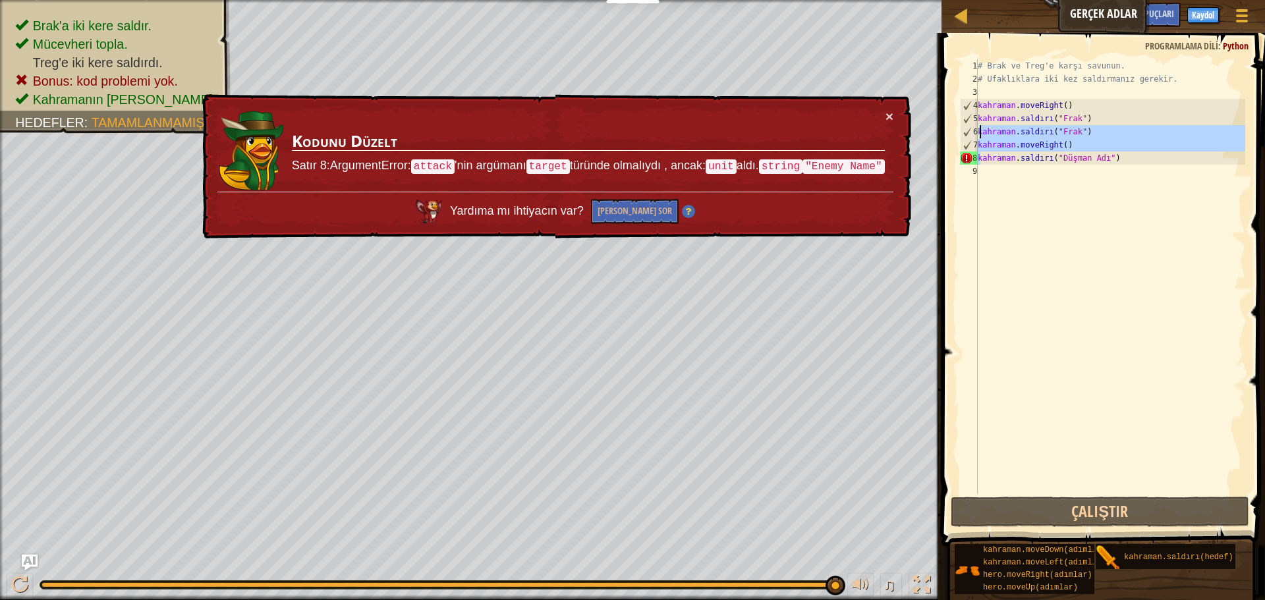
click at [1119, 167] on div "# Brak ve Treg'e karşı savunun. # Ufaklıklara iki kez saldırmanız gerekir. kahr…" at bounding box center [1110, 289] width 270 height 461
click at [1104, 158] on div "# Brak ve Treg'e karşı savunun. # Ufaklıklara iki kez saldırmanız gerekir. kahr…" at bounding box center [1110, 289] width 270 height 461
click at [1104, 153] on div "# Brak ve Treg'e karşı savunun. # Ufaklıklara iki kez saldırmanız gerekir. kahr…" at bounding box center [1110, 289] width 270 height 461
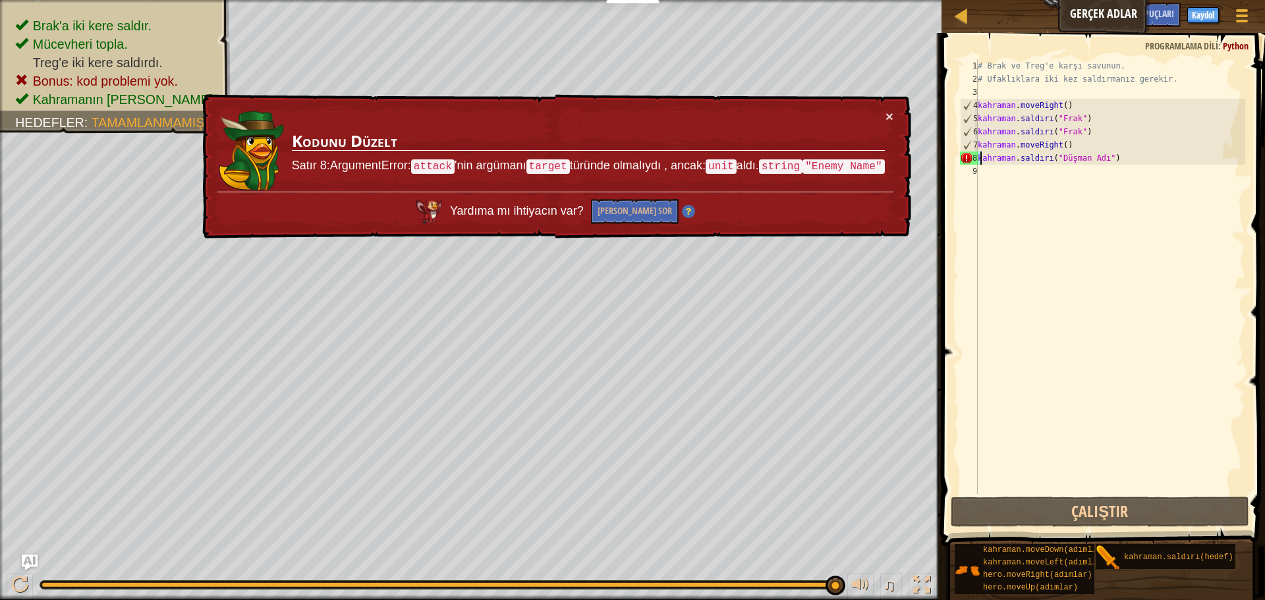
click at [1102, 153] on div "# Brak ve Treg'e karşı savunun. # Ufaklıklara iki kez saldırmanız gerekir. kahr…" at bounding box center [1110, 276] width 270 height 435
click at [1111, 152] on div "# Brak ve Treg'e karşı savunun. # Ufaklıklara iki kez saldırmanız gerekir. kahr…" at bounding box center [1110, 289] width 270 height 461
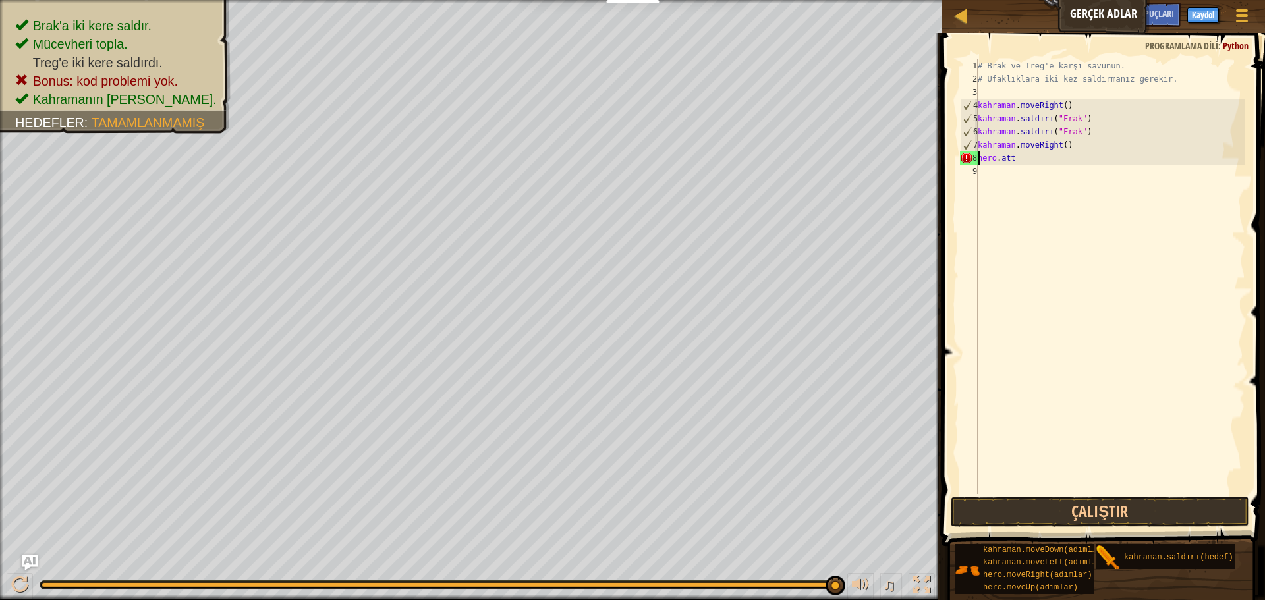
type textarea "h"
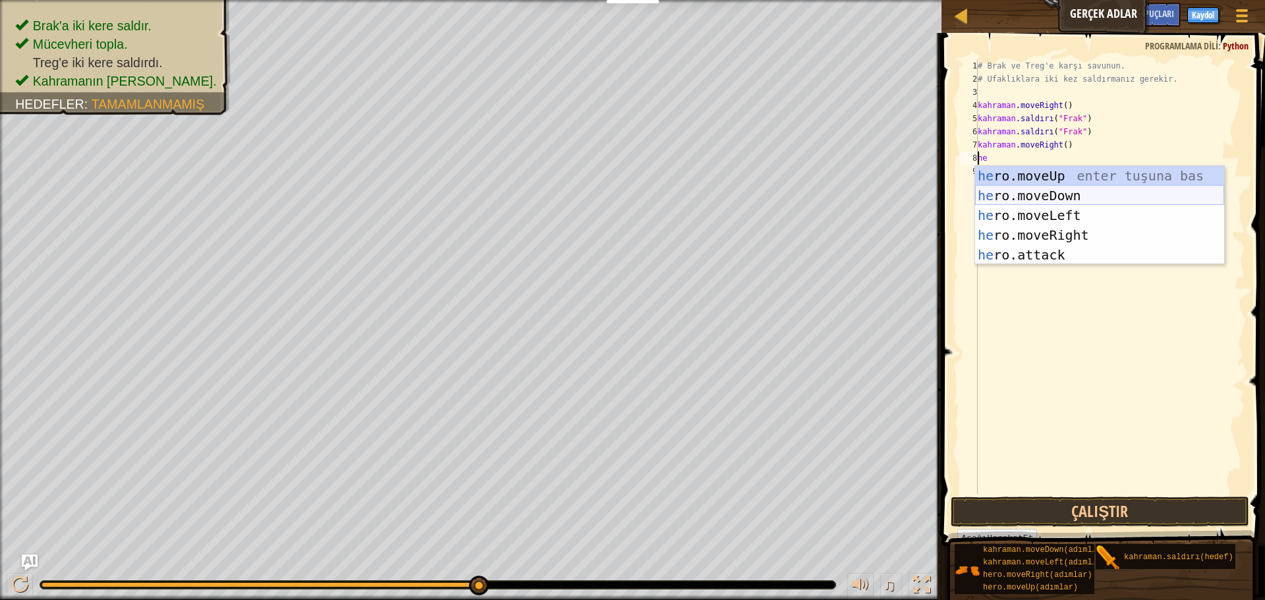
scroll to position [6, 1]
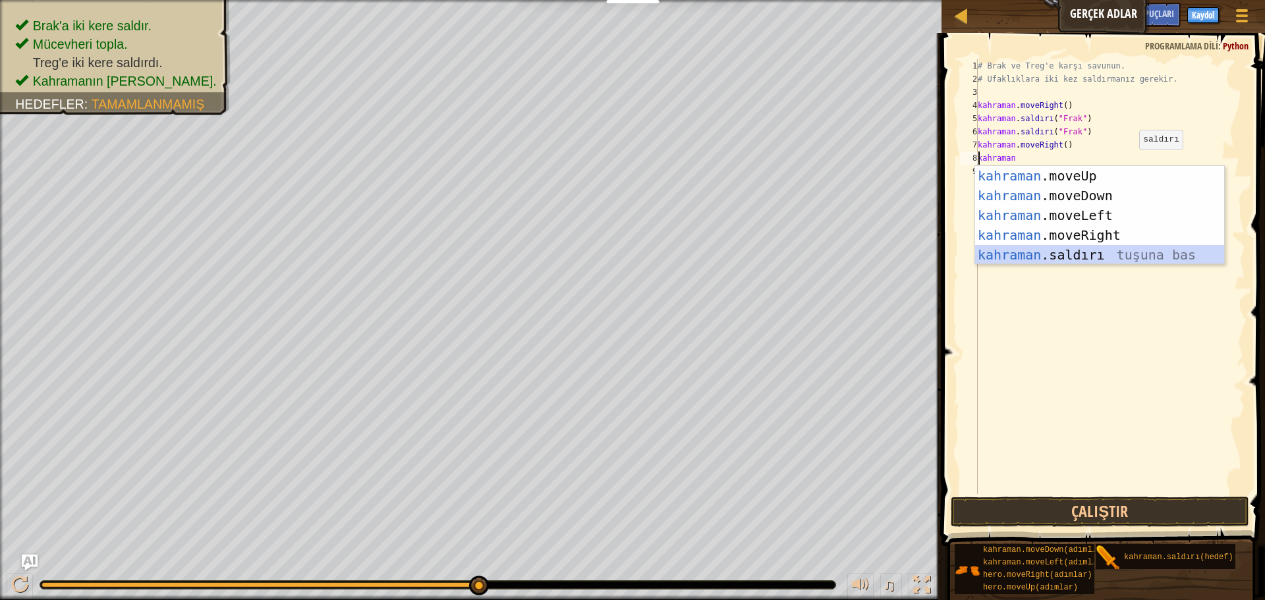
click at [1089, 257] on div "kahraman .moveUp enter tuşu bas kahraman .moveDown tuşuna bas kahraman .moveLef…" at bounding box center [1099, 235] width 249 height 138
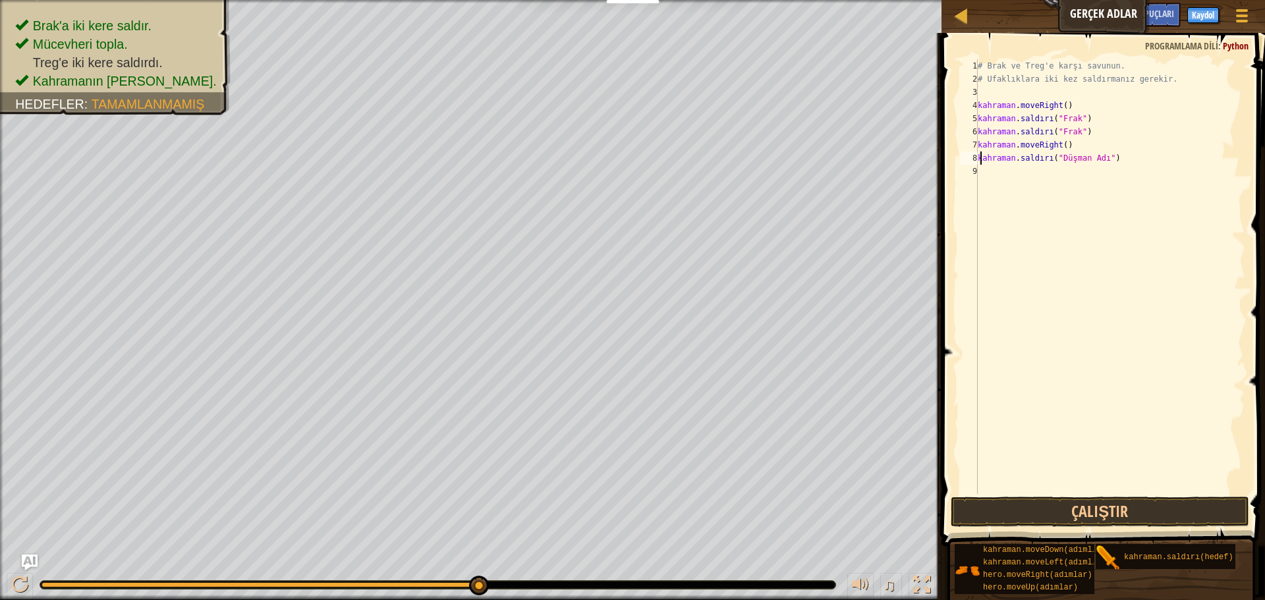
click at [1102, 161] on div "# Brak ve Treg'e karşı savunun. # Ufaklıklara iki kez saldırmanız gerekir. kahr…" at bounding box center [1110, 289] width 270 height 461
click at [1102, 162] on div "# Brak ve Treg'e karşı savunun. # Ufaklıklara iki kez saldırmanız gerekir. kahr…" at bounding box center [1110, 289] width 270 height 461
click at [1097, 162] on div "# Brak ve Treg'e karşı savunun. # Ufaklıklara iki kez saldırmanız gerekir. kahr…" at bounding box center [1110, 276] width 270 height 435
click at [1097, 162] on div "# Brak ve Treg'e karşı savunun. # Ufaklıklara iki kez saldırmanız gerekir. kahr…" at bounding box center [1110, 289] width 270 height 461
click at [1096, 157] on div "# Brak ve Treg'e karşı savunun. # Ufaklıklara iki kez saldırmanız gerekir. kahr…" at bounding box center [1110, 276] width 270 height 435
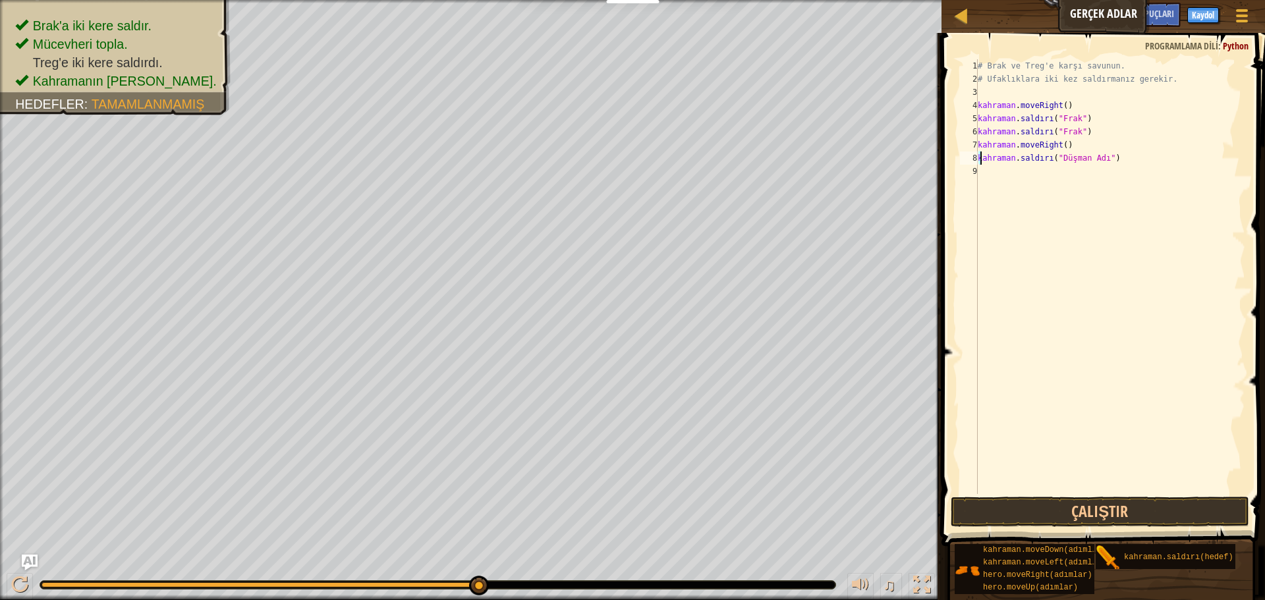
click at [1096, 157] on div "# Brak ve Treg'e karşı savunun. # Ufaklıklara iki kez saldırmanız gerekir. kahr…" at bounding box center [1110, 289] width 270 height 461
click at [1097, 157] on div "# Brak ve Treg'e karşı savunun. # Ufaklıklara iki kez saldırmanız gerekir. kahr…" at bounding box center [1110, 289] width 270 height 461
click at [1100, 157] on div "# Brak ve Treg'e karşı savunun. # Ufaklıklara iki kez saldırmanız gerekir. kahr…" at bounding box center [1110, 276] width 270 height 435
click at [1121, 516] on button "Çalıştır" at bounding box center [1100, 512] width 298 height 30
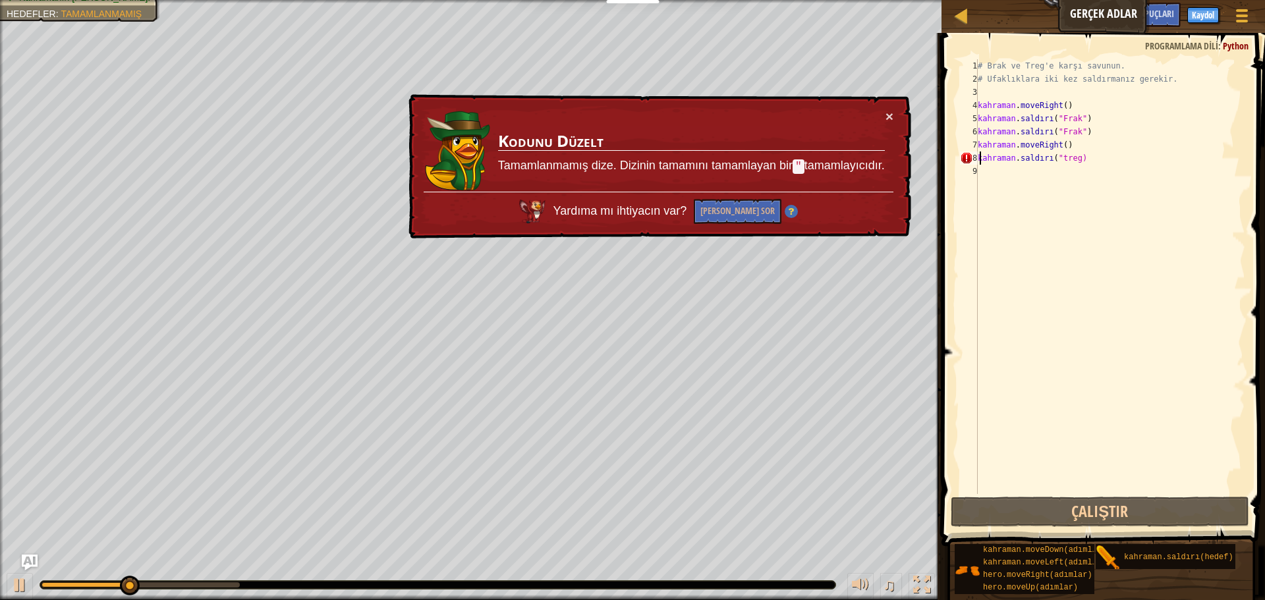
click at [1102, 161] on div "# Brak ve Treg'e karşı savunun. # Ufaklıklara iki kez saldırmanız gerekir. kahr…" at bounding box center [1110, 289] width 270 height 461
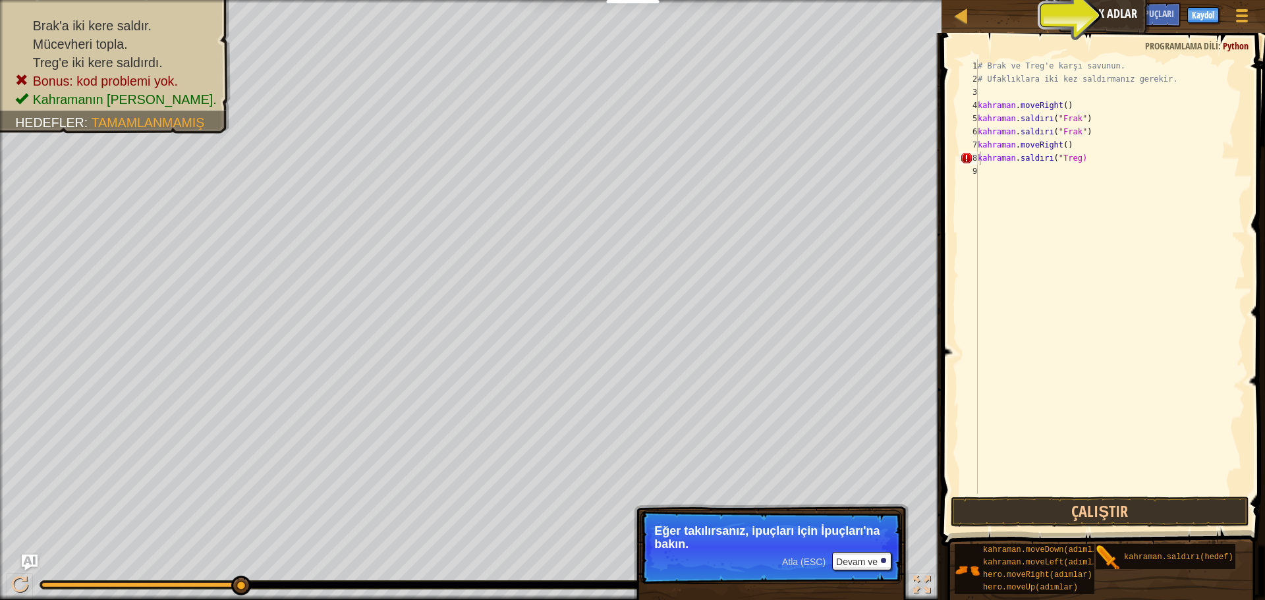
click at [1025, 494] on span at bounding box center [1105, 271] width 334 height 552
click at [1029, 498] on button "Çalıştır" at bounding box center [1100, 512] width 298 height 30
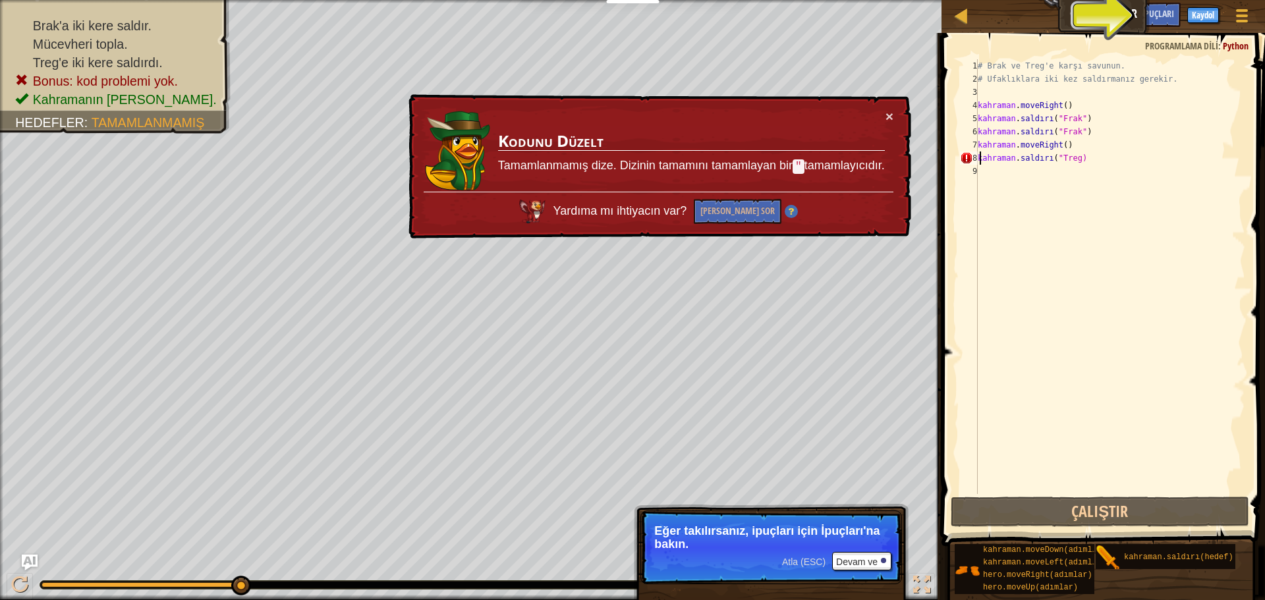
click at [1109, 162] on div "# Brak ve Treg'e karşı savunun. # Ufaklıklara iki kez saldırmanız gerekir. kahr…" at bounding box center [1110, 289] width 270 height 461
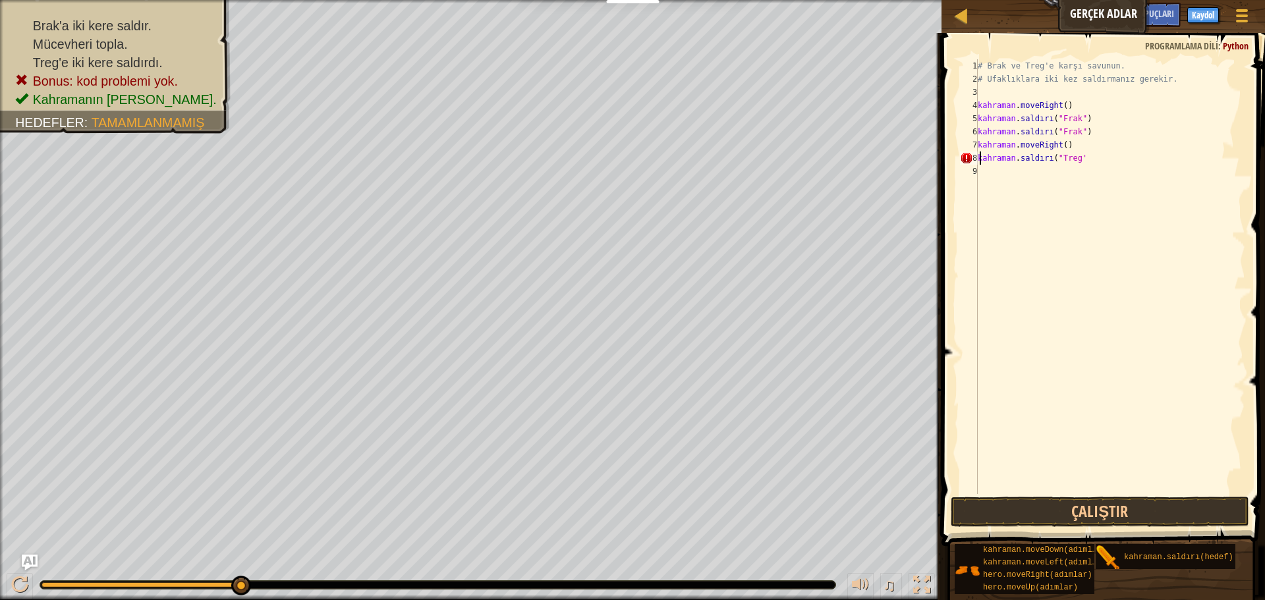
scroll to position [6, 5]
click at [1098, 152] on div "# Brak ve Treg'e karşı savunun. # Ufaklıklara iki kez saldırmanız gerekir. kahr…" at bounding box center [1110, 289] width 270 height 461
click at [1087, 155] on div "# Brak ve Treg'e karşı savunun. # Ufaklıklara iki kez saldırmanız gerekir. kahr…" at bounding box center [1110, 289] width 270 height 461
type textarea "hero.attack("Treg")"
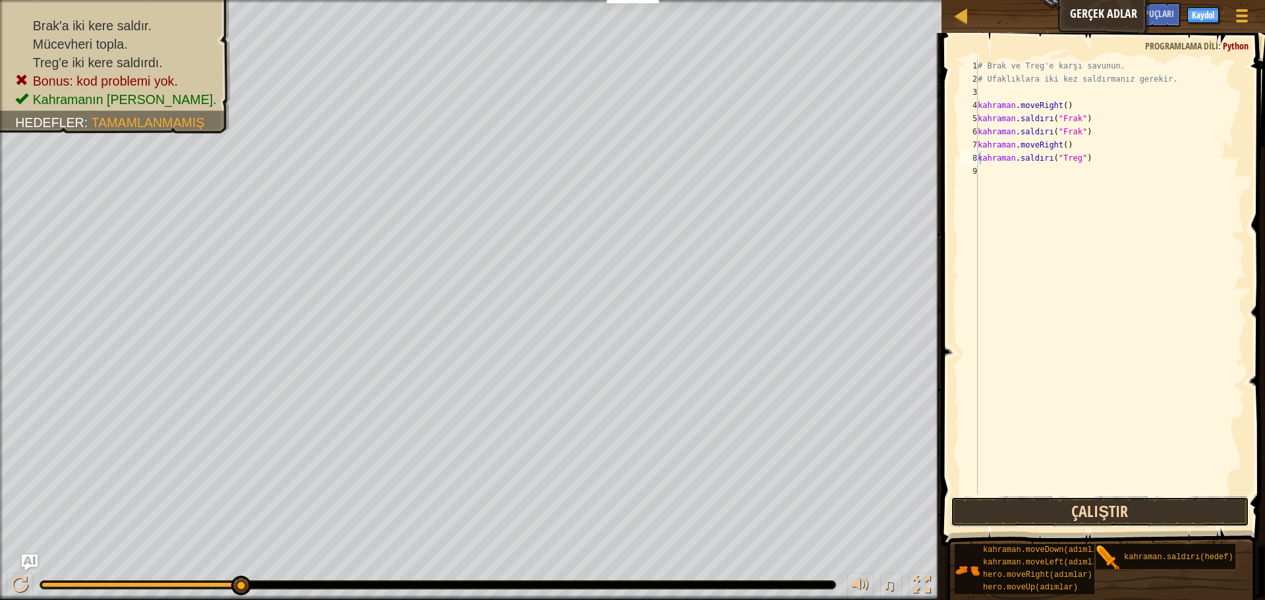
click at [1023, 515] on button "Çalıştır" at bounding box center [1100, 512] width 298 height 30
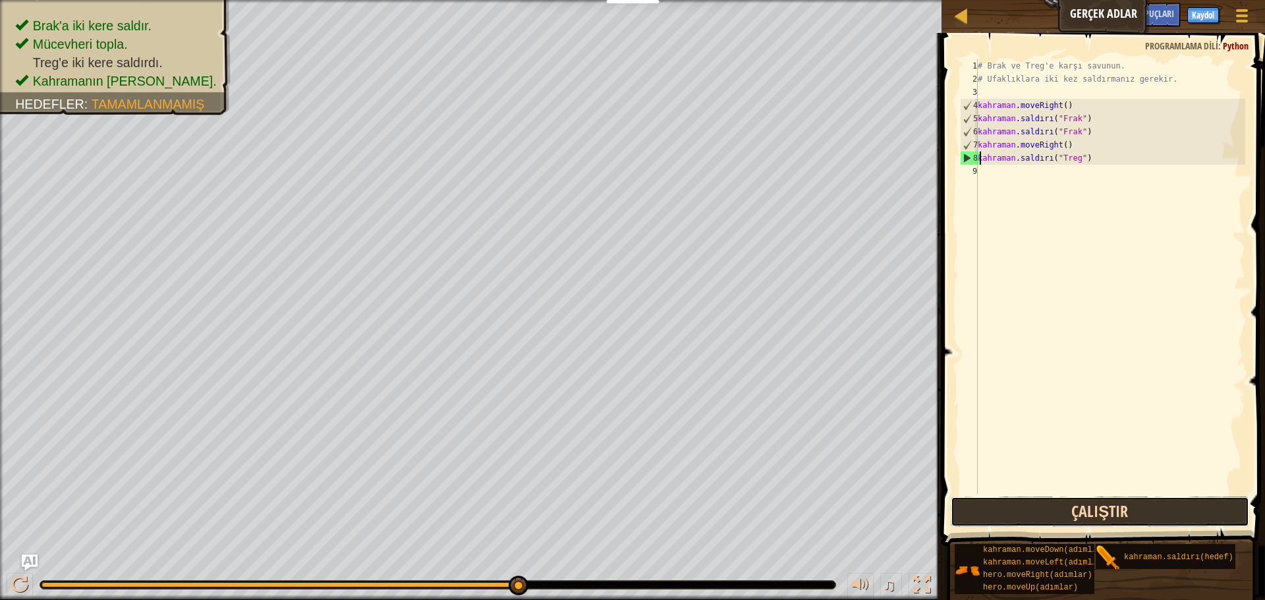
click at [1080, 505] on button "Çalıştır" at bounding box center [1100, 512] width 298 height 30
click at [1028, 504] on button "Çalıştır" at bounding box center [1100, 512] width 298 height 30
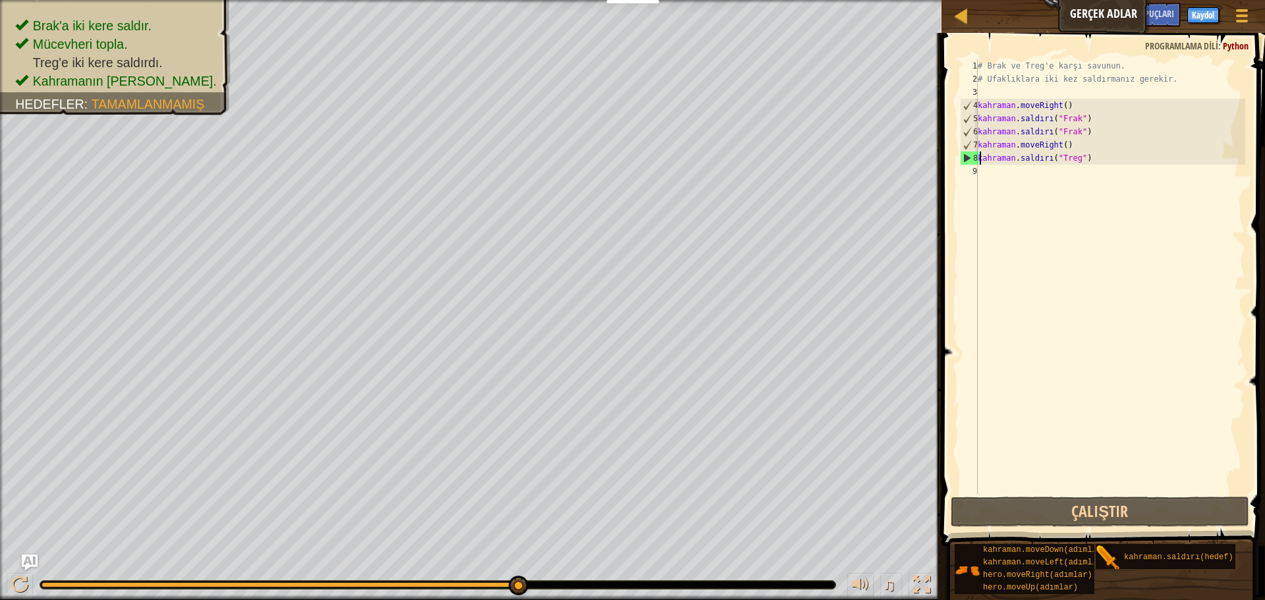
click at [1101, 161] on div "# Brak ve Treg'e karşı savunun. # Ufaklıklara iki kez saldırmanız gerekir. kahr…" at bounding box center [1110, 289] width 270 height 461
click at [1105, 163] on div "# Brak ve Treg'e karşı savunun. # Ufaklıklara iki kez saldırmanız gerekir. kahr…" at bounding box center [1110, 289] width 270 height 461
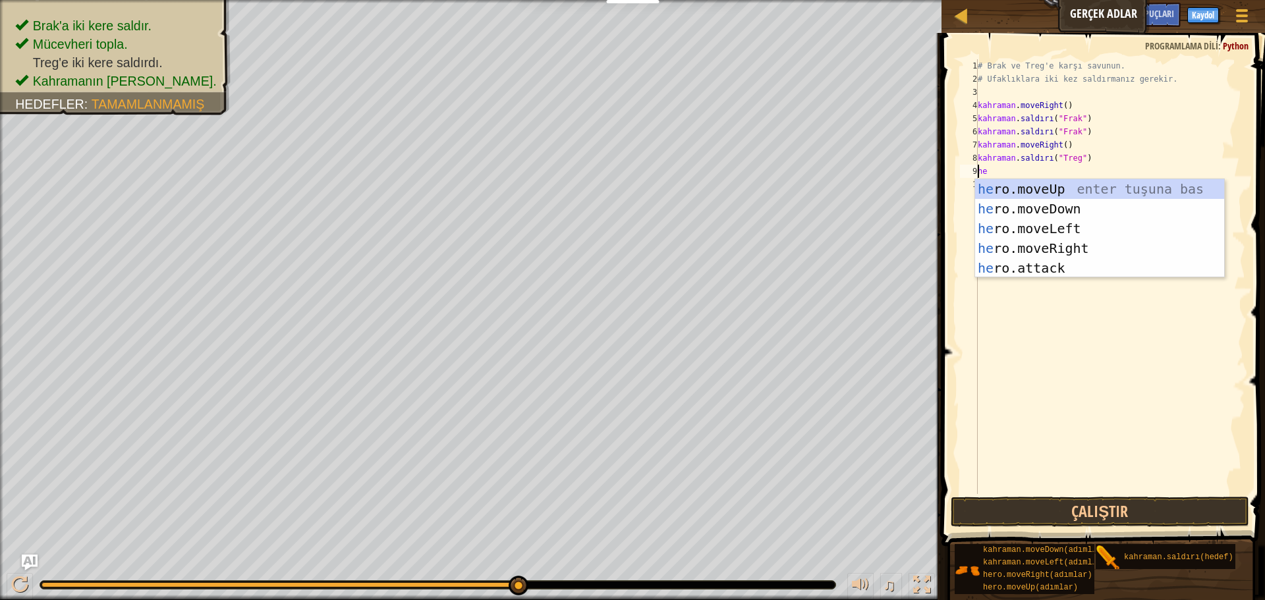
scroll to position [6, 1]
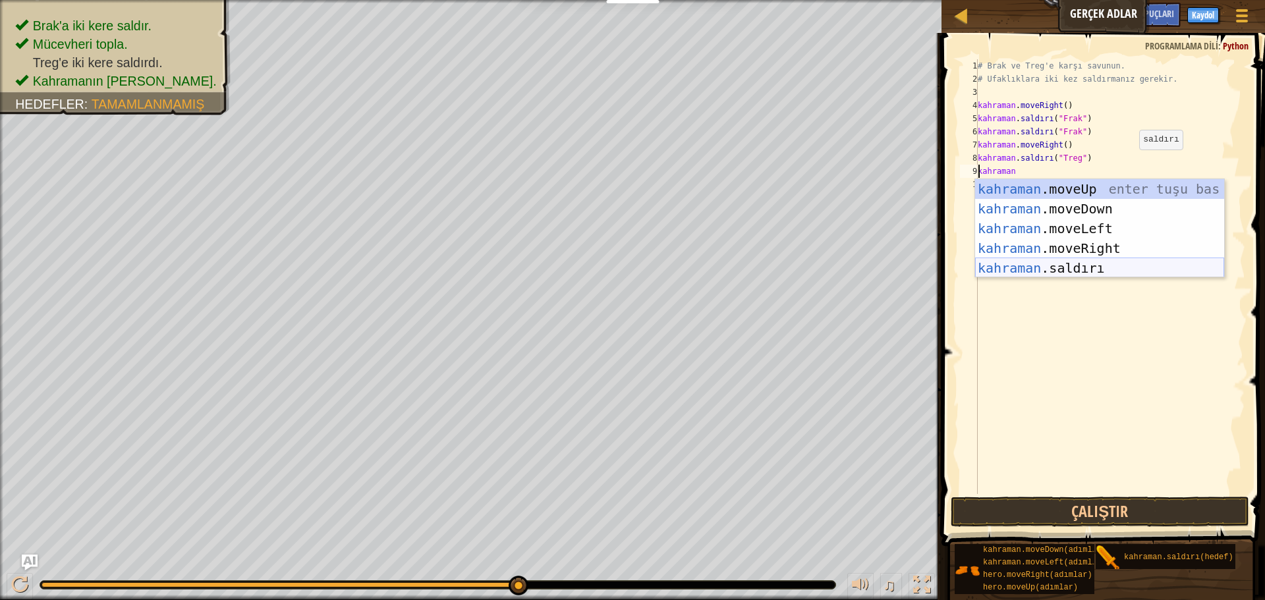
click at [1074, 266] on div "kahraman .moveUp enter tuşu bas kahraman .moveDown tuşuna bas kahraman .moveLef…" at bounding box center [1099, 248] width 249 height 138
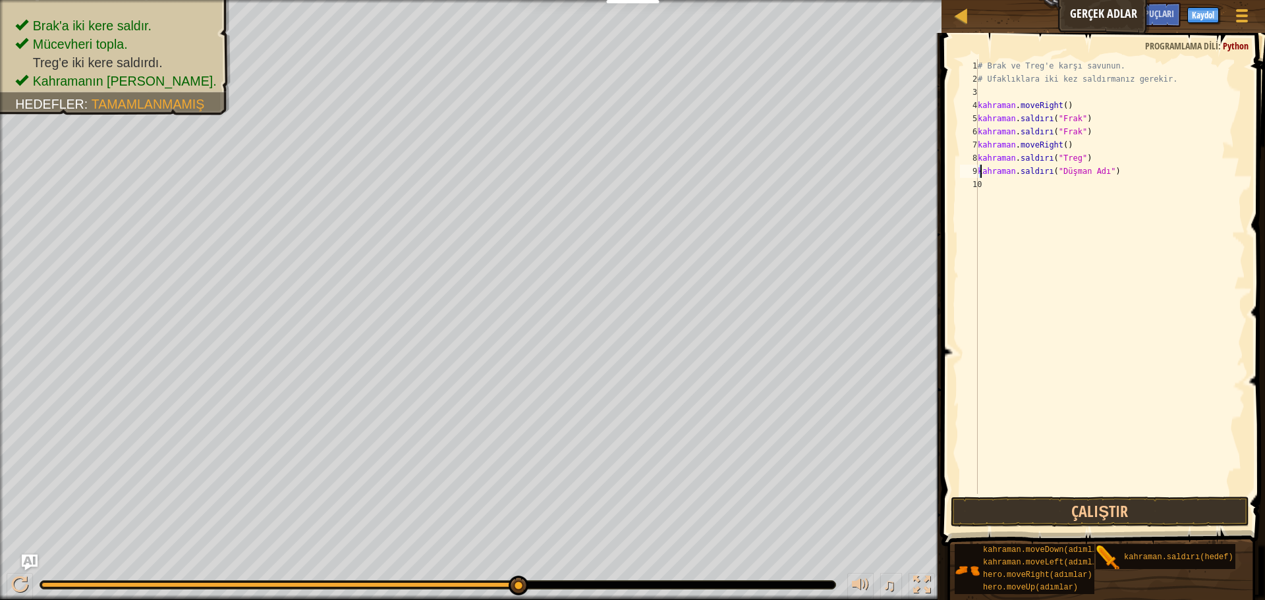
click at [1129, 166] on div "# Brak ve Treg'e karşı savunun. # Ufaklıklara iki kez saldırmanız gerekir. kahr…" at bounding box center [1110, 289] width 270 height 461
type textarea "hero.attack("Treg")"
click at [1050, 513] on button "Çalıştır" at bounding box center [1100, 512] width 298 height 30
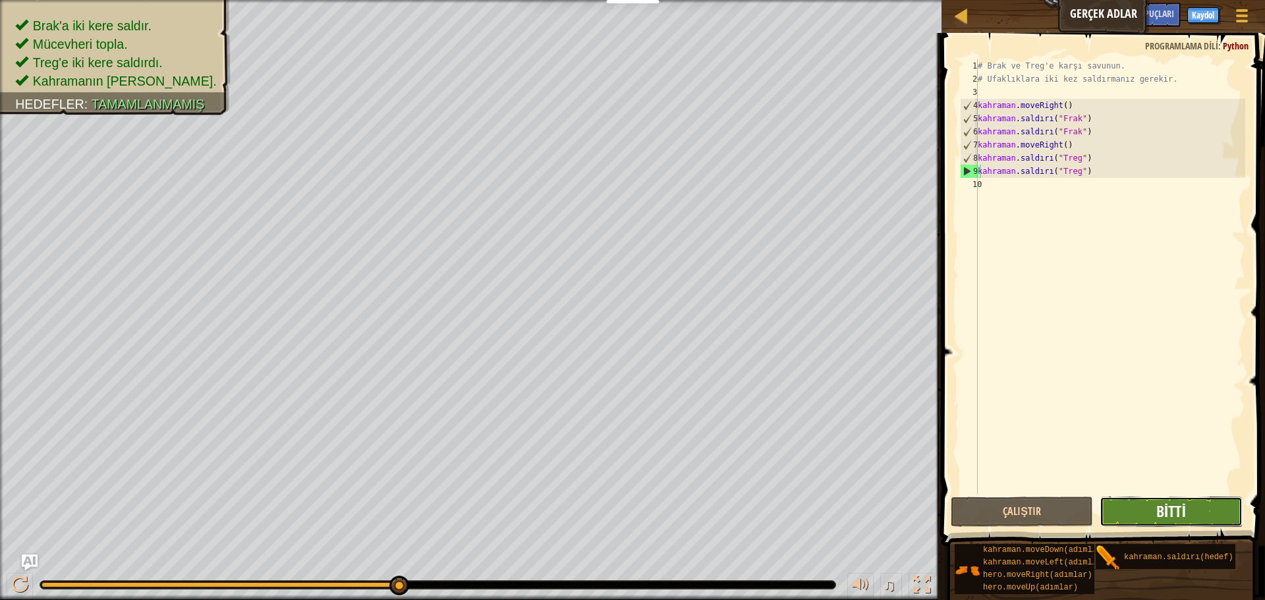
click at [1184, 511] on font "Bitti" at bounding box center [1171, 511] width 30 height 21
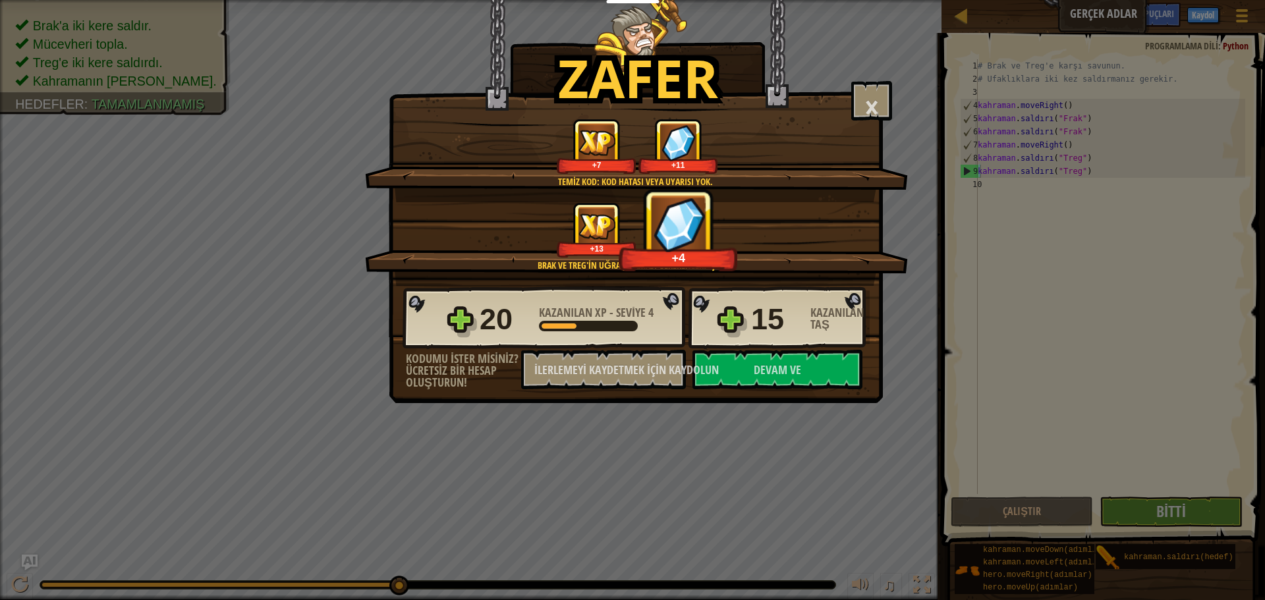
click at [772, 347] on div "20 Kazanılan XP - Seviye 4 15 Kazanılan Taş" at bounding box center [636, 318] width 467 height 63
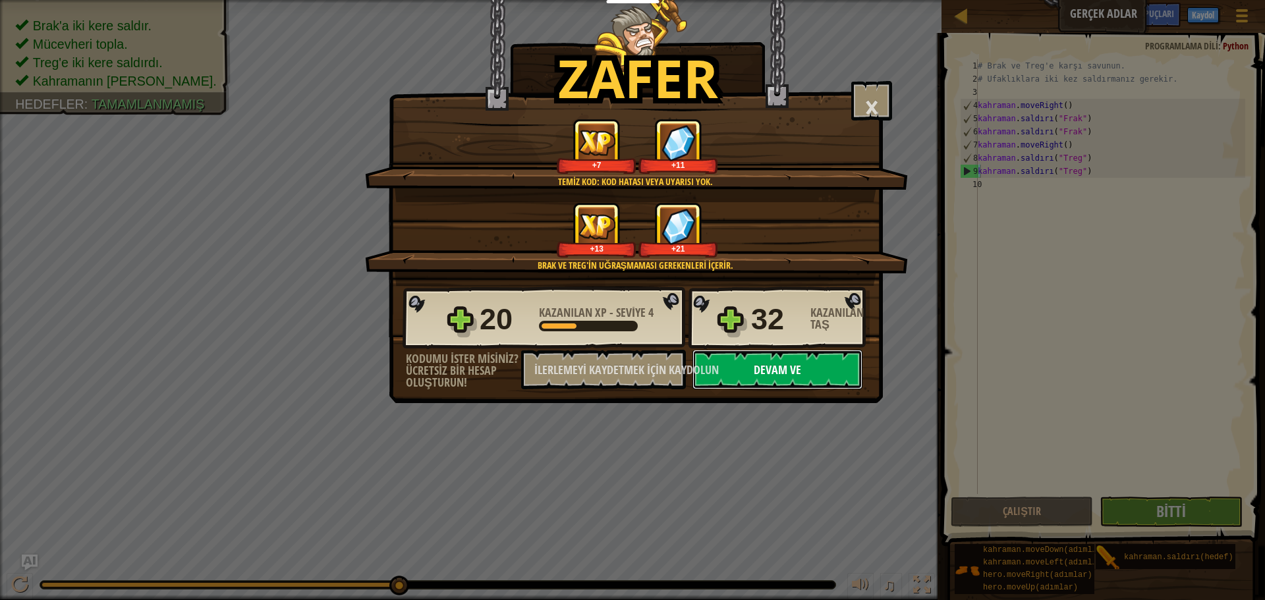
click at [774, 355] on button "Devam ve" at bounding box center [777, 370] width 170 height 40
select select "tr"
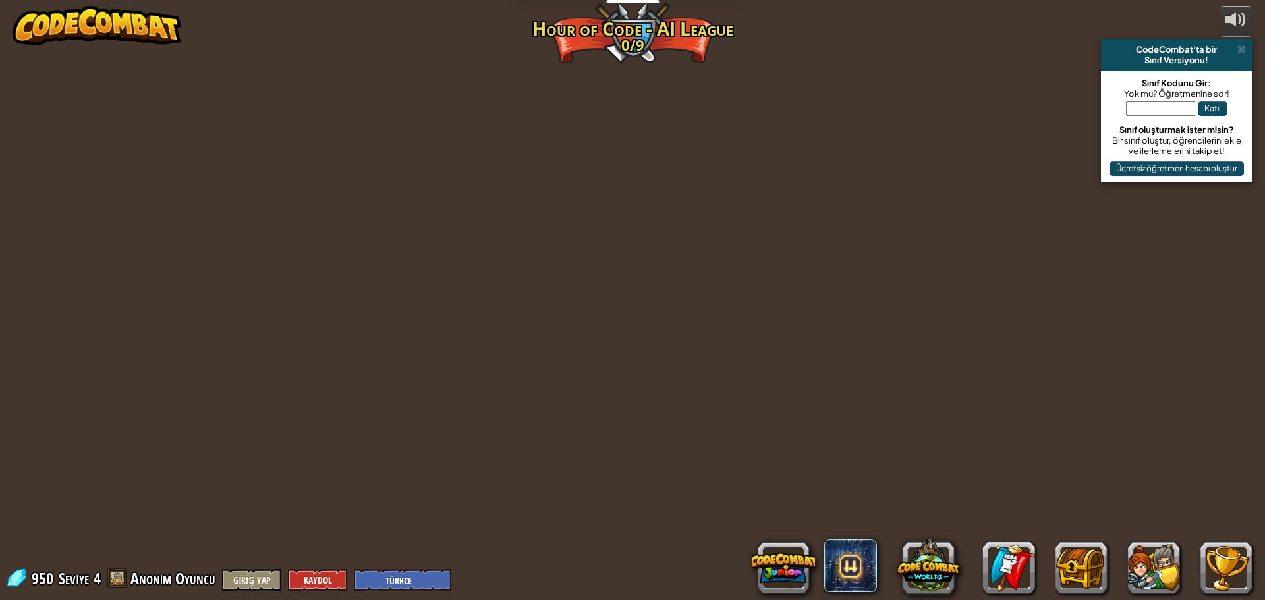
select select "tr"
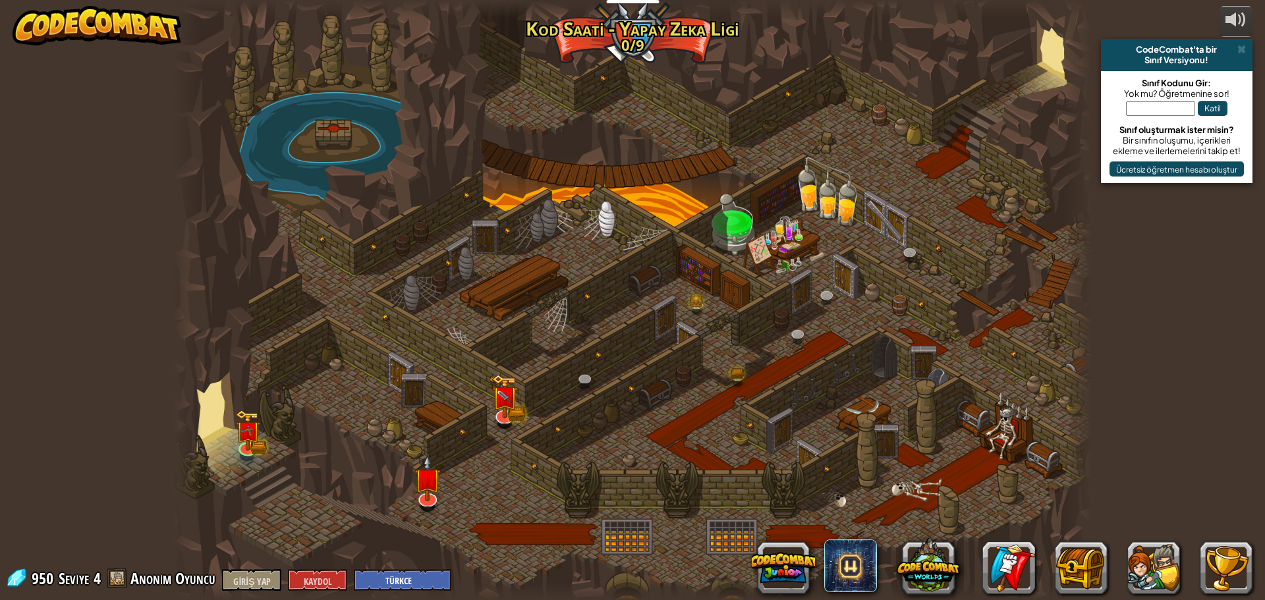
select select "tr"
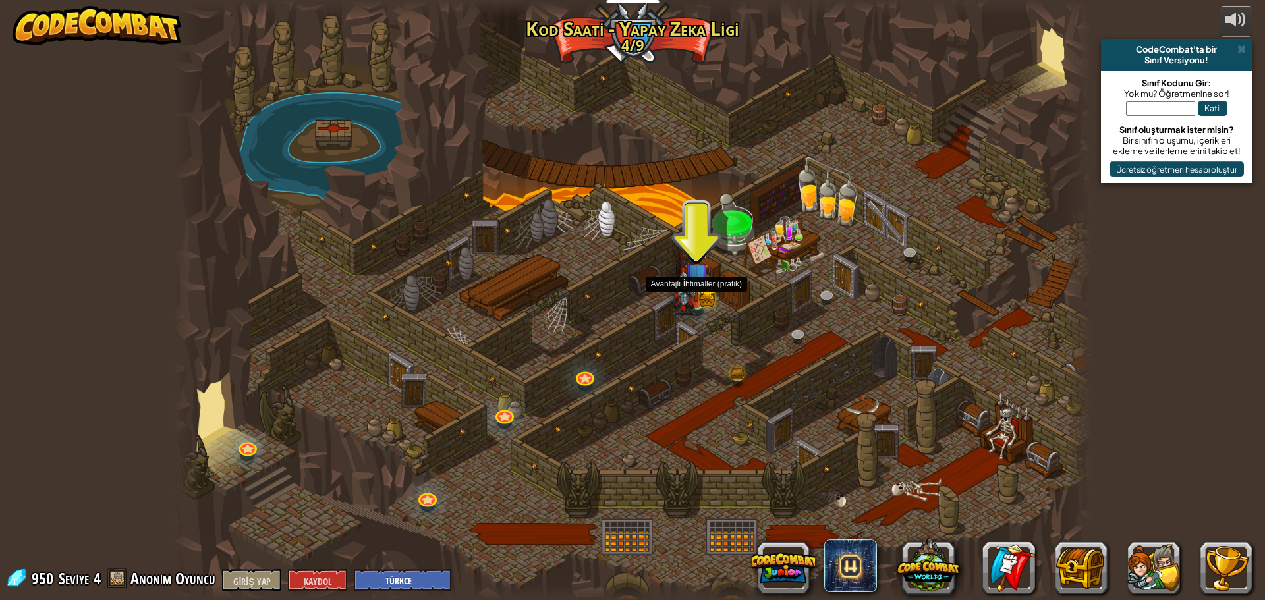
click at [696, 285] on img at bounding box center [684, 291] width 24 height 48
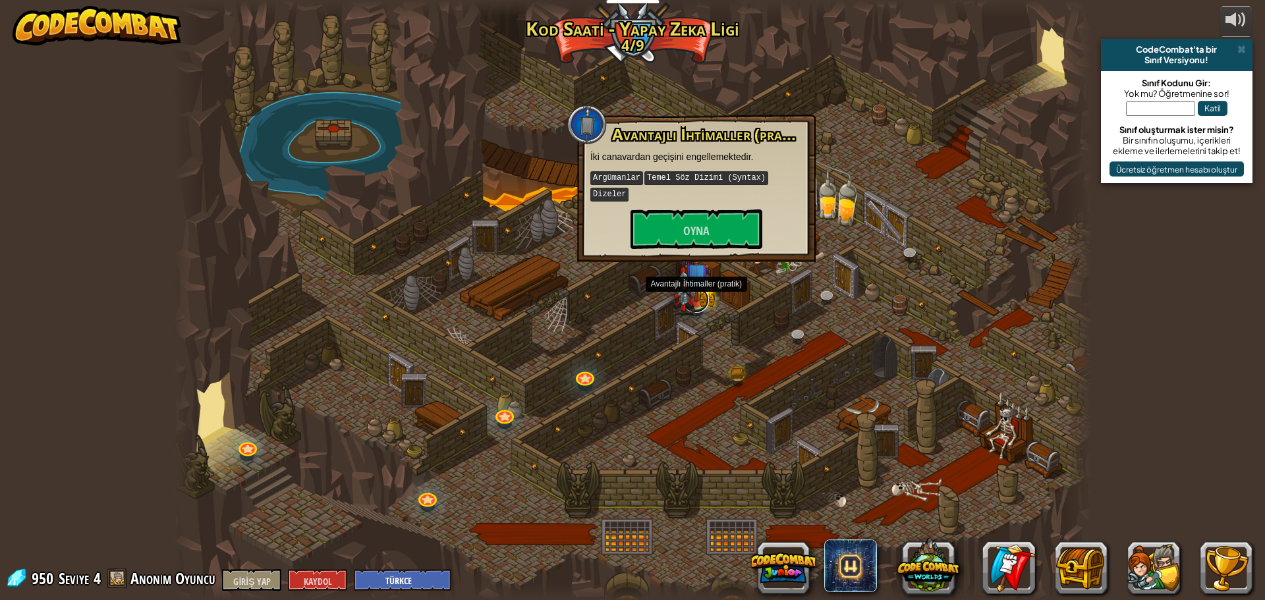
click at [702, 306] on link at bounding box center [696, 300] width 26 height 26
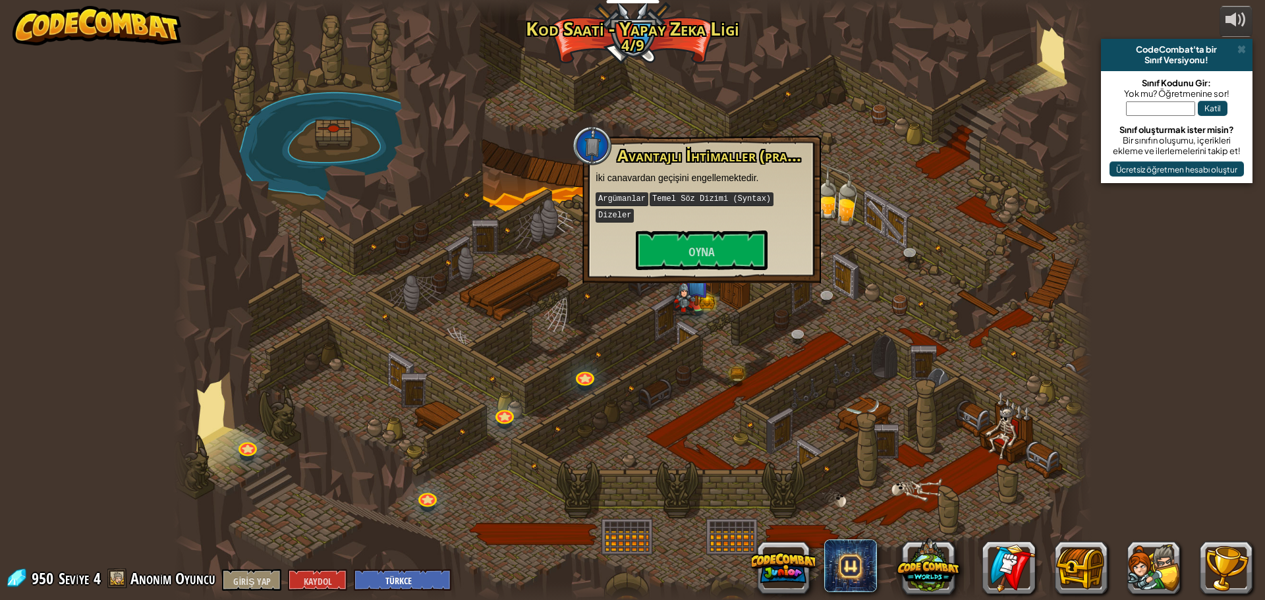
click at [632, 343] on div at bounding box center [632, 300] width 918 height 600
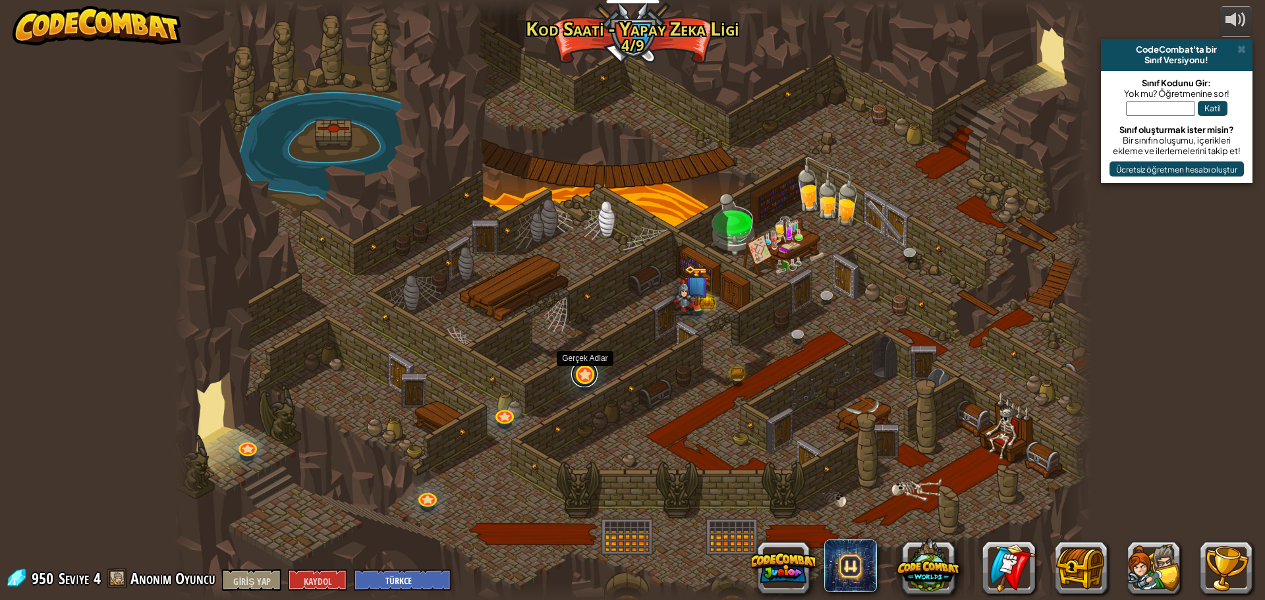
click at [584, 377] on link at bounding box center [584, 374] width 26 height 26
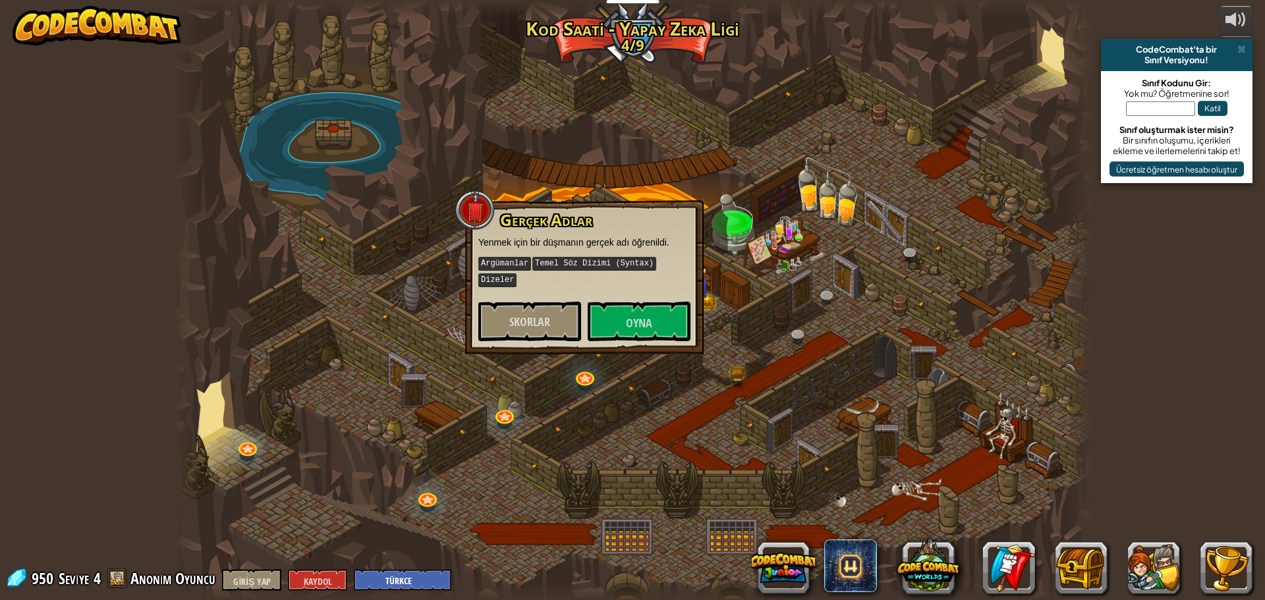
click at [534, 395] on div at bounding box center [632, 300] width 918 height 600
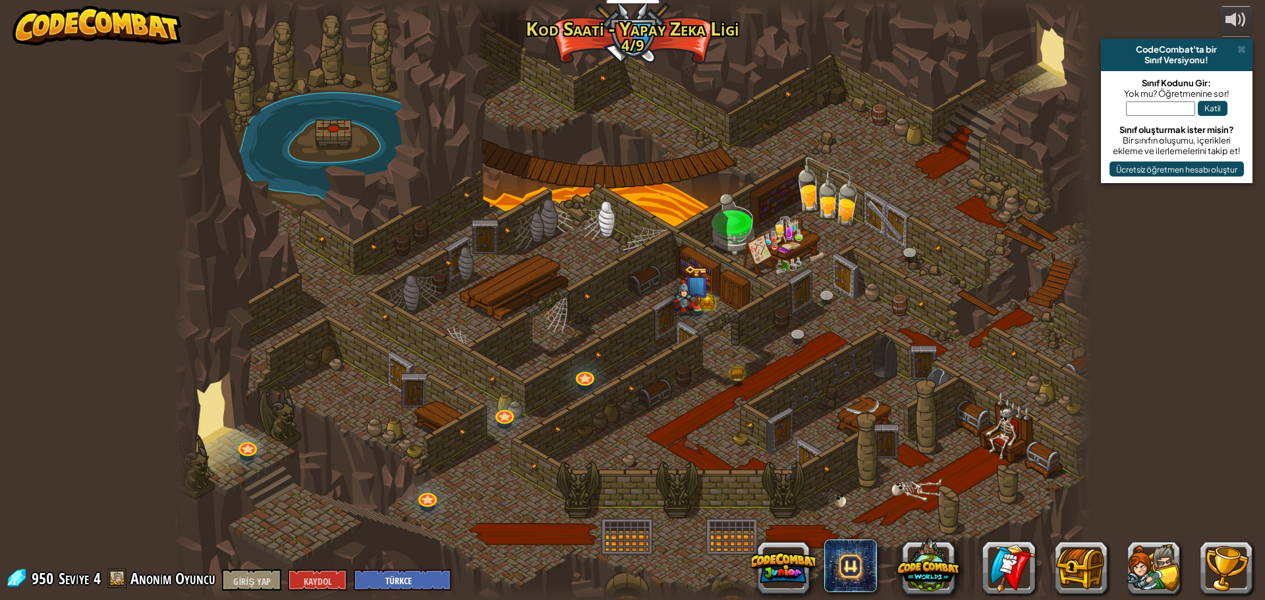
click at [613, 354] on div at bounding box center [632, 300] width 918 height 600
click at [584, 376] on link at bounding box center [584, 374] width 26 height 26
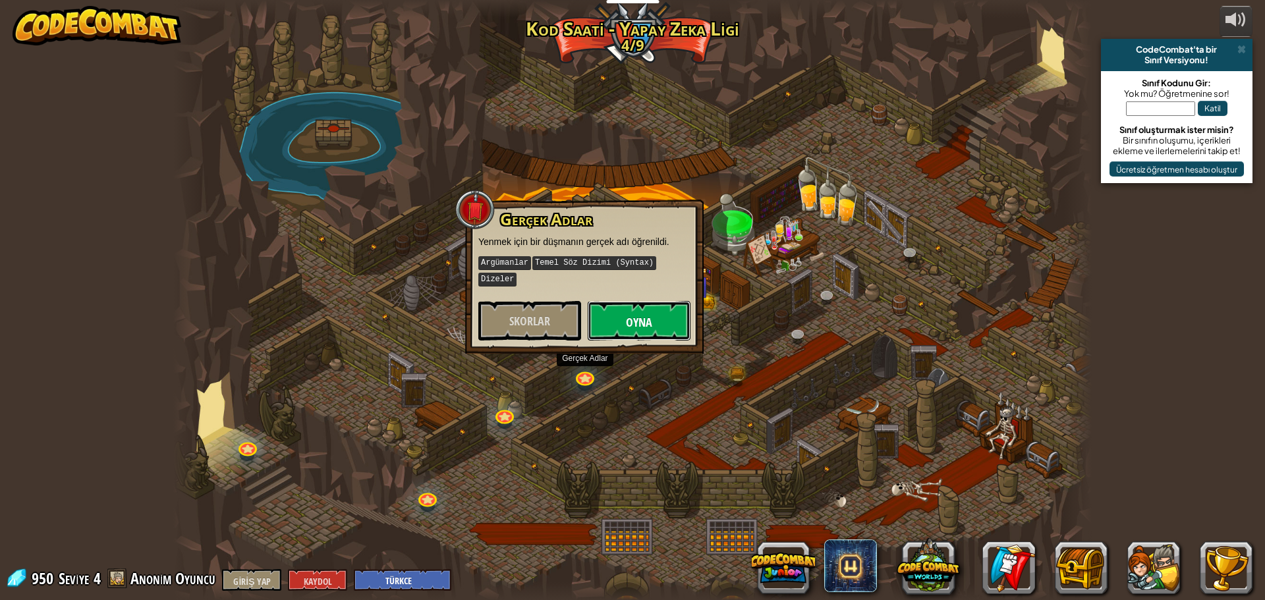
click at [643, 314] on font "Oyna" at bounding box center [639, 322] width 26 height 16
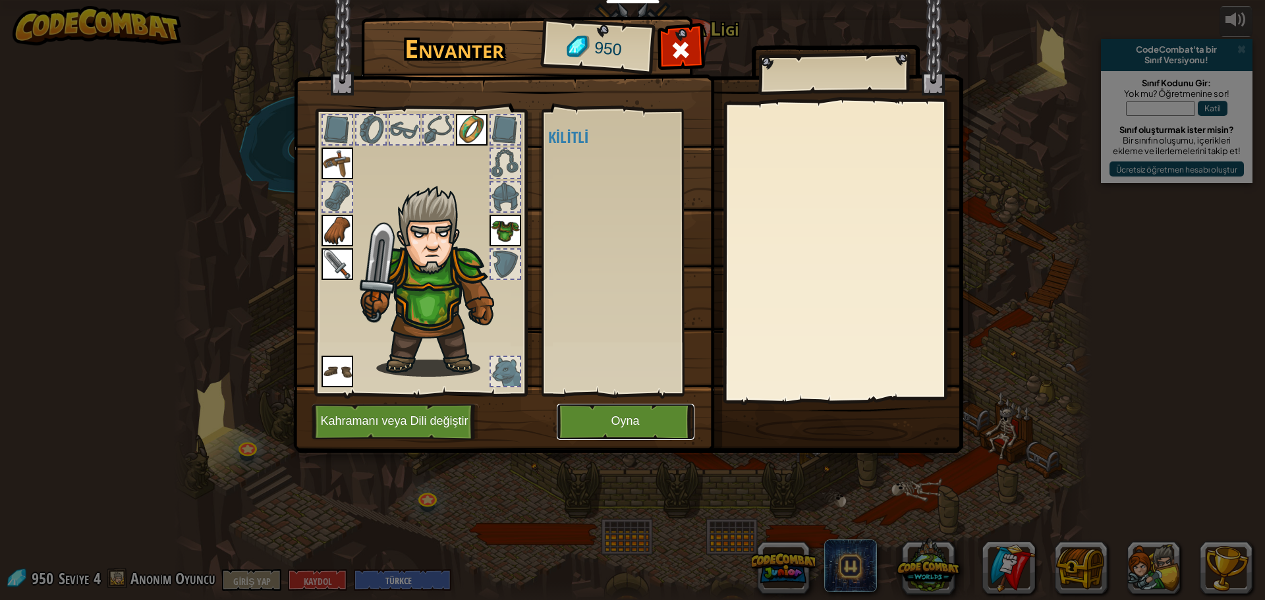
click at [584, 416] on button "Oyna" at bounding box center [626, 422] width 138 height 36
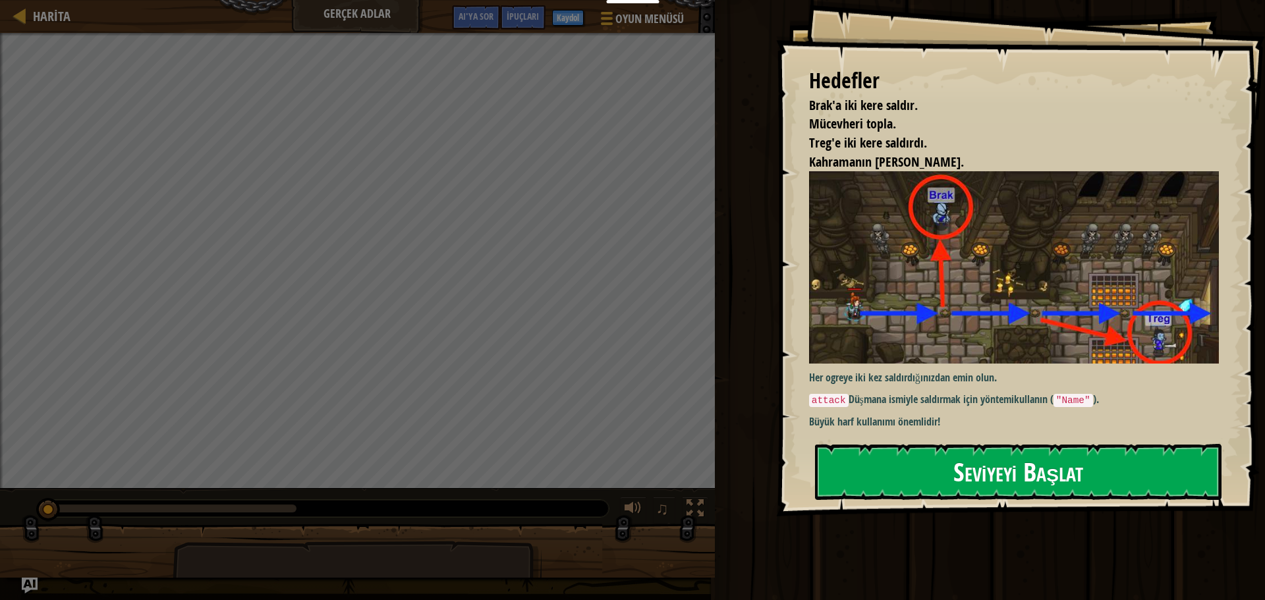
click at [831, 453] on button "Seviyeyi Başlat" at bounding box center [1018, 471] width 407 height 55
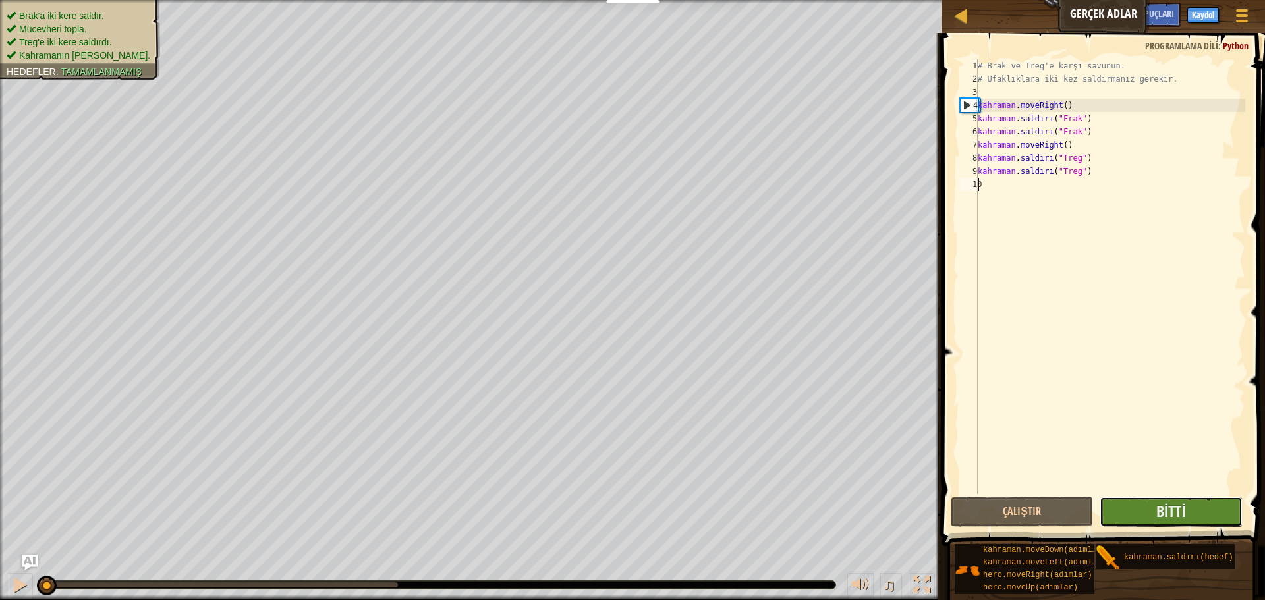
click at [1126, 511] on button "Bitti" at bounding box center [1171, 512] width 142 height 30
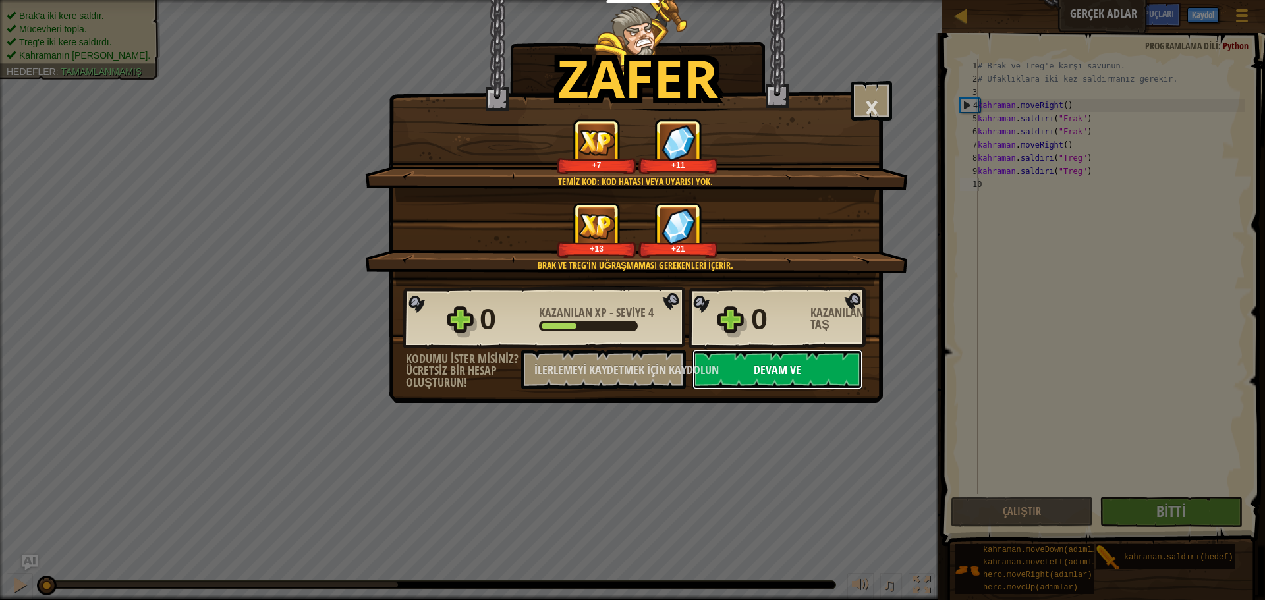
click at [786, 366] on font "Devam ve" at bounding box center [777, 370] width 47 height 16
select select "tr"
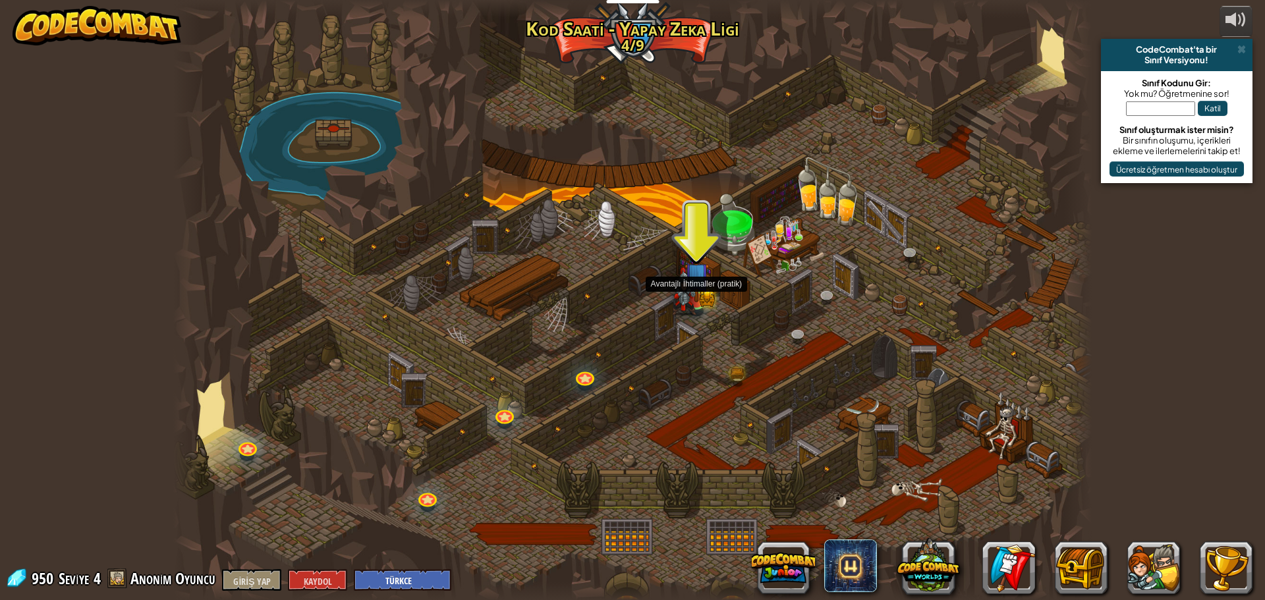
click at [700, 286] on img at bounding box center [696, 275] width 24 height 54
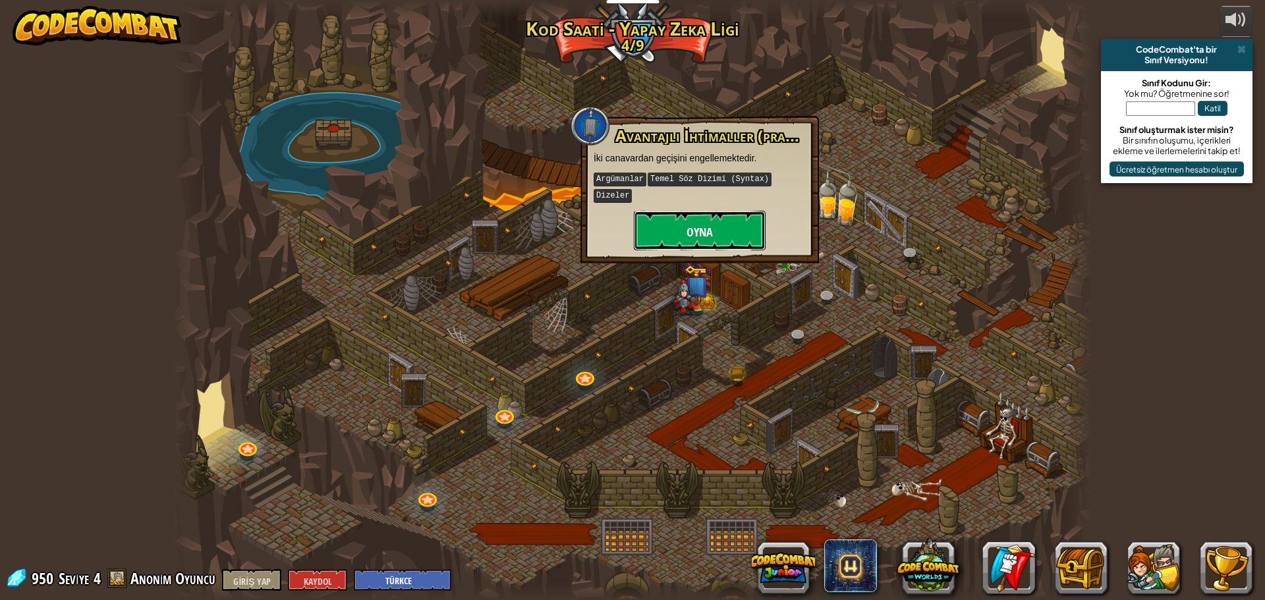
click at [746, 211] on button "Oyna" at bounding box center [700, 231] width 132 height 40
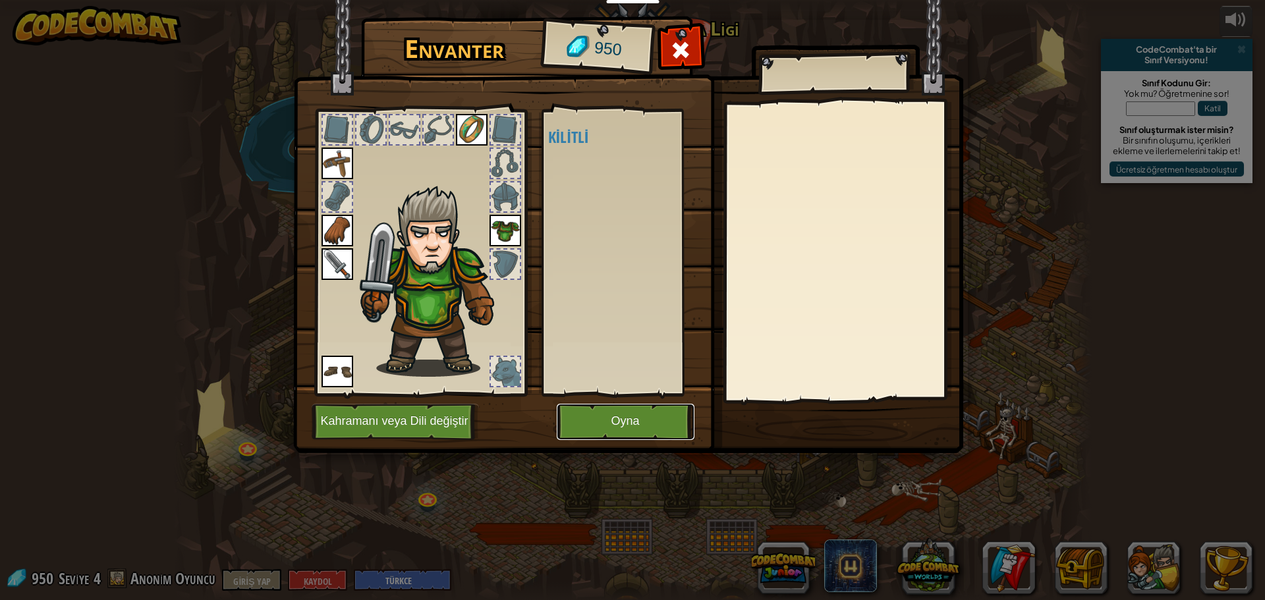
drag, startPoint x: 607, startPoint y: 420, endPoint x: 600, endPoint y: 420, distance: 7.3
click at [600, 420] on button "Oyna" at bounding box center [626, 422] width 138 height 36
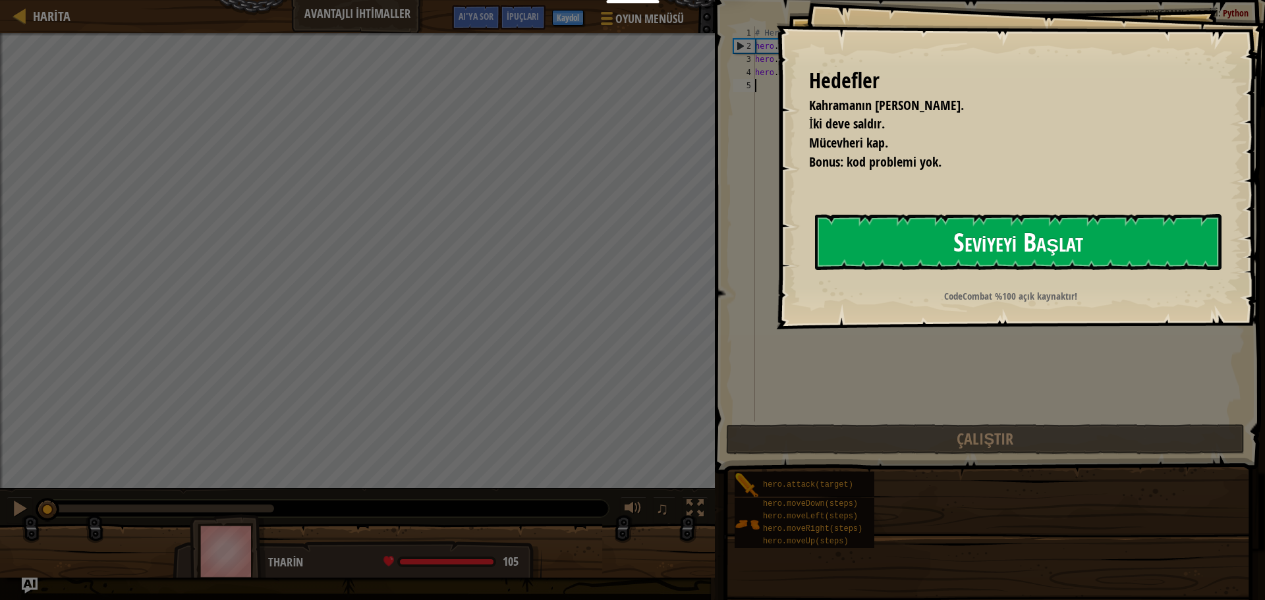
click at [929, 257] on button "Seviyeyi Başlat" at bounding box center [1018, 241] width 407 height 55
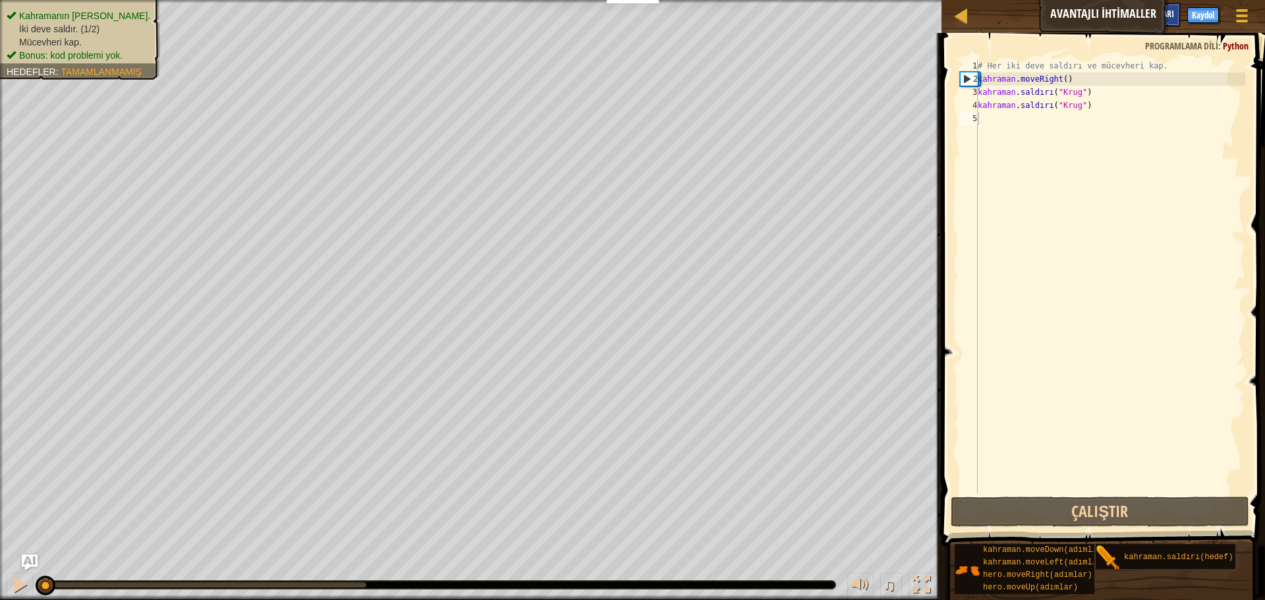
click at [1175, 9] on div "İpuçları" at bounding box center [1157, 15] width 45 height 24
